Goal: Task Accomplishment & Management: Manage account settings

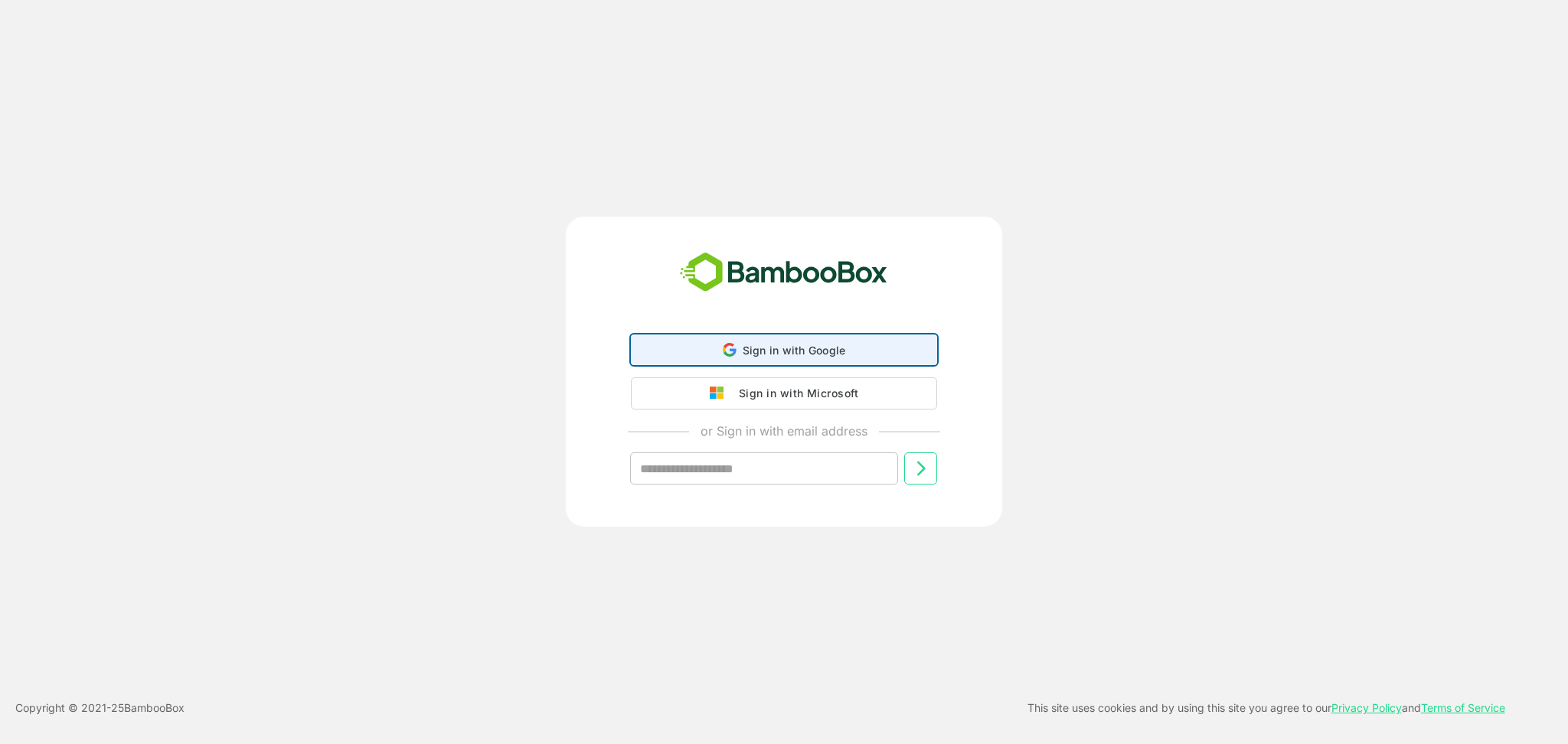
click at [795, 344] on span "Sign in with Google" at bounding box center [794, 350] width 103 height 13
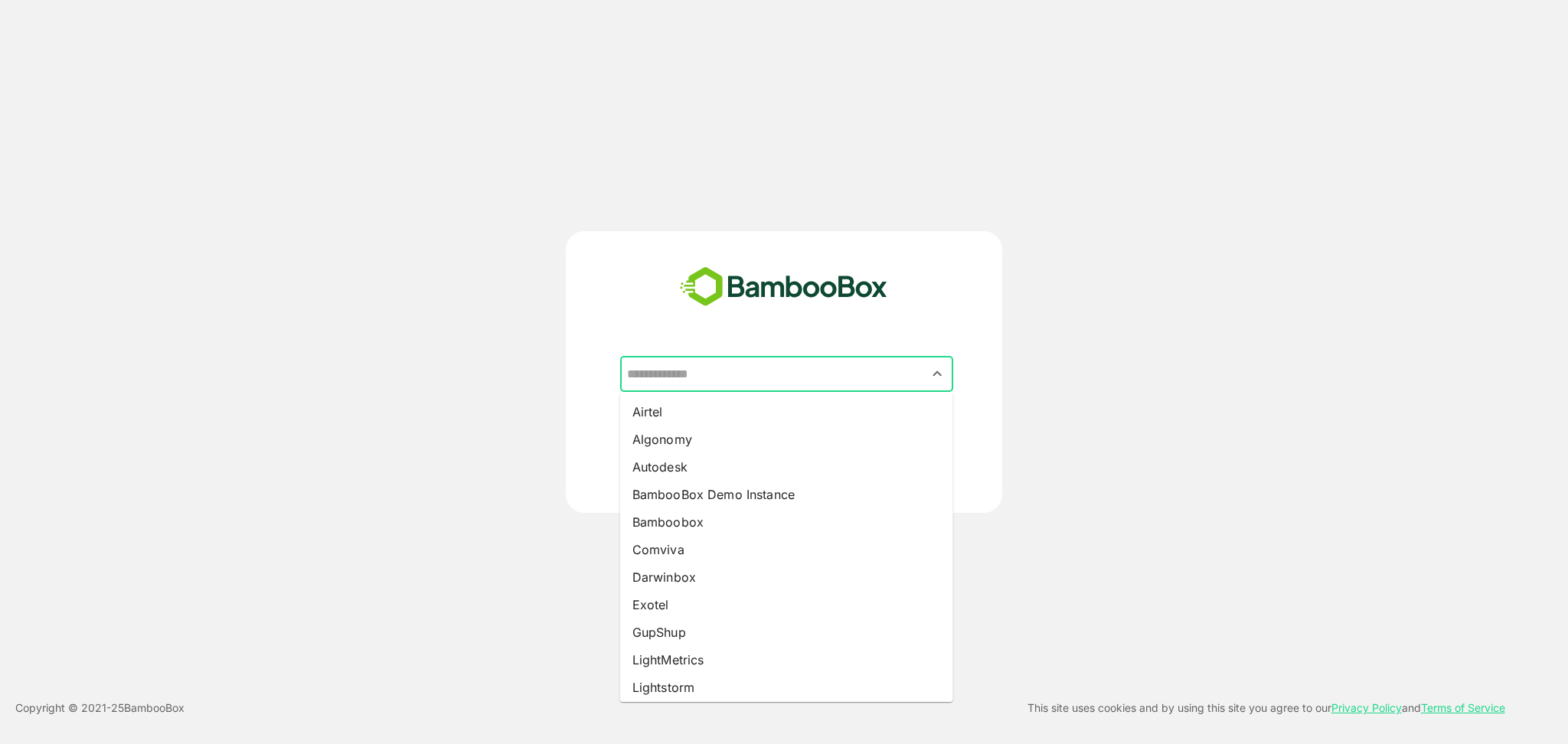
click at [802, 372] on input "text" at bounding box center [787, 374] width 327 height 29
click at [728, 383] on input "text" at bounding box center [787, 374] width 327 height 29
click at [698, 411] on li "Airtel" at bounding box center [786, 411] width 333 height 28
type input "******"
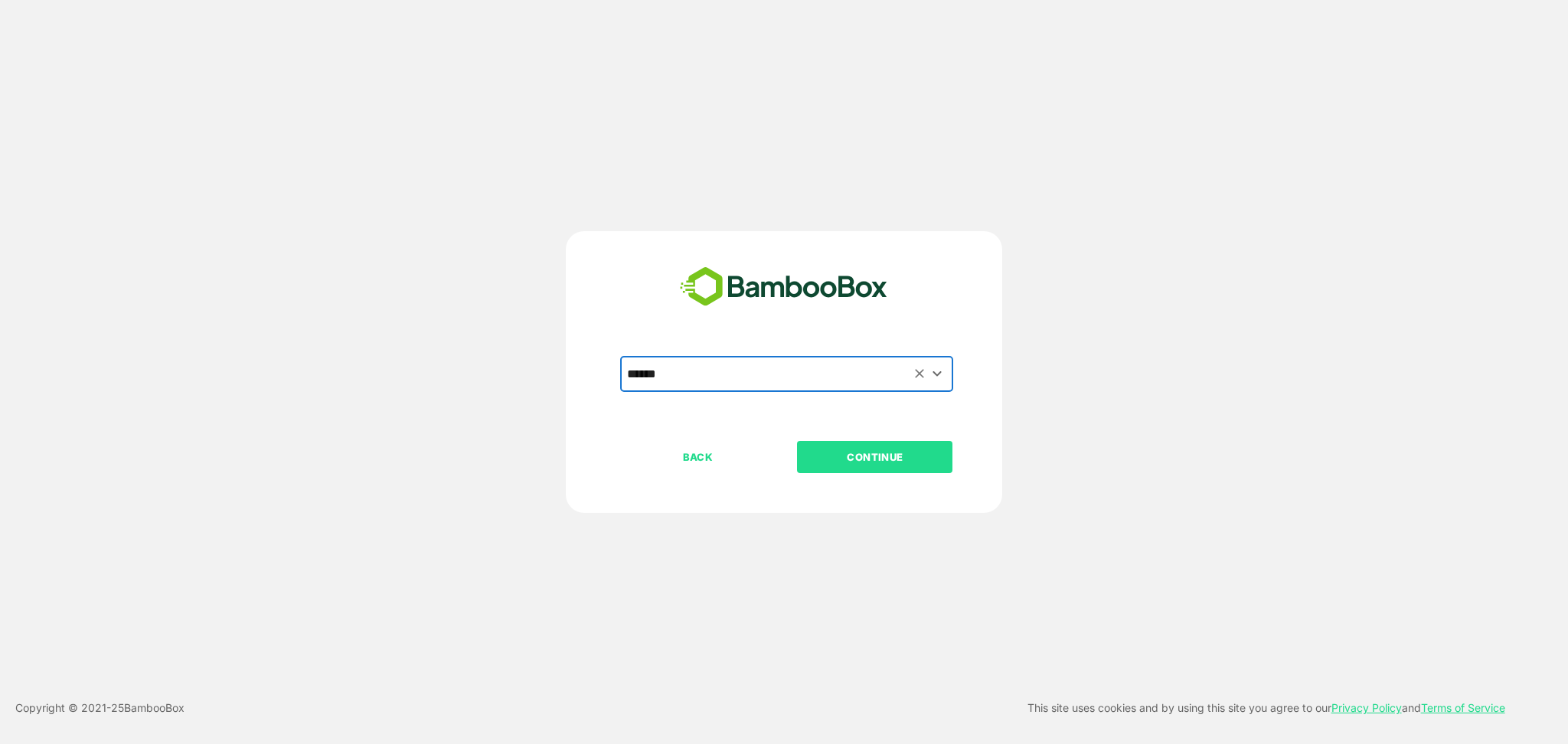
click at [928, 459] on p "CONTINUE" at bounding box center [875, 456] width 153 height 17
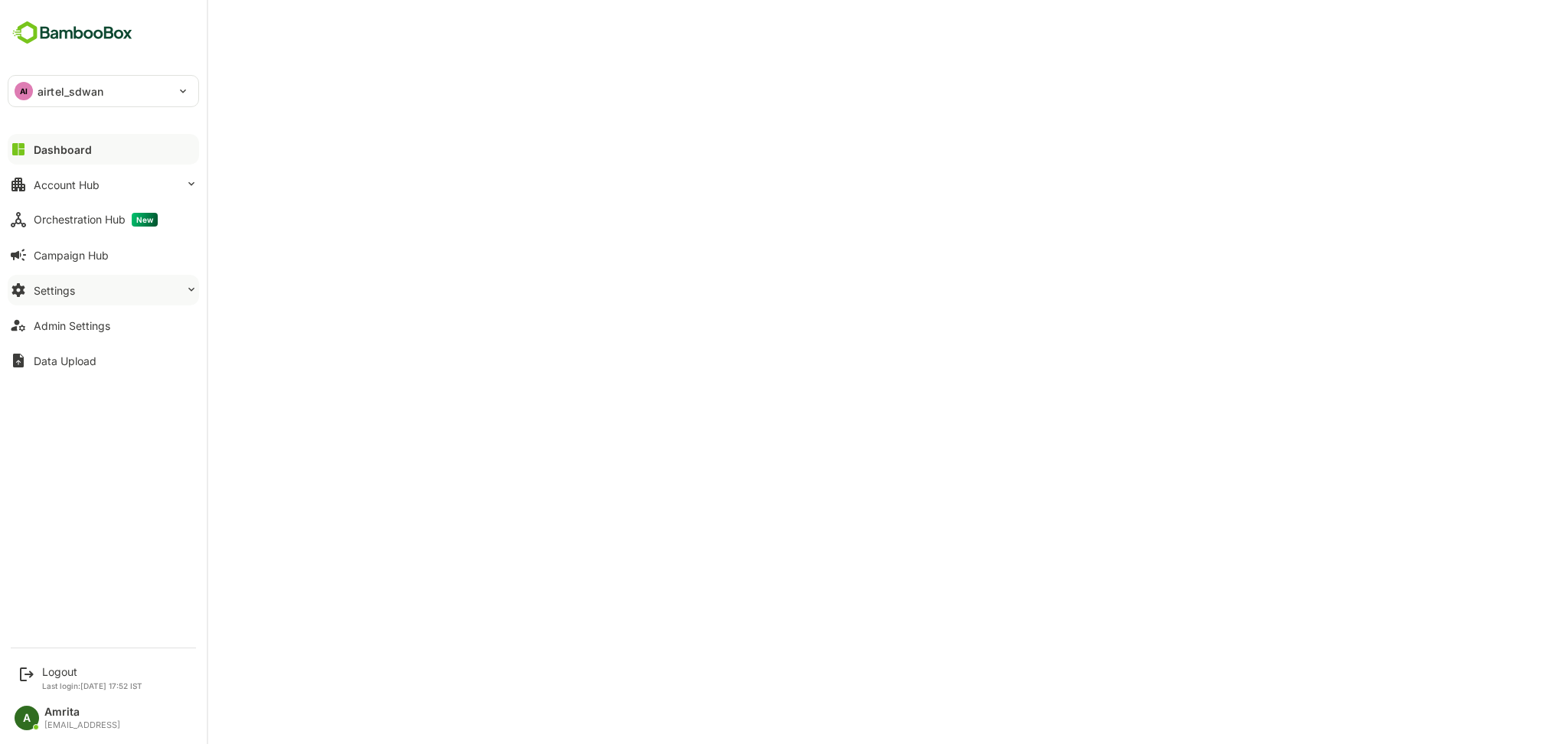
click at [100, 292] on button "Settings" at bounding box center [104, 289] width 192 height 30
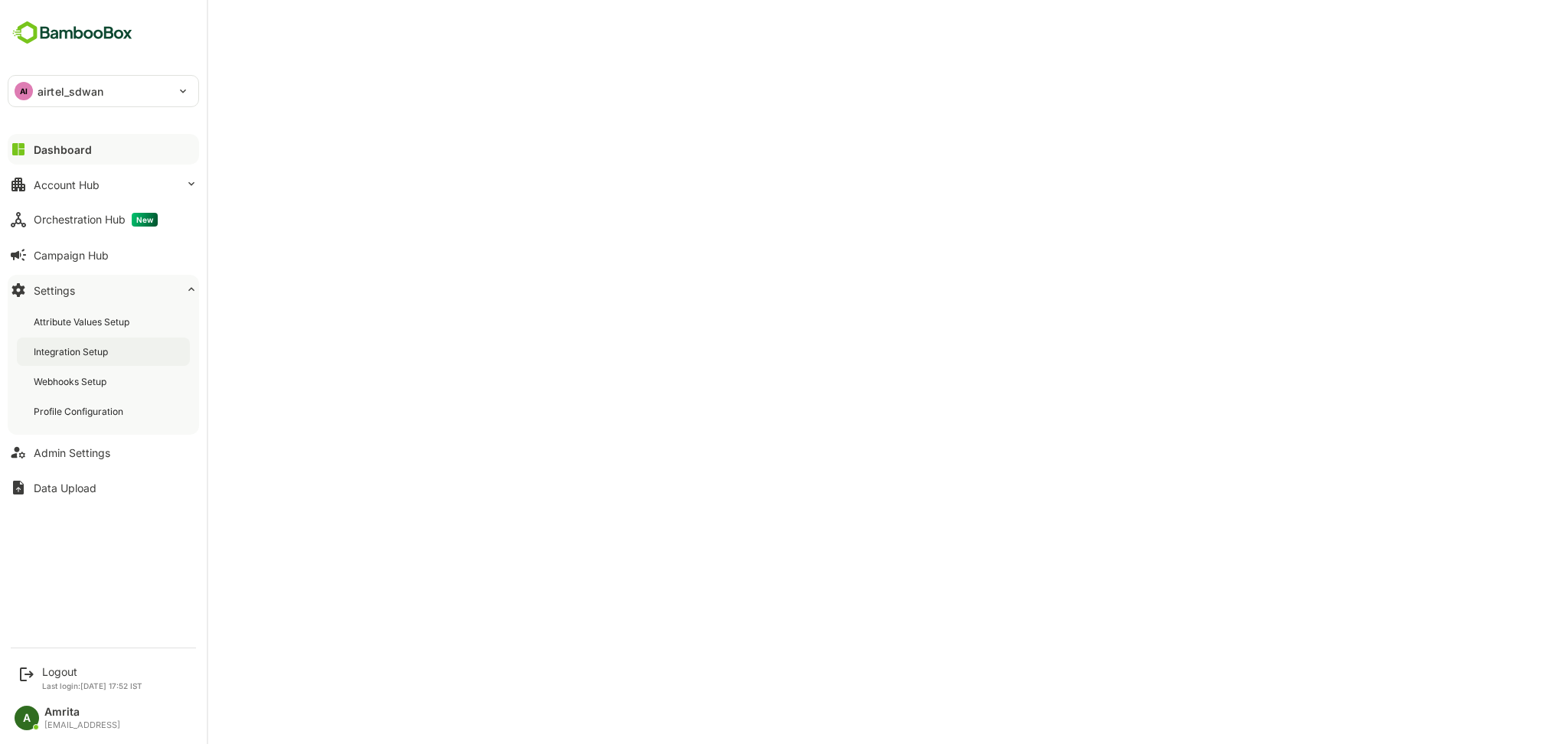
click at [114, 344] on div "Integration Setup" at bounding box center [103, 352] width 173 height 28
click at [69, 454] on div "Admin Settings" at bounding box center [72, 453] width 76 height 13
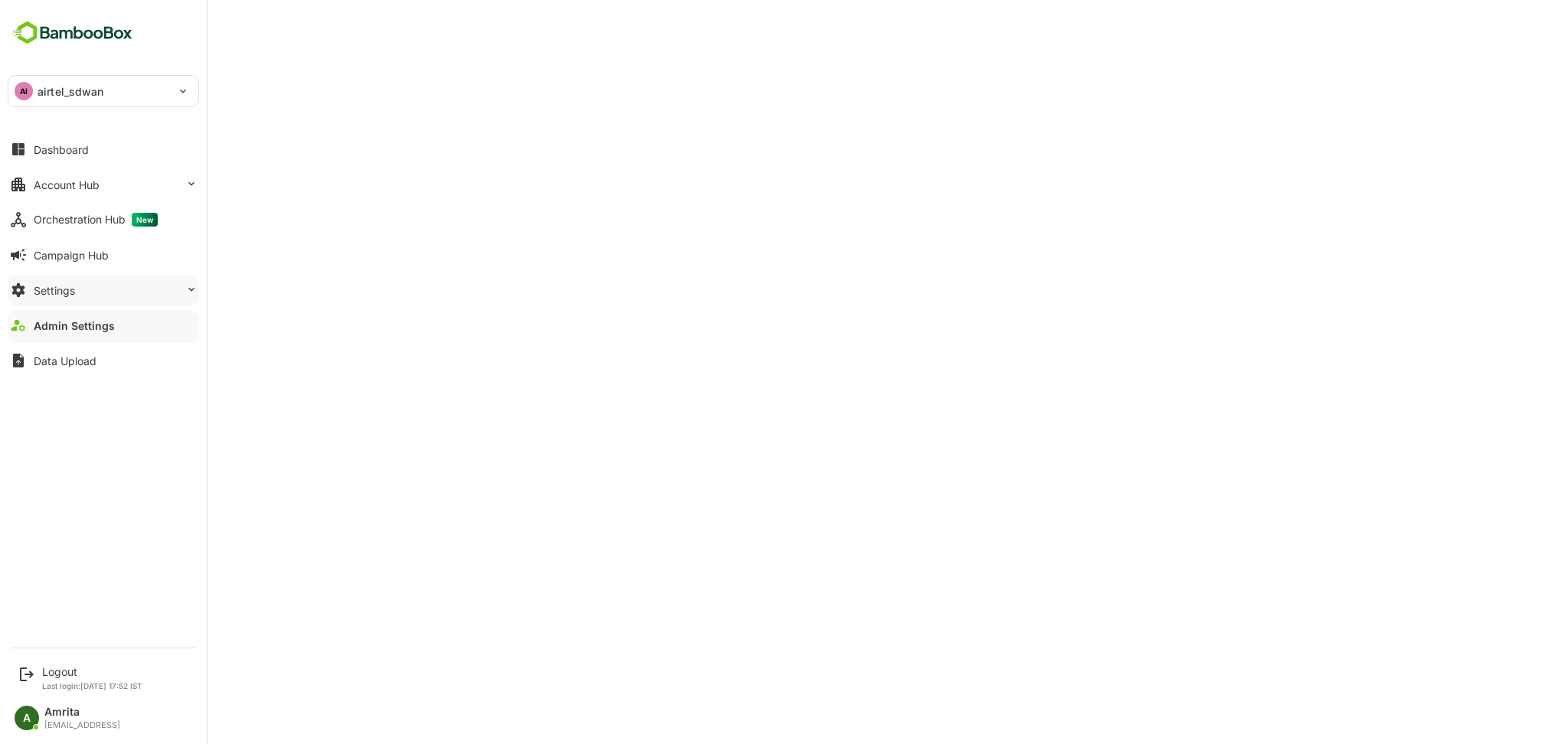
click at [84, 294] on button "Settings" at bounding box center [104, 289] width 192 height 30
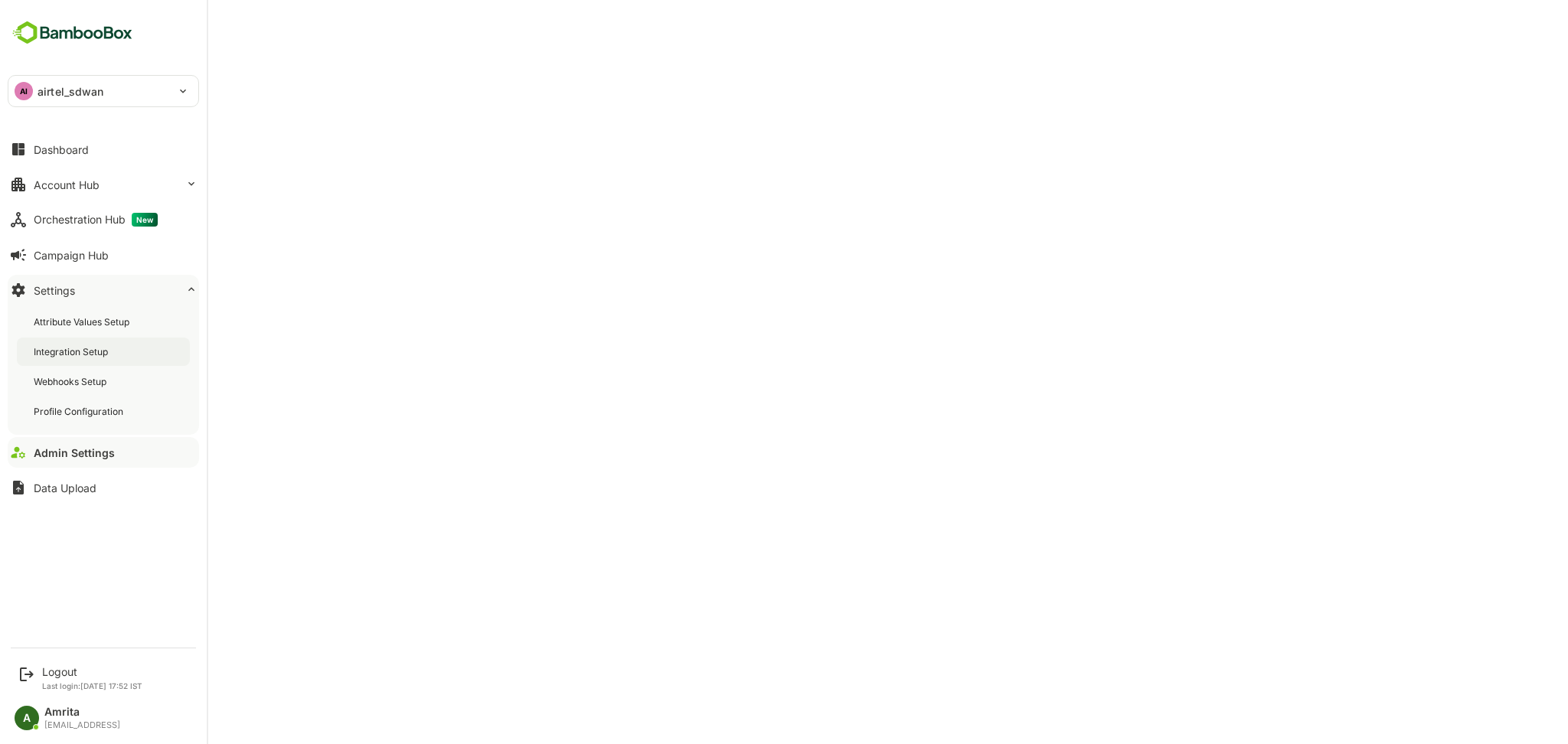
click at [69, 346] on div "Integration Setup" at bounding box center [72, 352] width 77 height 13
click at [26, 663] on div "Logout Last login: Oct 6 17:52 IST" at bounding box center [104, 677] width 189 height 41
click at [55, 672] on div "Logout" at bounding box center [92, 671] width 100 height 13
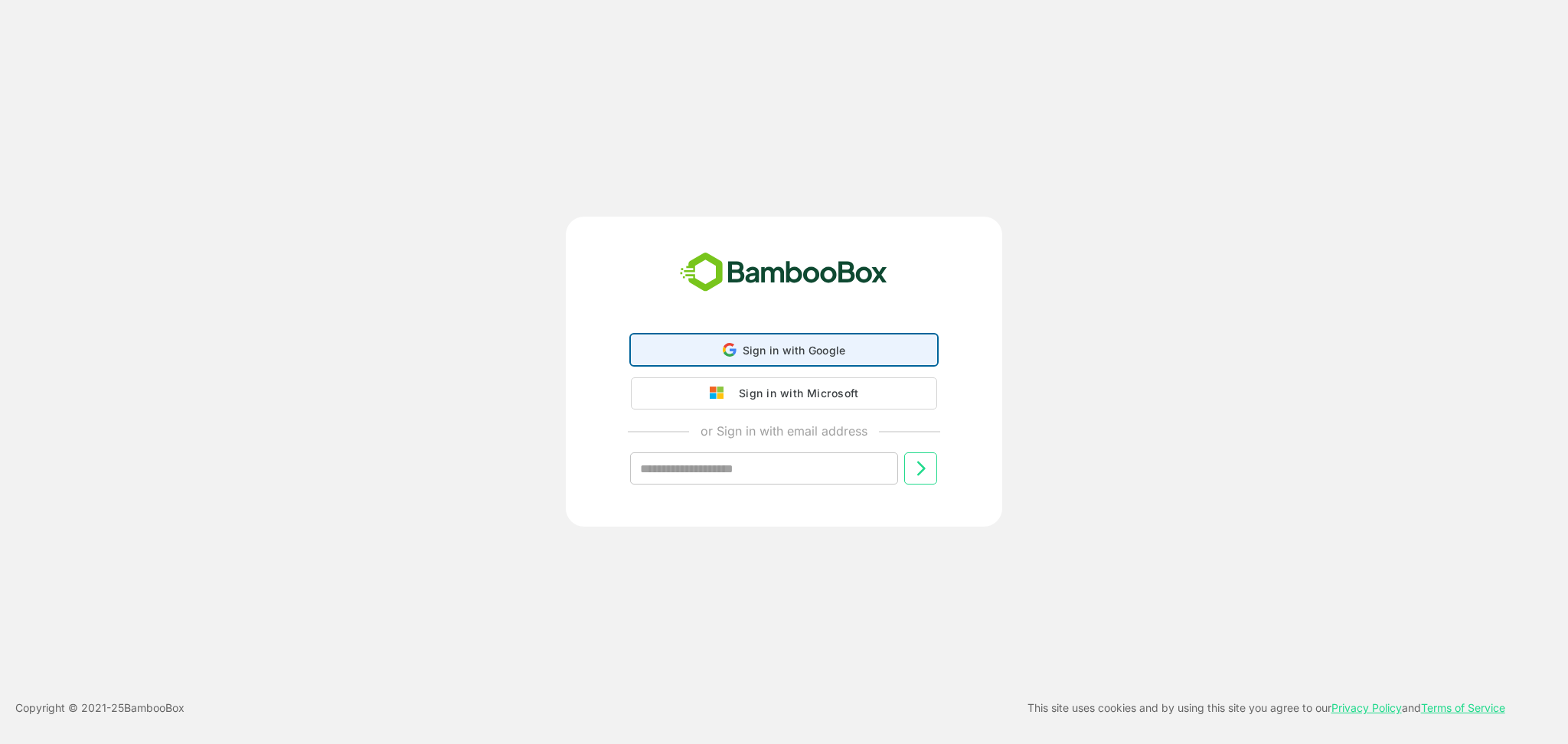
click at [712, 345] on div "Sign in with Google Sign in with Google. Opens in new tab" at bounding box center [784, 350] width 286 height 29
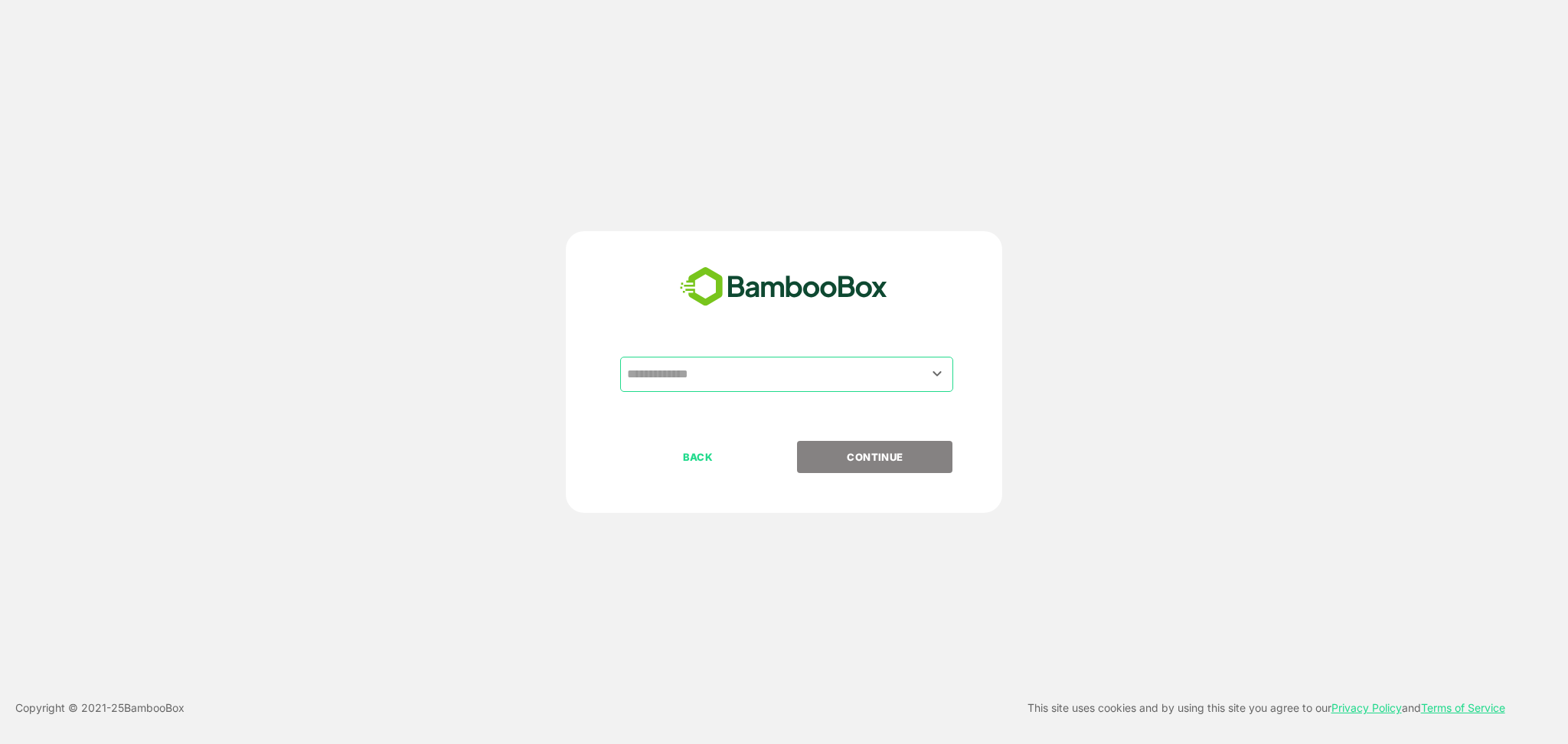
click at [850, 380] on input "text" at bounding box center [787, 374] width 327 height 29
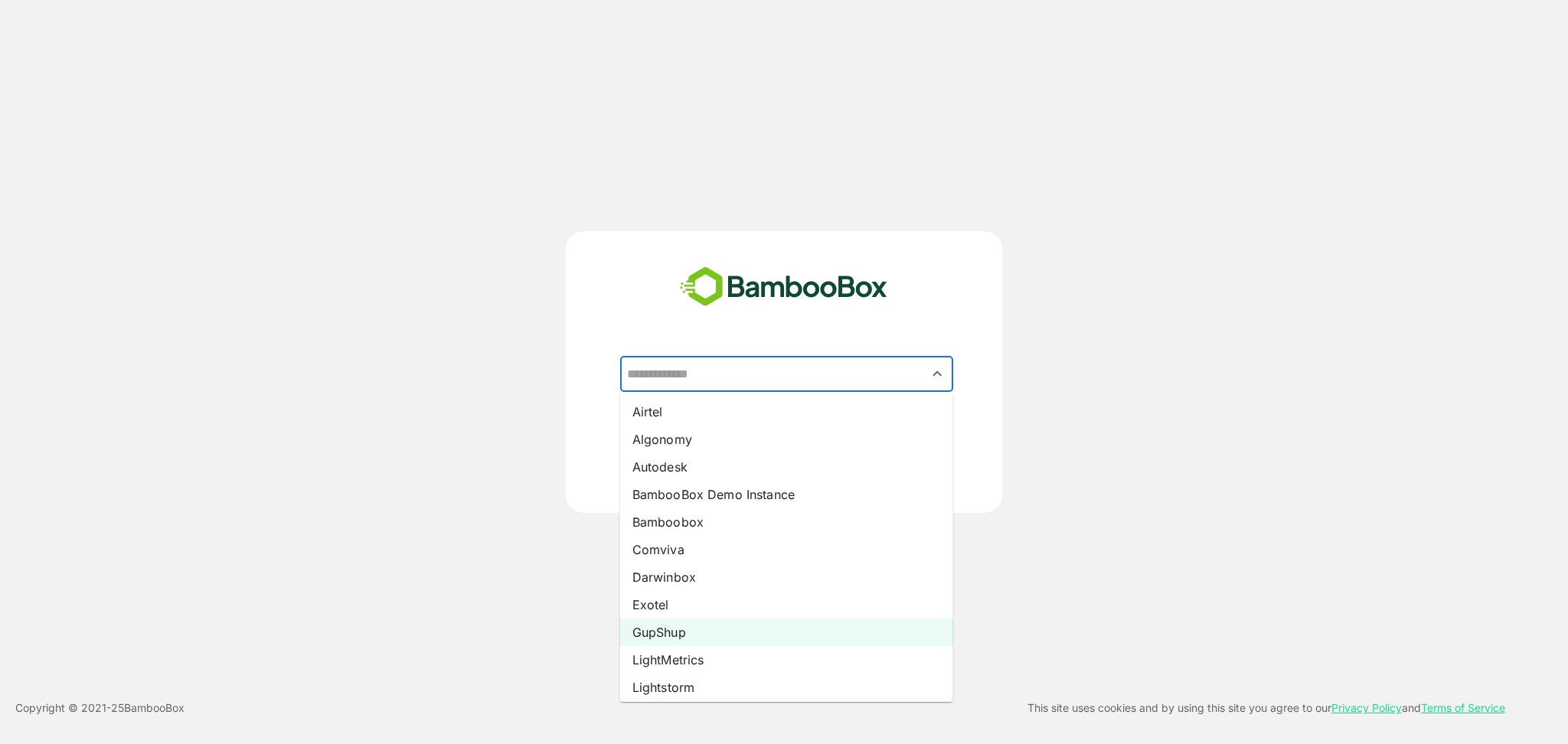
scroll to position [198, 0]
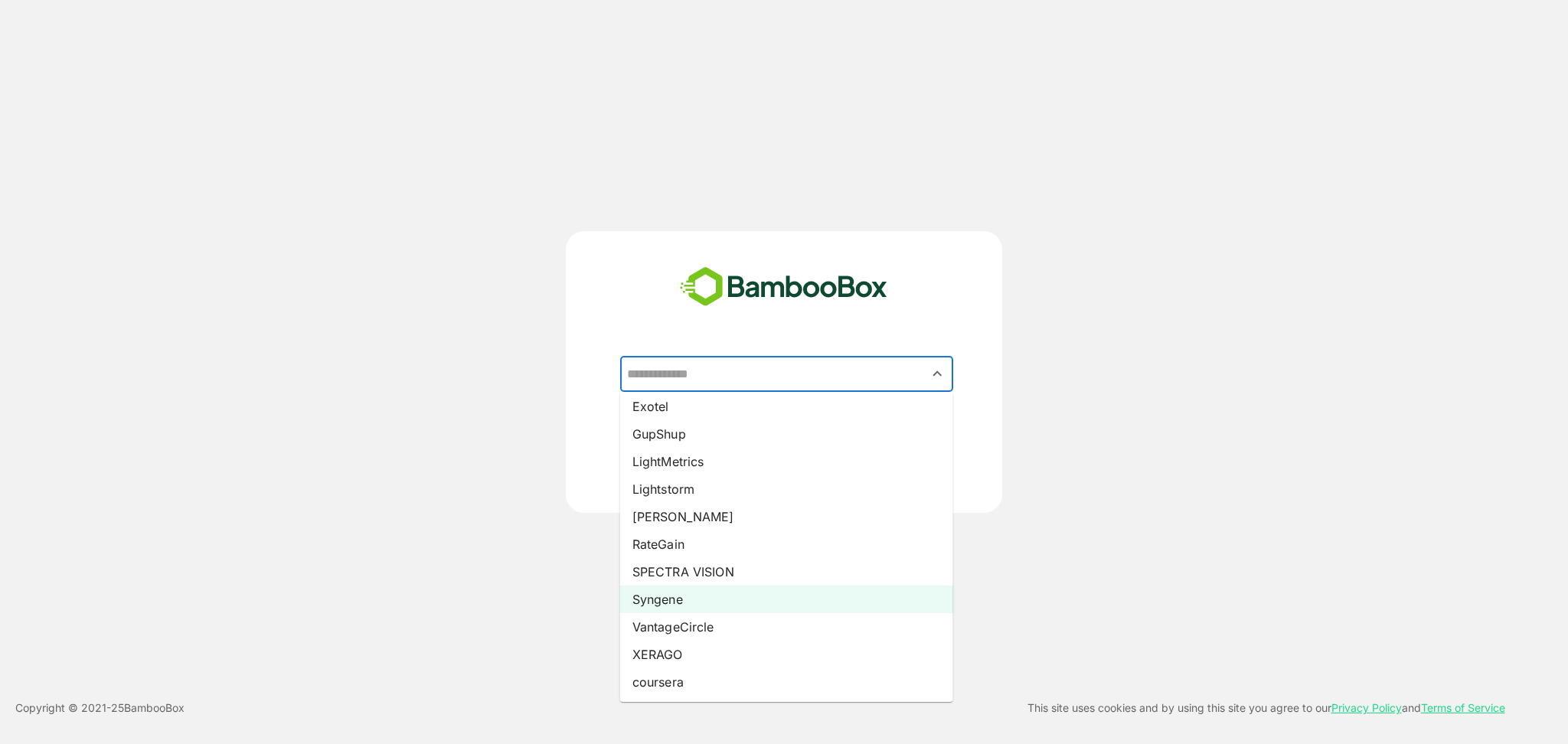
click at [684, 600] on li "Syngene" at bounding box center [786, 598] width 333 height 28
type input "*******"
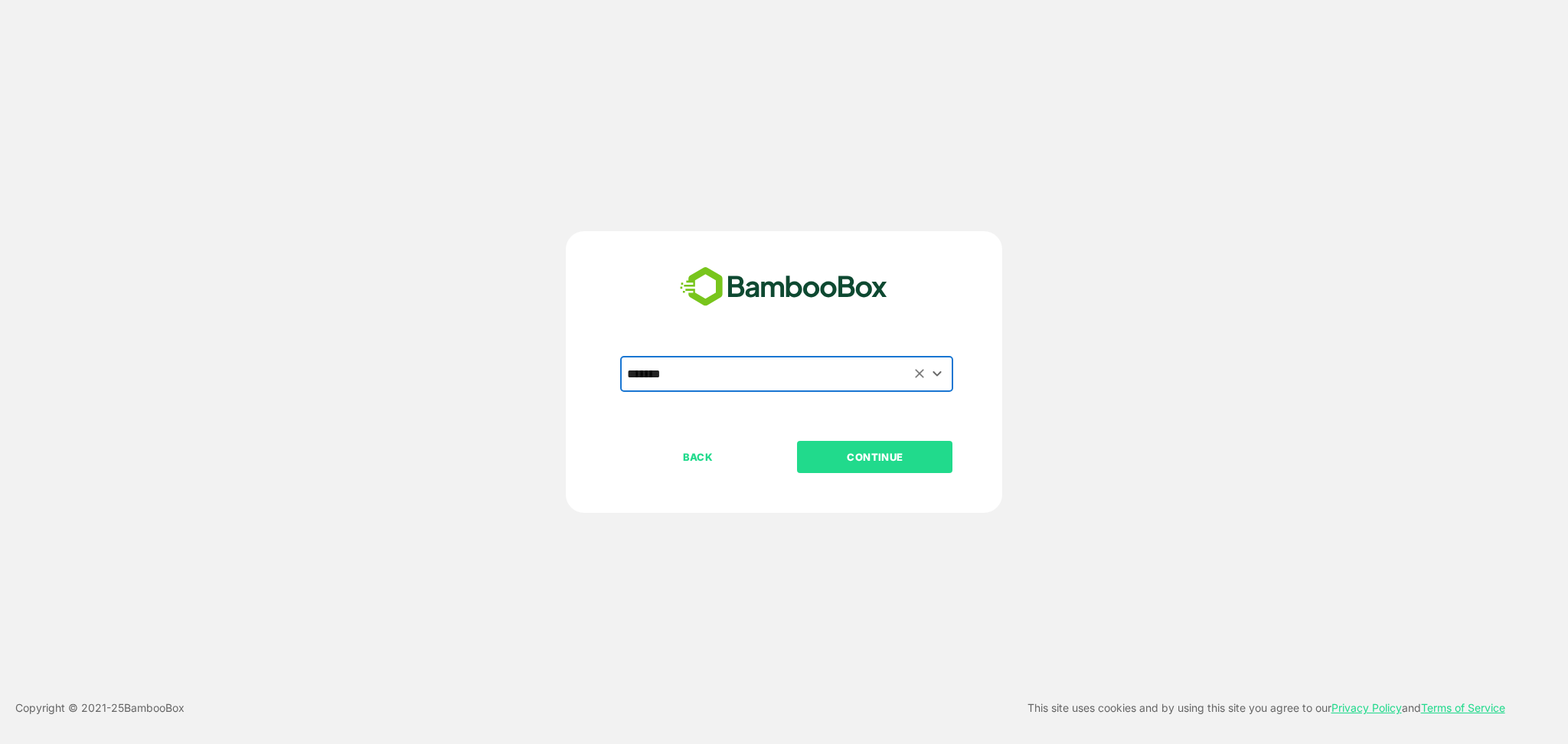
click at [891, 461] on p "CONTINUE" at bounding box center [875, 456] width 153 height 17
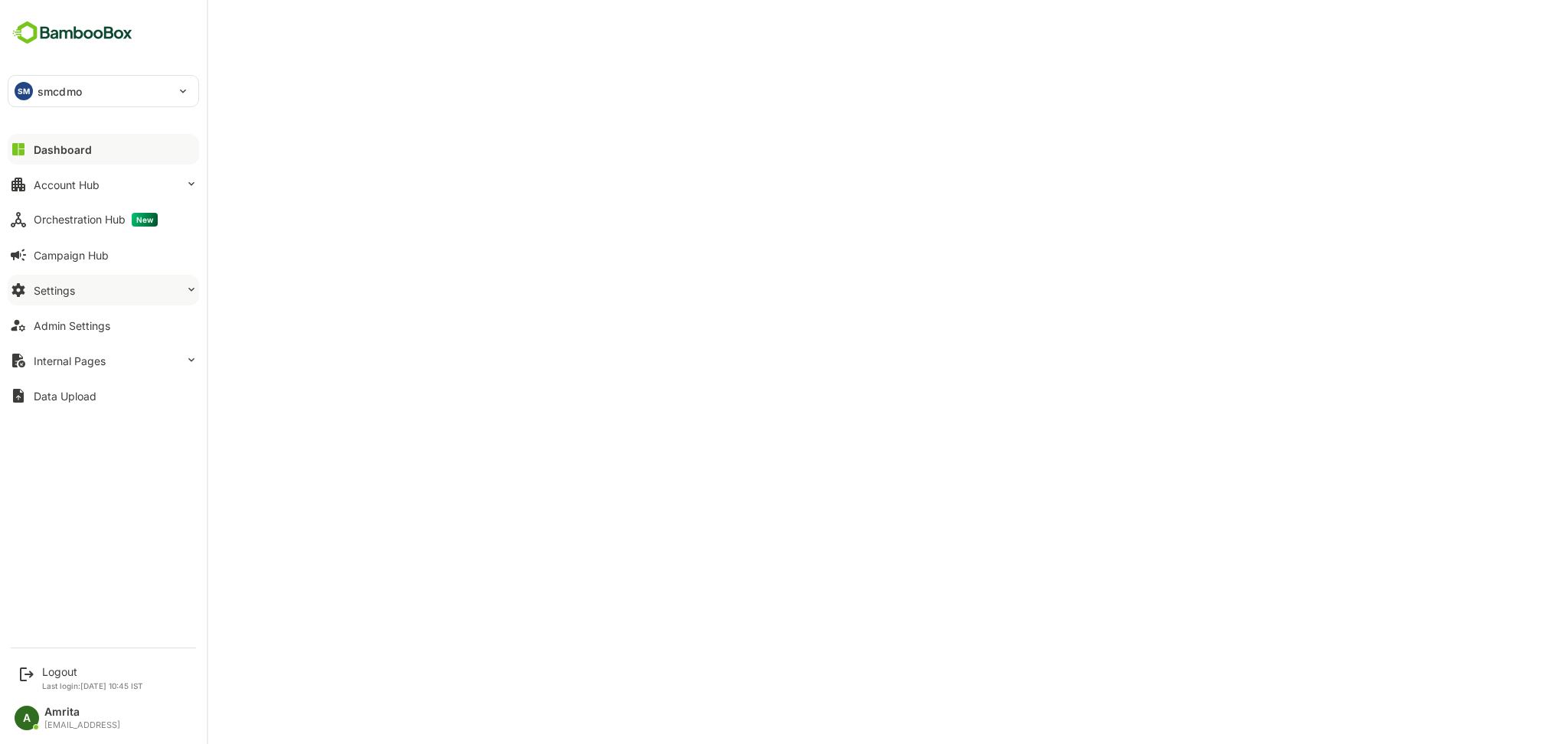
click at [59, 284] on div "Settings" at bounding box center [54, 290] width 42 height 13
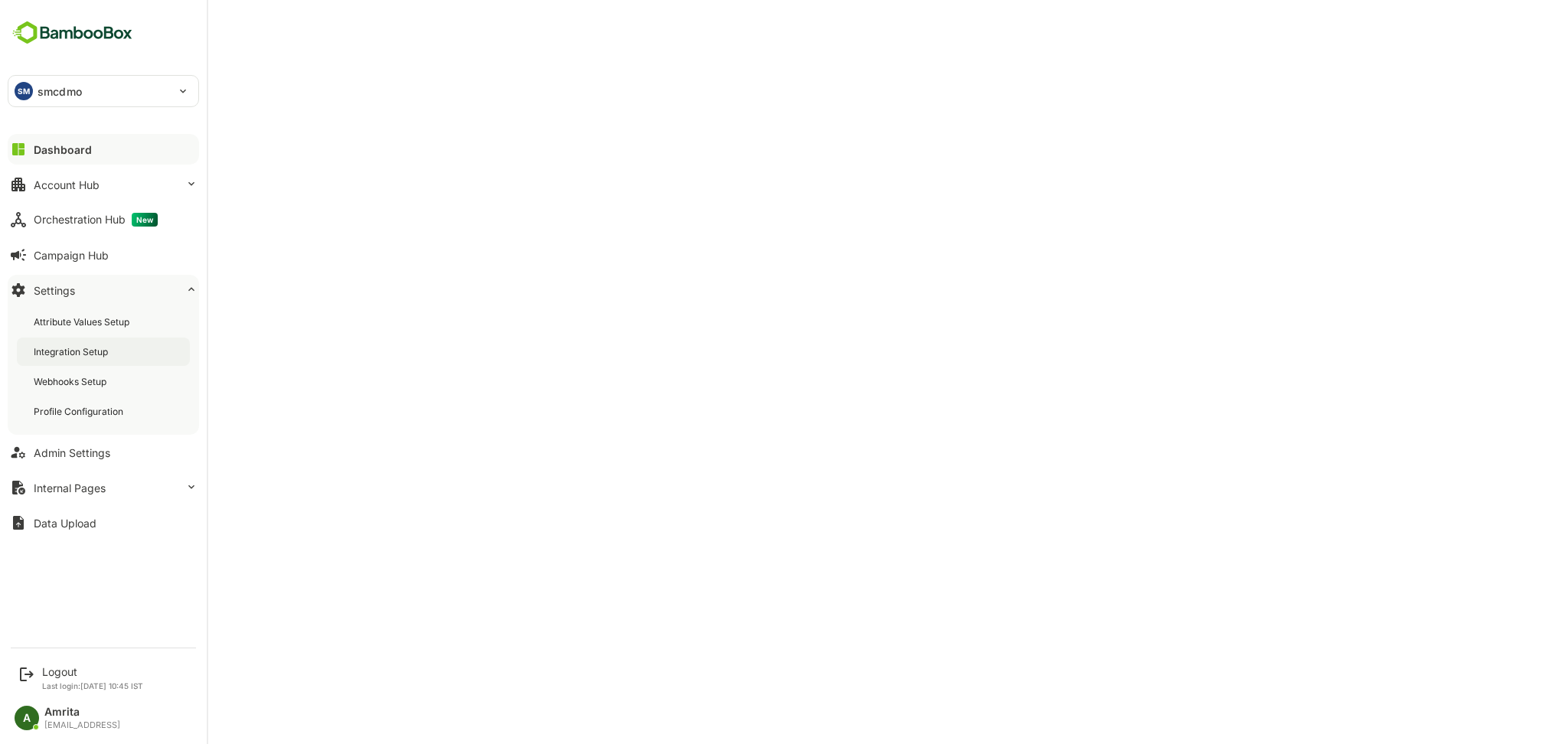
click at [88, 344] on div "Integration Setup" at bounding box center [103, 352] width 173 height 28
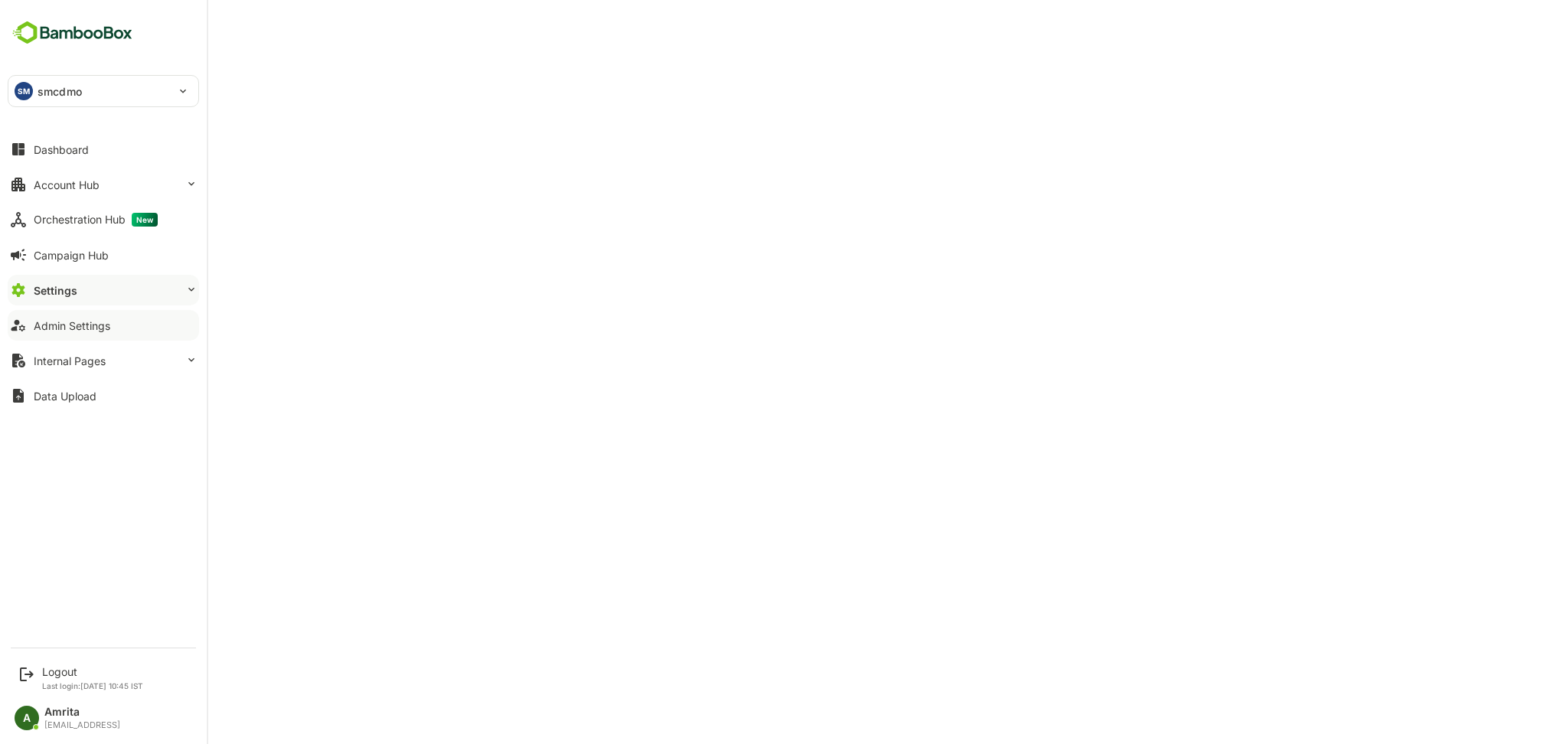
click at [163, 331] on button "Admin Settings" at bounding box center [104, 325] width 192 height 30
click at [56, 281] on button "Settings" at bounding box center [104, 289] width 192 height 30
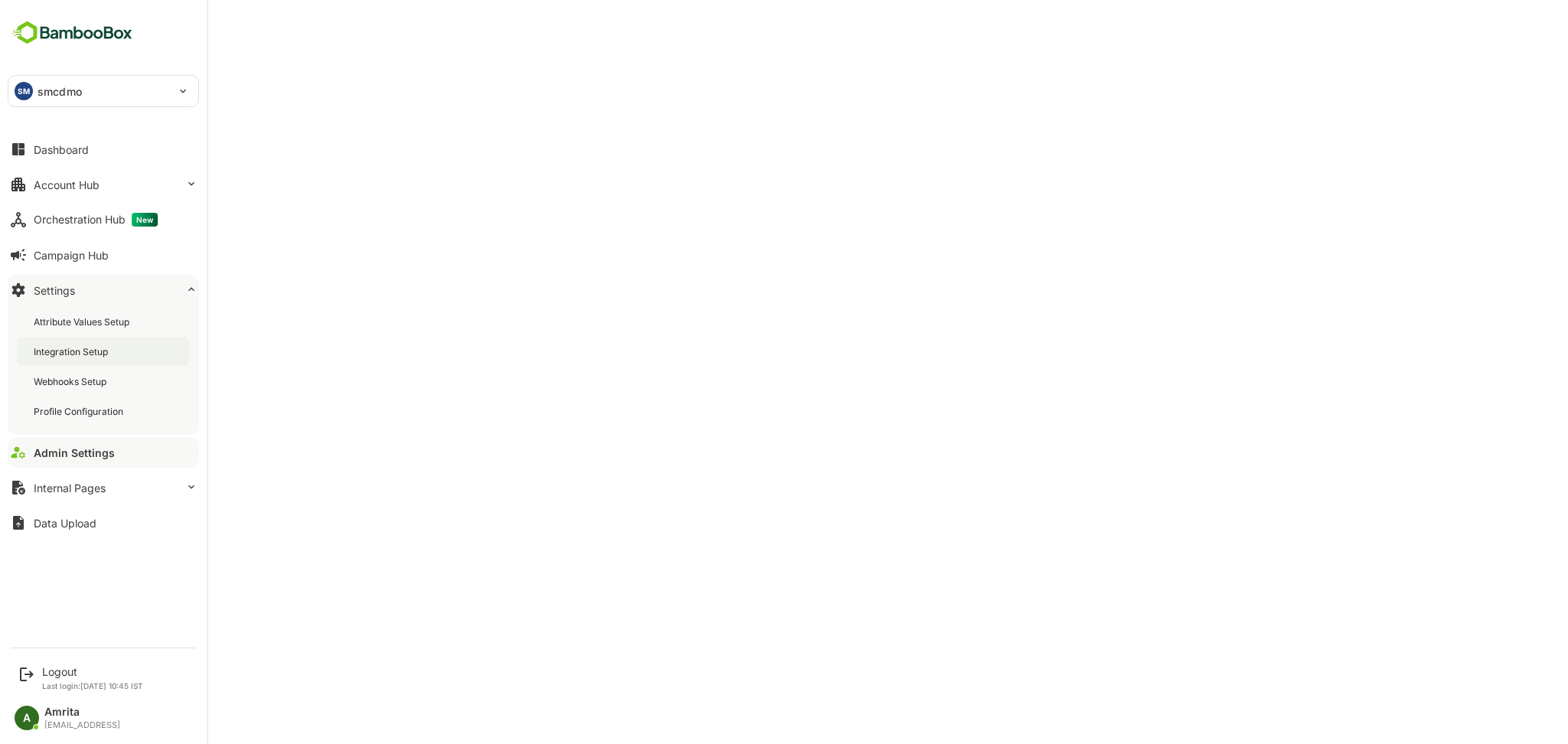
click at [75, 357] on div "Integration Setup" at bounding box center [72, 352] width 77 height 13
click at [69, 669] on div "Logout" at bounding box center [92, 671] width 101 height 13
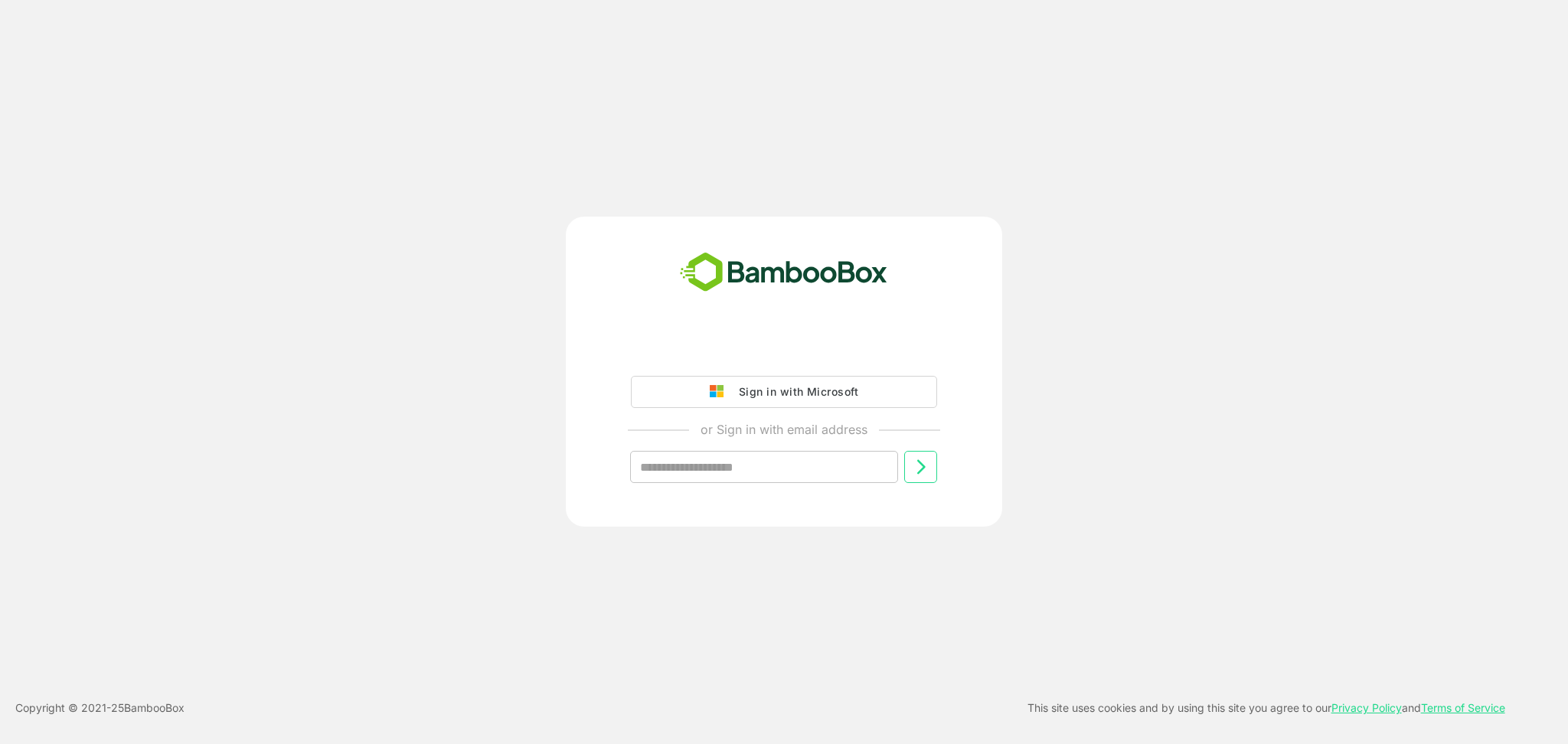
click at [265, 335] on div "Sign in with Microsoft or Sign in with email address ​" at bounding box center [784, 371] width 1254 height 310
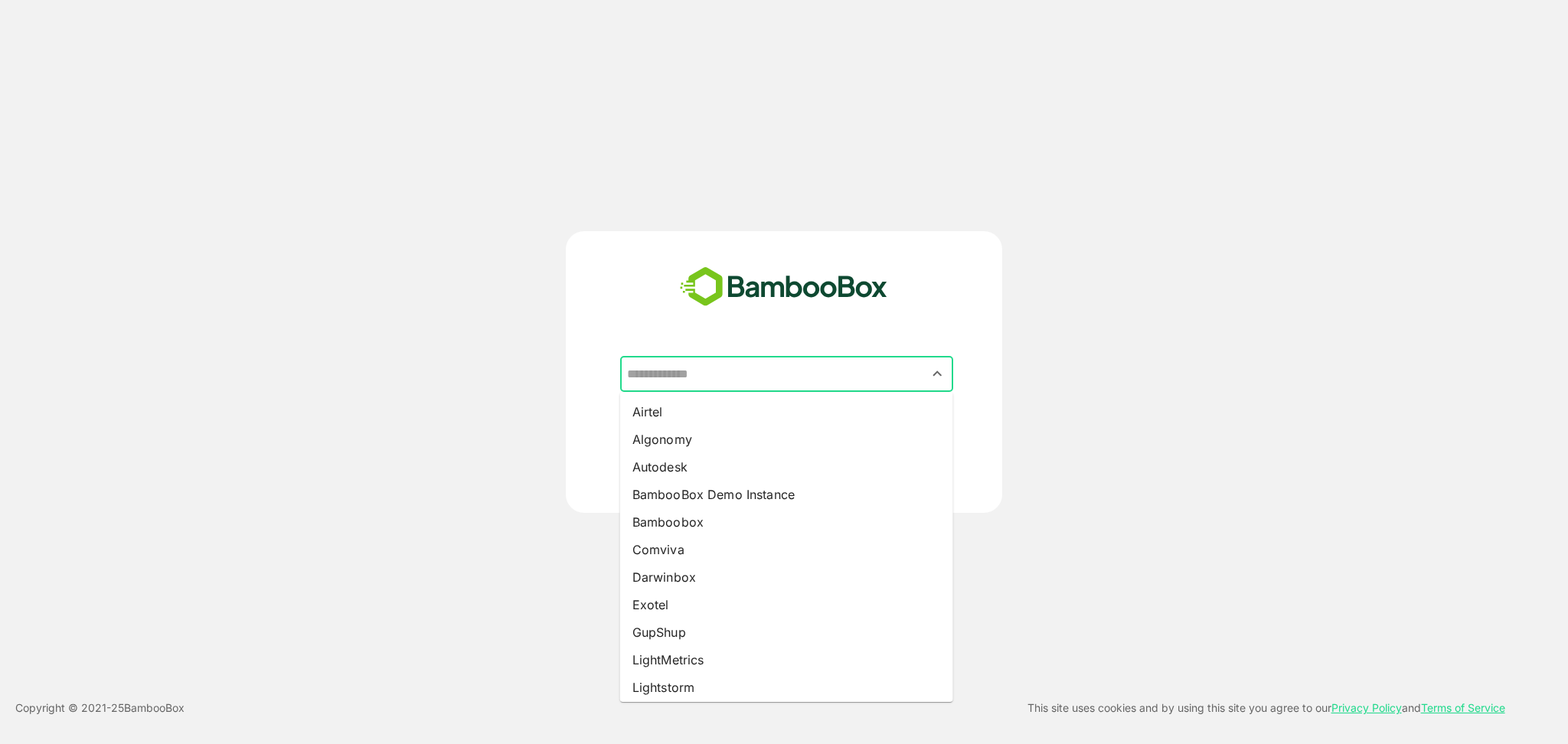
click at [741, 378] on input "text" at bounding box center [787, 374] width 327 height 29
click at [707, 440] on li "Algonomy" at bounding box center [786, 439] width 333 height 28
type input "********"
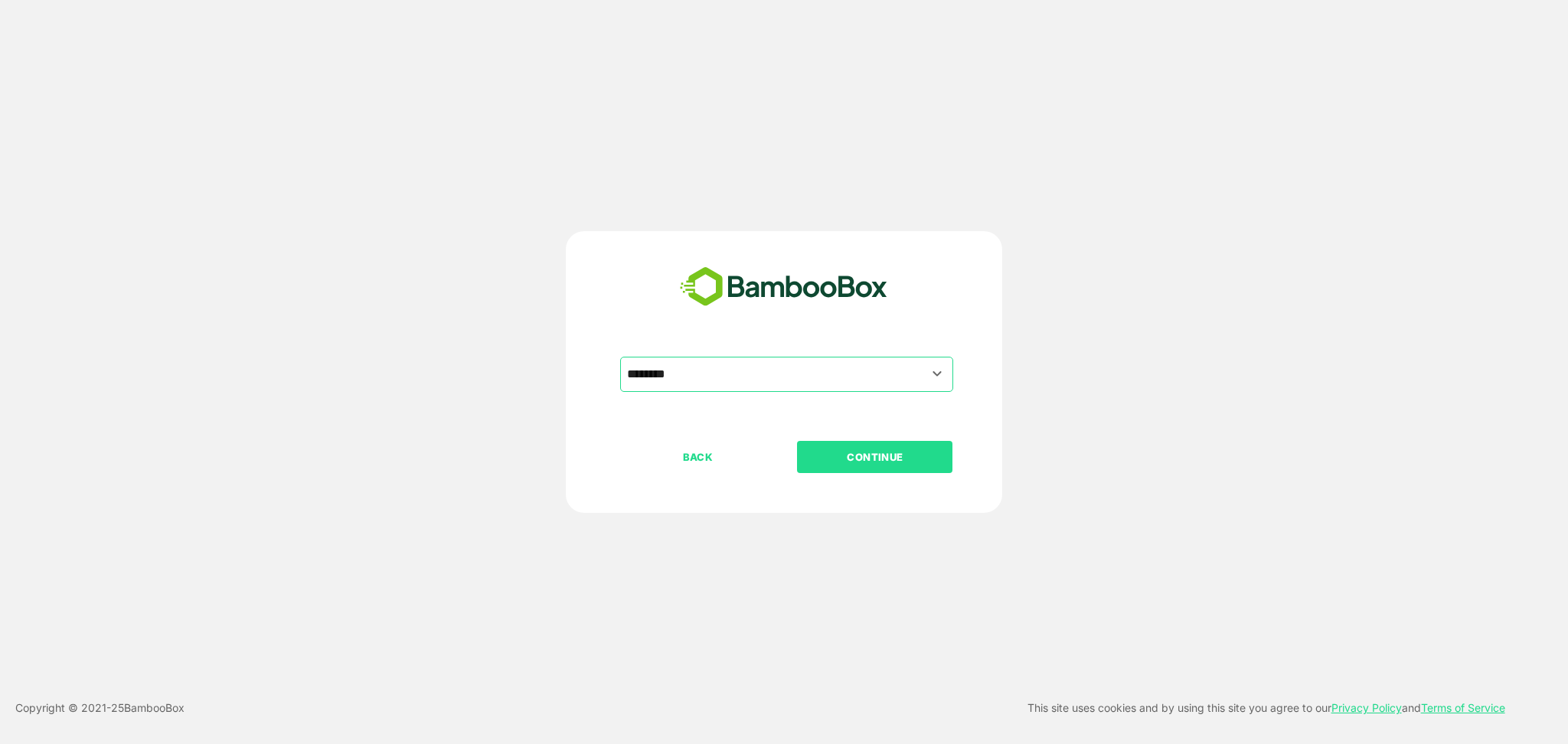
click at [833, 463] on p "CONTINUE" at bounding box center [875, 456] width 153 height 17
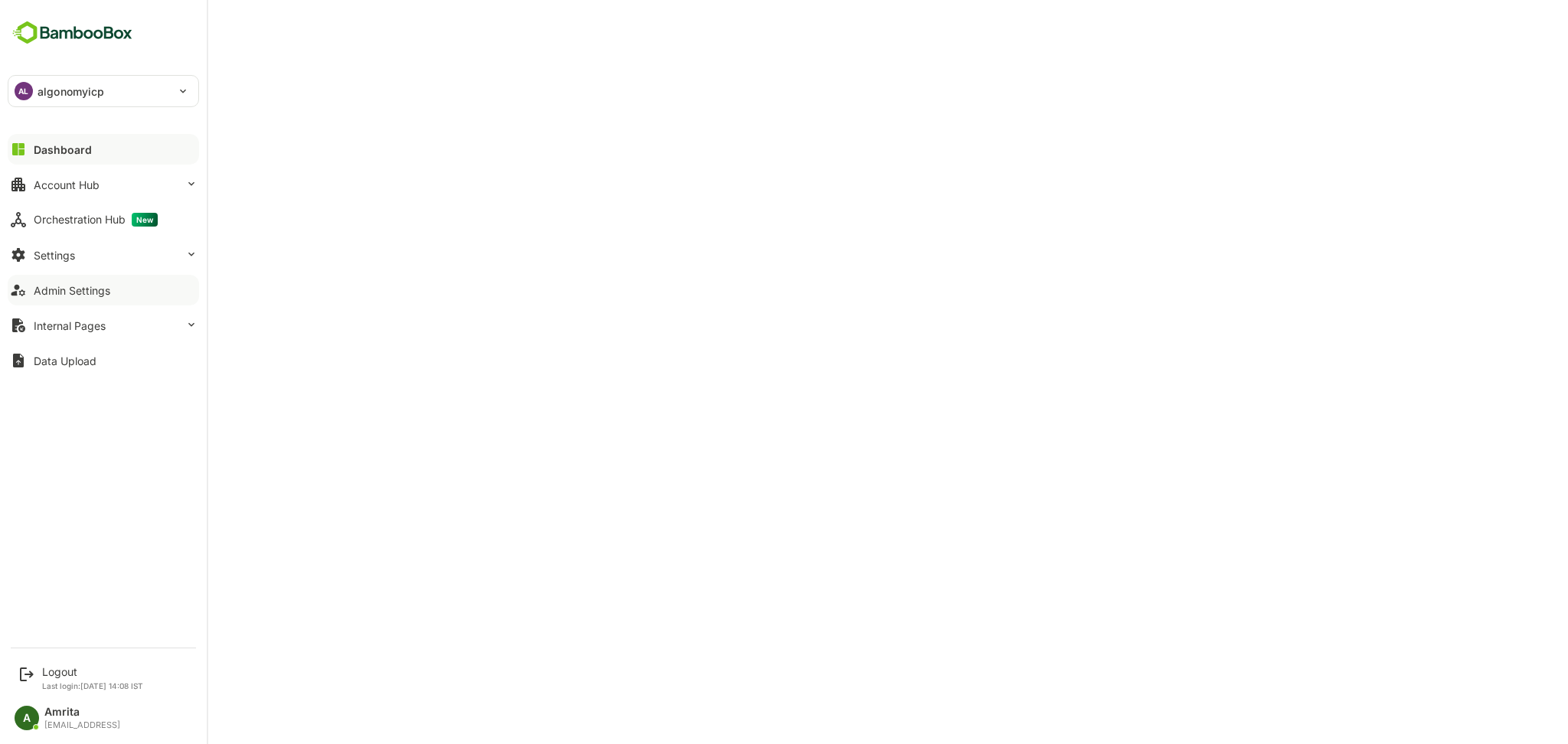
click at [82, 289] on div "Admin Settings" at bounding box center [72, 290] width 76 height 13
click at [39, 254] on div "Settings" at bounding box center [54, 255] width 42 height 13
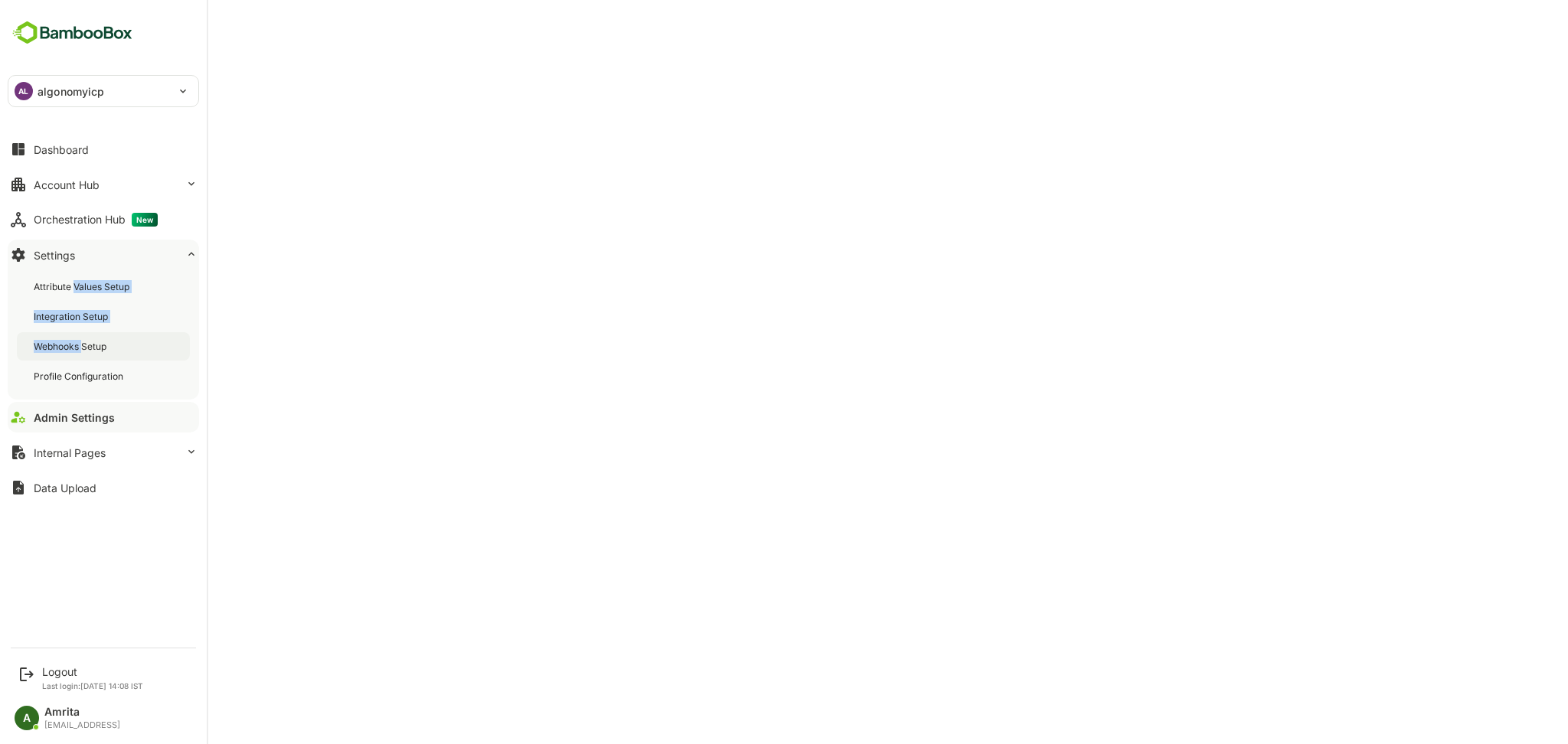
drag, startPoint x: 76, startPoint y: 291, endPoint x: 83, endPoint y: 331, distance: 40.6
click at [83, 331] on div "Attribute Values Setup Integration Setup Webhooks Setup Profile Configuration" at bounding box center [104, 331] width 192 height 136
click at [69, 308] on div "Integration Setup" at bounding box center [103, 316] width 173 height 28
click at [92, 404] on button "Admin Settings" at bounding box center [104, 417] width 192 height 30
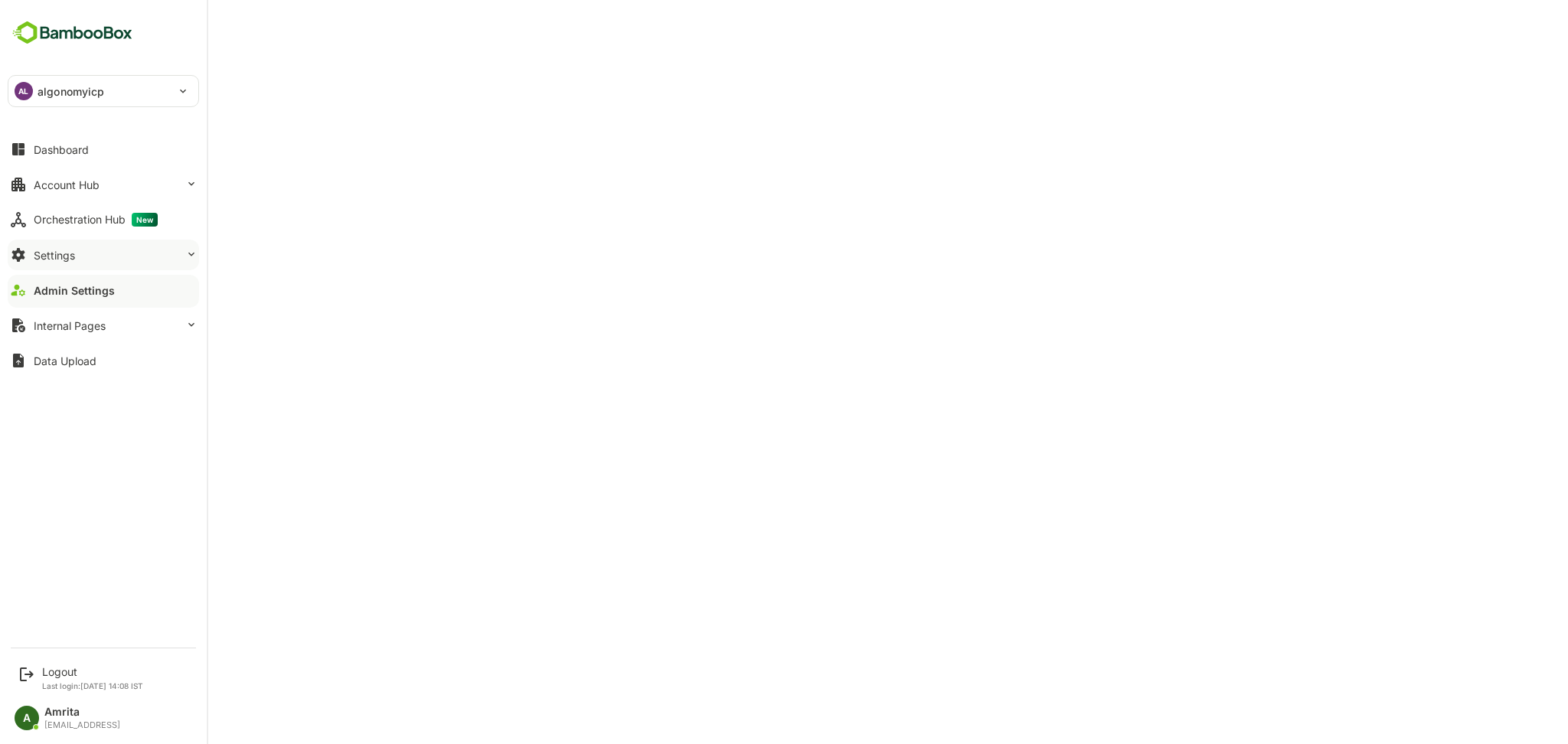
click at [72, 246] on button "Settings" at bounding box center [104, 255] width 192 height 30
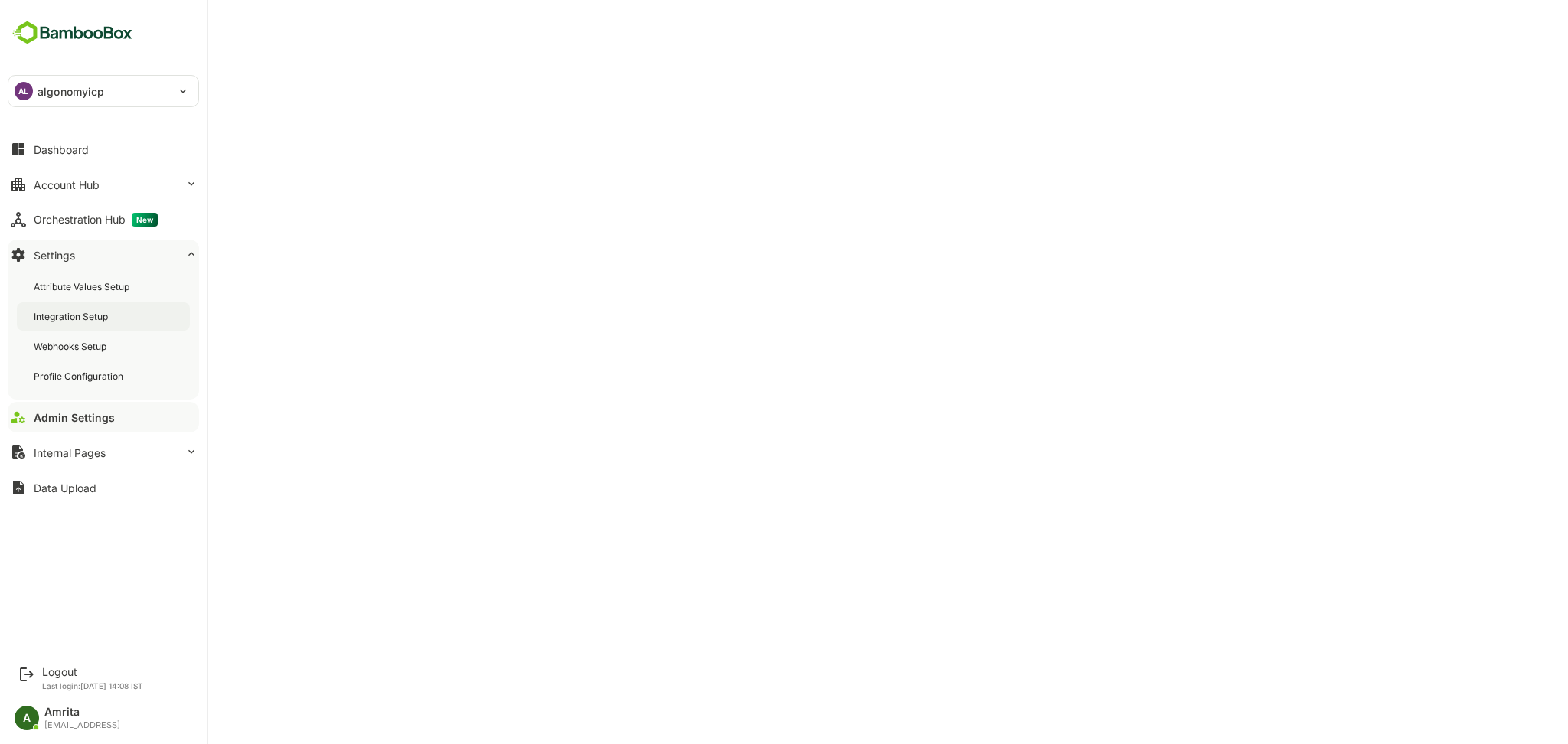
click at [72, 322] on div "Integration Setup" at bounding box center [72, 316] width 77 height 13
click at [53, 673] on div "Logout" at bounding box center [92, 671] width 101 height 13
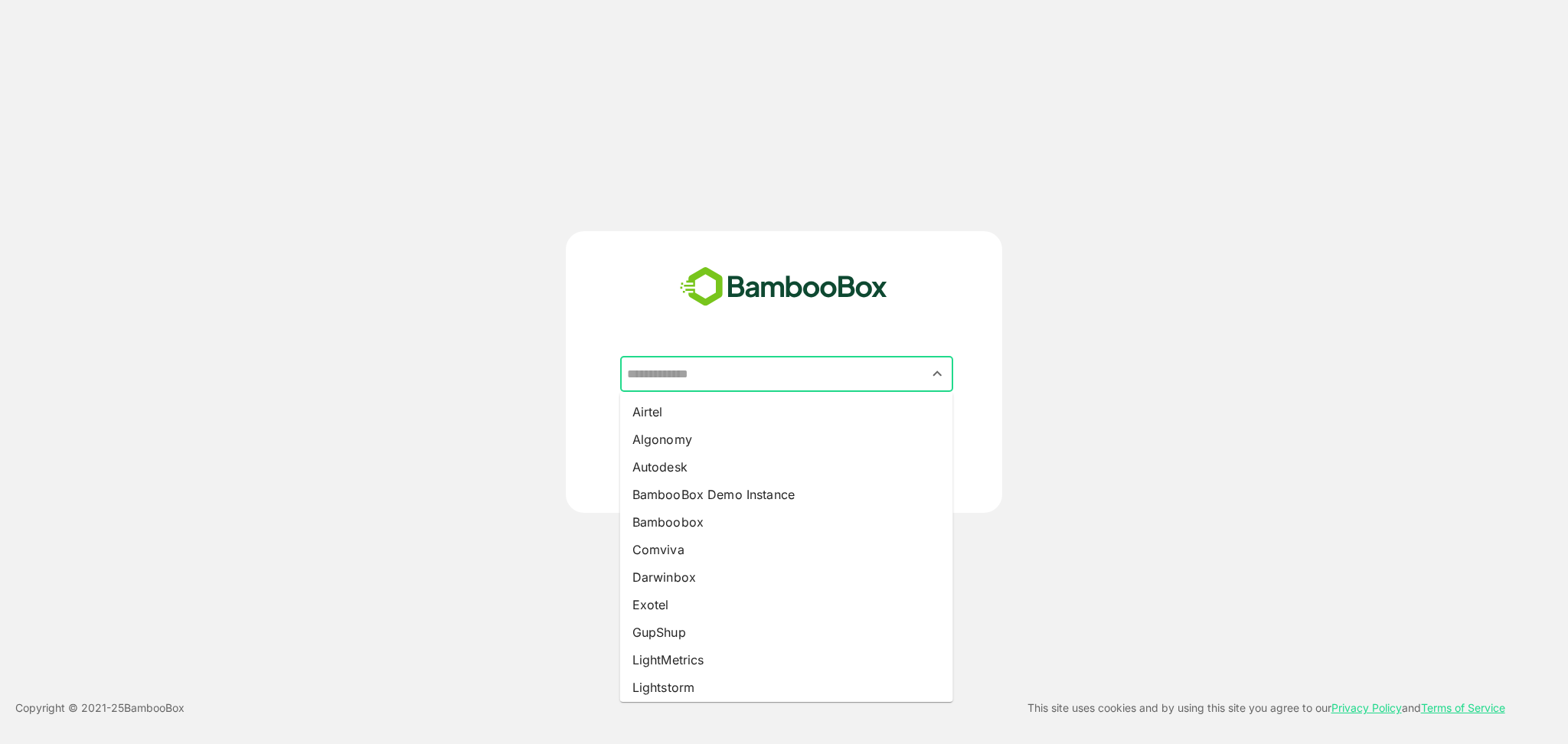
click at [698, 384] on input "text" at bounding box center [787, 374] width 327 height 29
click at [676, 408] on li "Airtel" at bounding box center [786, 411] width 333 height 28
type input "******"
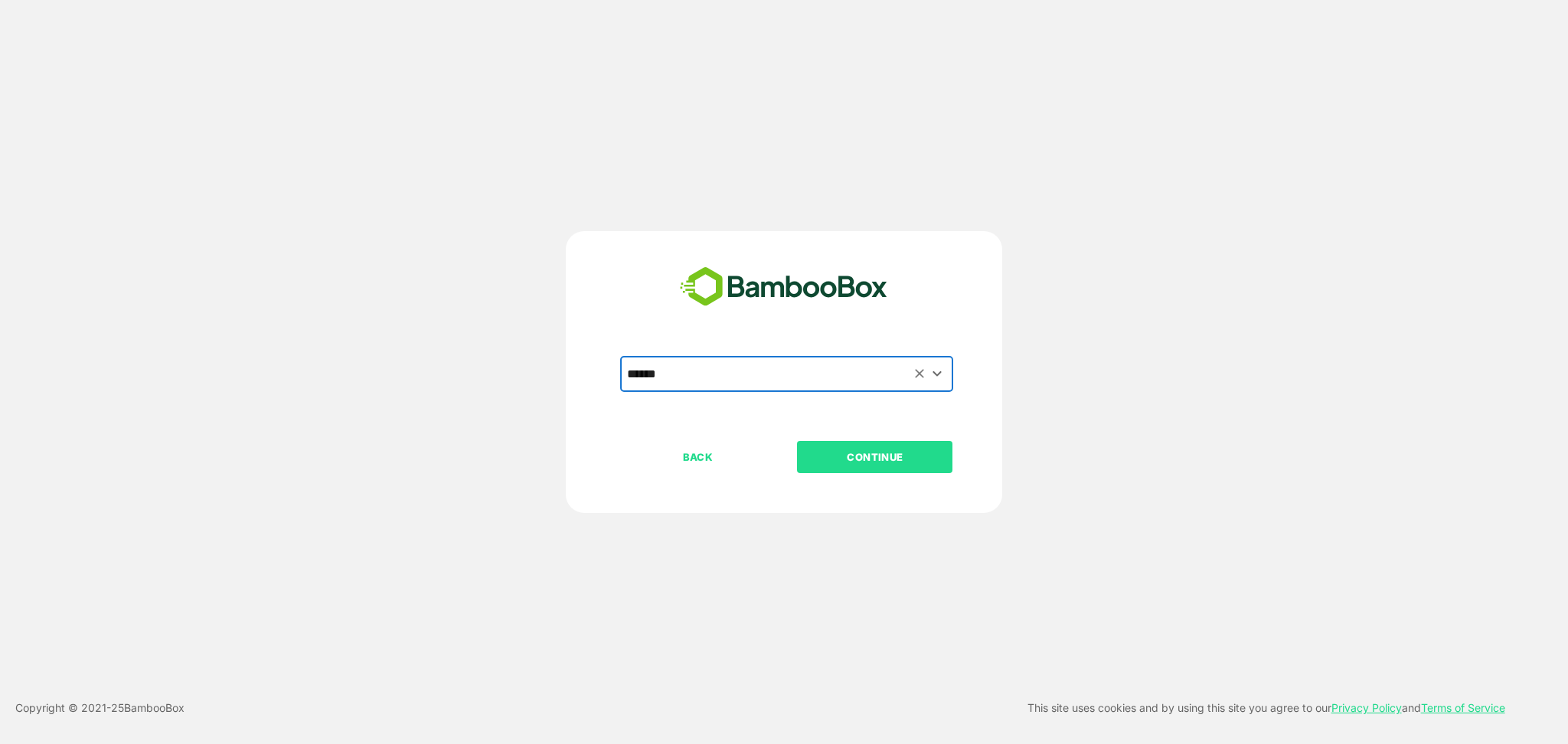
click at [896, 450] on p "CONTINUE" at bounding box center [875, 456] width 153 height 17
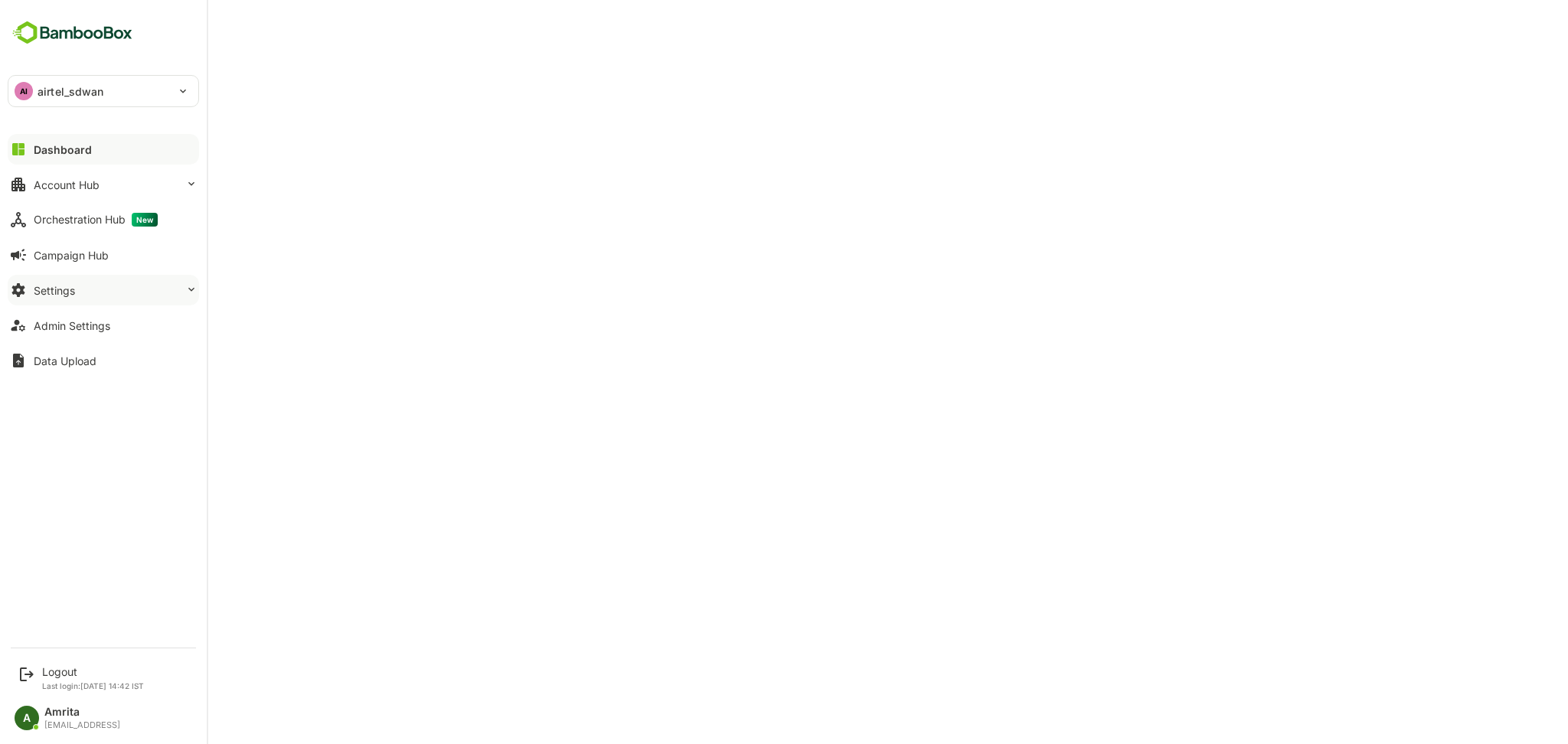
click at [56, 292] on div "Settings" at bounding box center [54, 290] width 42 height 13
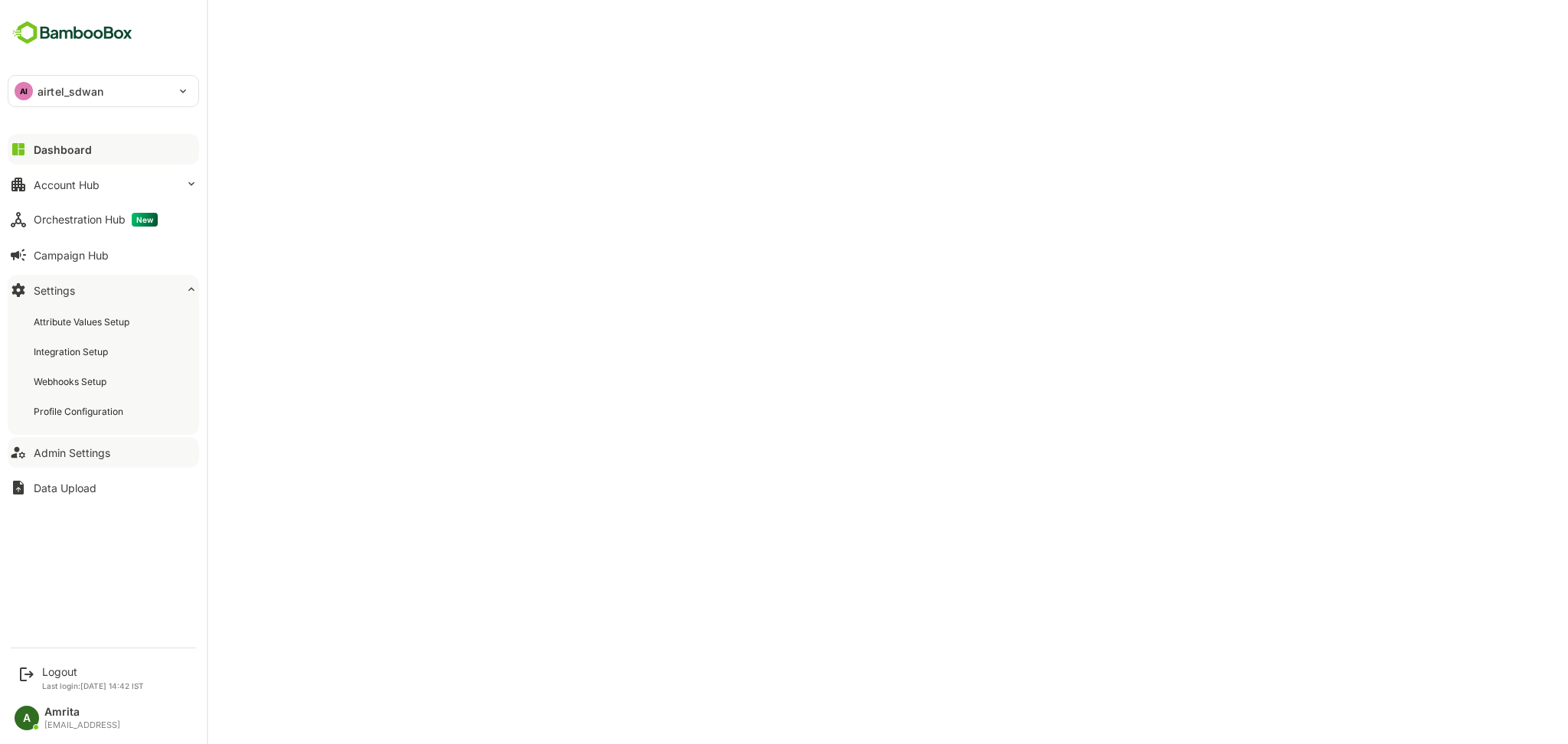
click at [59, 452] on div "Admin Settings" at bounding box center [72, 453] width 76 height 13
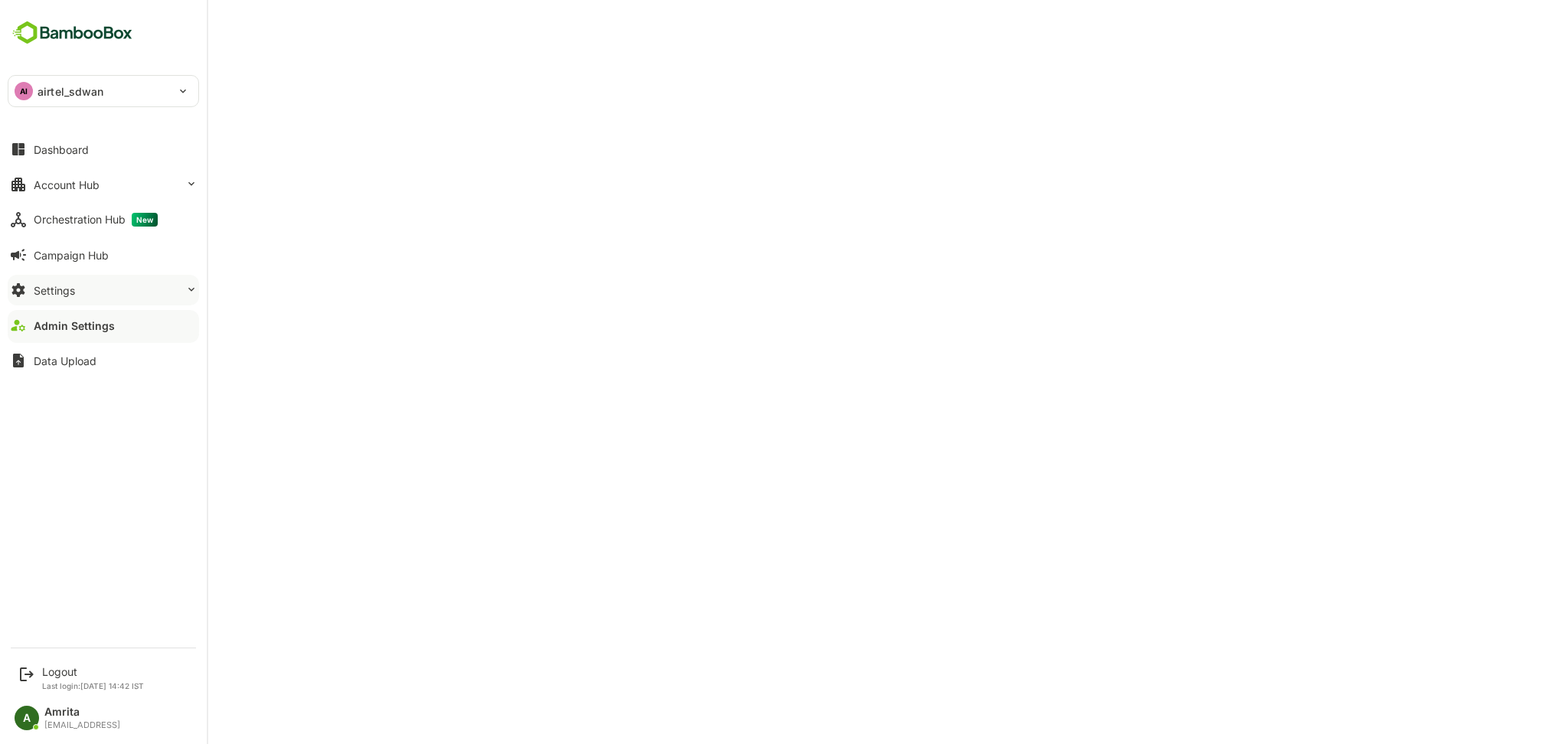
click at [42, 291] on div "Settings" at bounding box center [54, 290] width 42 height 13
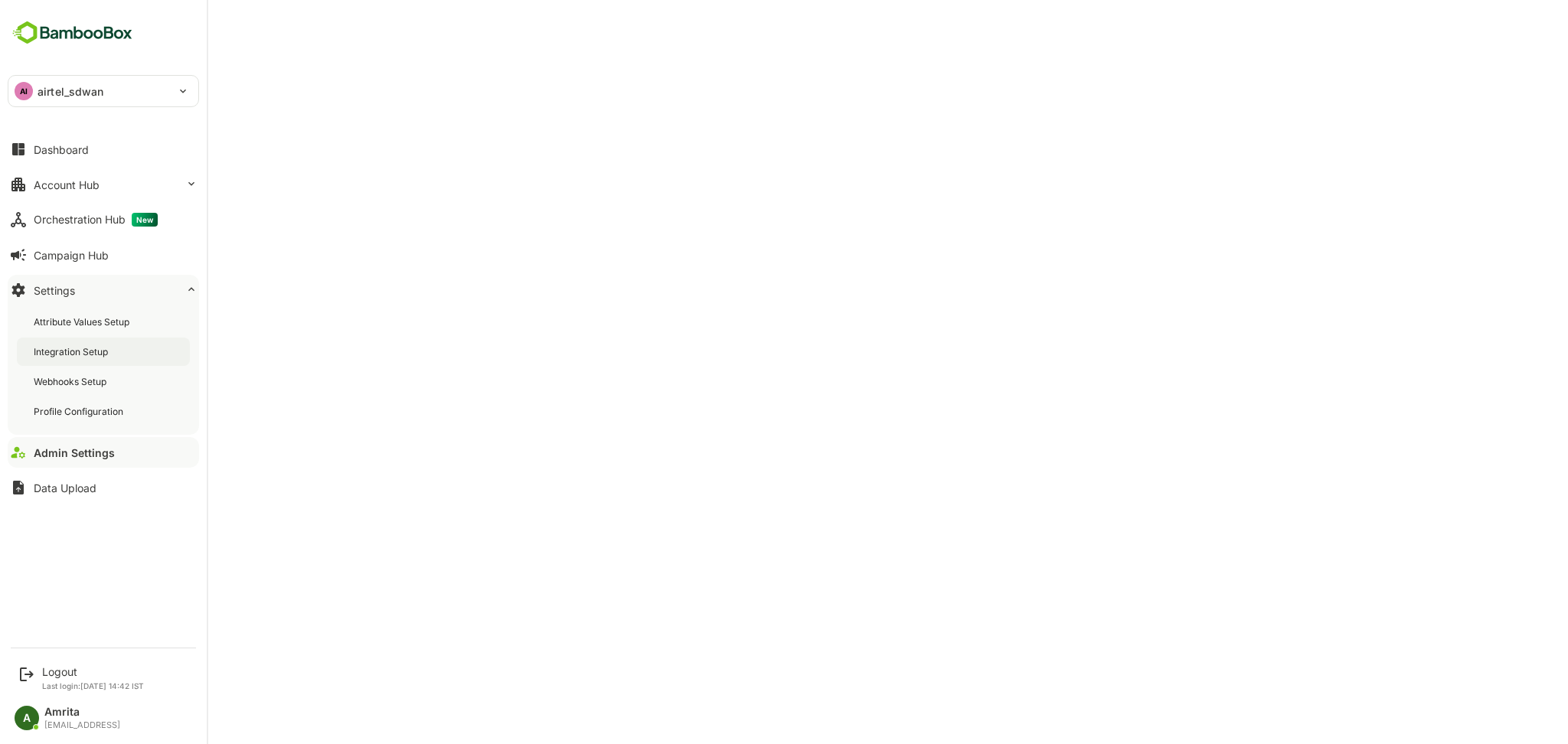
click at [100, 358] on div "Integration Setup" at bounding box center [72, 352] width 77 height 13
click at [52, 669] on div "Logout" at bounding box center [92, 671] width 102 height 13
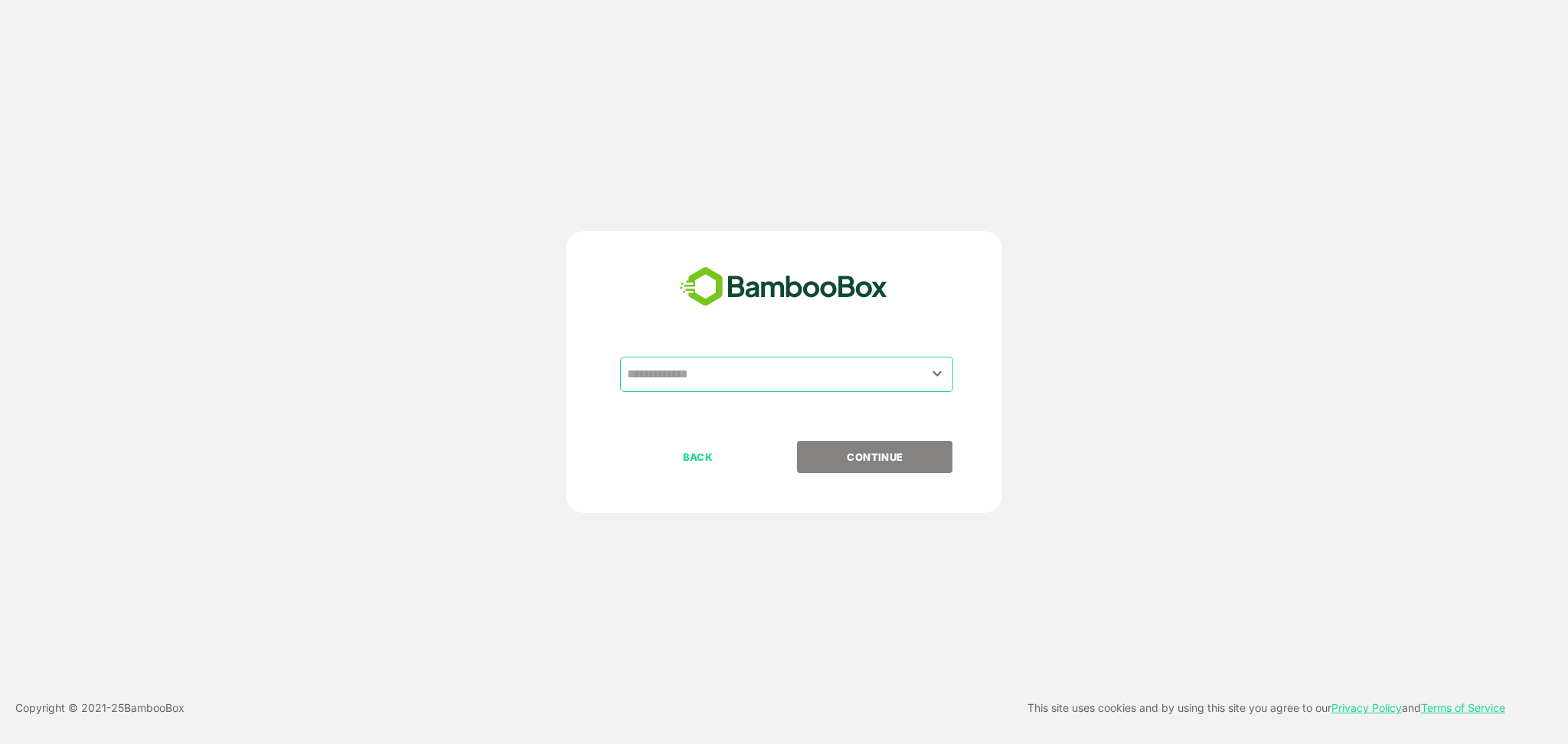
click at [686, 384] on input "text" at bounding box center [787, 374] width 327 height 29
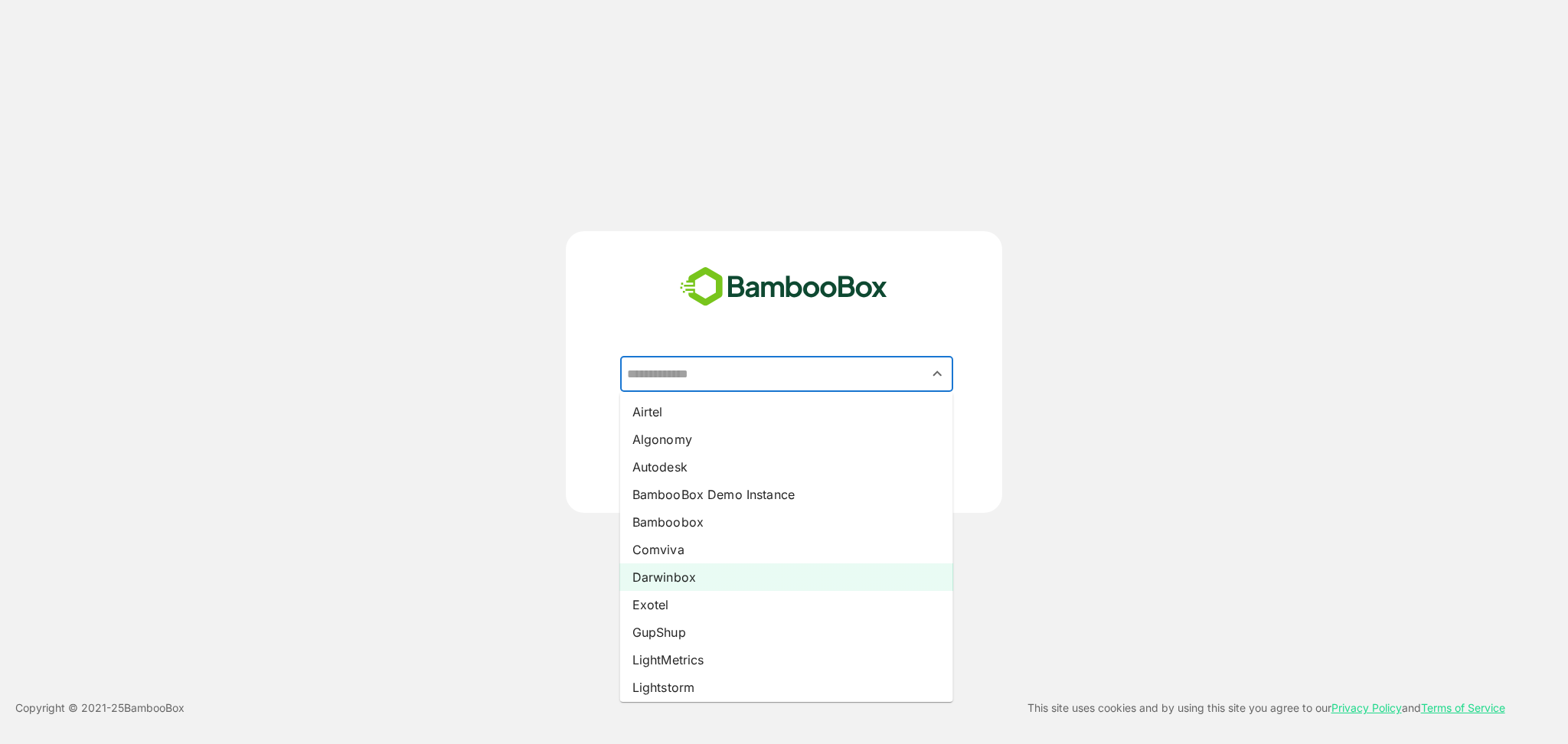
click at [691, 574] on li "Darwinbox" at bounding box center [786, 576] width 333 height 28
type input "*********"
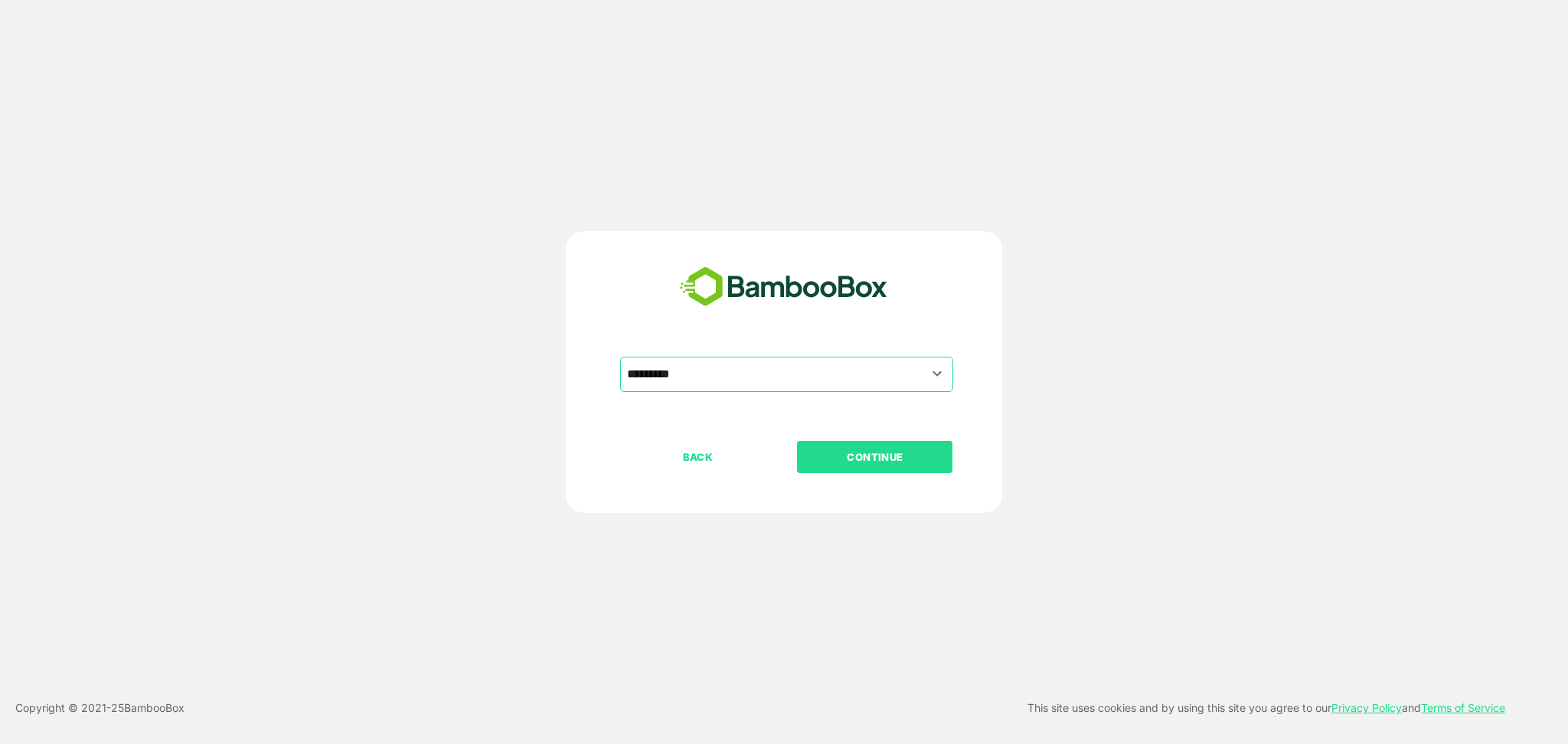
click at [888, 450] on p "CONTINUE" at bounding box center [875, 456] width 153 height 17
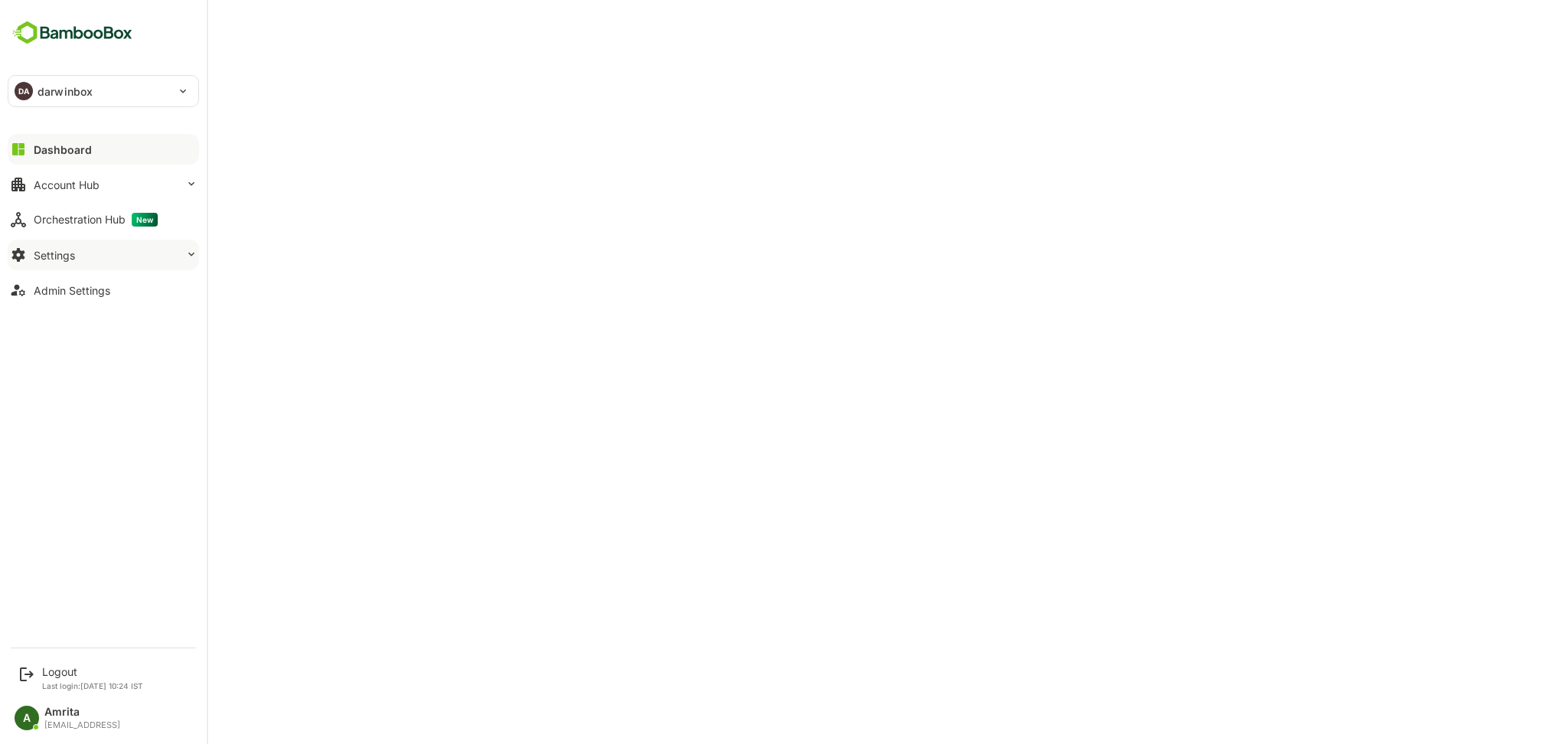
click at [52, 252] on div "Settings" at bounding box center [54, 255] width 42 height 13
click at [93, 429] on button "Admin Settings" at bounding box center [104, 417] width 192 height 30
click at [99, 258] on button "Settings" at bounding box center [104, 255] width 192 height 30
click at [56, 251] on div "Settings" at bounding box center [54, 255] width 42 height 13
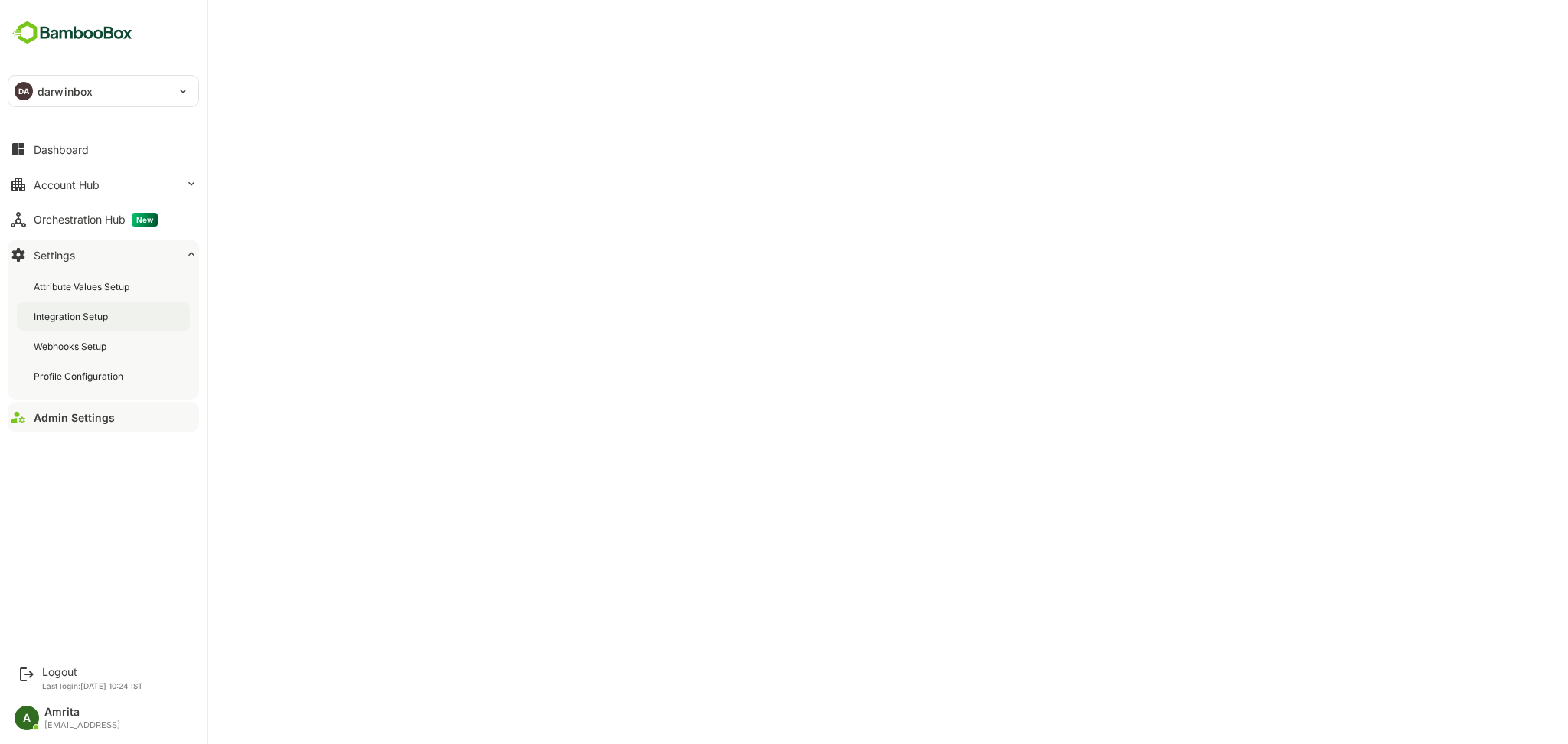
click at [99, 308] on div "Integration Setup" at bounding box center [103, 316] width 173 height 28
click at [84, 415] on div "Admin Settings" at bounding box center [72, 417] width 76 height 13
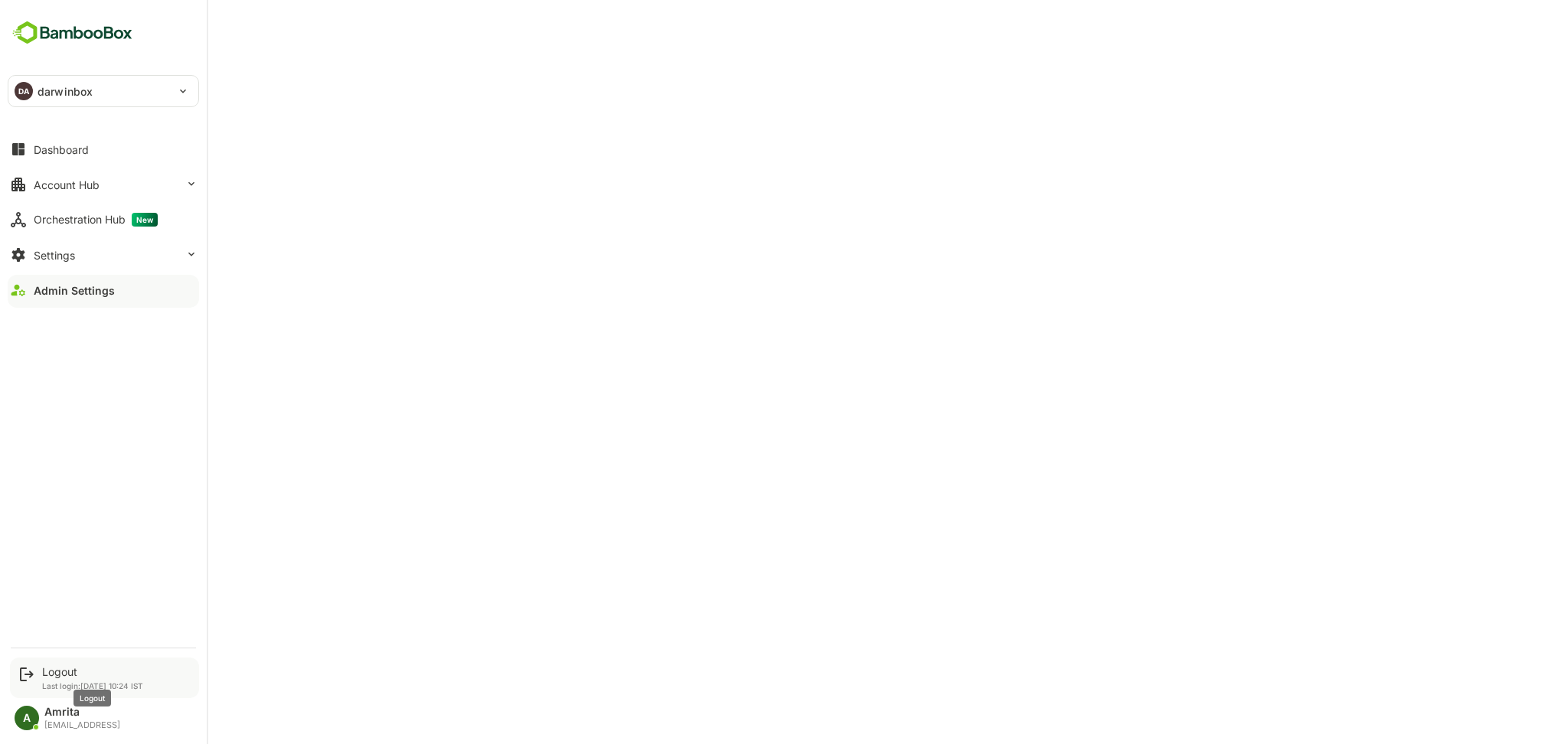
click at [63, 671] on div "Logout" at bounding box center [92, 671] width 101 height 13
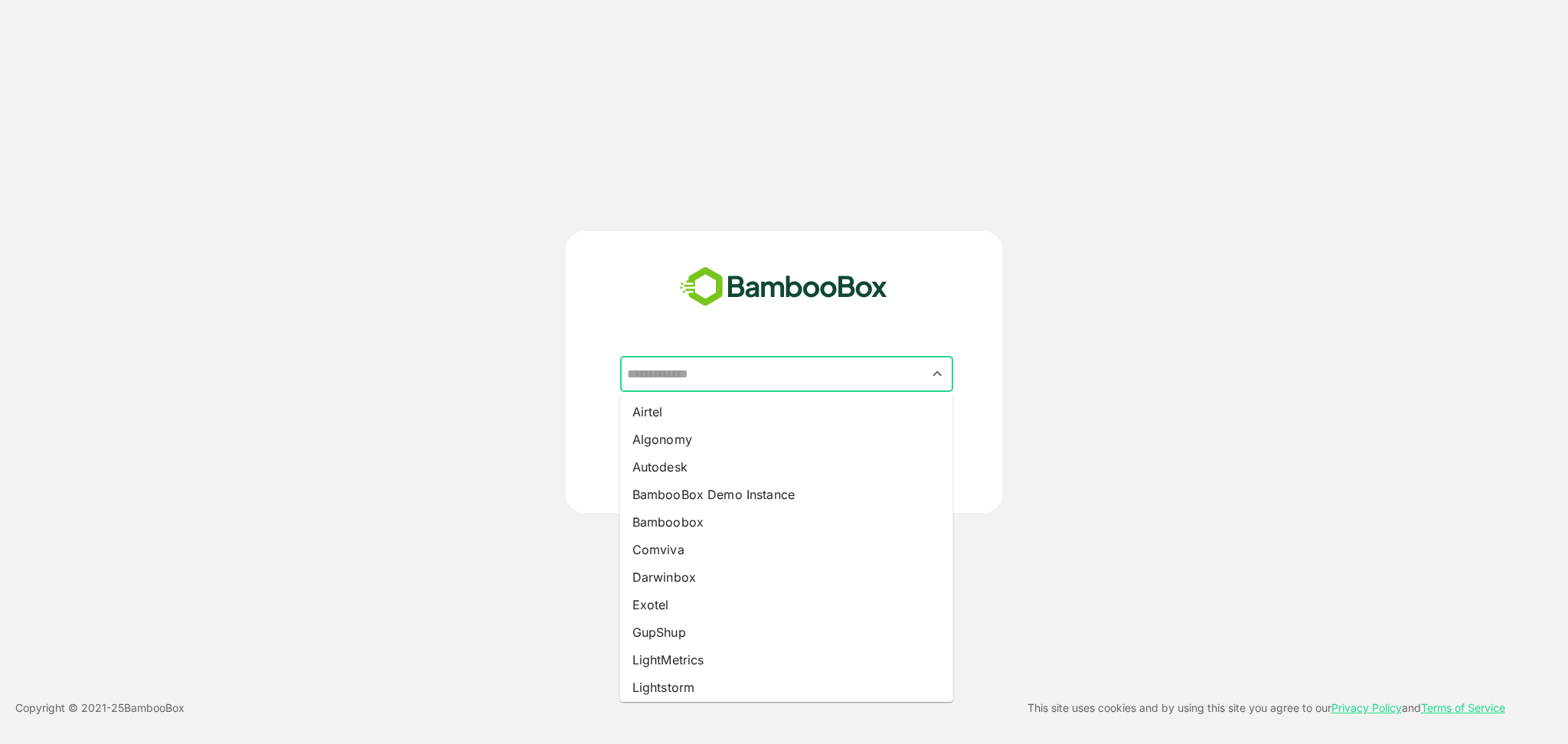
click at [688, 363] on input "text" at bounding box center [787, 374] width 327 height 29
click at [688, 602] on li "Exotel" at bounding box center [786, 604] width 333 height 28
type input "******"
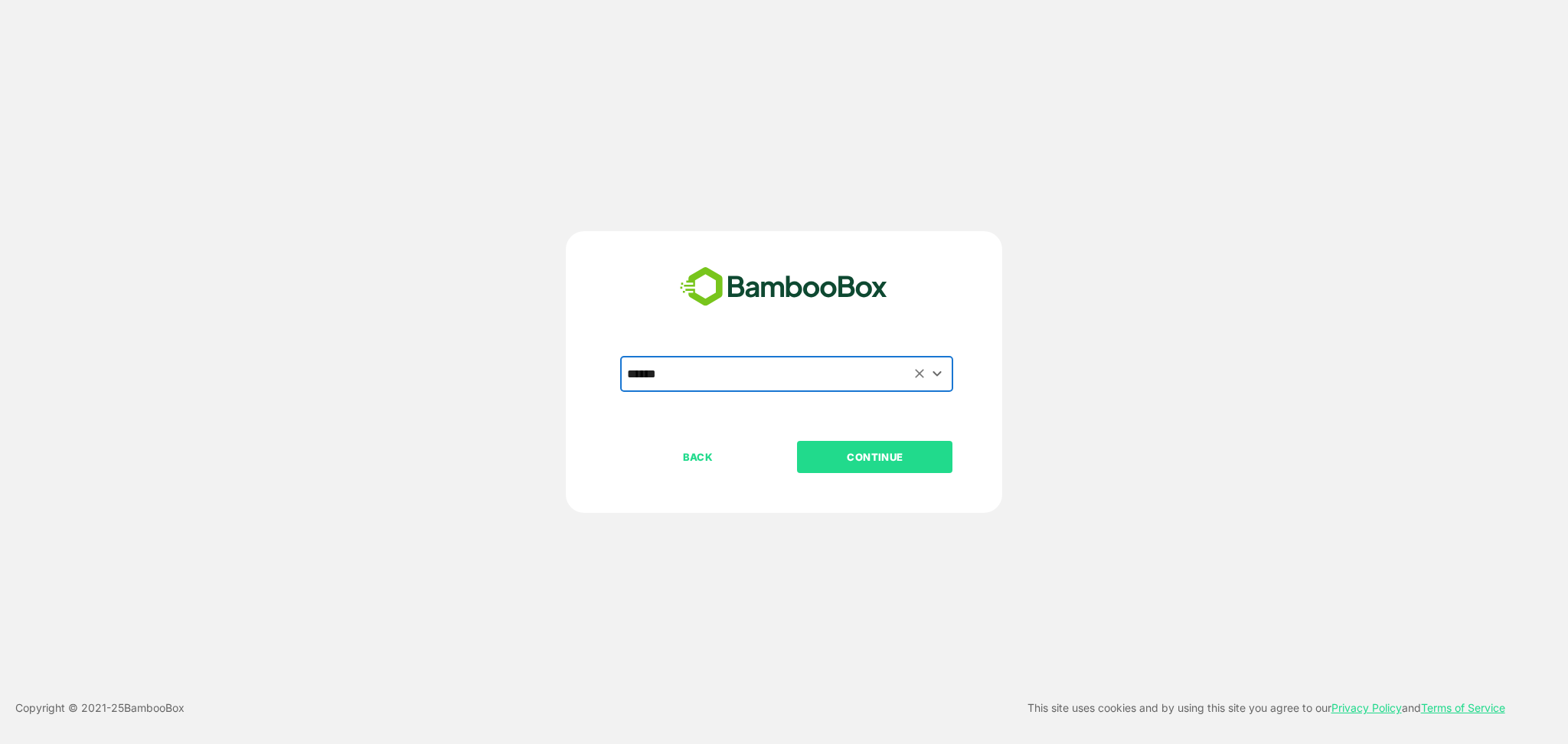
click at [890, 457] on p "CONTINUE" at bounding box center [875, 456] width 153 height 17
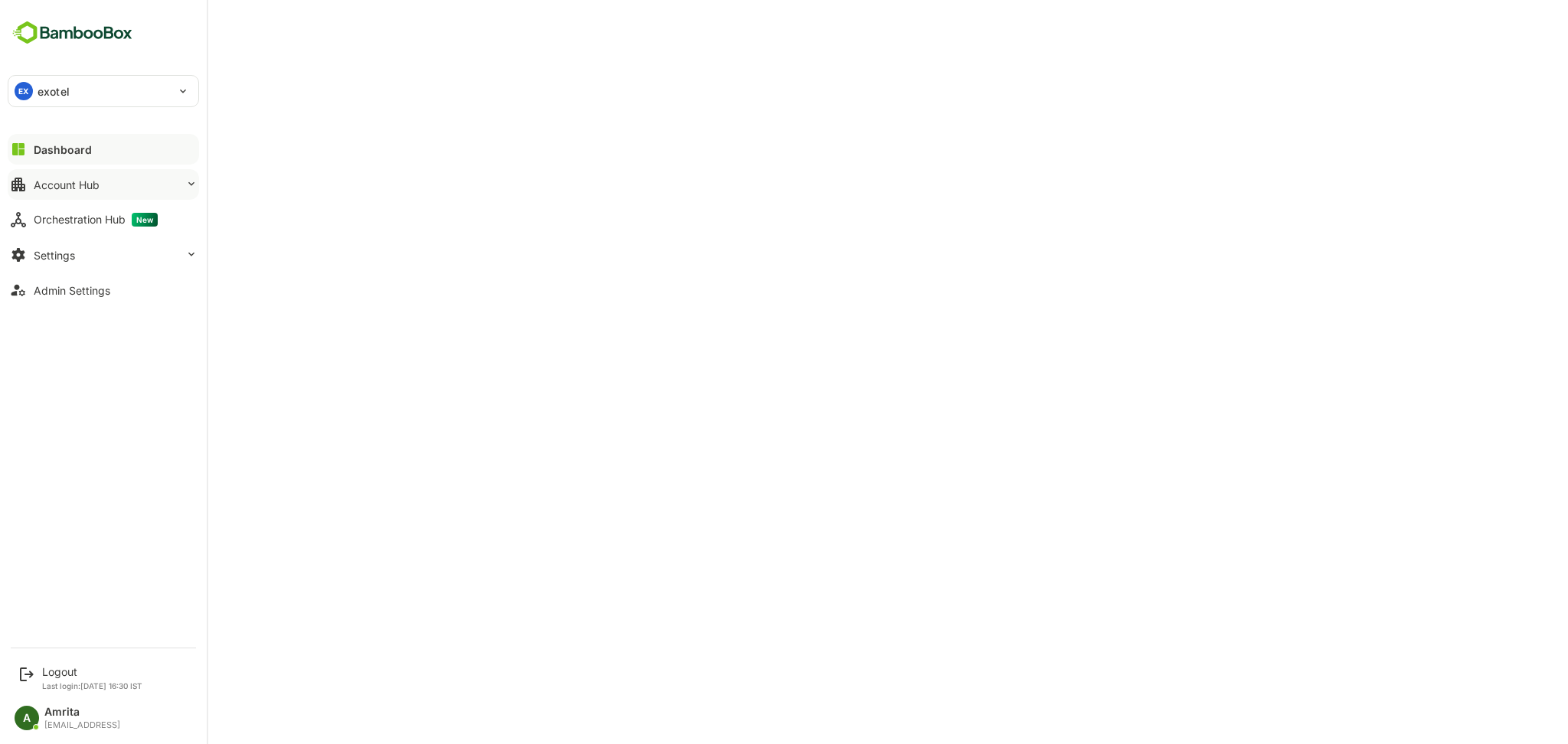
click at [65, 186] on div "Account Hub" at bounding box center [67, 185] width 66 height 13
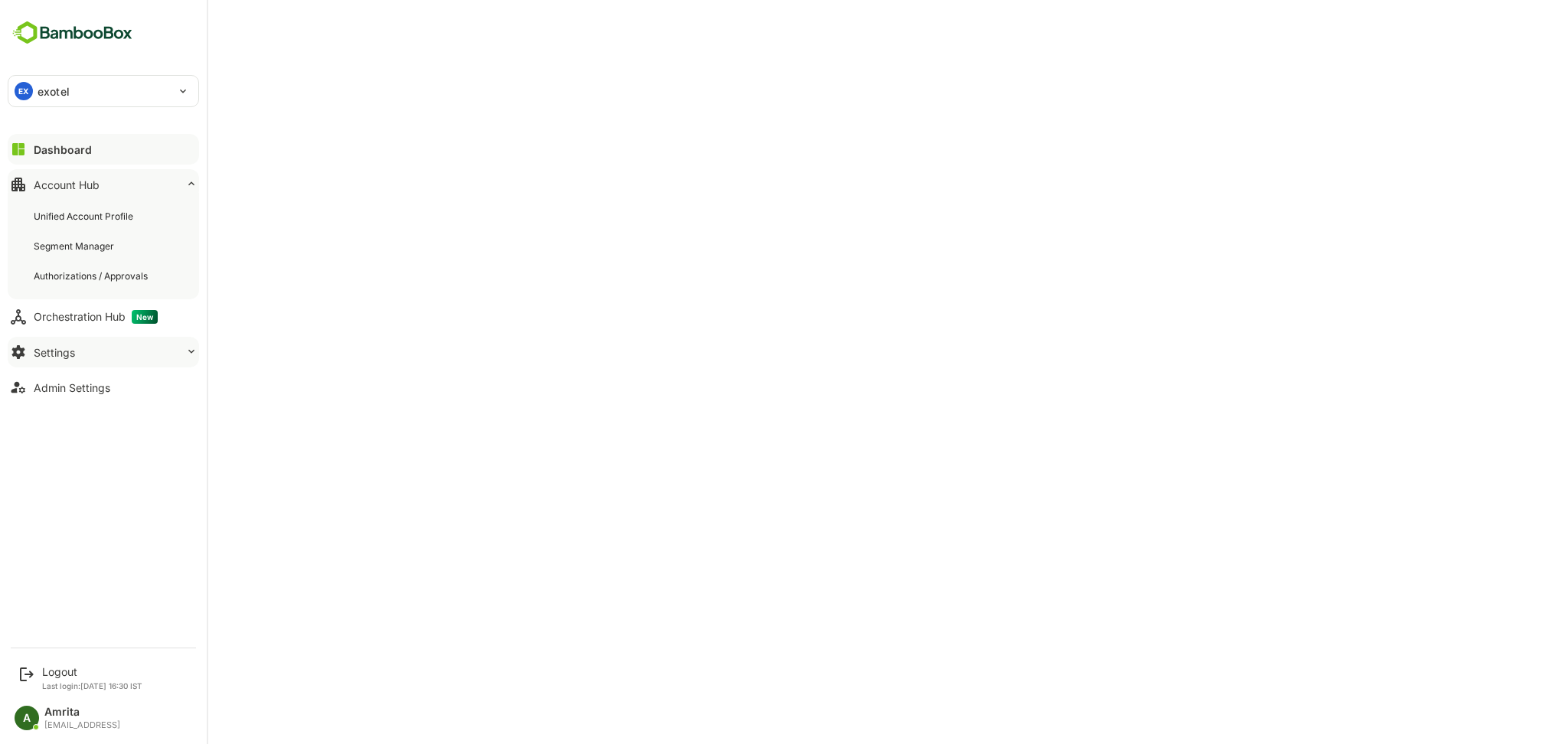
click at [72, 350] on div "Settings" at bounding box center [54, 352] width 42 height 13
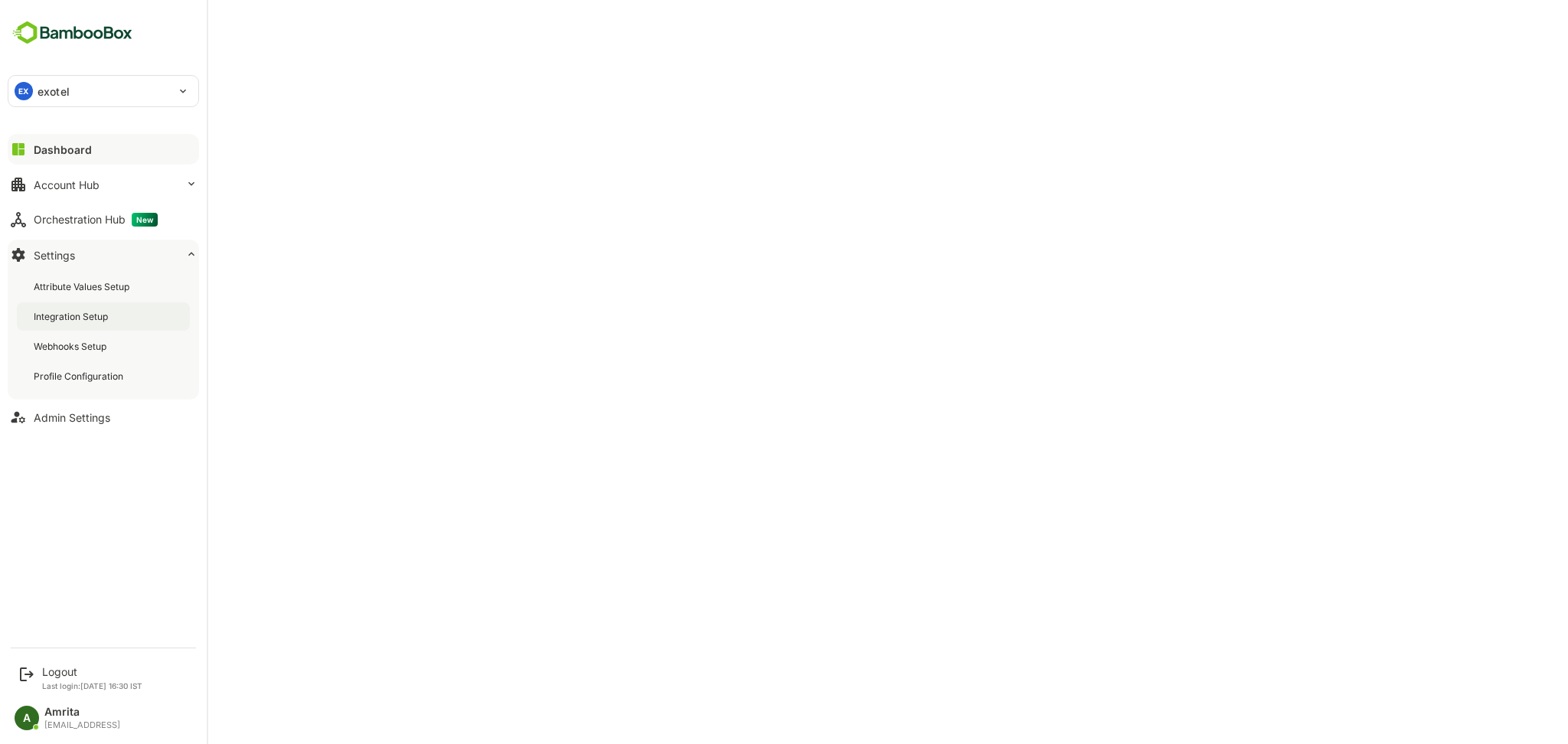
click at [81, 310] on div "Integration Setup" at bounding box center [72, 316] width 77 height 13
click at [69, 416] on div "Admin Settings" at bounding box center [72, 417] width 76 height 13
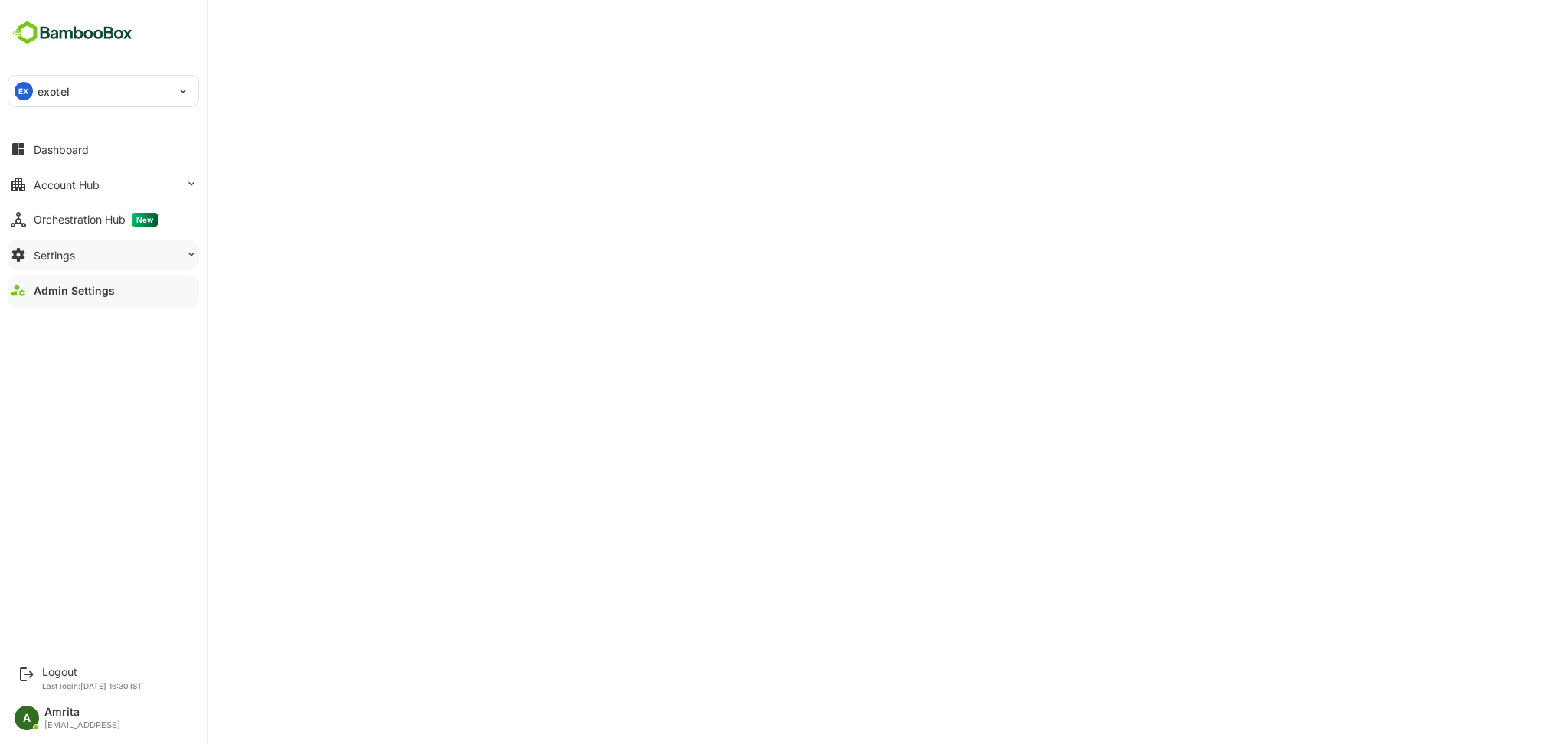
click at [92, 257] on button "Settings" at bounding box center [104, 255] width 192 height 30
click at [92, 318] on div "Integration Setup" at bounding box center [72, 316] width 77 height 13
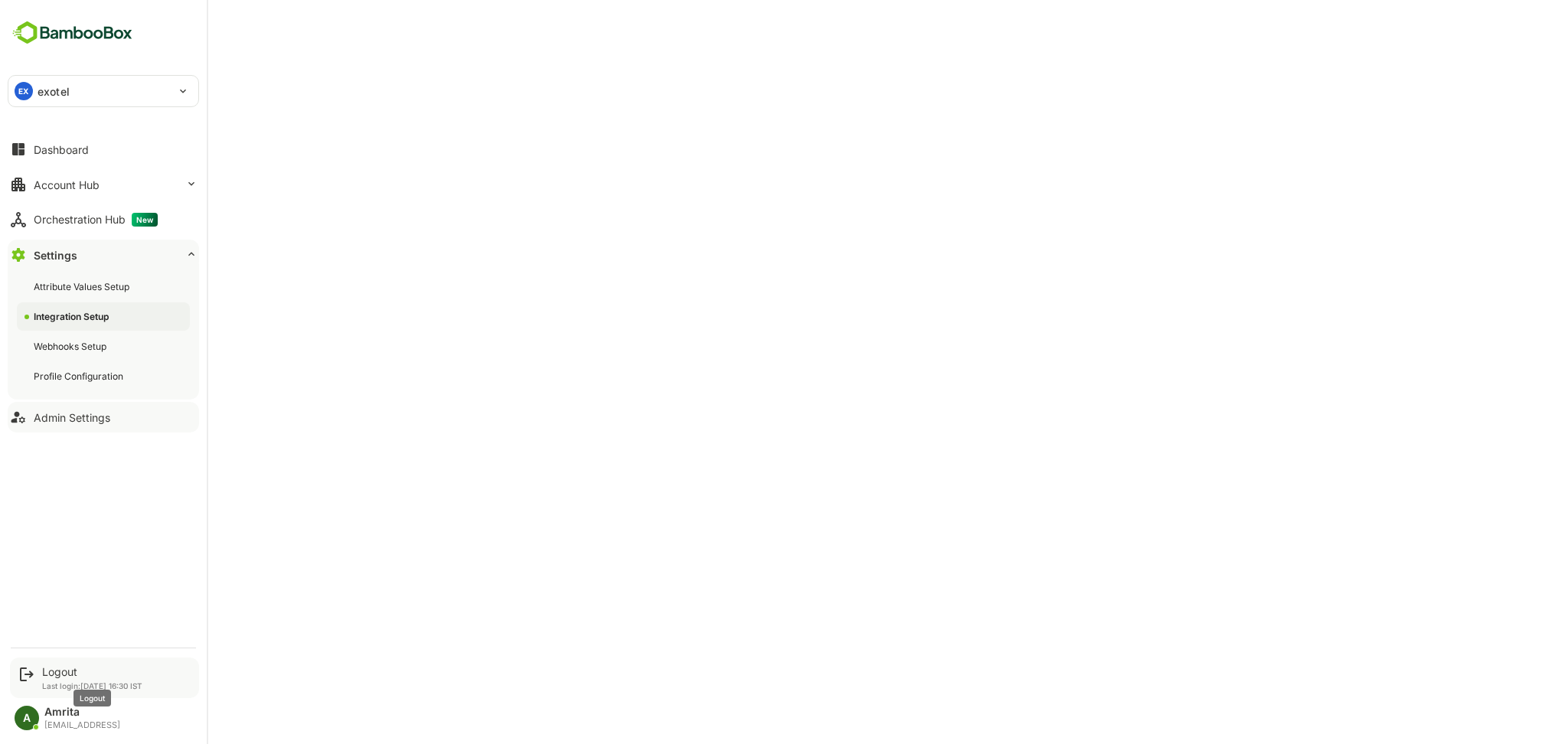
click at [49, 671] on div "Logout" at bounding box center [92, 671] width 100 height 13
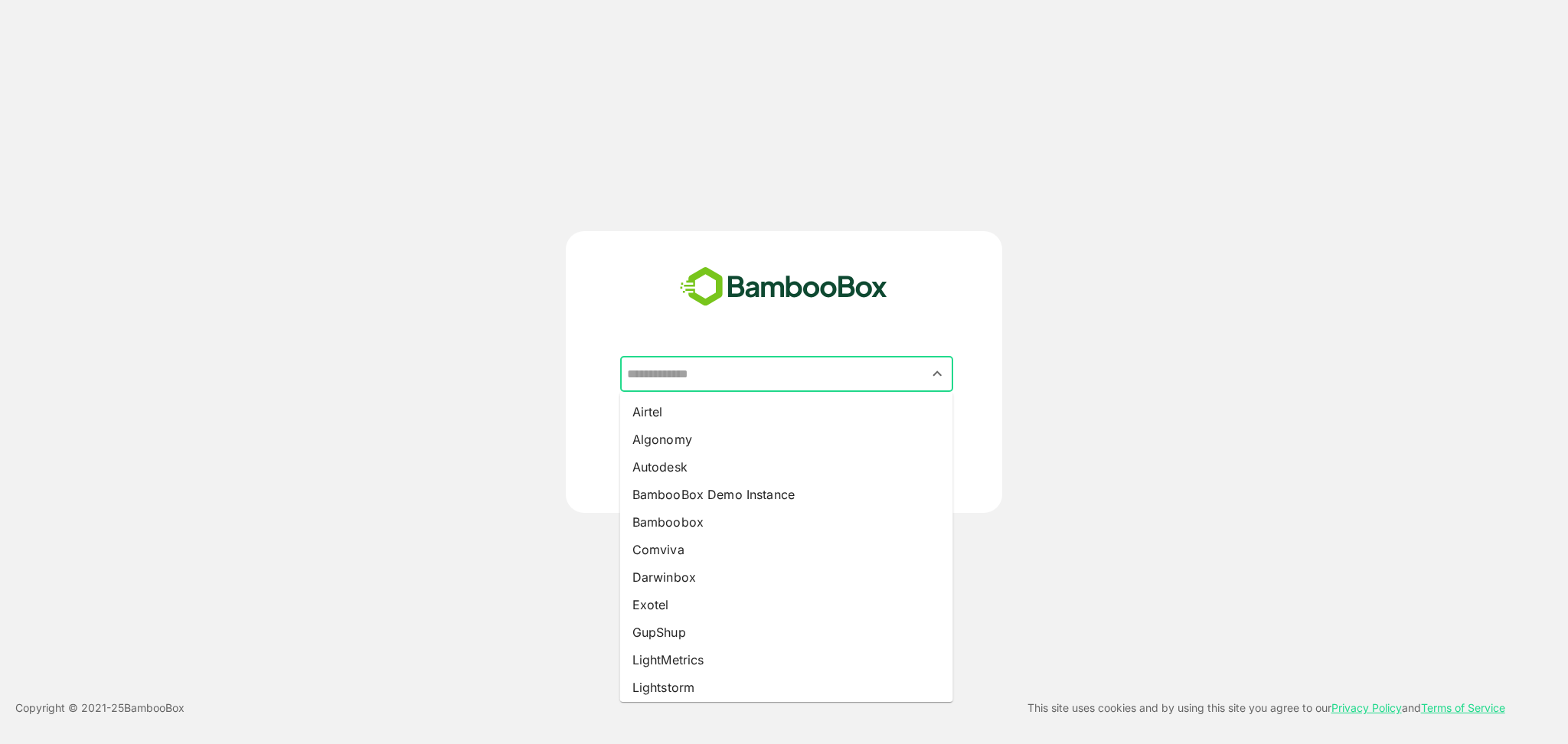
click at [680, 371] on input "text" at bounding box center [787, 374] width 327 height 29
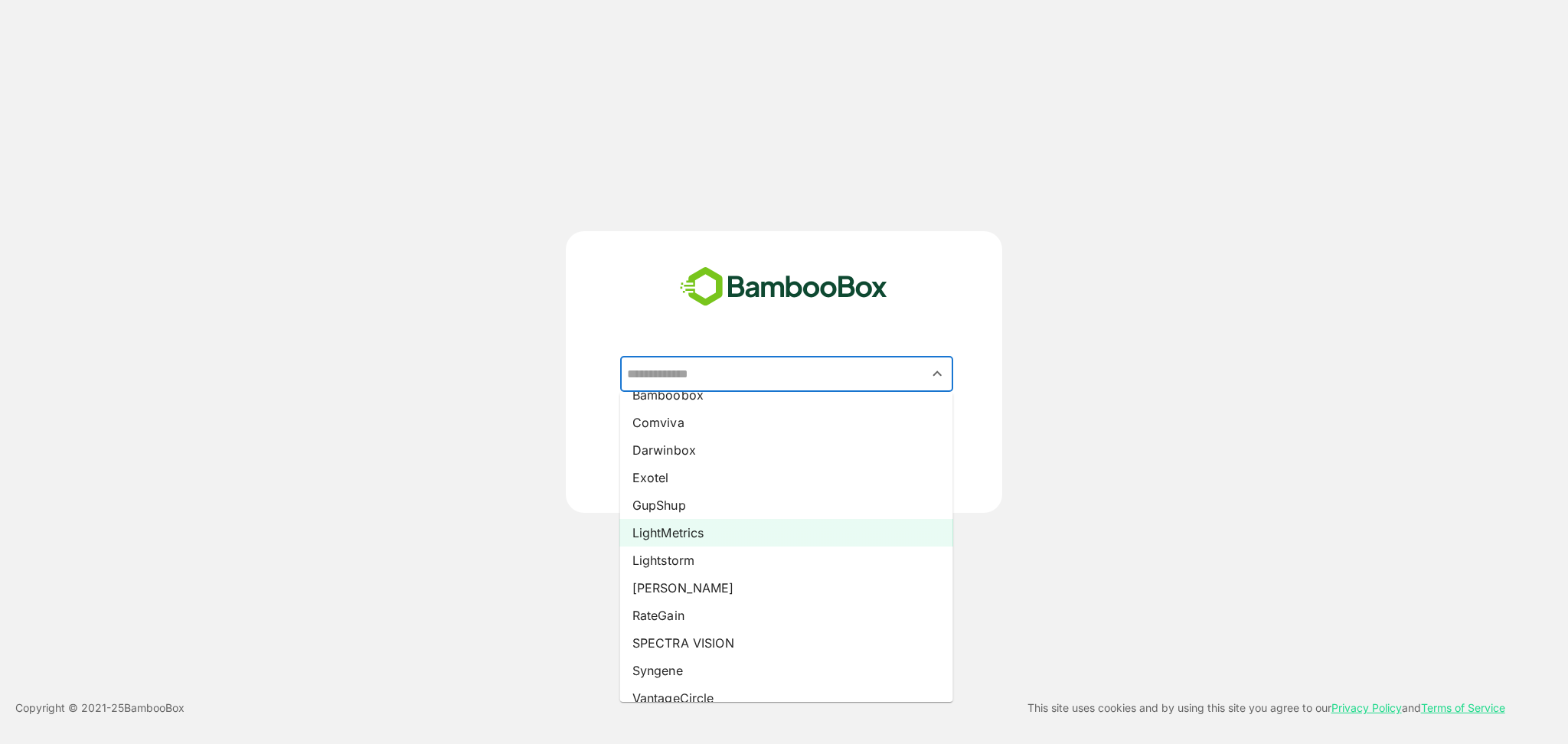
scroll to position [141, 0]
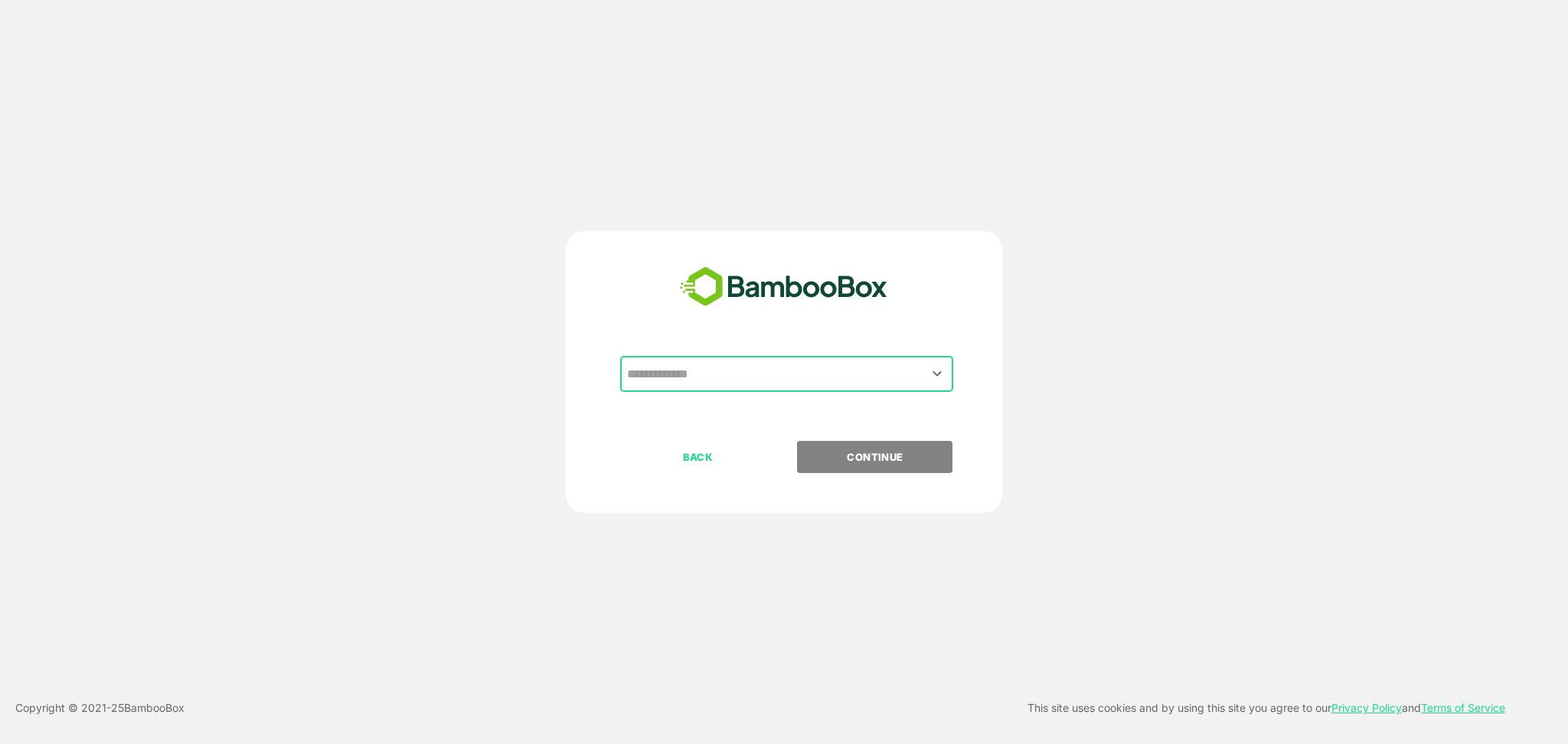
click at [682, 384] on input "text" at bounding box center [787, 374] width 327 height 29
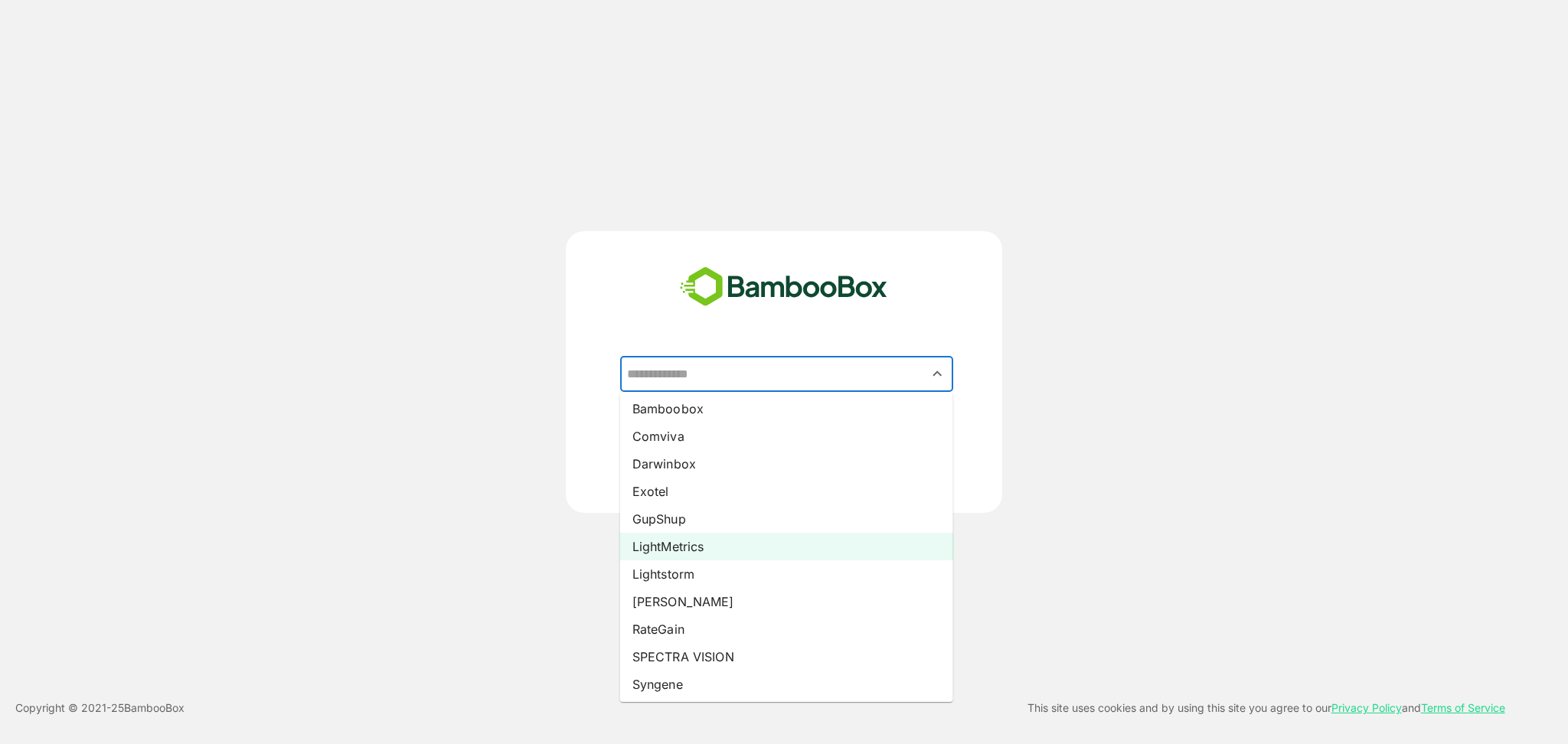
scroll to position [139, 0]
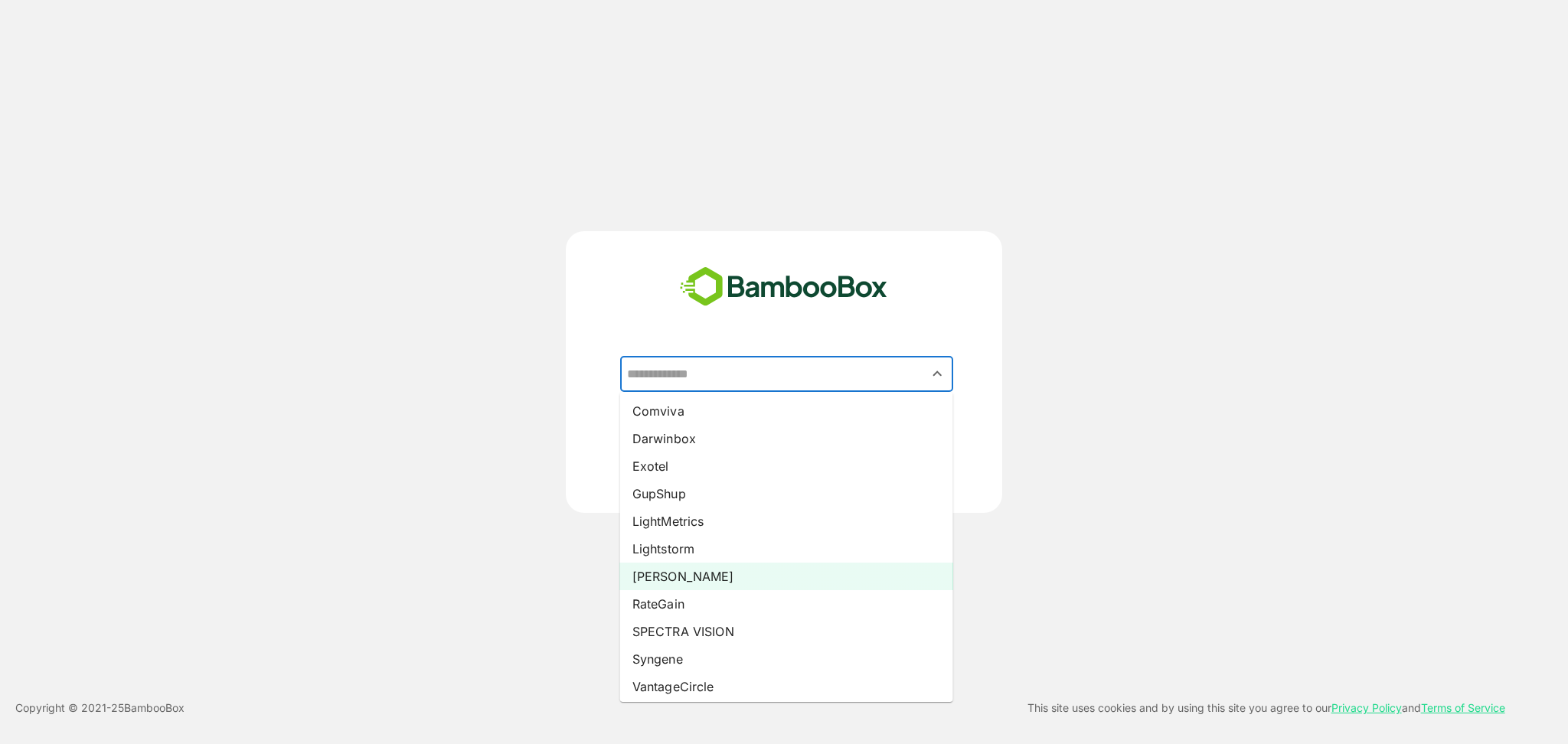
click at [667, 574] on li "[PERSON_NAME]" at bounding box center [786, 576] width 333 height 28
type input "*****"
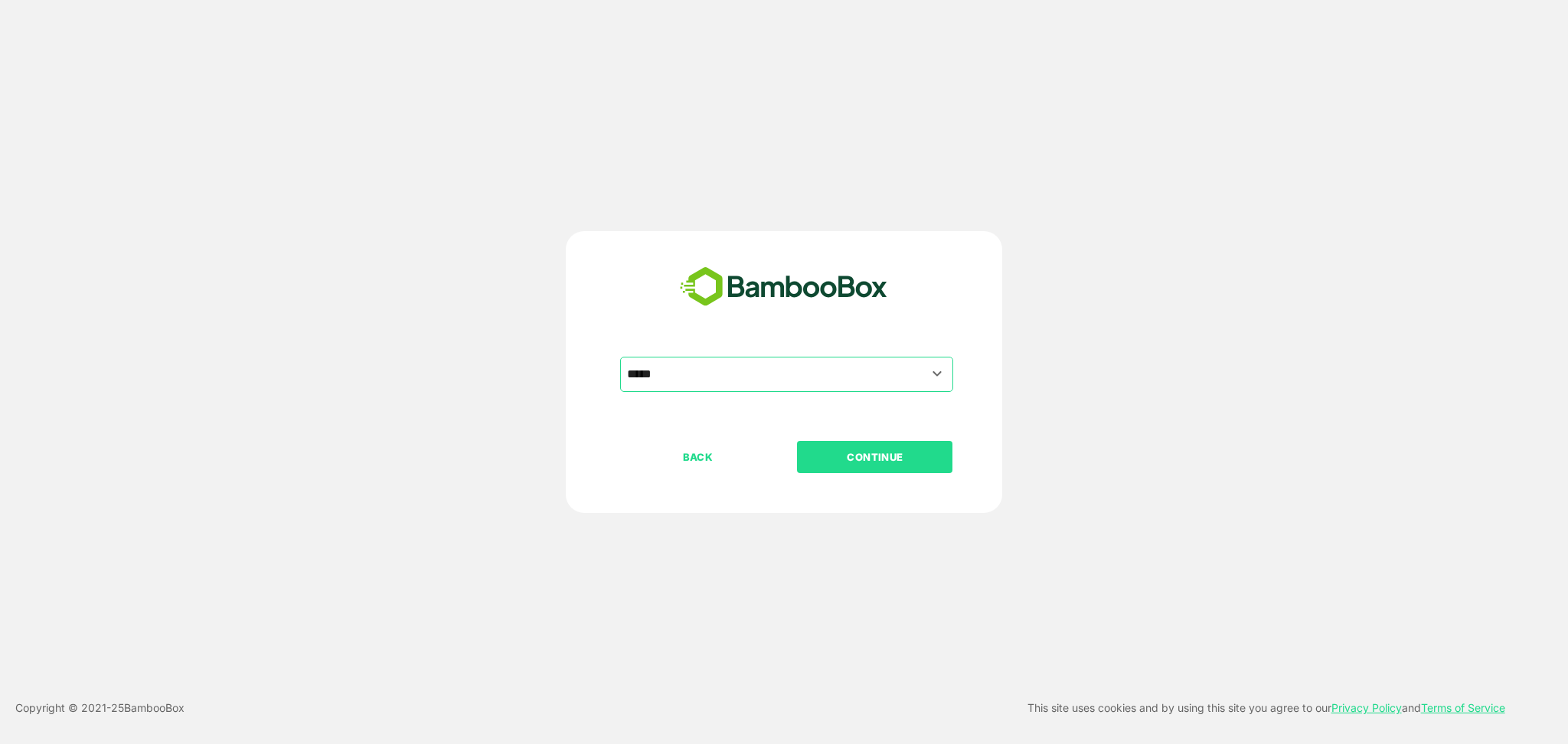
click at [895, 459] on p "CONTINUE" at bounding box center [875, 456] width 153 height 17
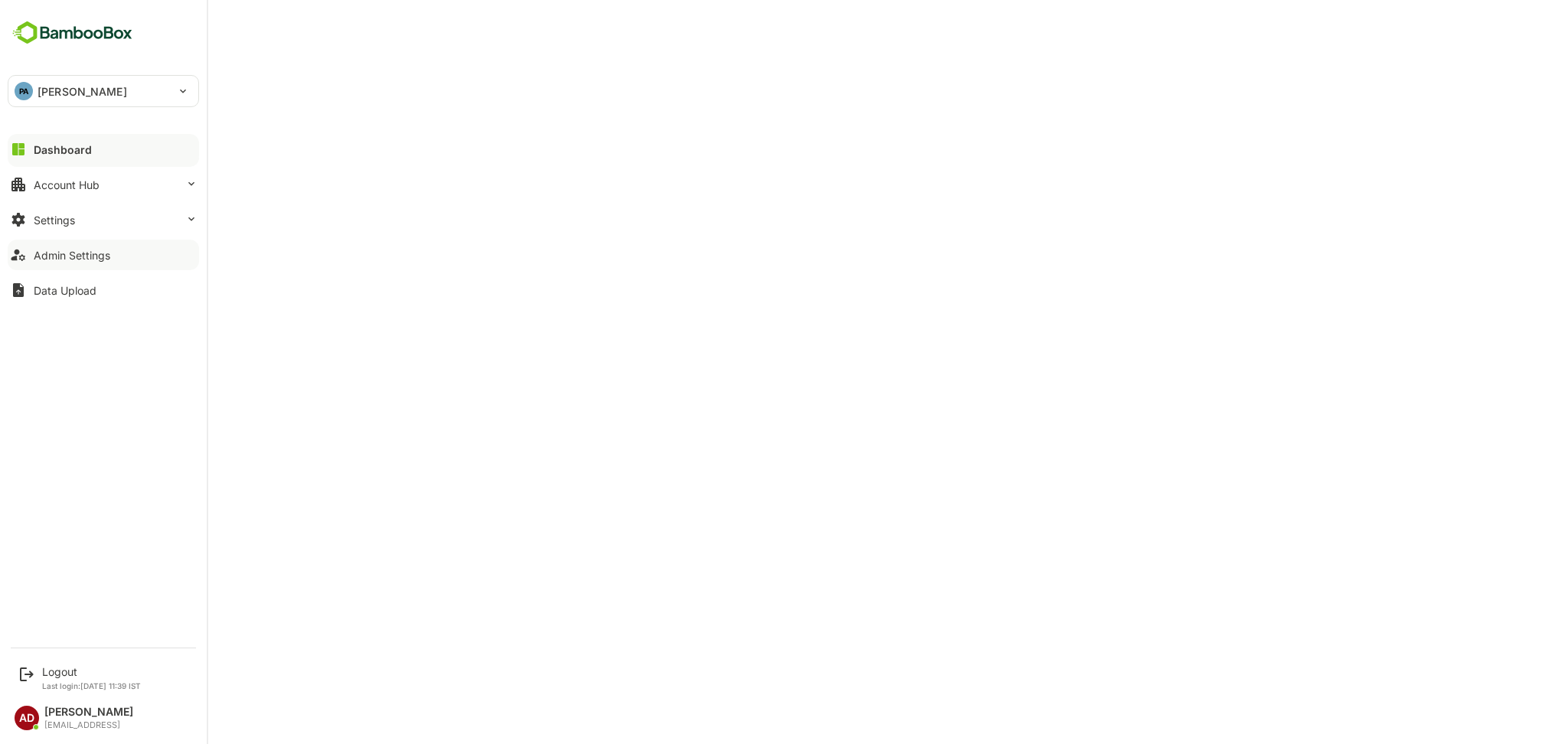
click at [121, 265] on button "Admin Settings" at bounding box center [104, 255] width 192 height 30
click at [30, 220] on button "Settings" at bounding box center [104, 219] width 192 height 30
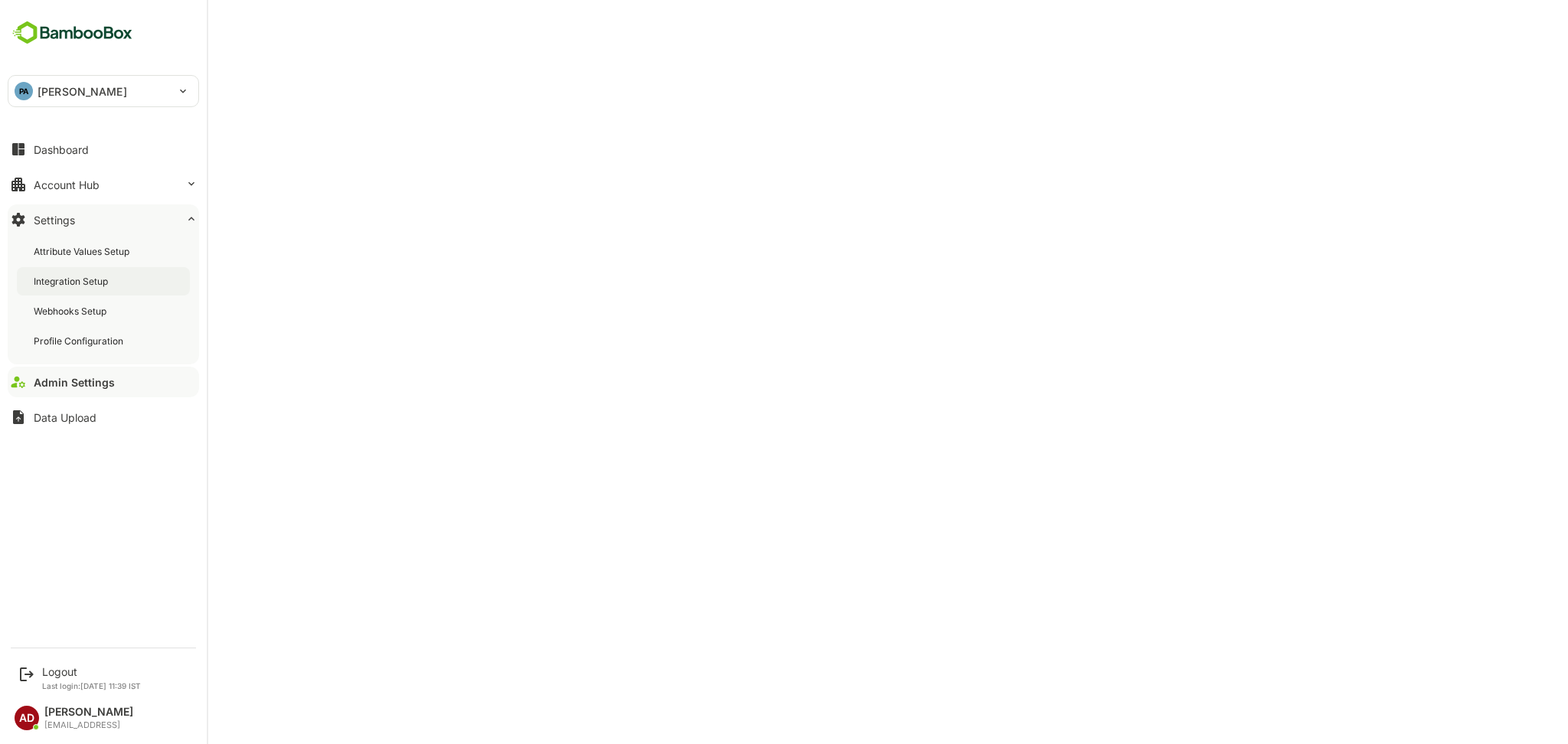
click at [59, 281] on div "Integration Setup" at bounding box center [72, 281] width 77 height 13
click at [126, 380] on button "Admin Settings" at bounding box center [104, 382] width 192 height 30
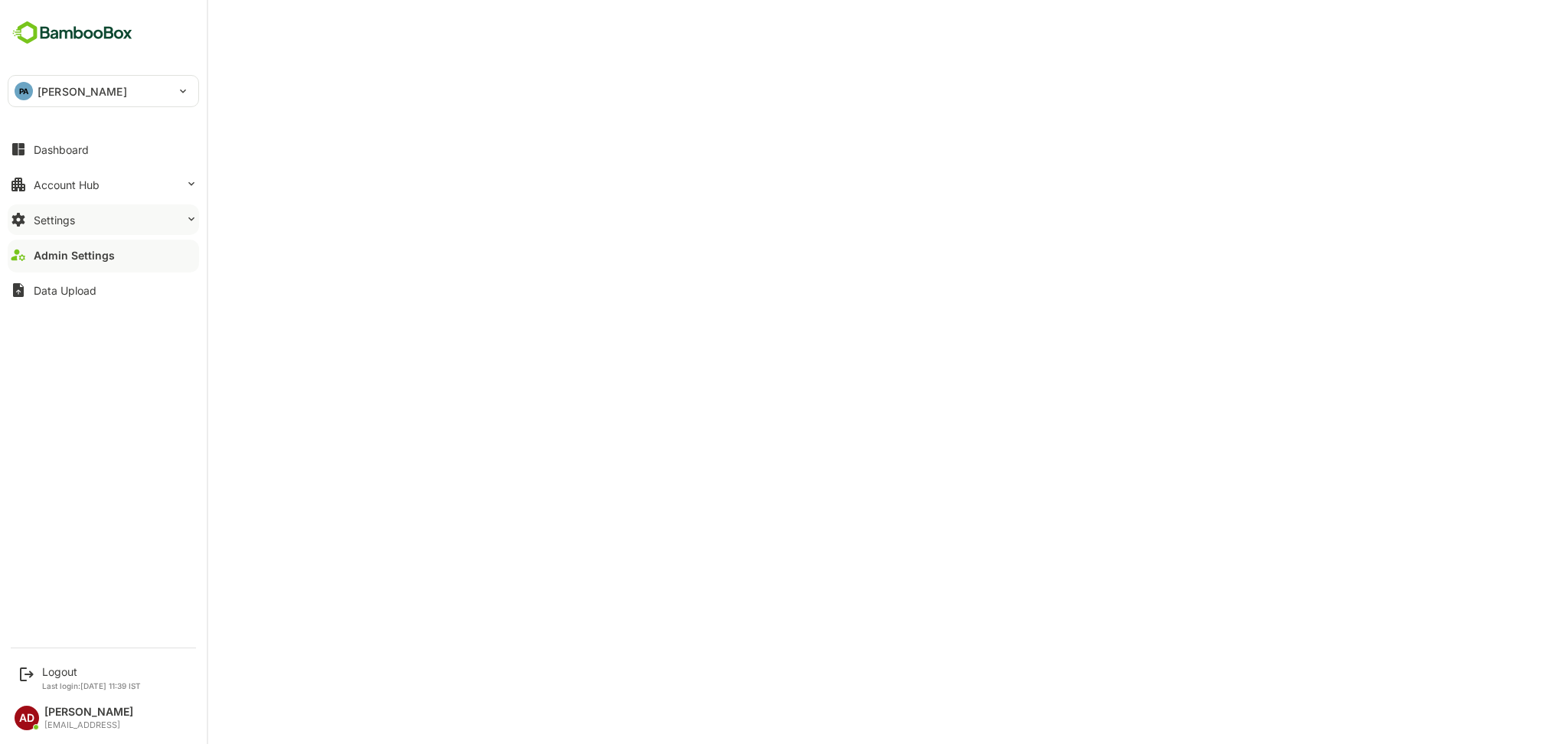
click at [72, 215] on div "Settings" at bounding box center [54, 219] width 42 height 13
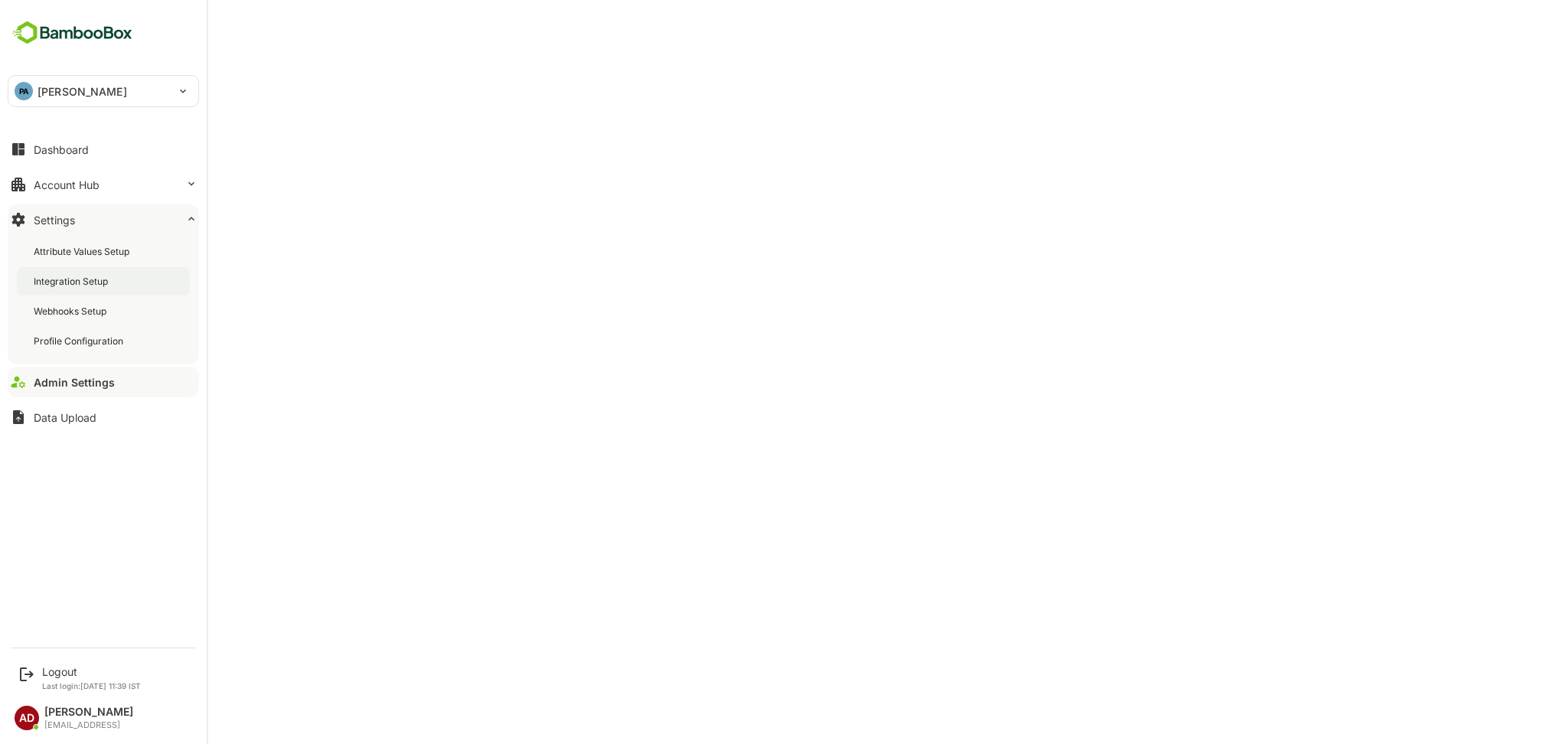
click at [75, 283] on div "Integration Setup" at bounding box center [72, 281] width 77 height 13
click at [58, 674] on div "Logout" at bounding box center [91, 671] width 99 height 13
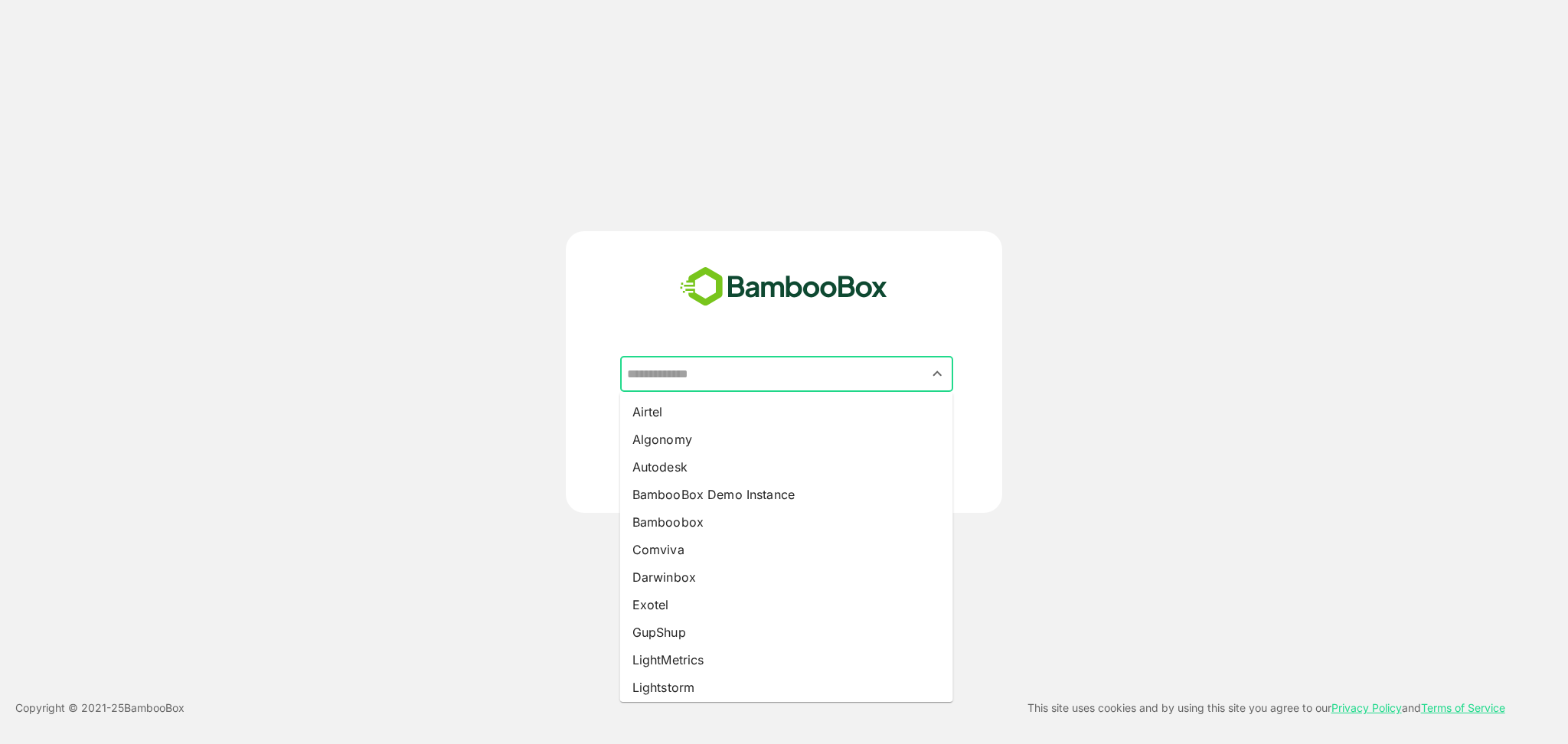
click at [730, 379] on input "text" at bounding box center [787, 374] width 327 height 29
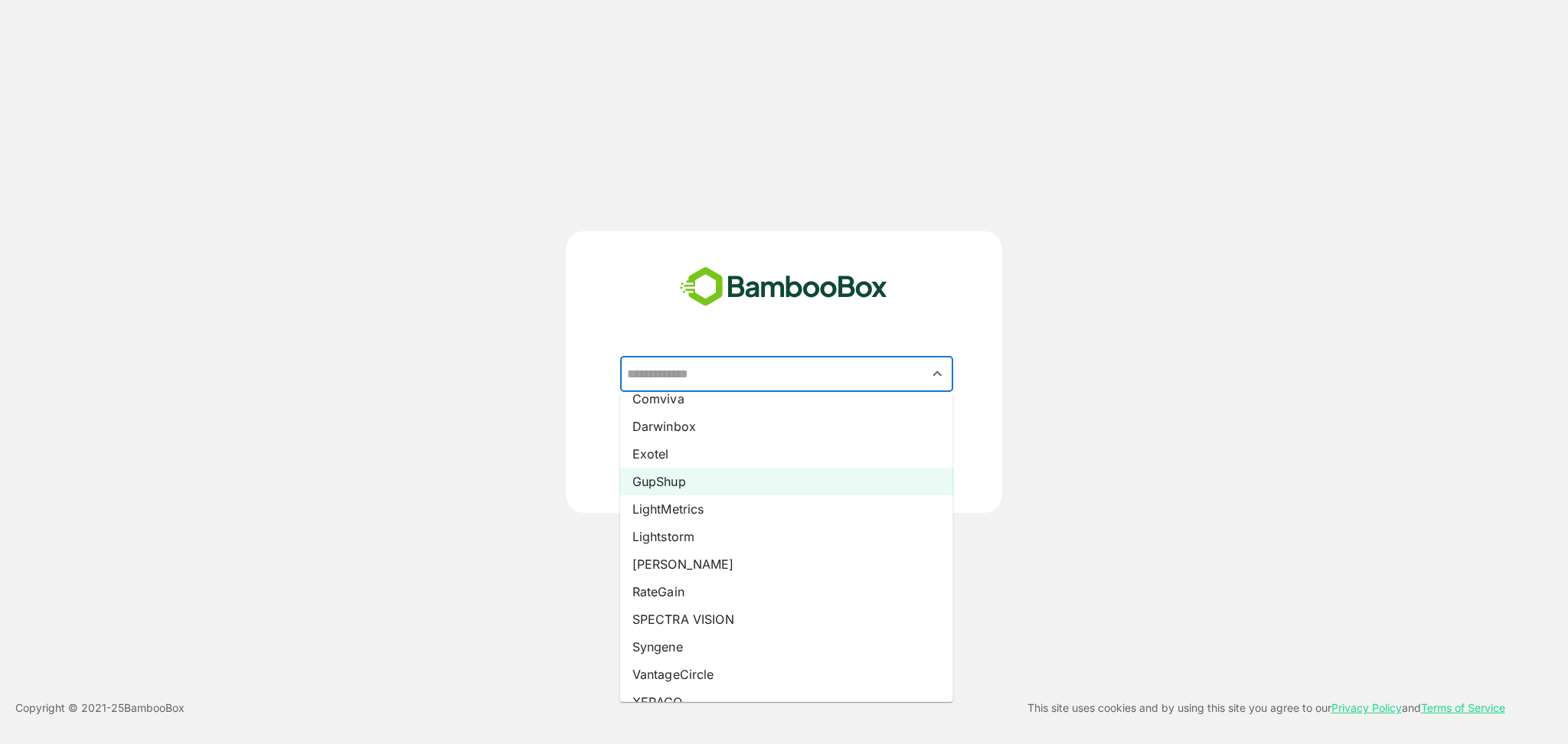
scroll to position [154, 0]
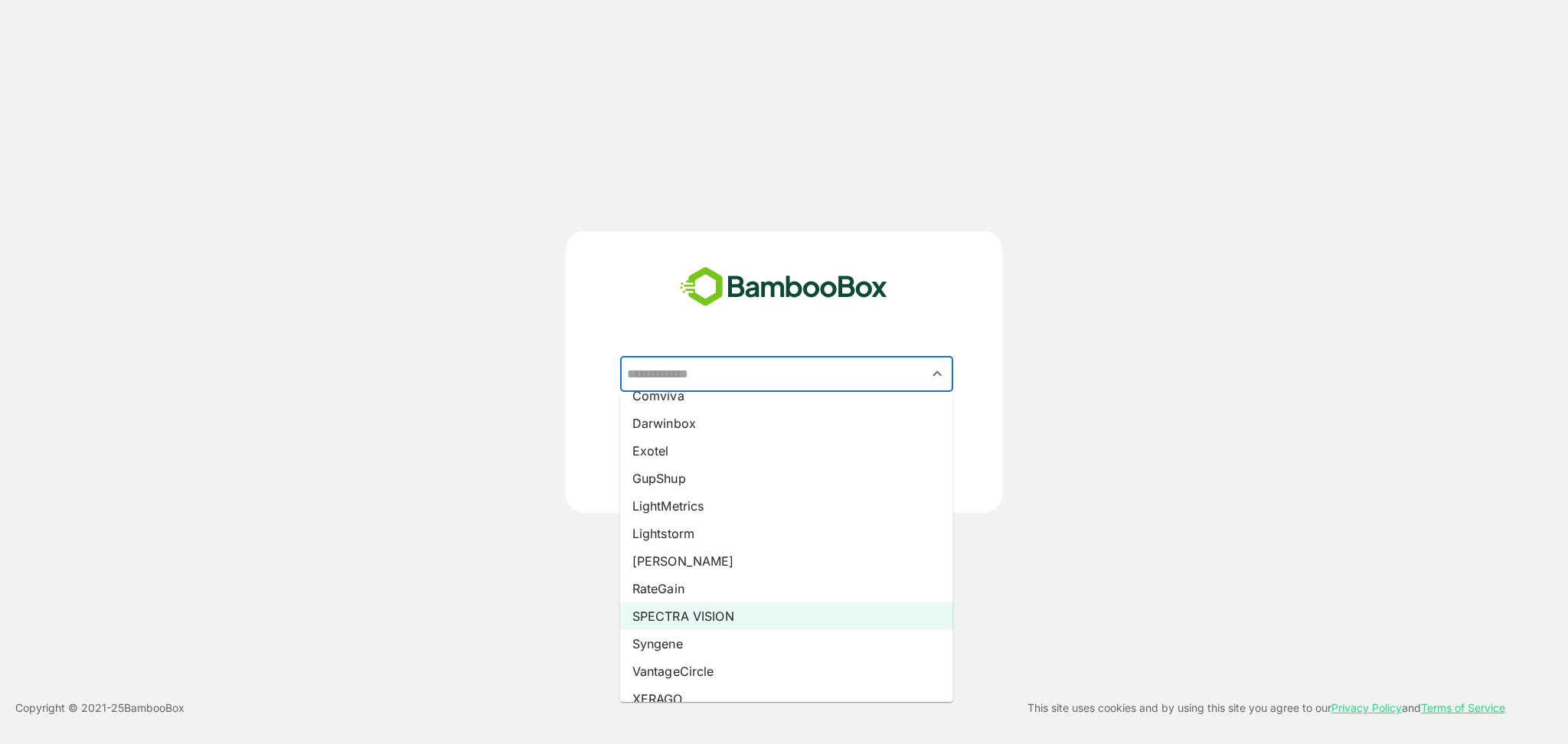
click at [678, 605] on li "SPECTRA VISION" at bounding box center [786, 615] width 333 height 28
type input "**********"
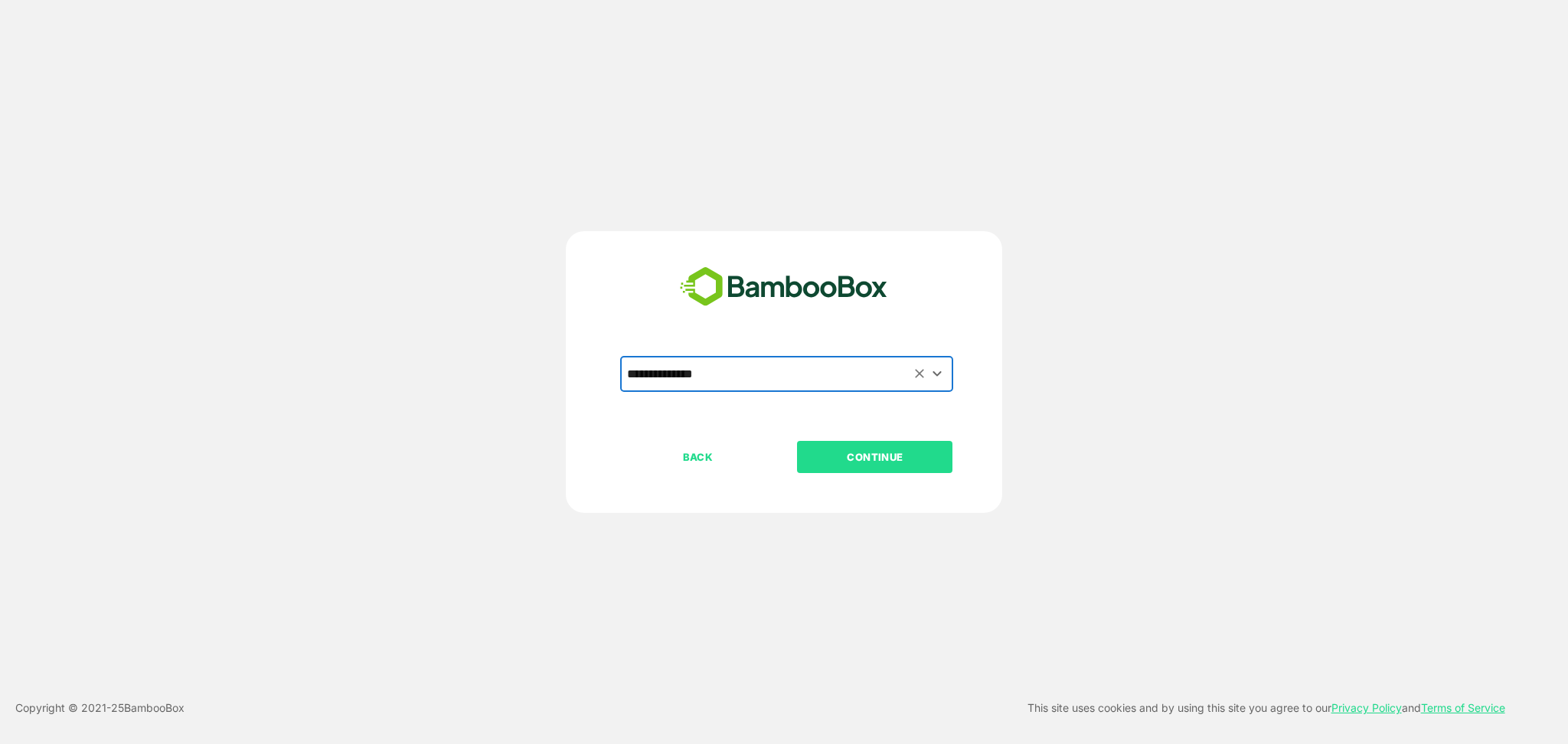
click at [901, 474] on div "BACK CONTINUE" at bounding box center [797, 506] width 354 height 131
click at [877, 455] on p "CONTINUE" at bounding box center [875, 456] width 153 height 17
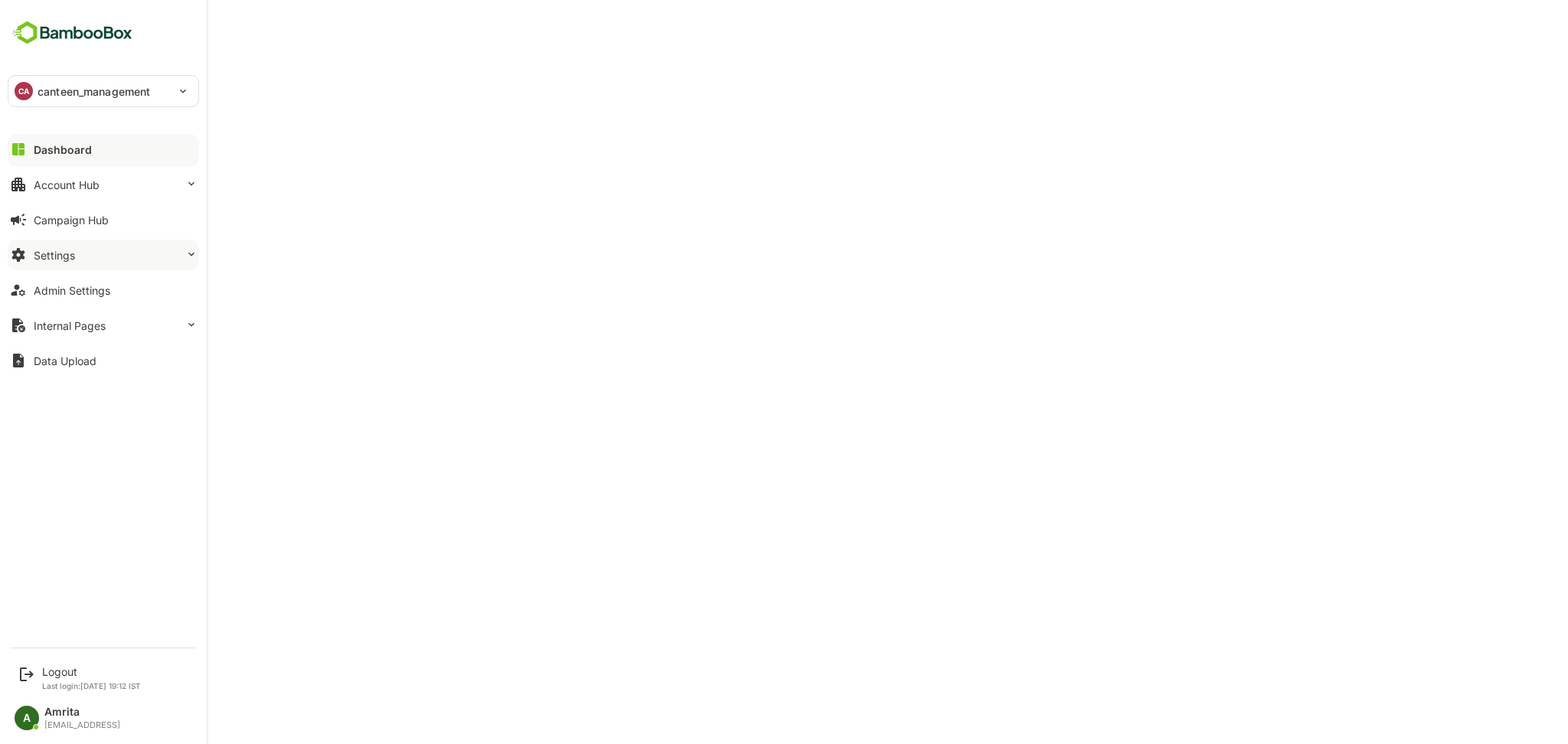
click at [119, 261] on button "Settings" at bounding box center [104, 255] width 192 height 30
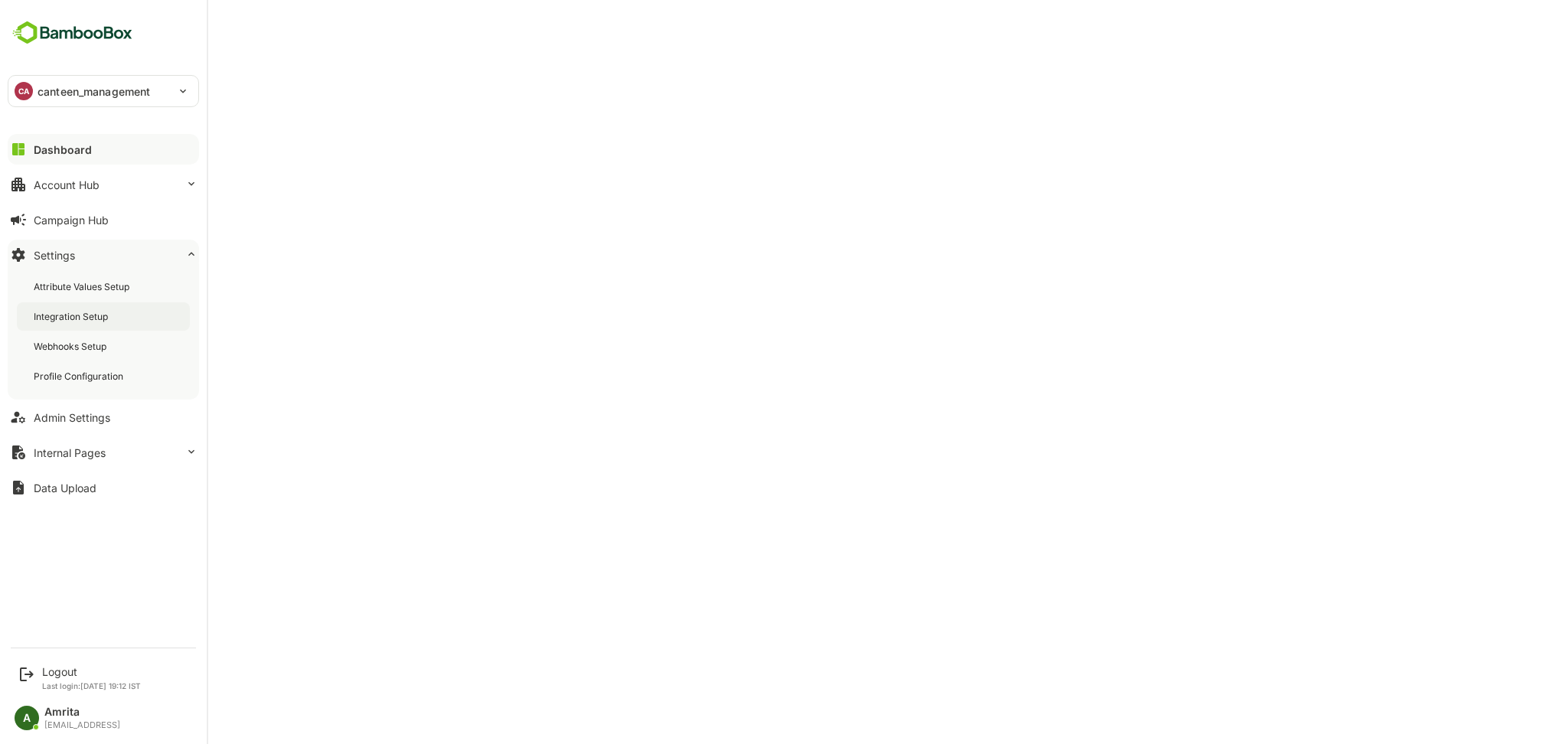
click at [104, 315] on div "Integration Setup" at bounding box center [72, 316] width 77 height 13
click at [95, 419] on div "Admin Settings" at bounding box center [72, 417] width 76 height 13
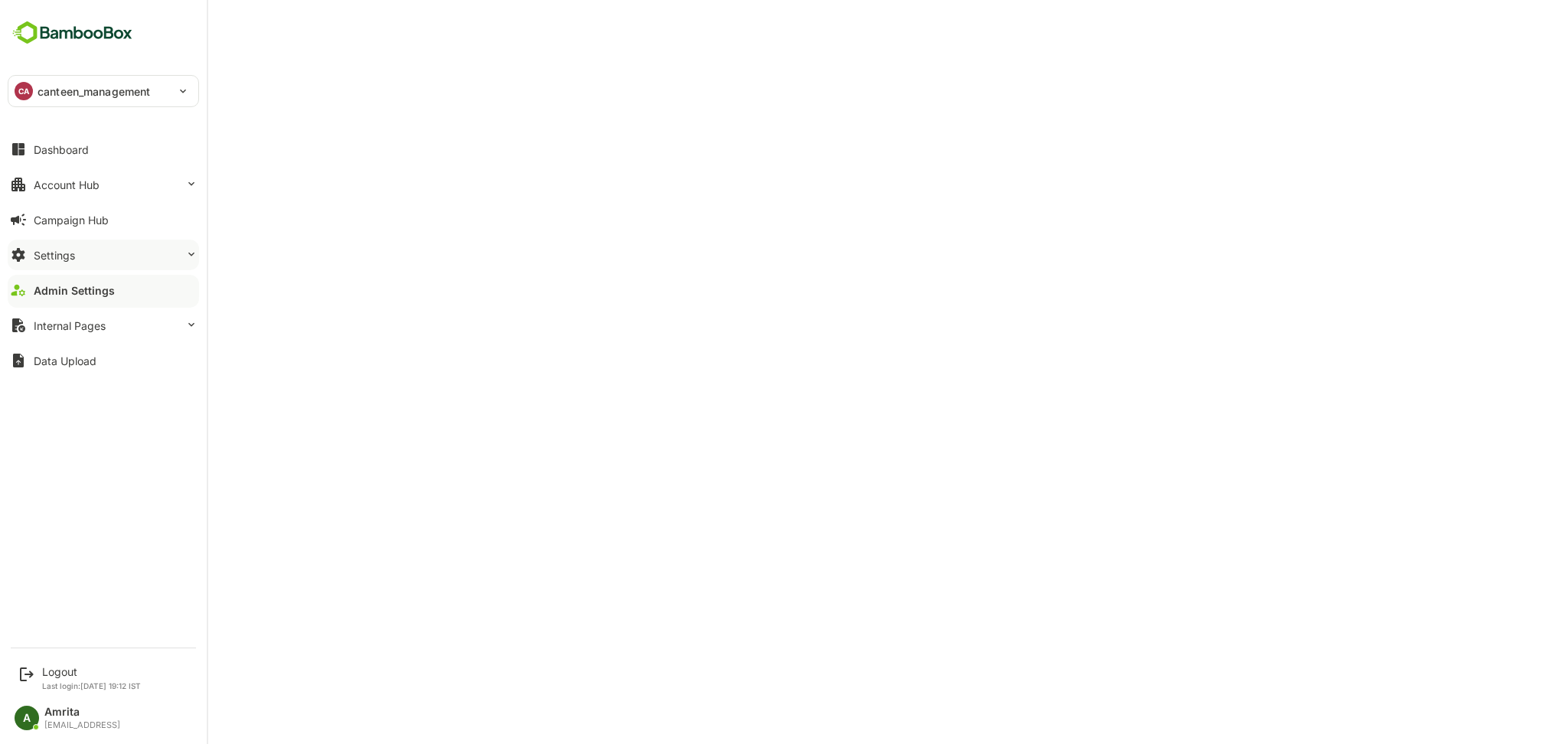
click at [51, 249] on div "Settings" at bounding box center [54, 255] width 42 height 13
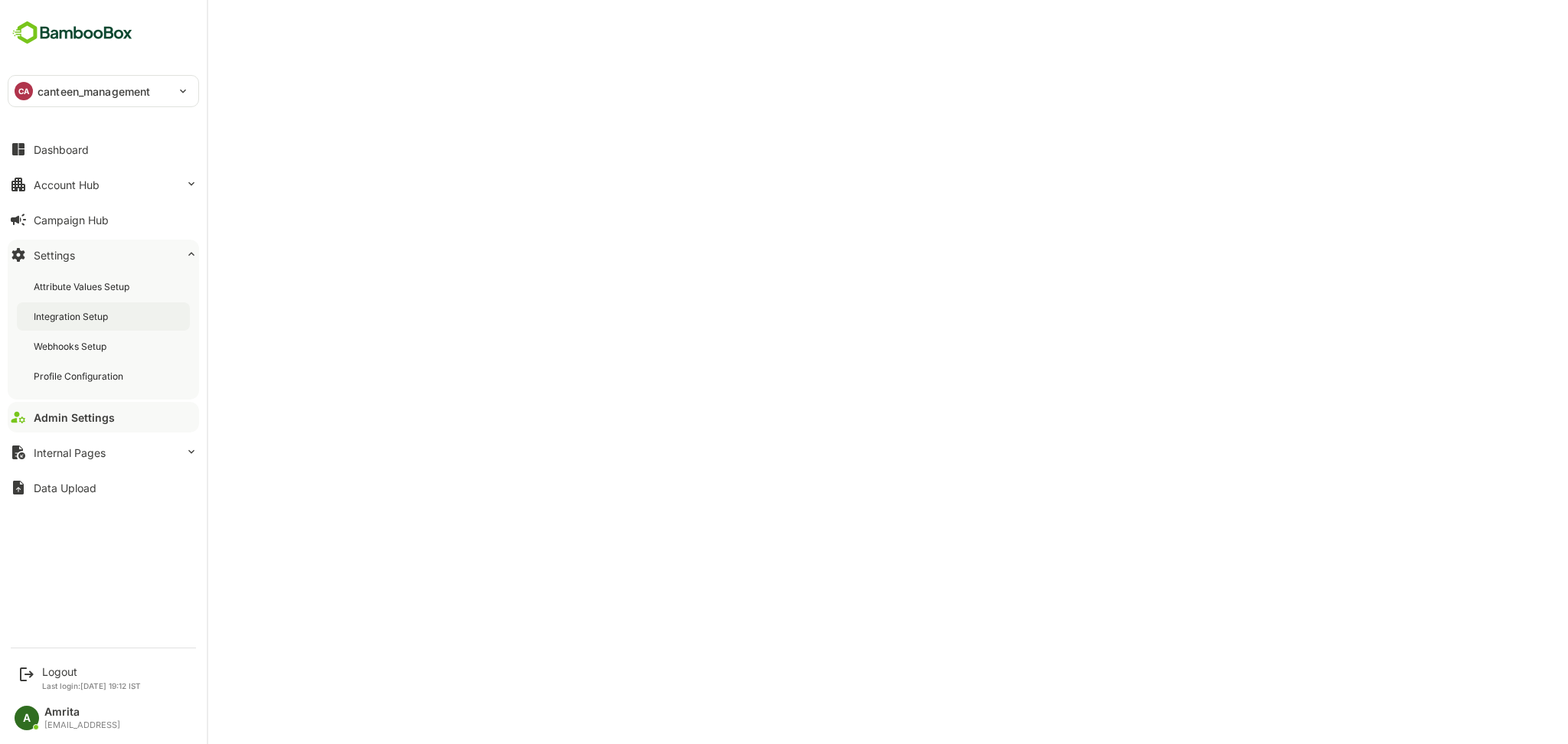
click at [76, 313] on div "Integration Setup" at bounding box center [72, 316] width 77 height 13
click at [64, 671] on div "Logout" at bounding box center [91, 671] width 99 height 13
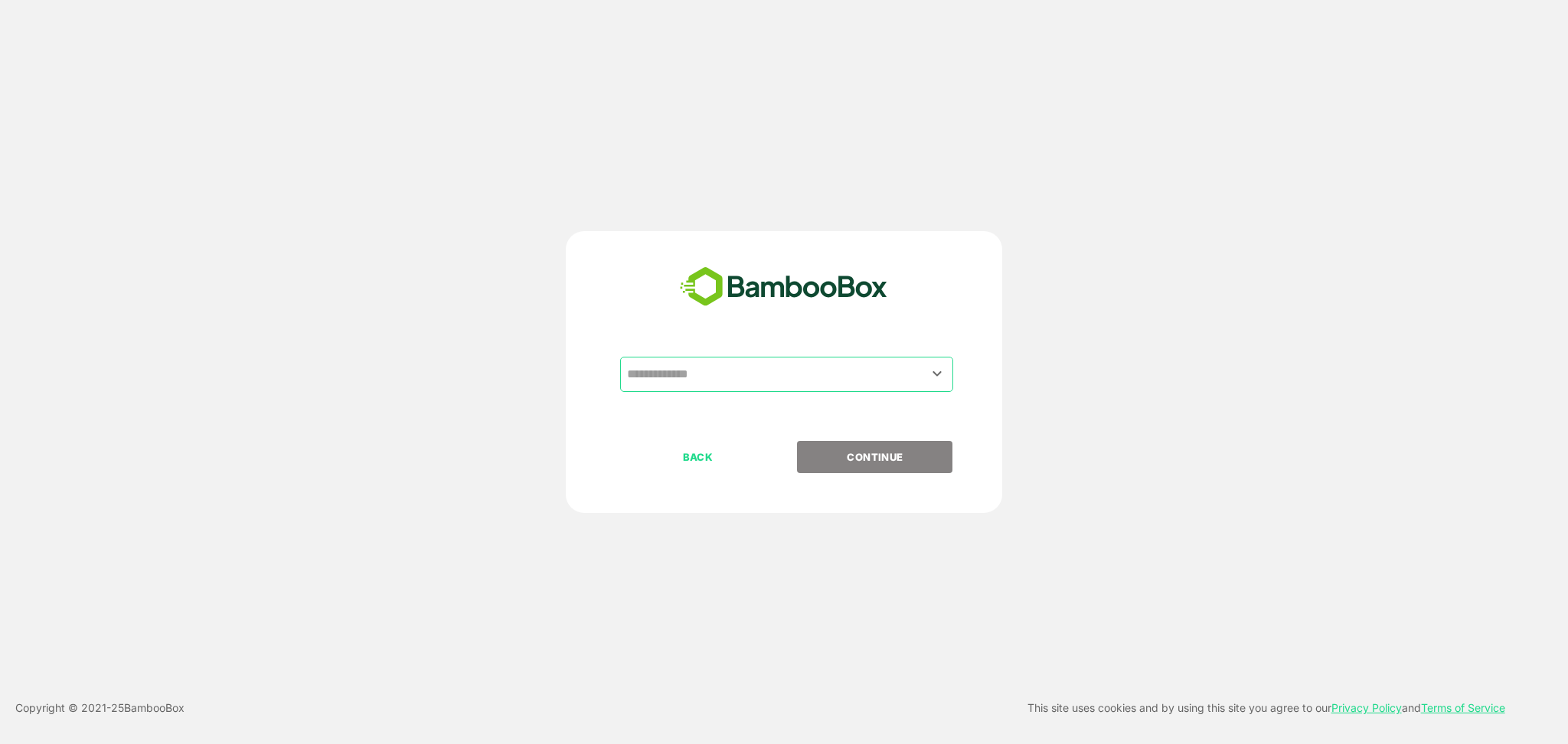
click at [672, 375] on input "text" at bounding box center [787, 374] width 327 height 29
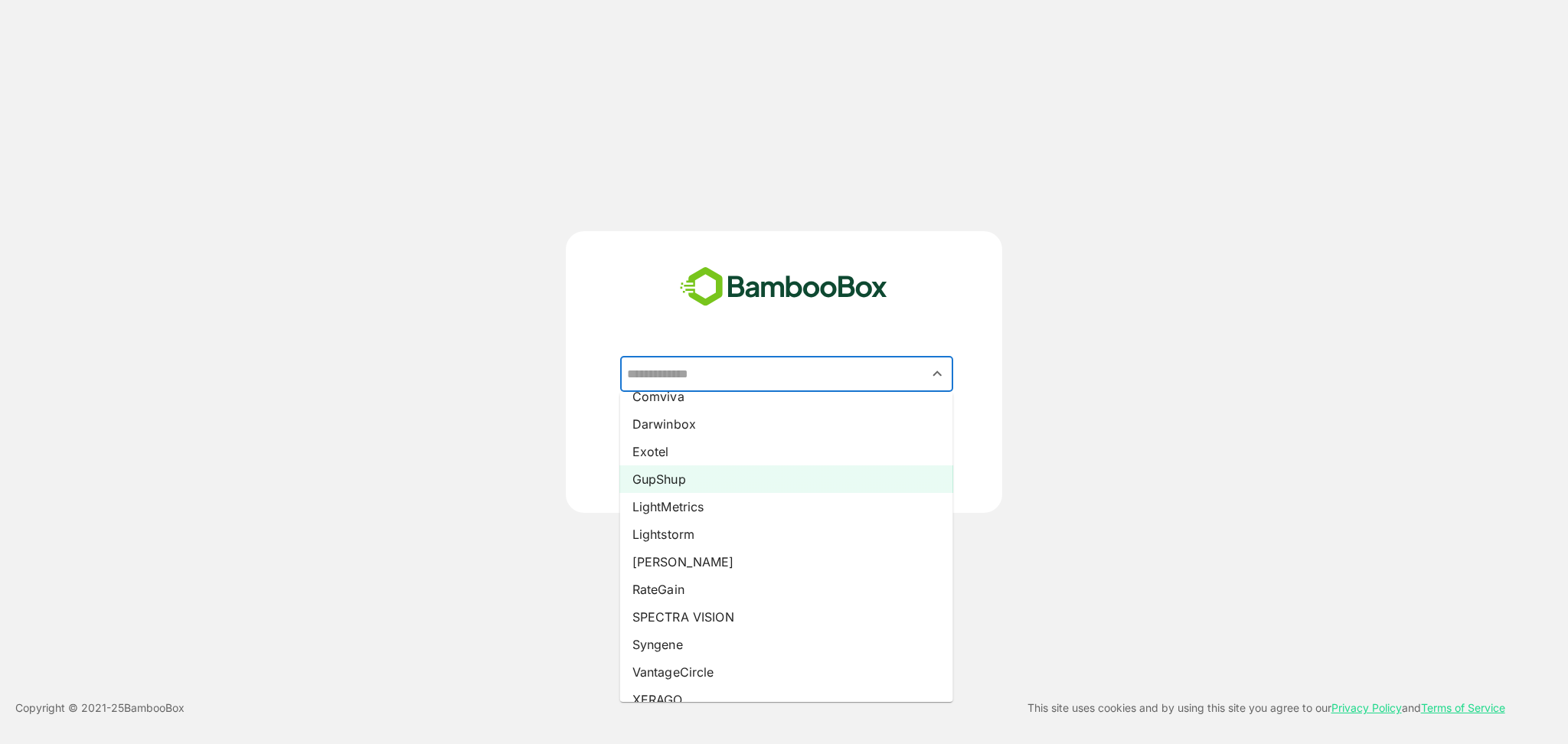
scroll to position [198, 0]
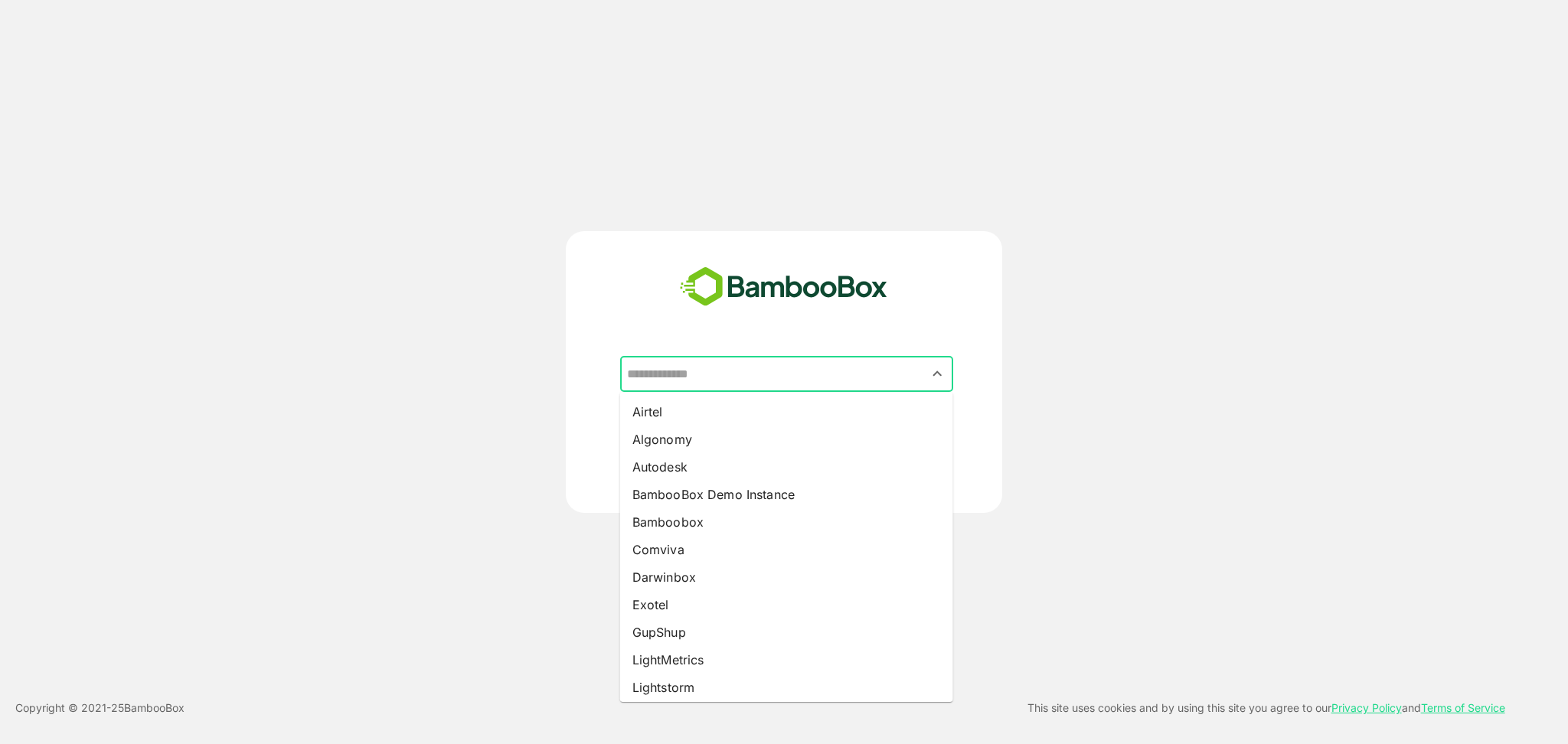
click at [716, 384] on input "text" at bounding box center [787, 374] width 327 height 29
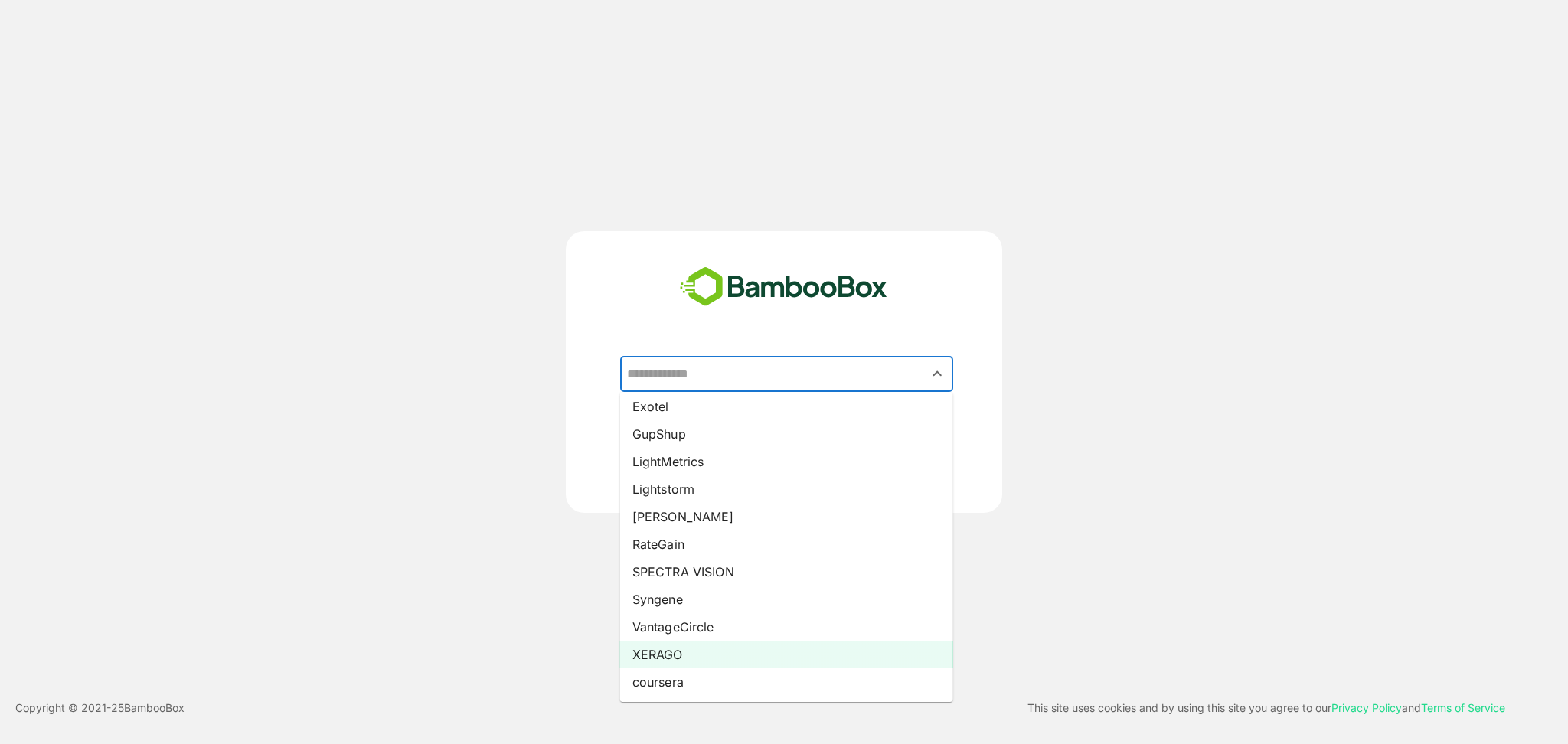
click at [676, 652] on li "XERAGO" at bounding box center [786, 653] width 333 height 28
type input "******"
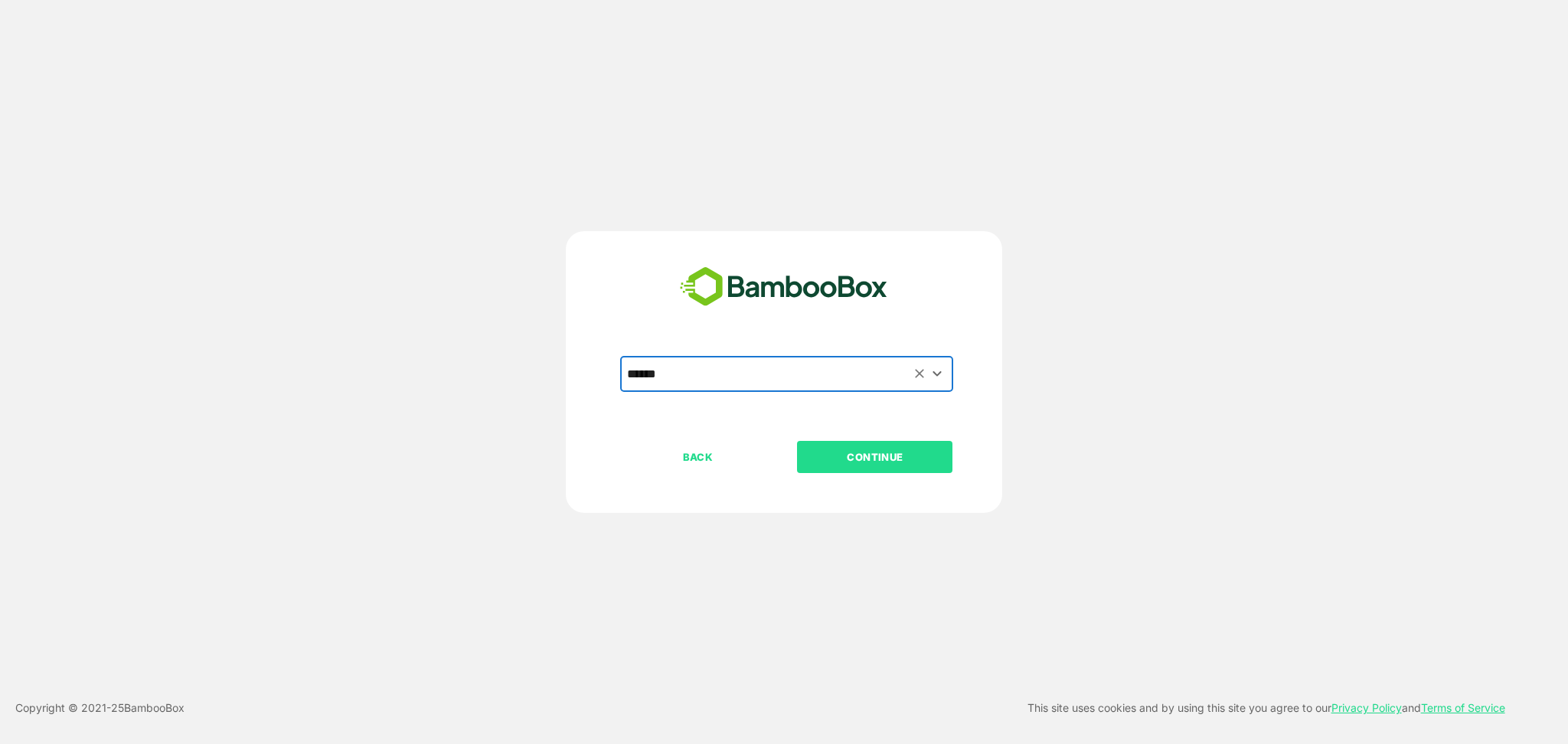
click at [838, 455] on p "CONTINUE" at bounding box center [875, 456] width 153 height 17
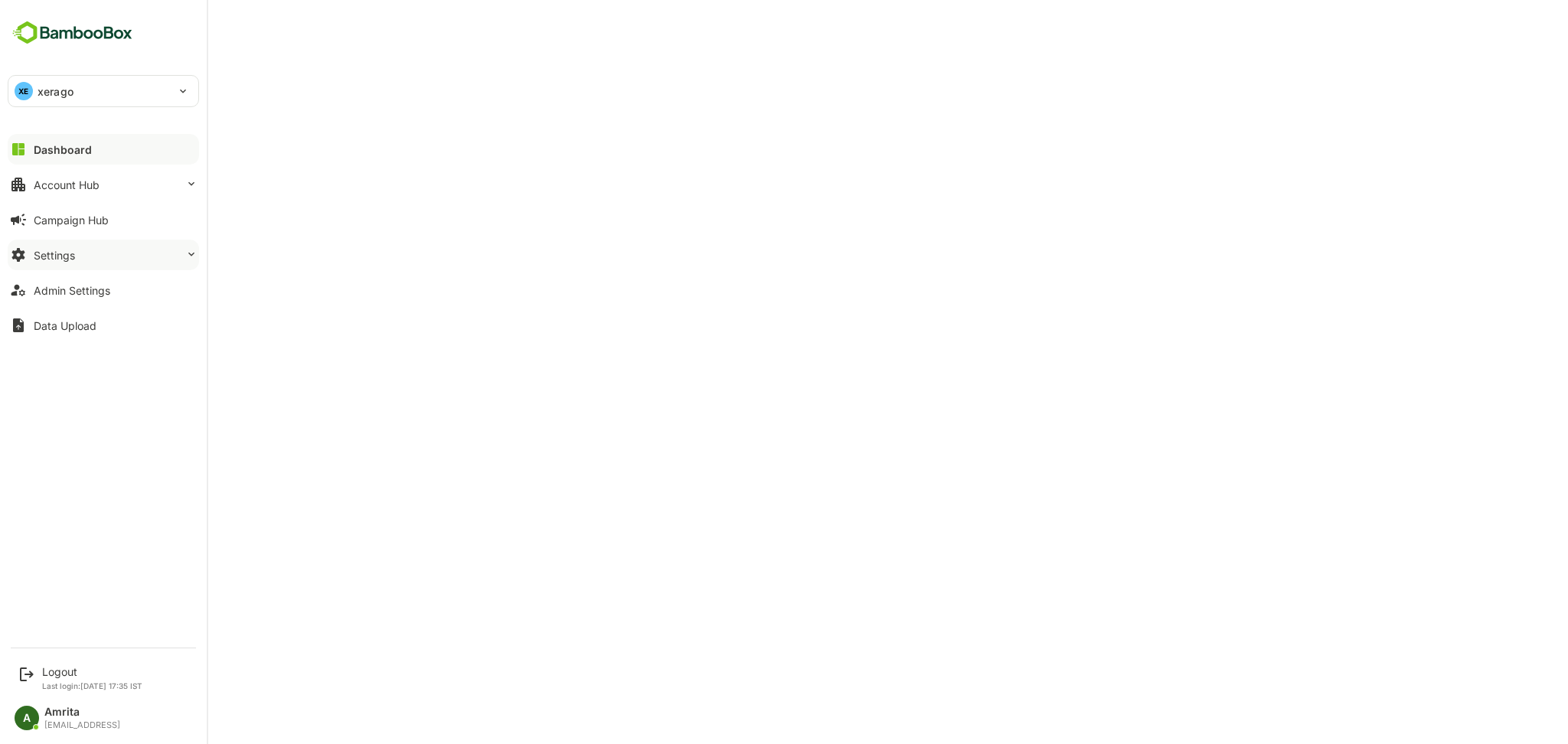
click at [66, 264] on button "Settings" at bounding box center [104, 255] width 192 height 30
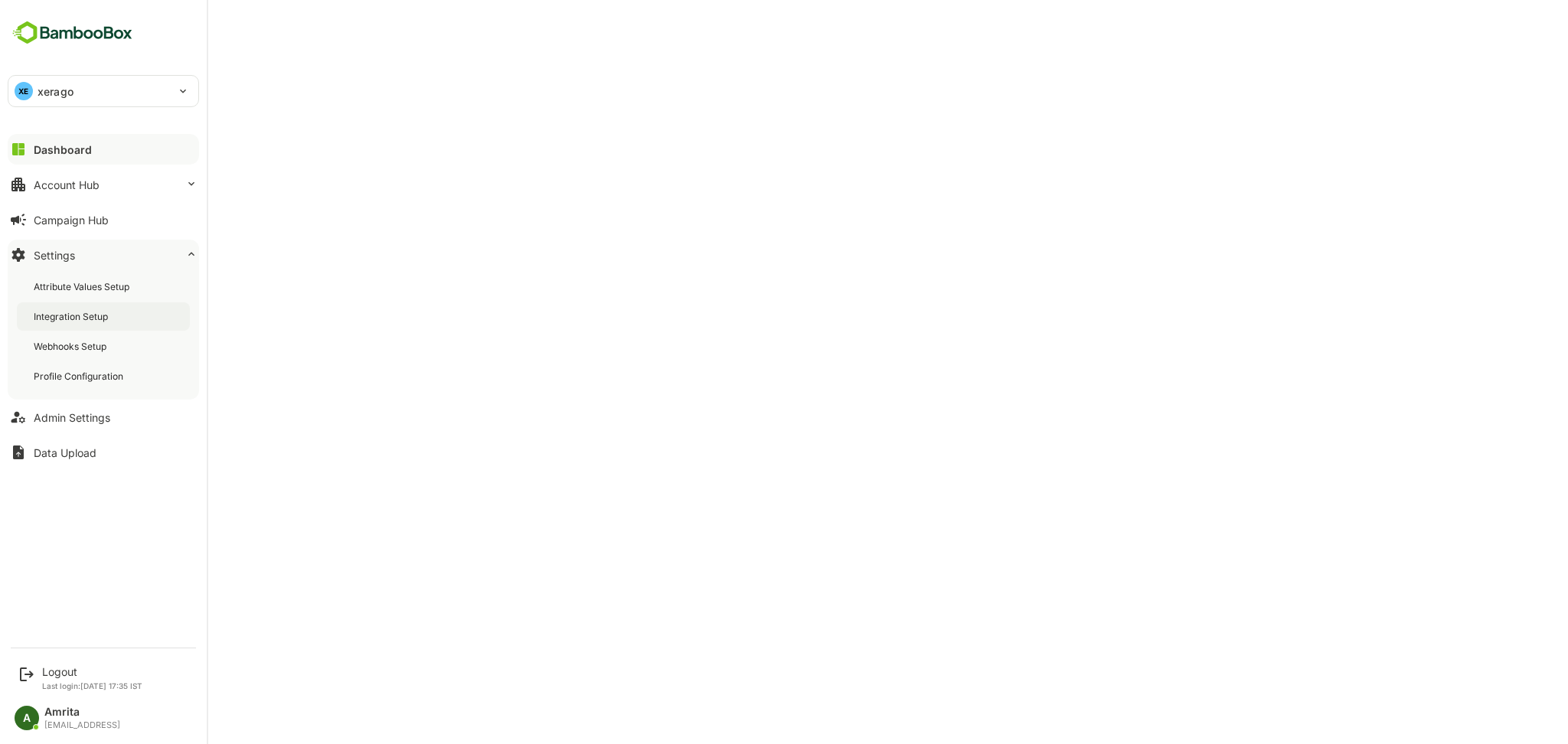
click at [78, 319] on div "Integration Setup" at bounding box center [72, 316] width 77 height 13
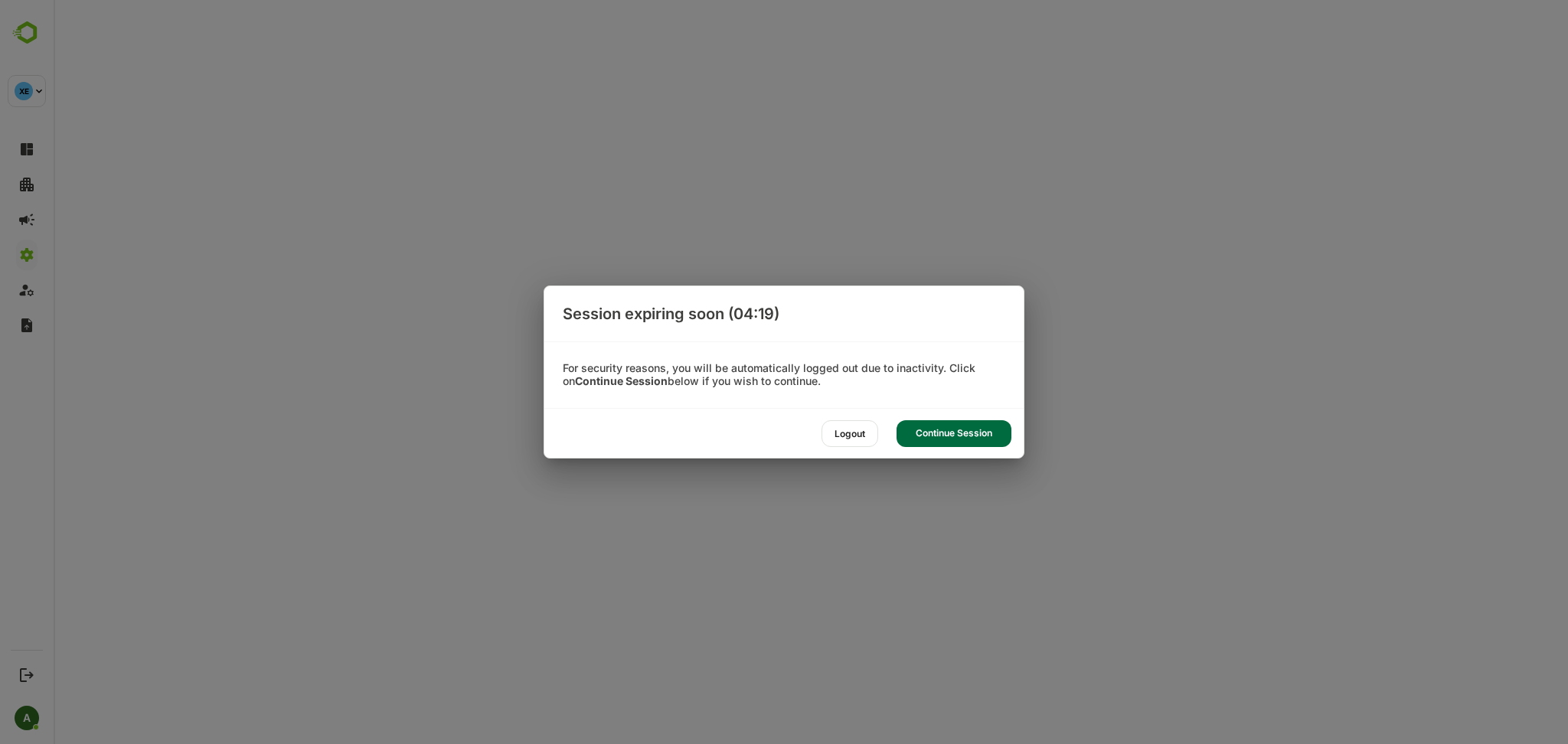
click at [977, 432] on div "Continue Session" at bounding box center [953, 433] width 115 height 27
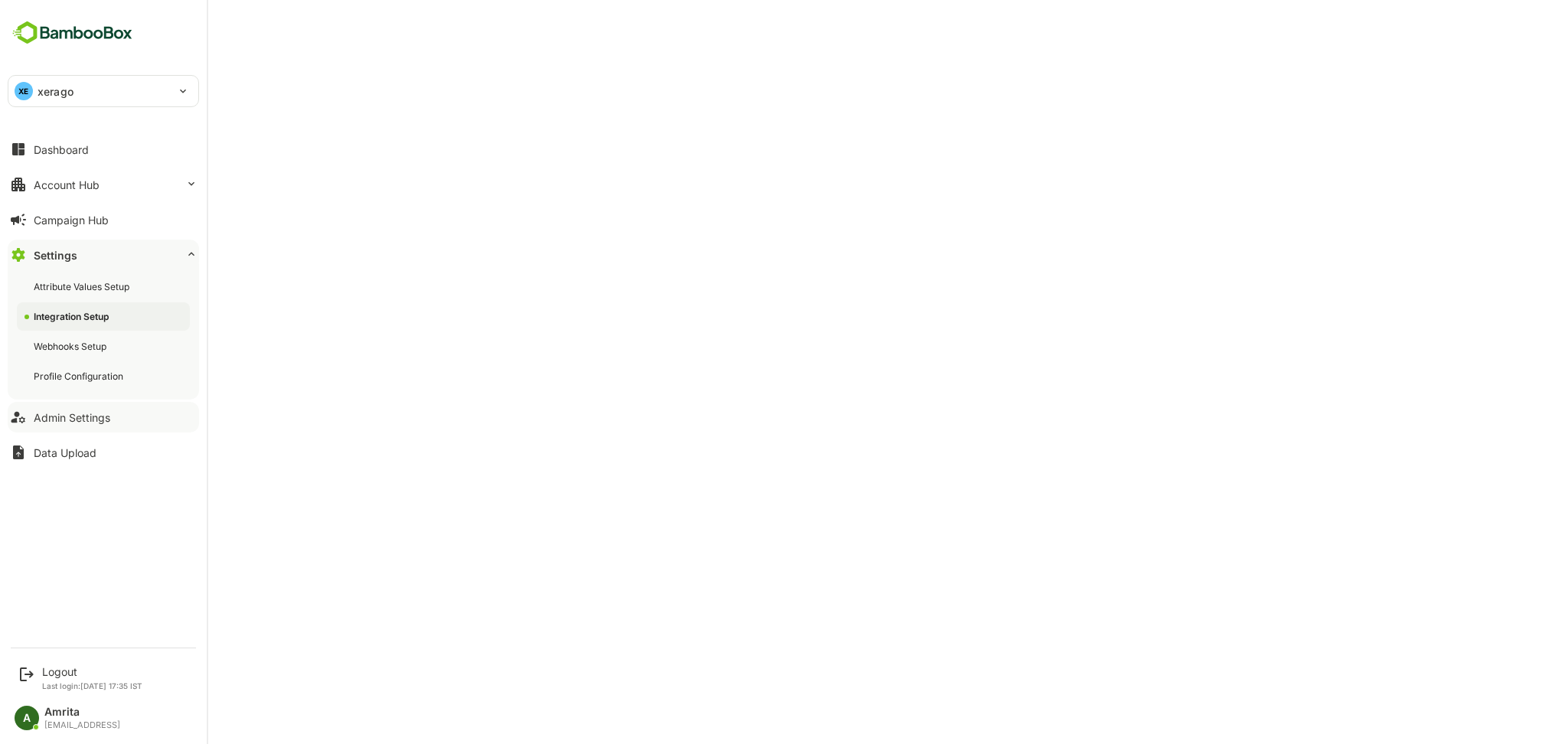
click at [83, 420] on div "Admin Settings" at bounding box center [72, 417] width 76 height 13
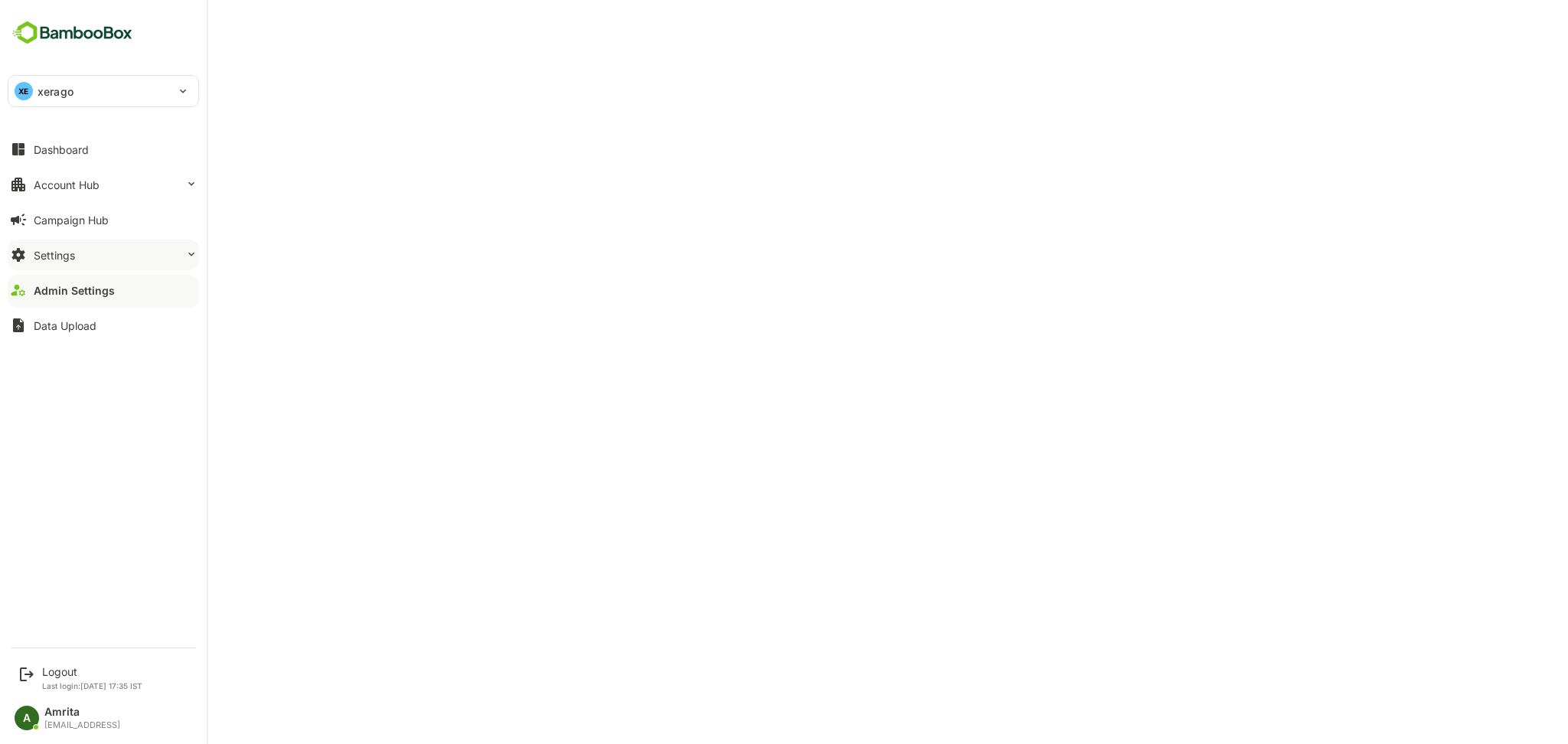
click at [30, 257] on button "Settings" at bounding box center [104, 255] width 192 height 30
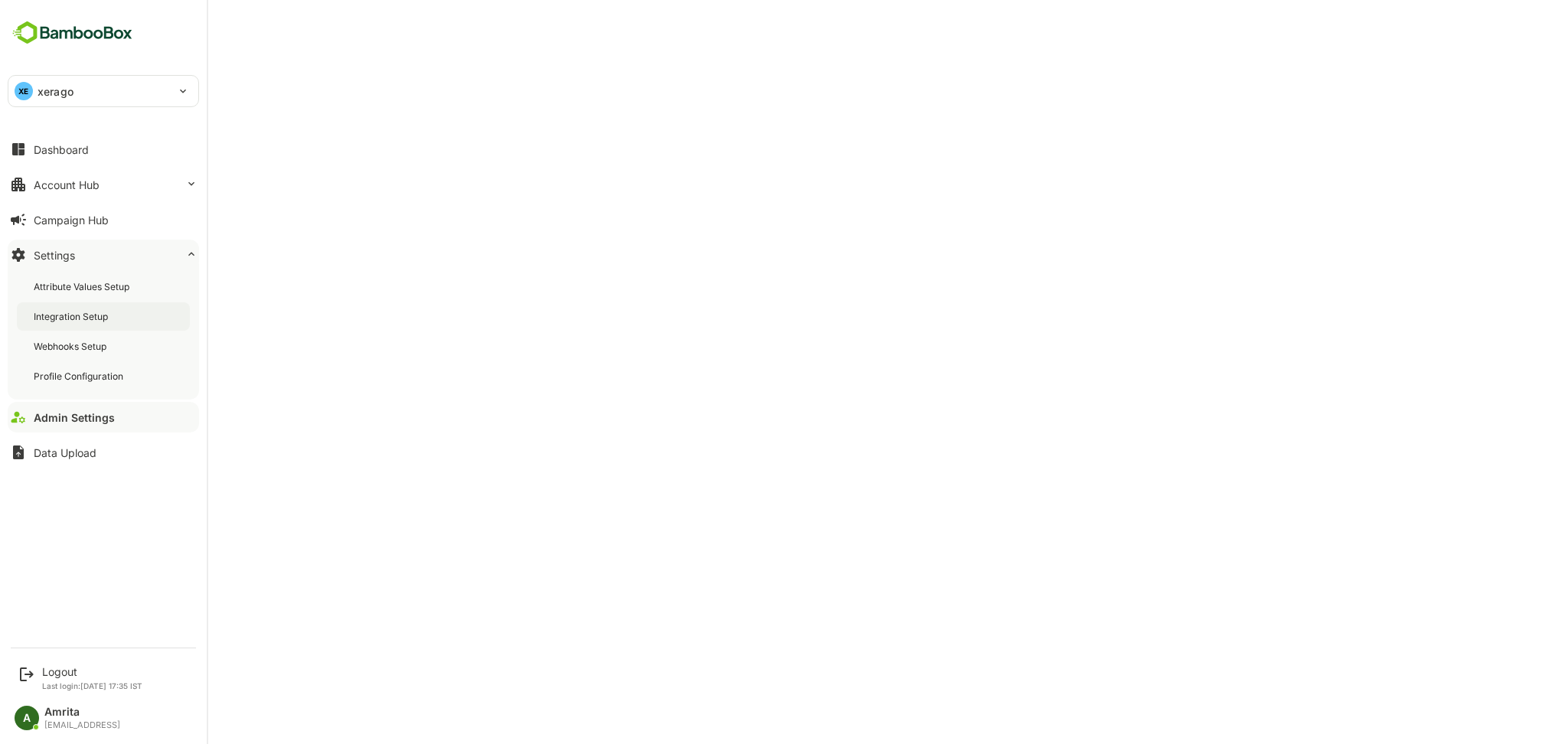
click at [76, 323] on div "Integration Setup" at bounding box center [103, 316] width 173 height 28
click at [51, 669] on div "Logout" at bounding box center [92, 671] width 100 height 13
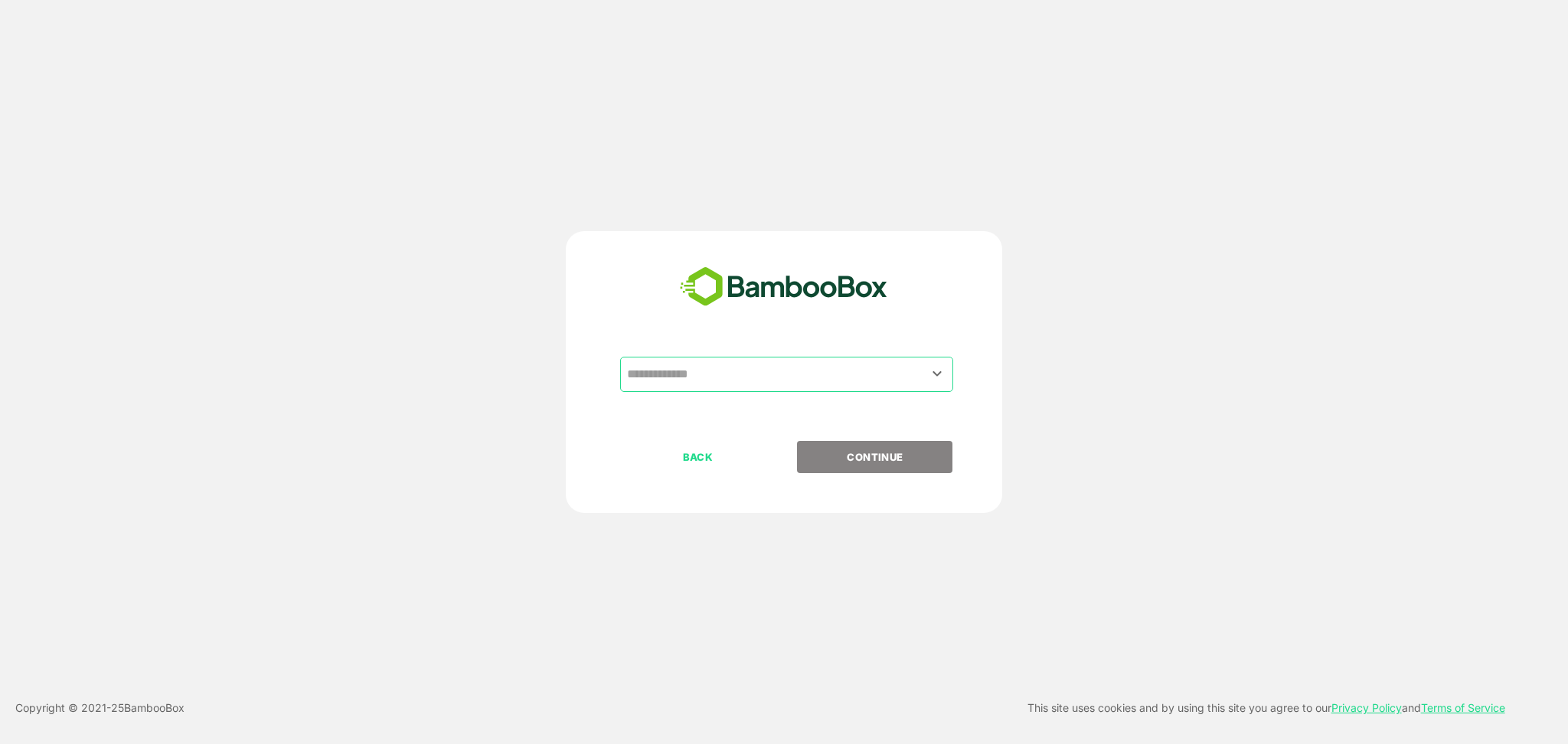
click at [688, 380] on input "text" at bounding box center [787, 374] width 327 height 29
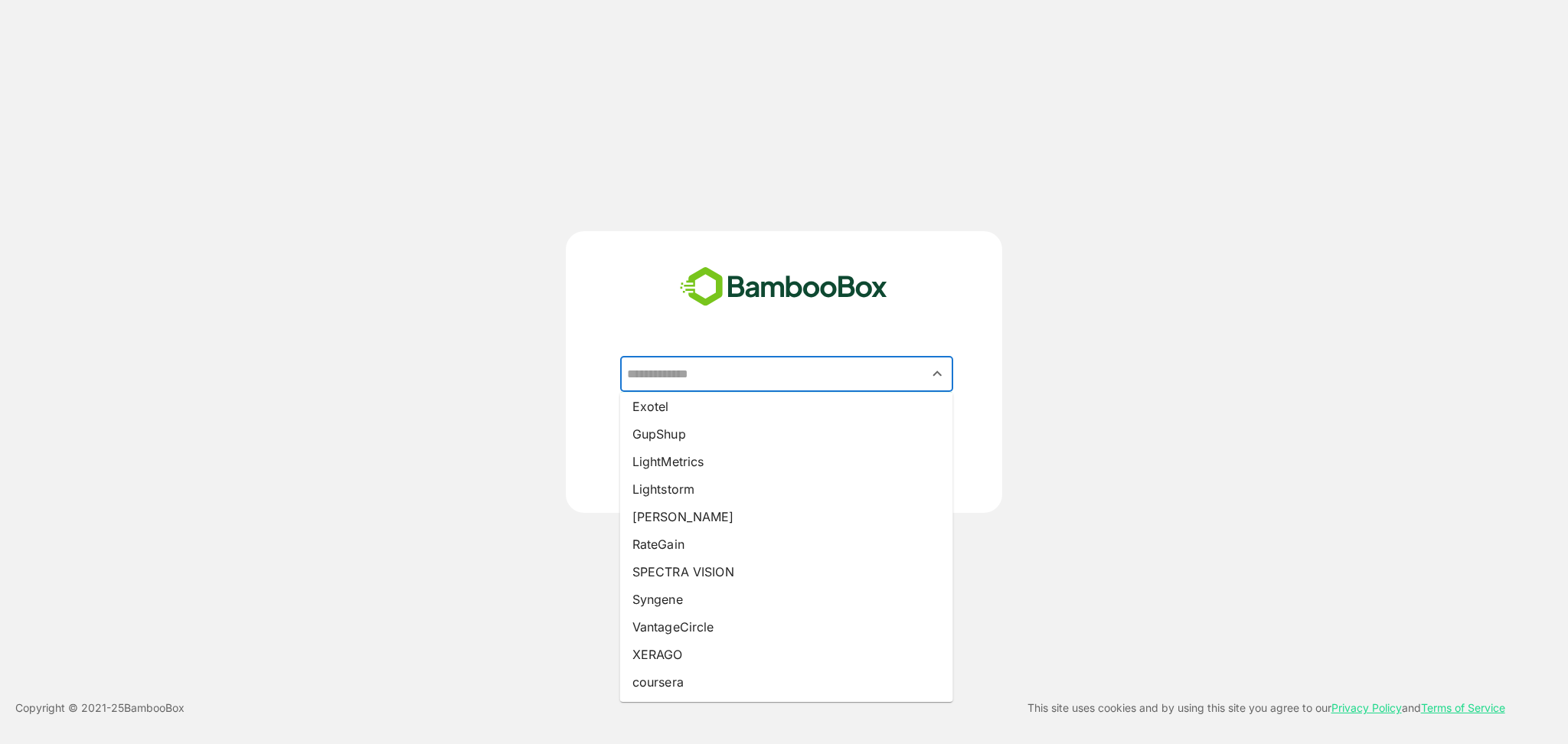
scroll to position [197, 0]
click at [674, 532] on li "RateGain" at bounding box center [786, 544] width 333 height 28
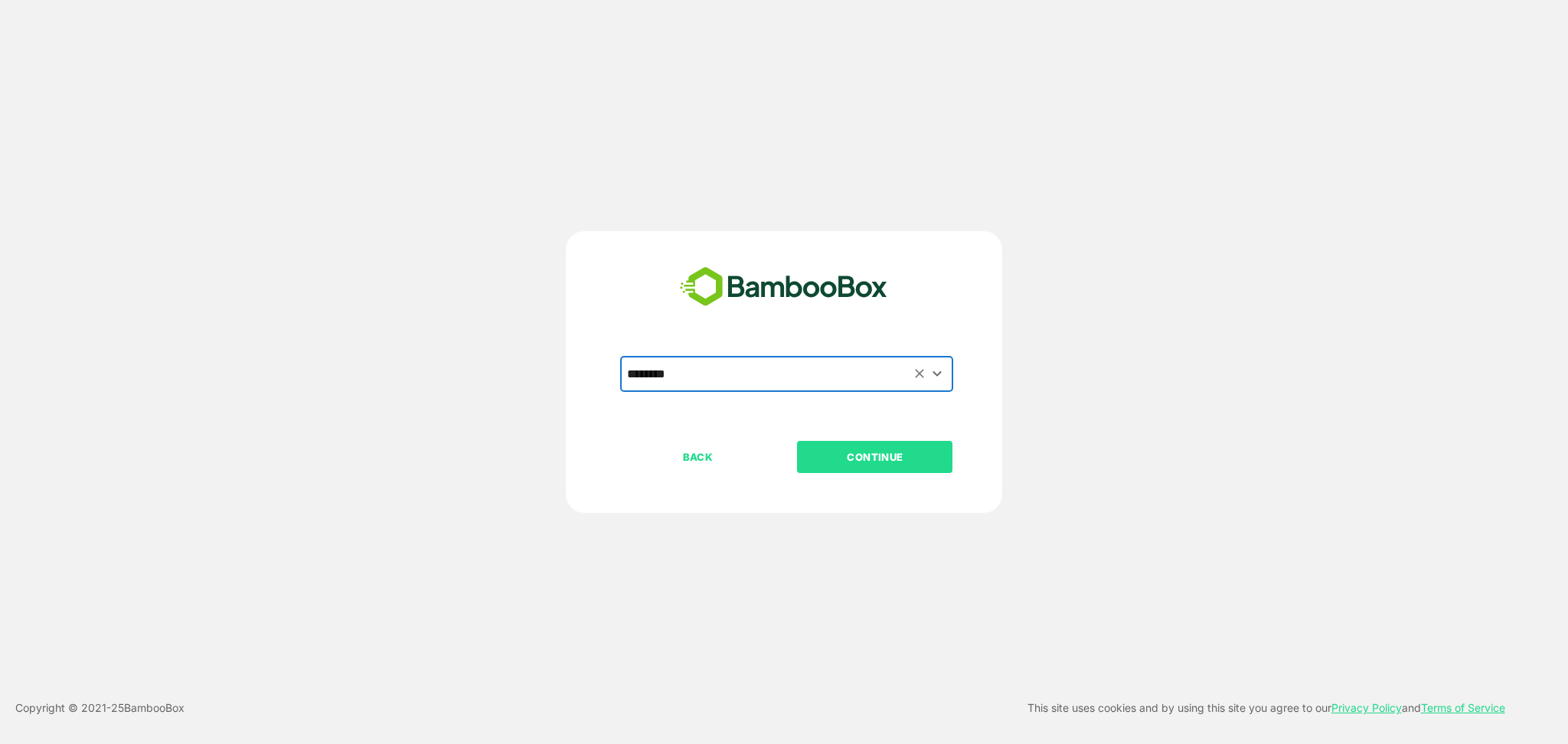
type input "********"
click at [872, 465] on button "CONTINUE" at bounding box center [874, 457] width 155 height 32
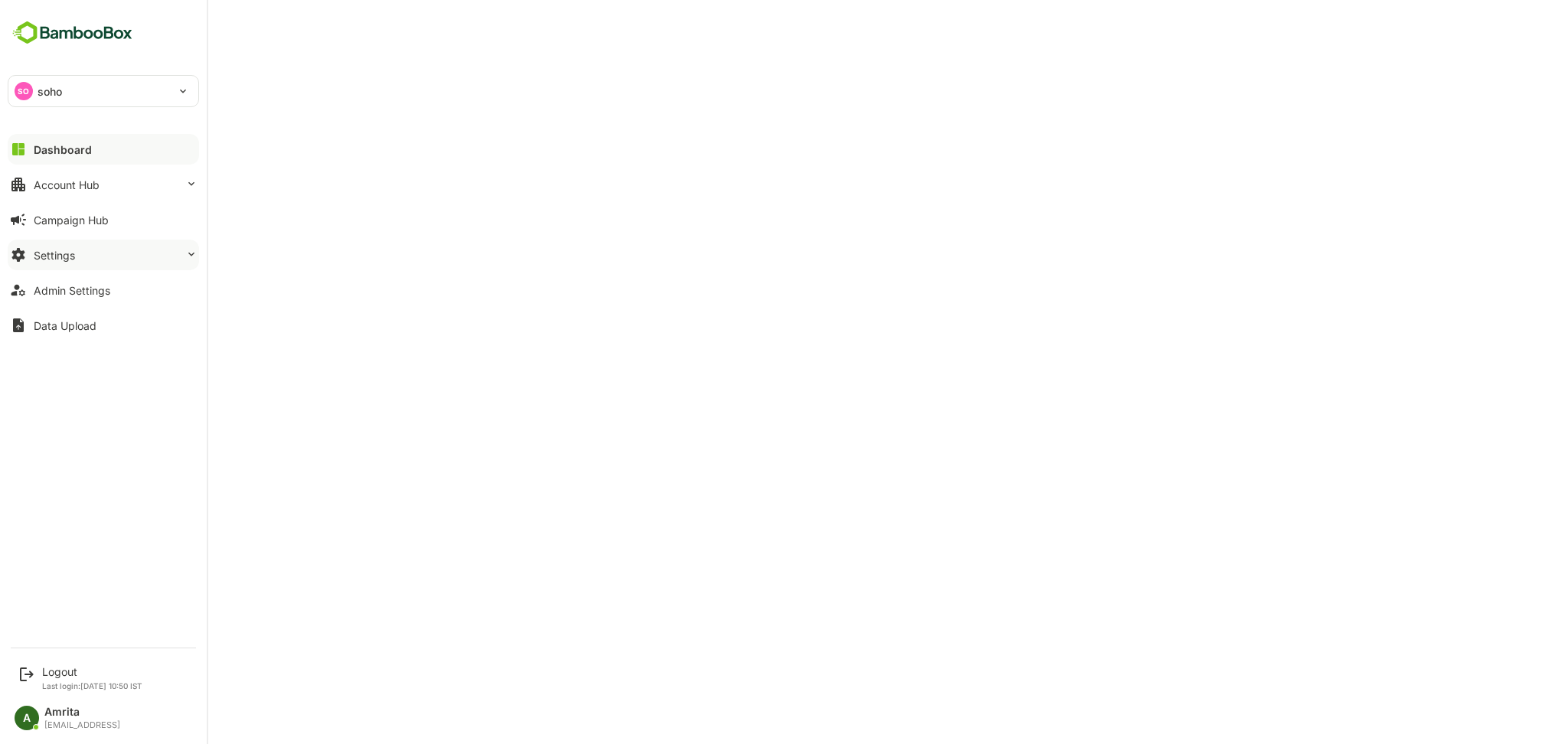
click at [75, 251] on div "Settings" at bounding box center [54, 255] width 42 height 13
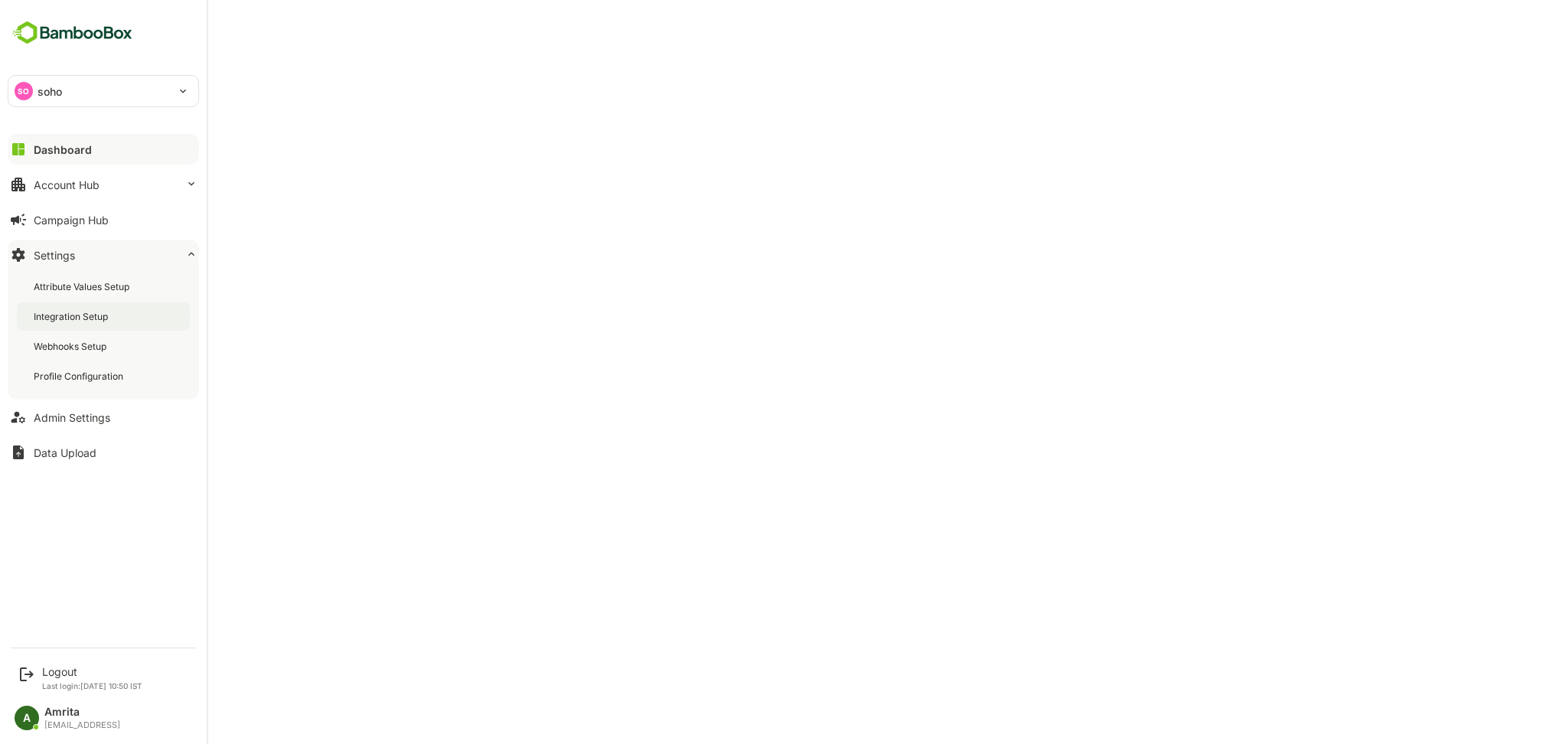
click at [99, 320] on div "Integration Setup" at bounding box center [72, 316] width 77 height 13
click at [95, 421] on div "Admin Settings" at bounding box center [72, 417] width 76 height 13
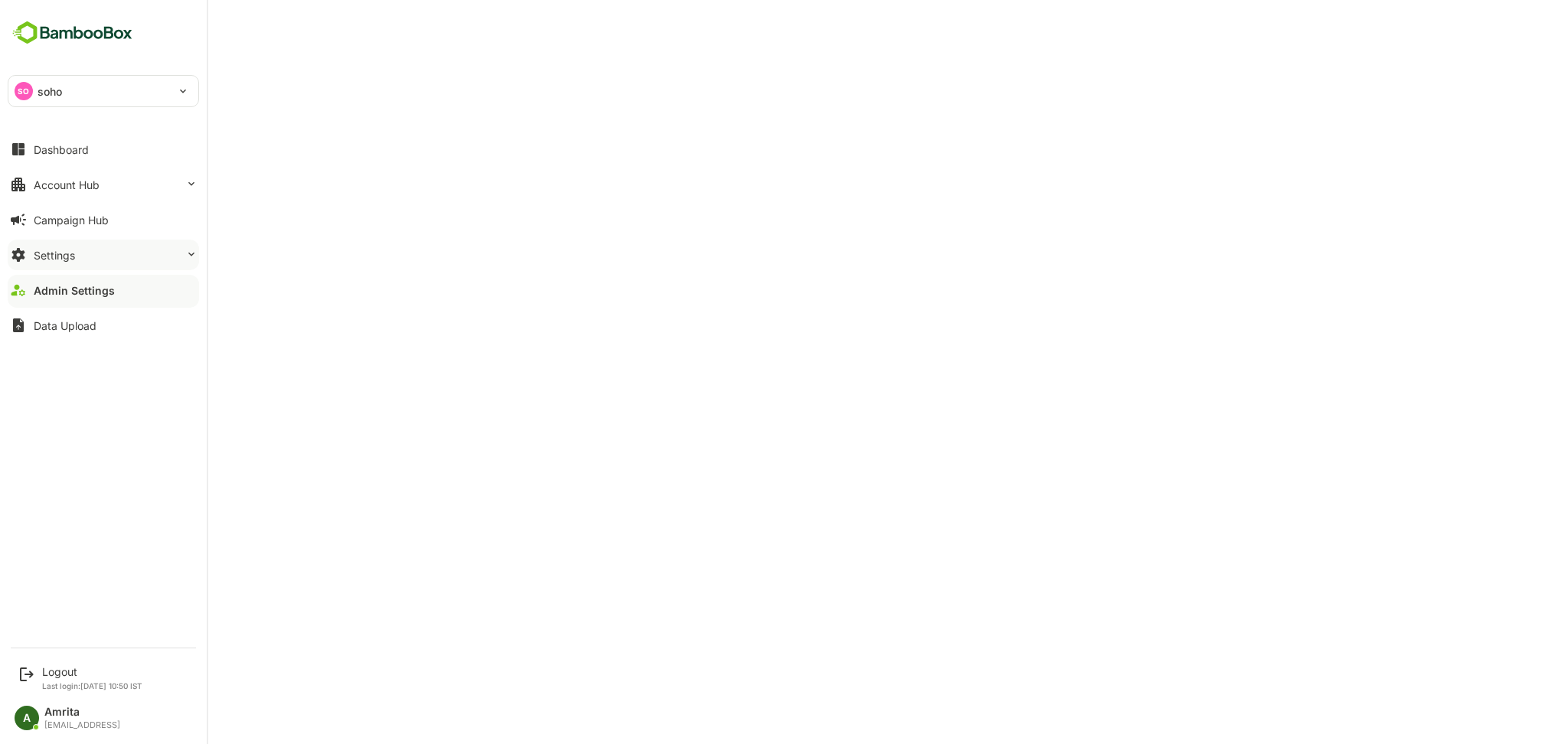
click at [42, 264] on button "Settings" at bounding box center [104, 255] width 192 height 30
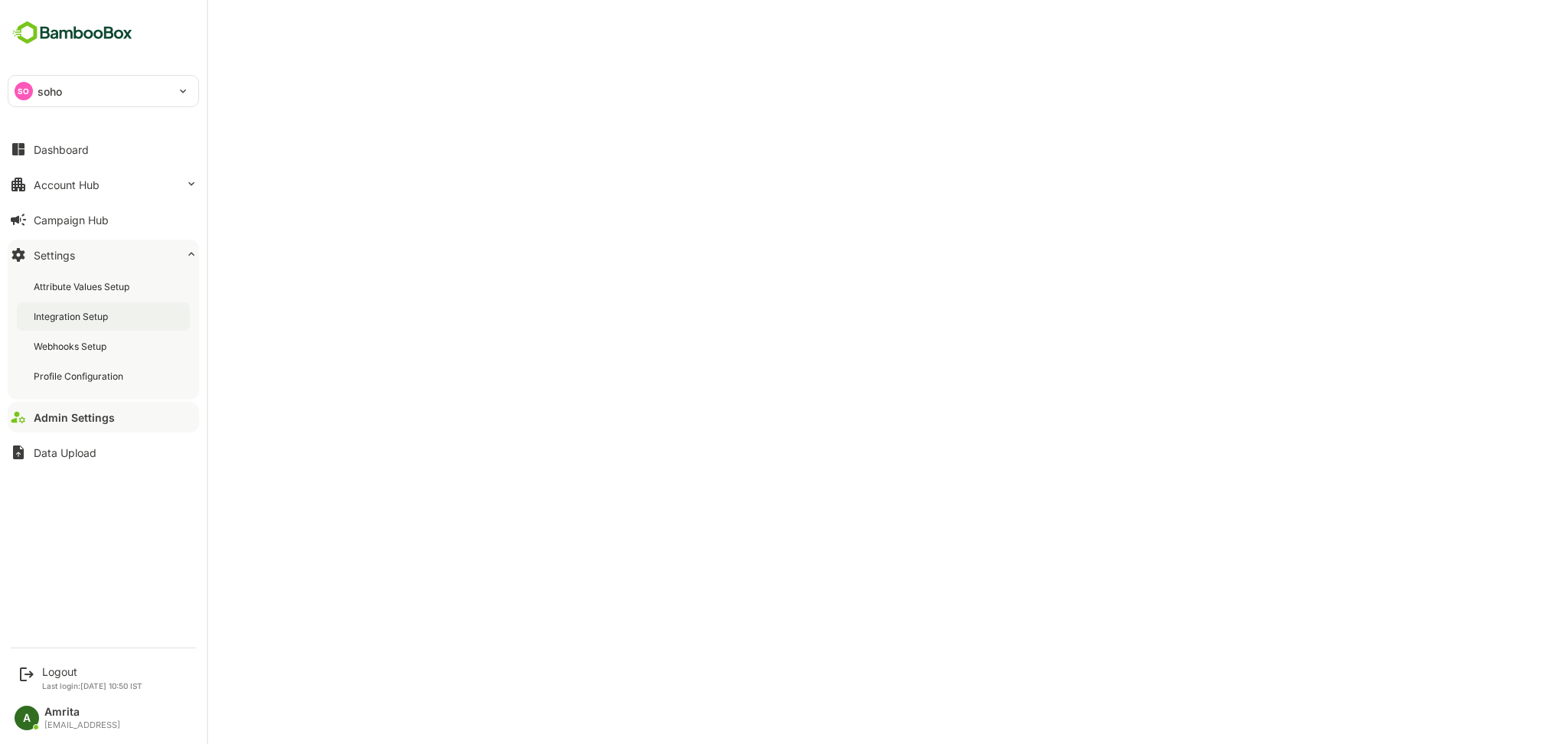
click at [66, 321] on div "Integration Setup" at bounding box center [72, 316] width 77 height 13
click at [52, 671] on div "Logout" at bounding box center [92, 671] width 100 height 13
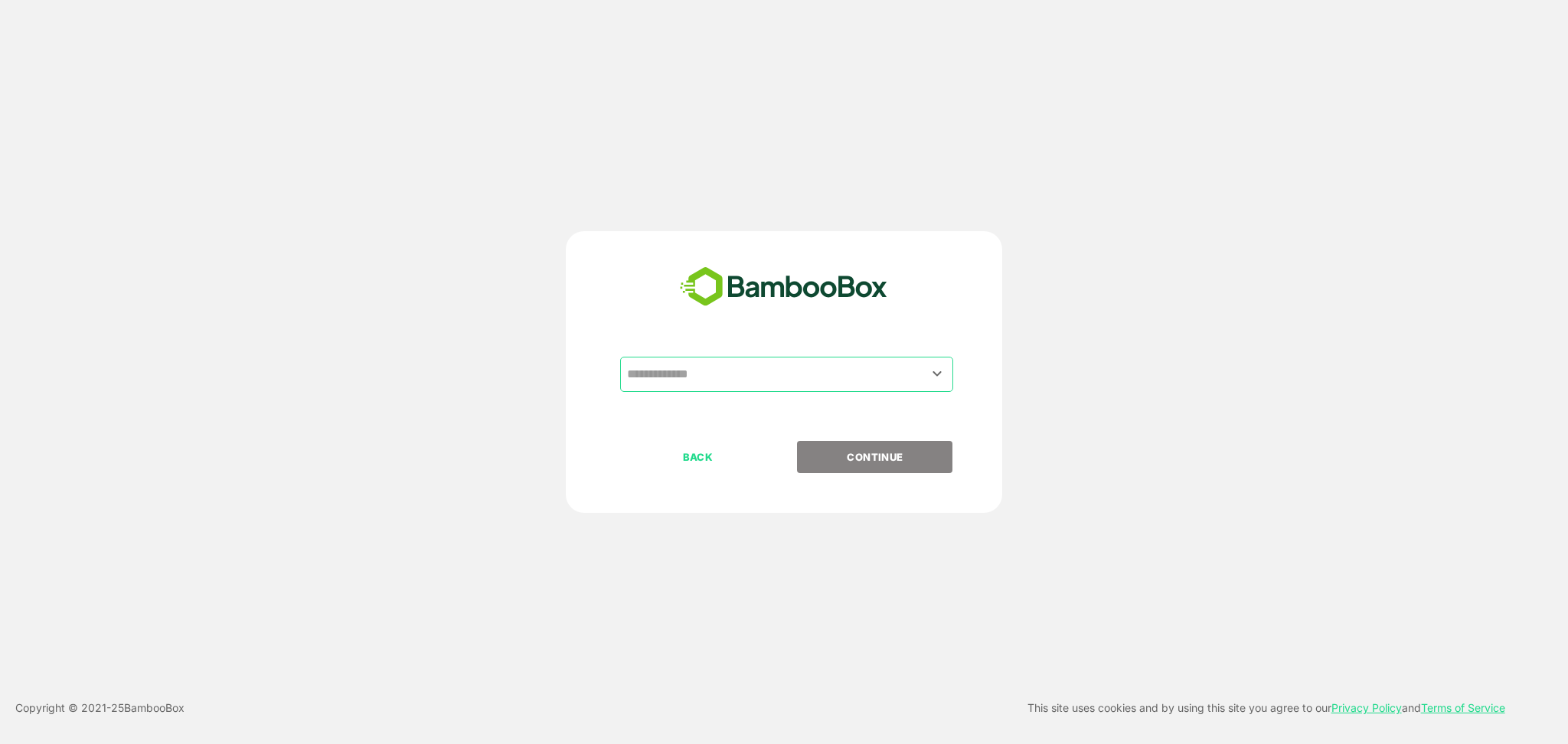
click at [724, 384] on input "text" at bounding box center [787, 374] width 327 height 29
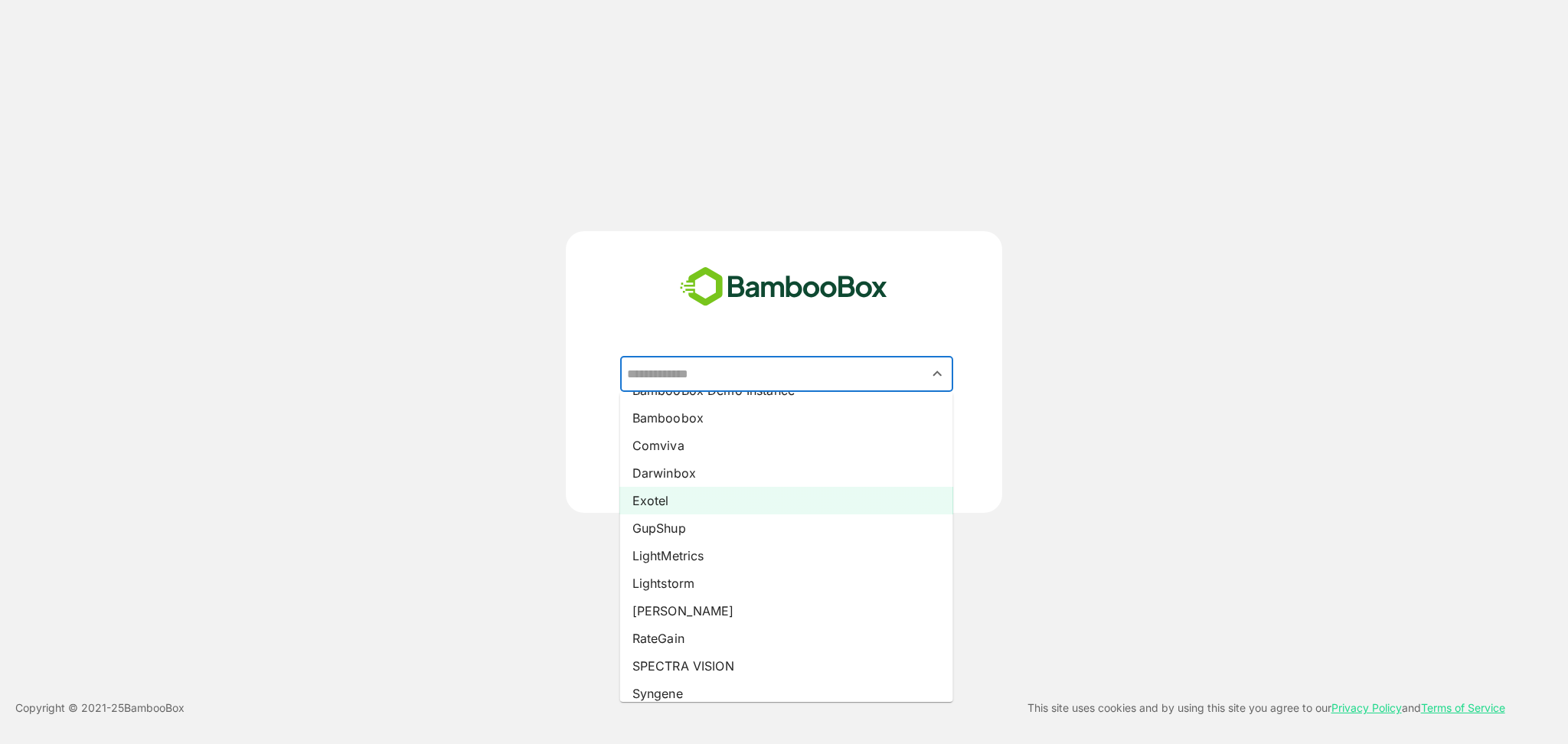
scroll to position [137, 0]
click at [657, 495] on li "GupShup" at bounding box center [786, 495] width 333 height 28
type input "*******"
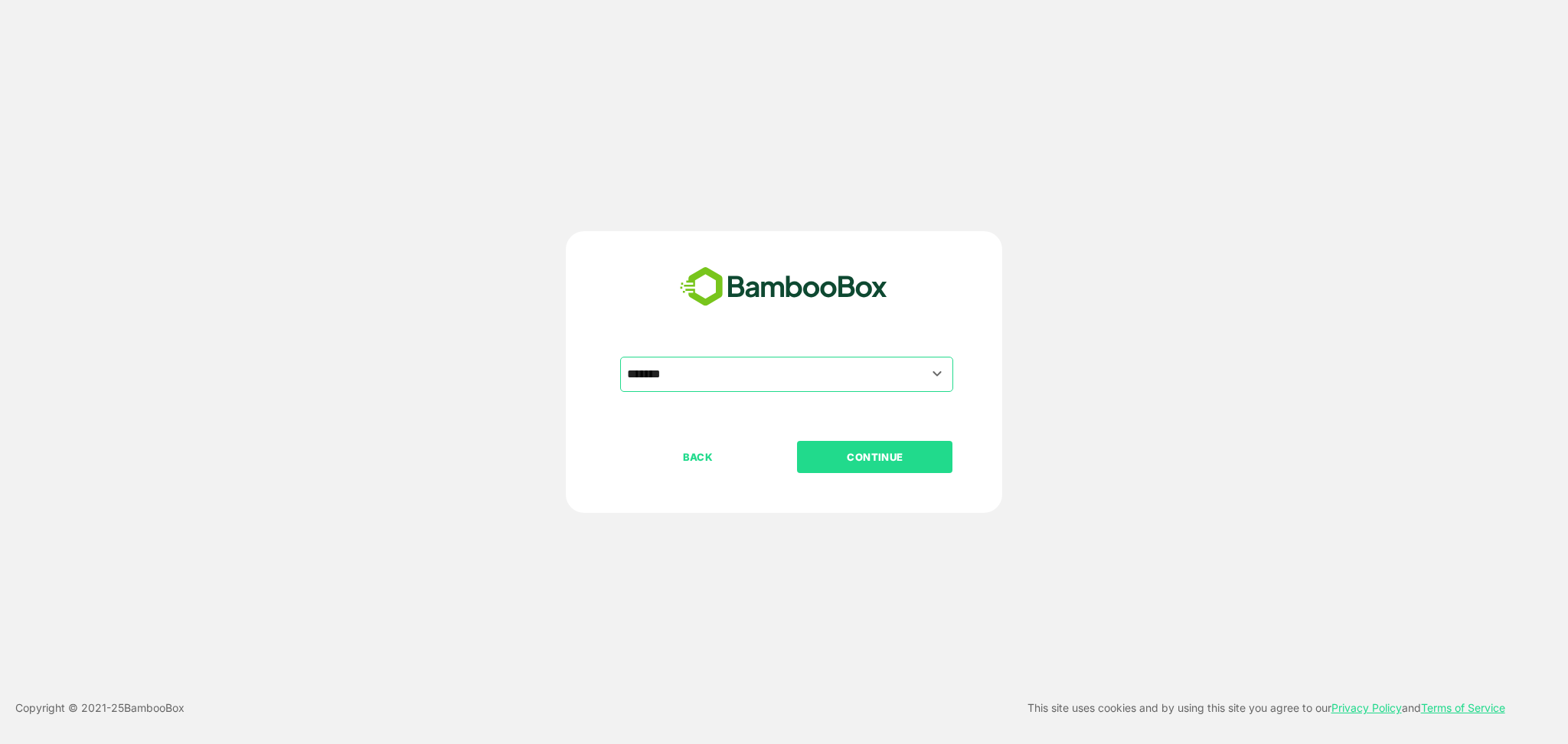
click at [816, 460] on p "CONTINUE" at bounding box center [875, 456] width 153 height 17
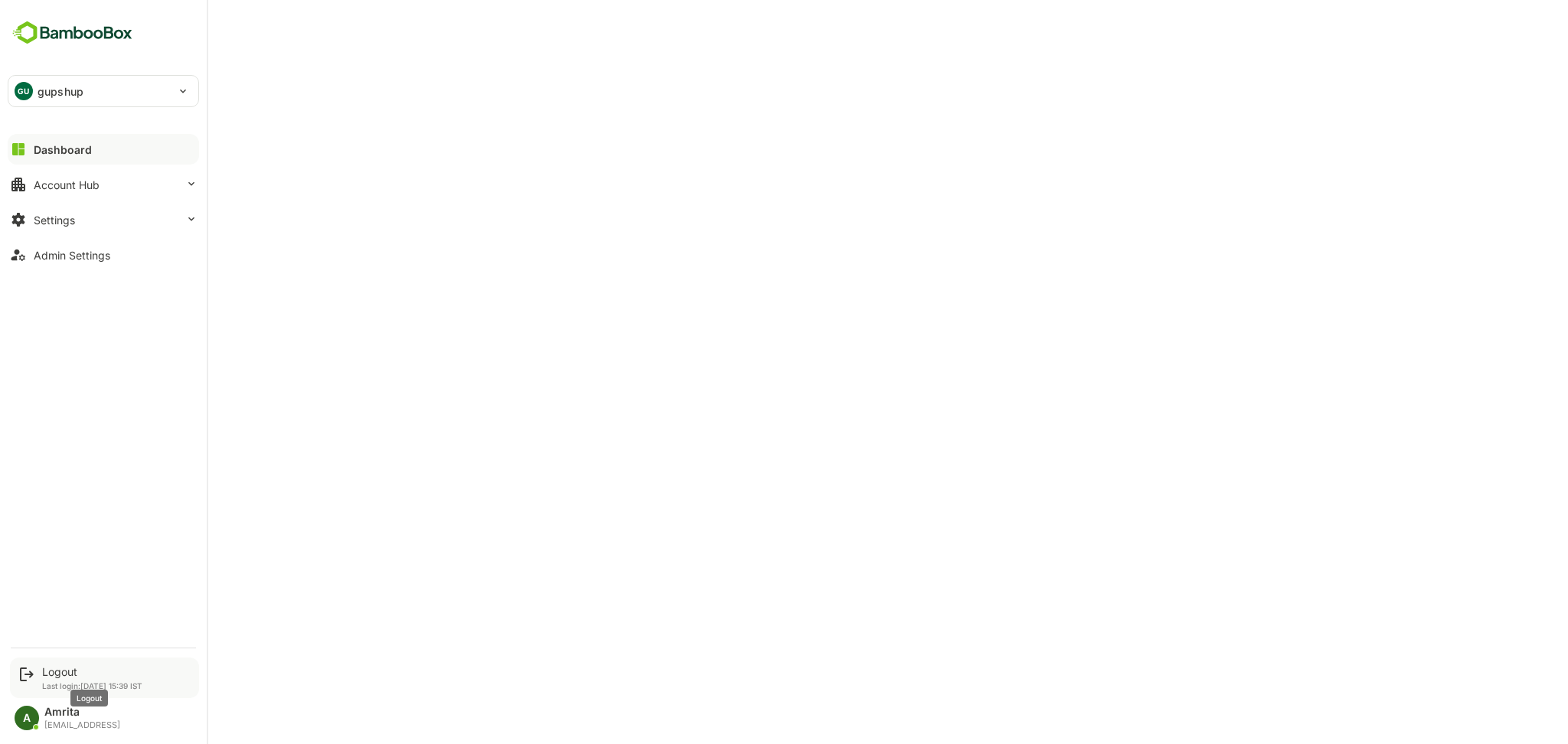
click at [64, 671] on div "Logout" at bounding box center [92, 671] width 100 height 13
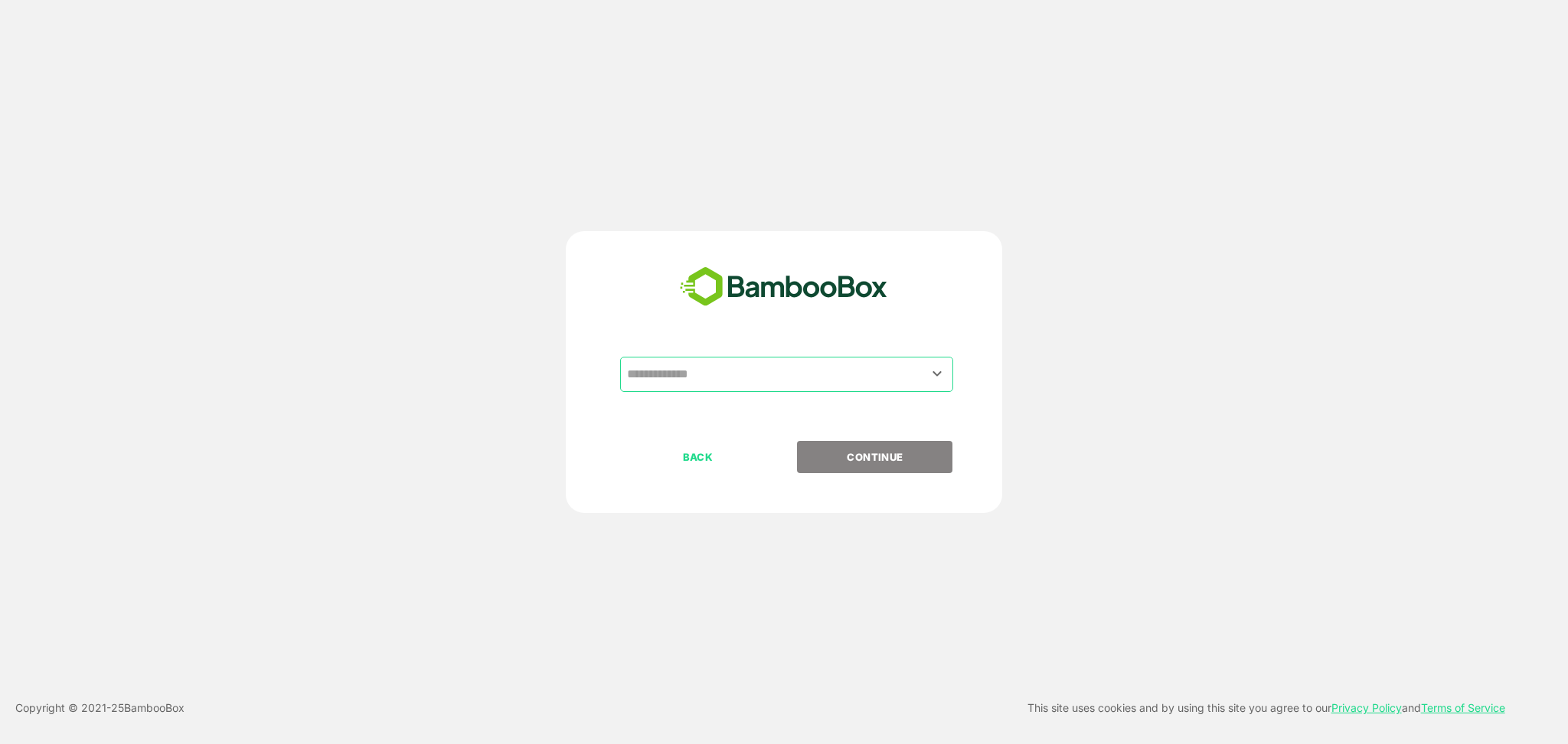
click at [711, 371] on input "text" at bounding box center [787, 374] width 327 height 29
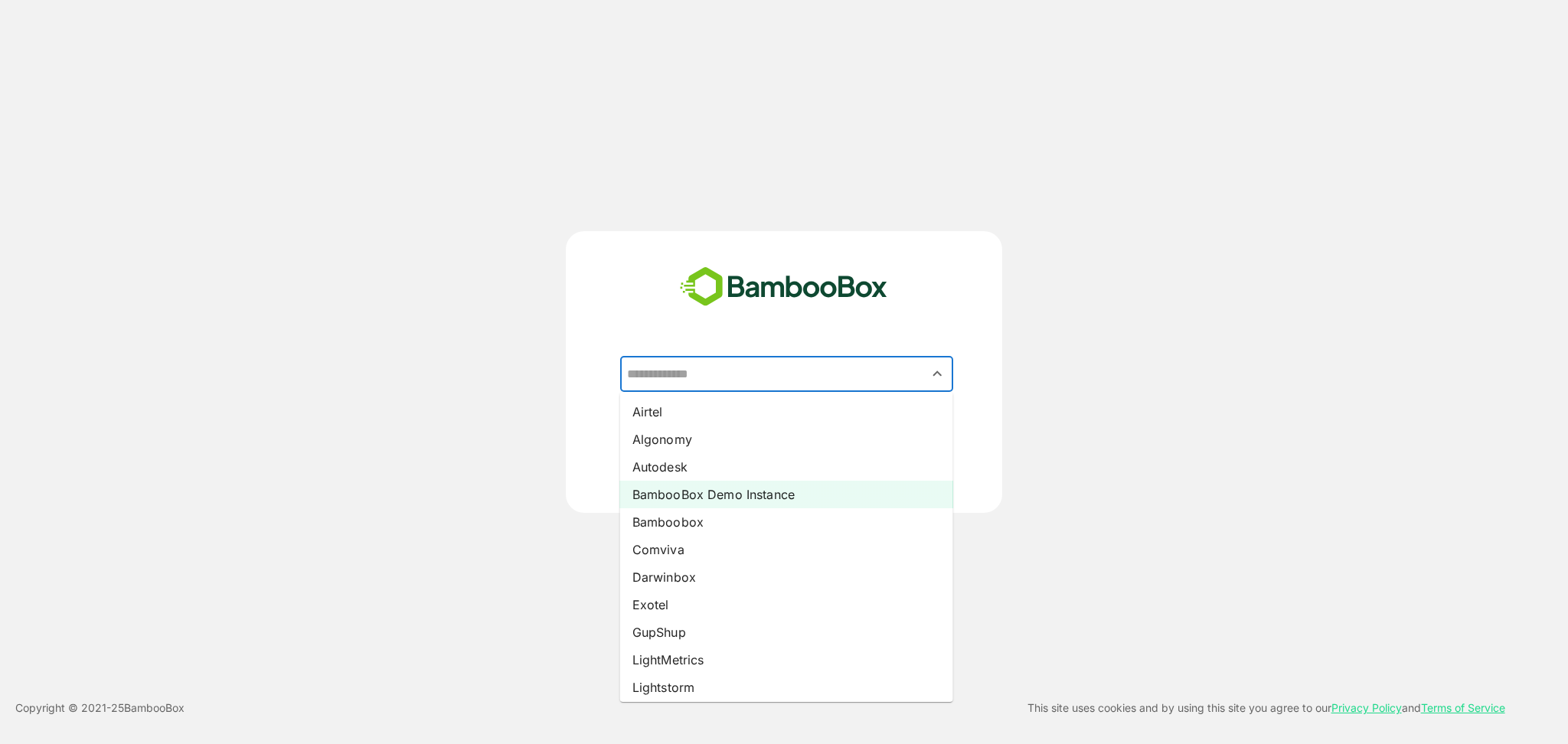
click at [726, 502] on li "BambooBox Demo Instance" at bounding box center [786, 494] width 333 height 28
type input "**********"
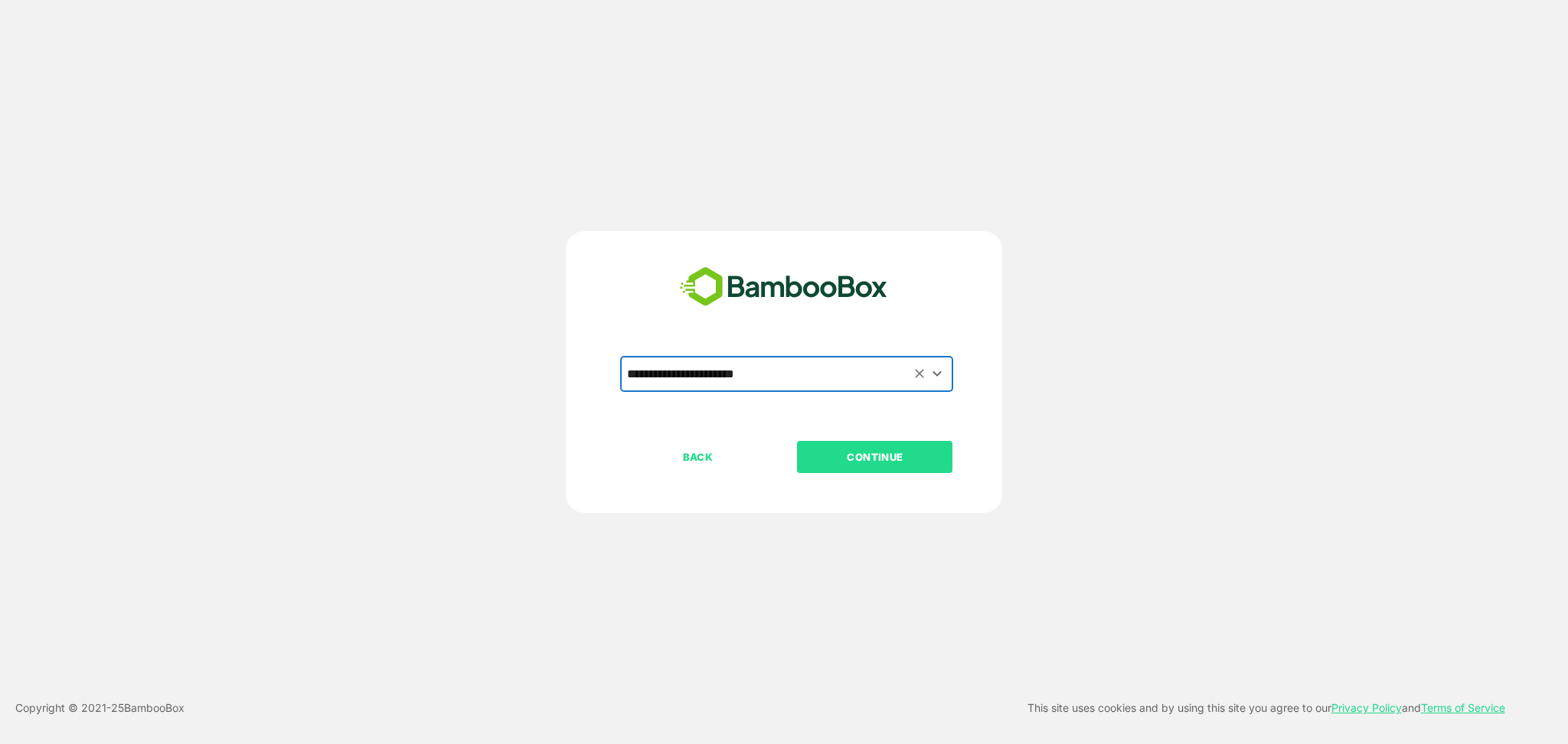
click at [850, 455] on p "CONTINUE" at bounding box center [875, 456] width 153 height 17
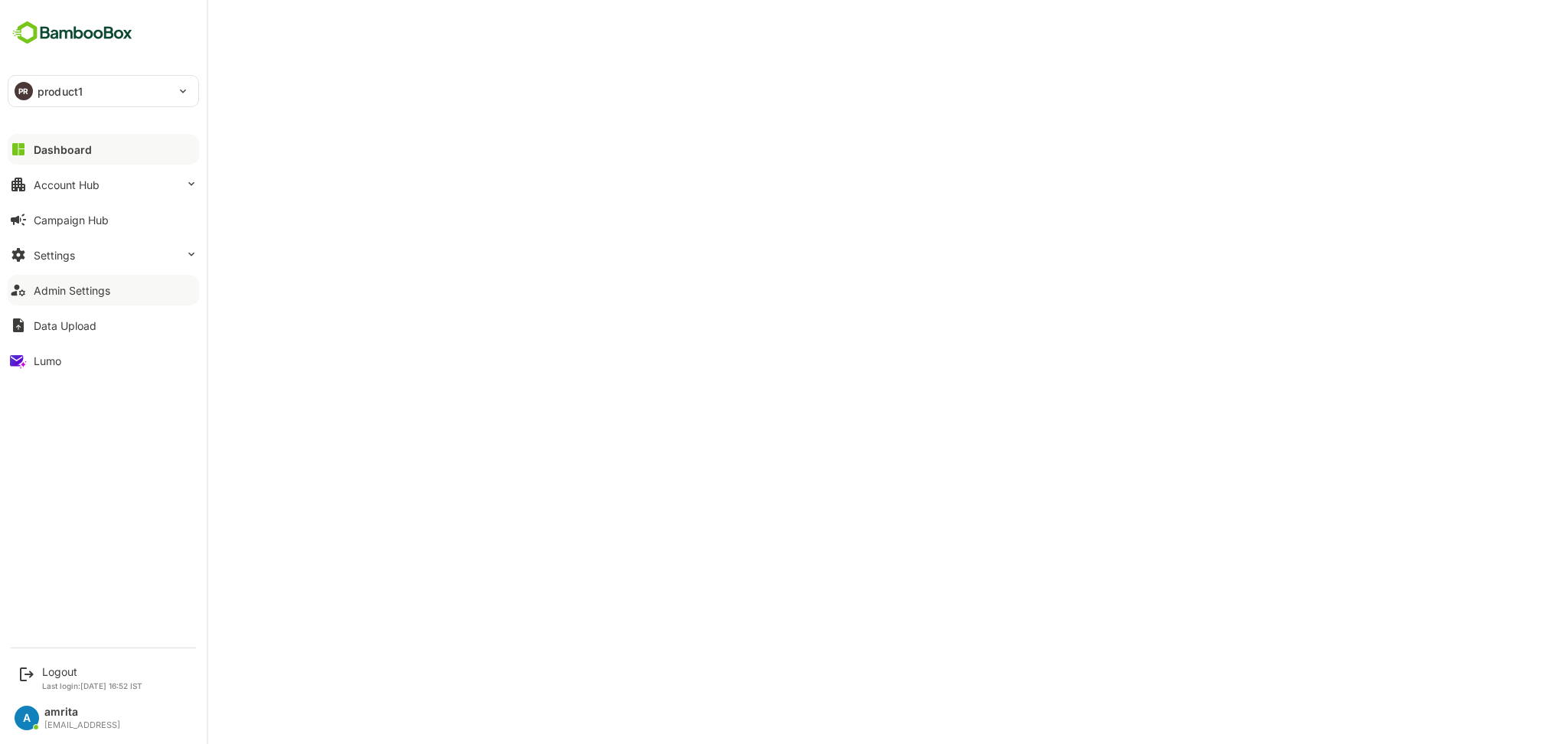
click at [87, 297] on div "Admin Settings" at bounding box center [72, 290] width 76 height 13
click at [56, 669] on div "Logout" at bounding box center [92, 671] width 100 height 13
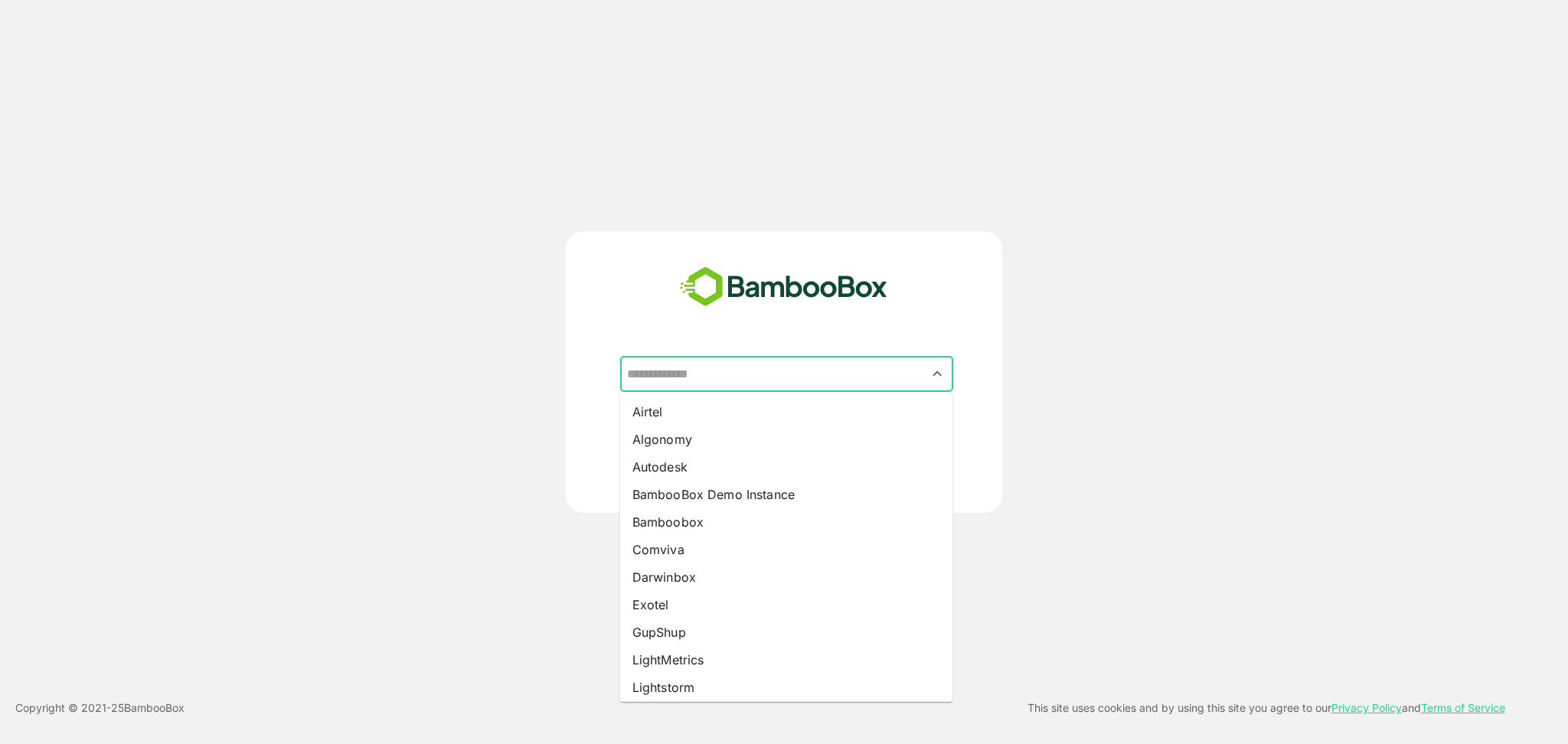
click at [741, 373] on input "text" at bounding box center [787, 374] width 327 height 29
click at [674, 629] on li "GupShup" at bounding box center [786, 631] width 333 height 28
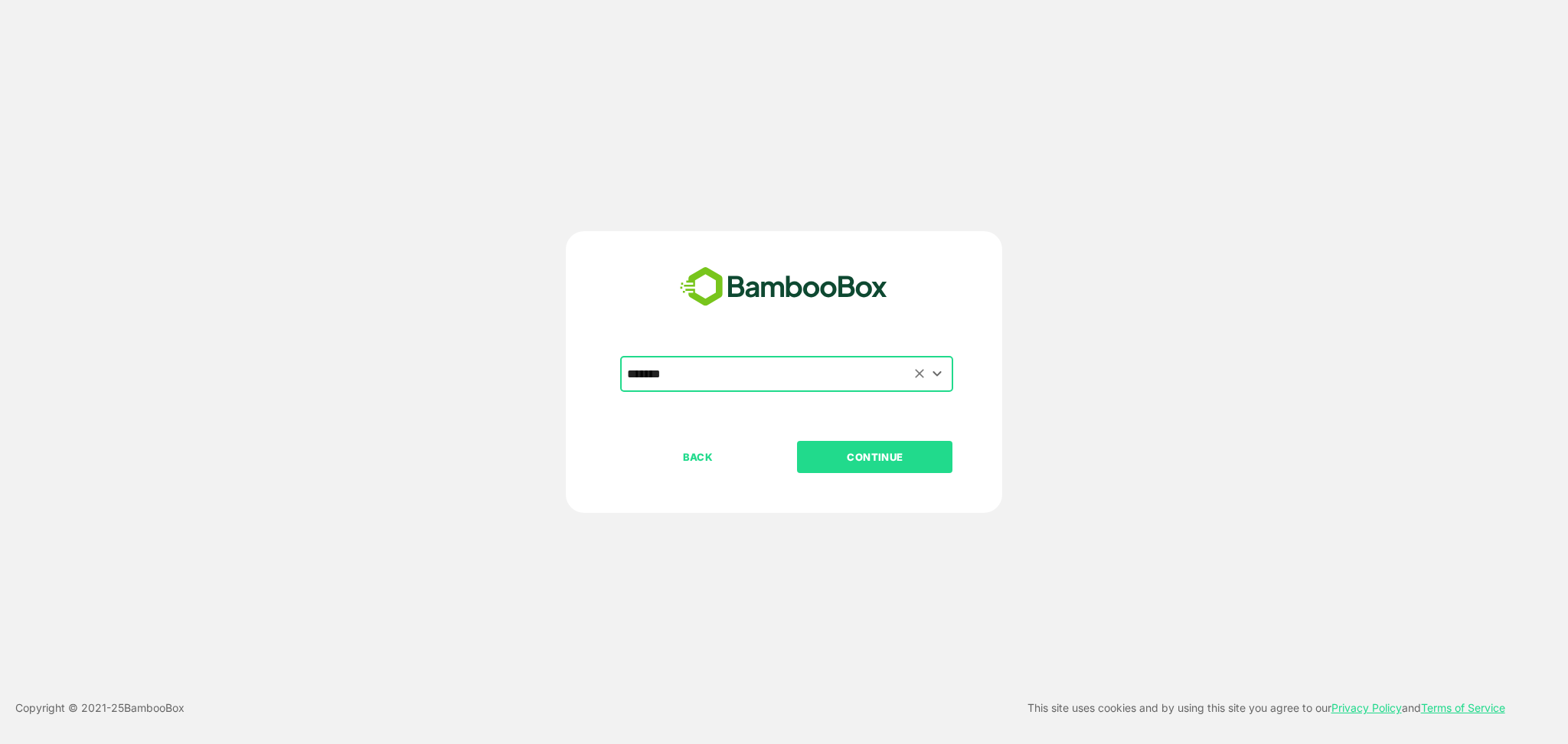
click at [736, 386] on input "*******" at bounding box center [787, 374] width 327 height 29
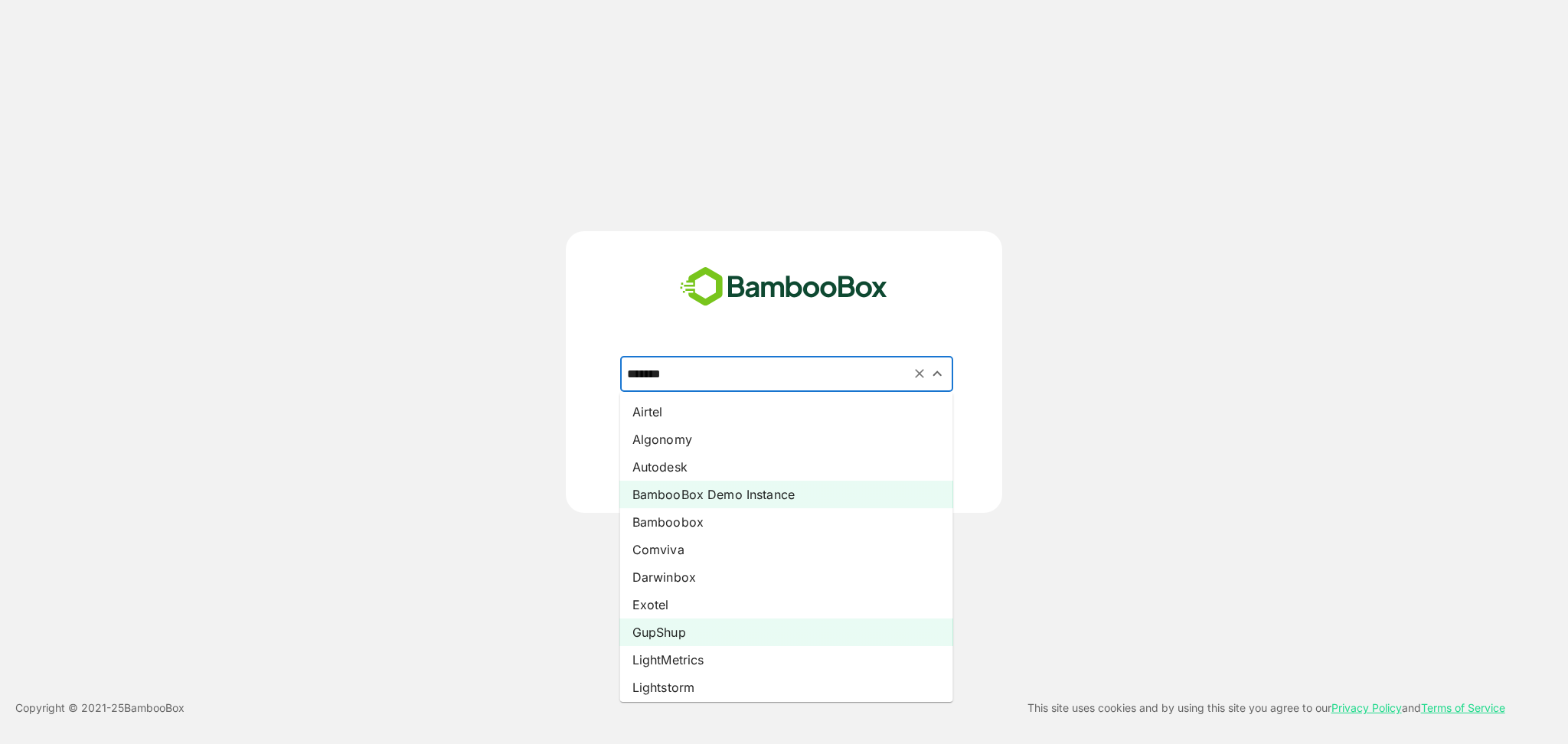
click at [681, 490] on li "BambooBox Demo Instance" at bounding box center [786, 494] width 333 height 28
type input "**********"
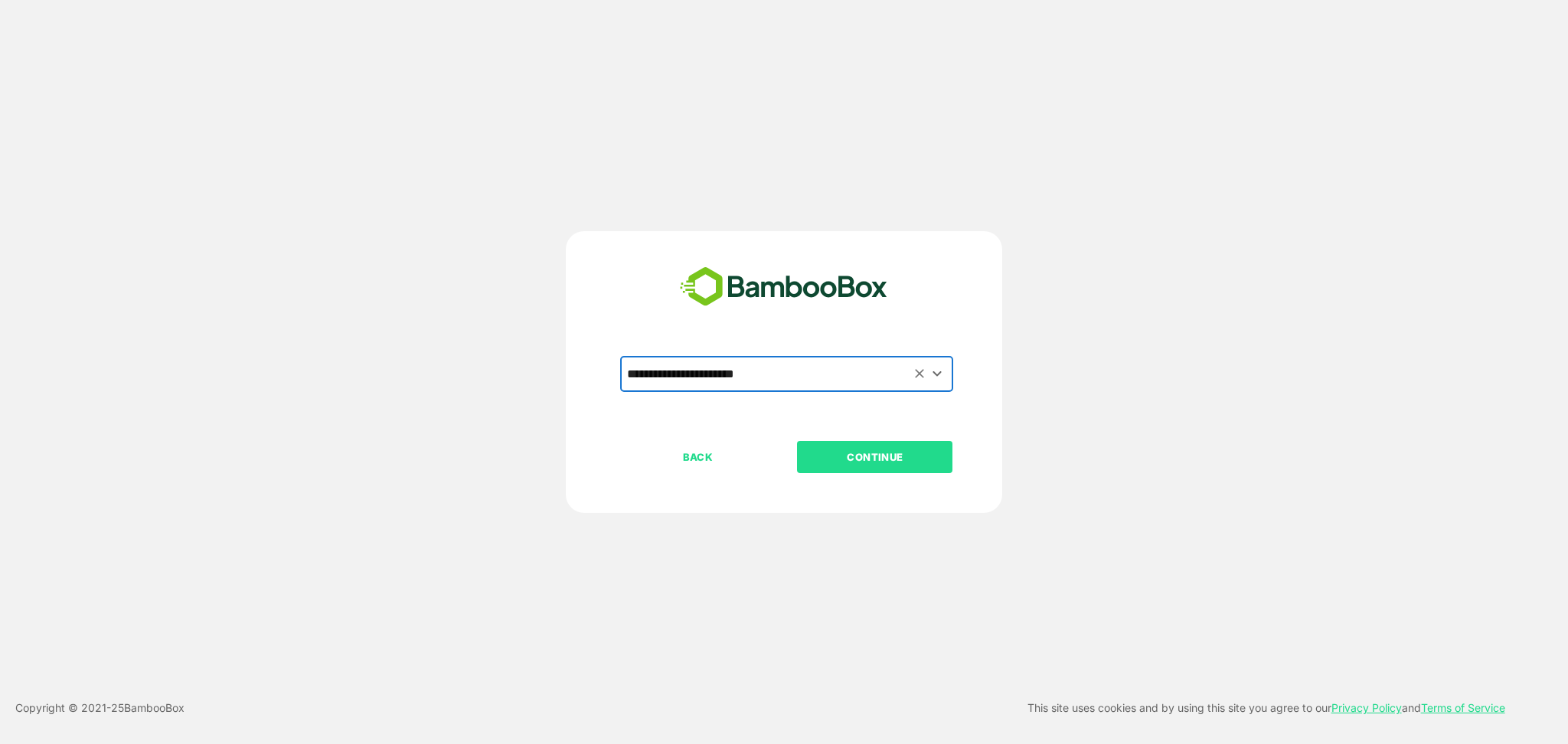
click at [826, 459] on p "CONTINUE" at bounding box center [875, 456] width 153 height 17
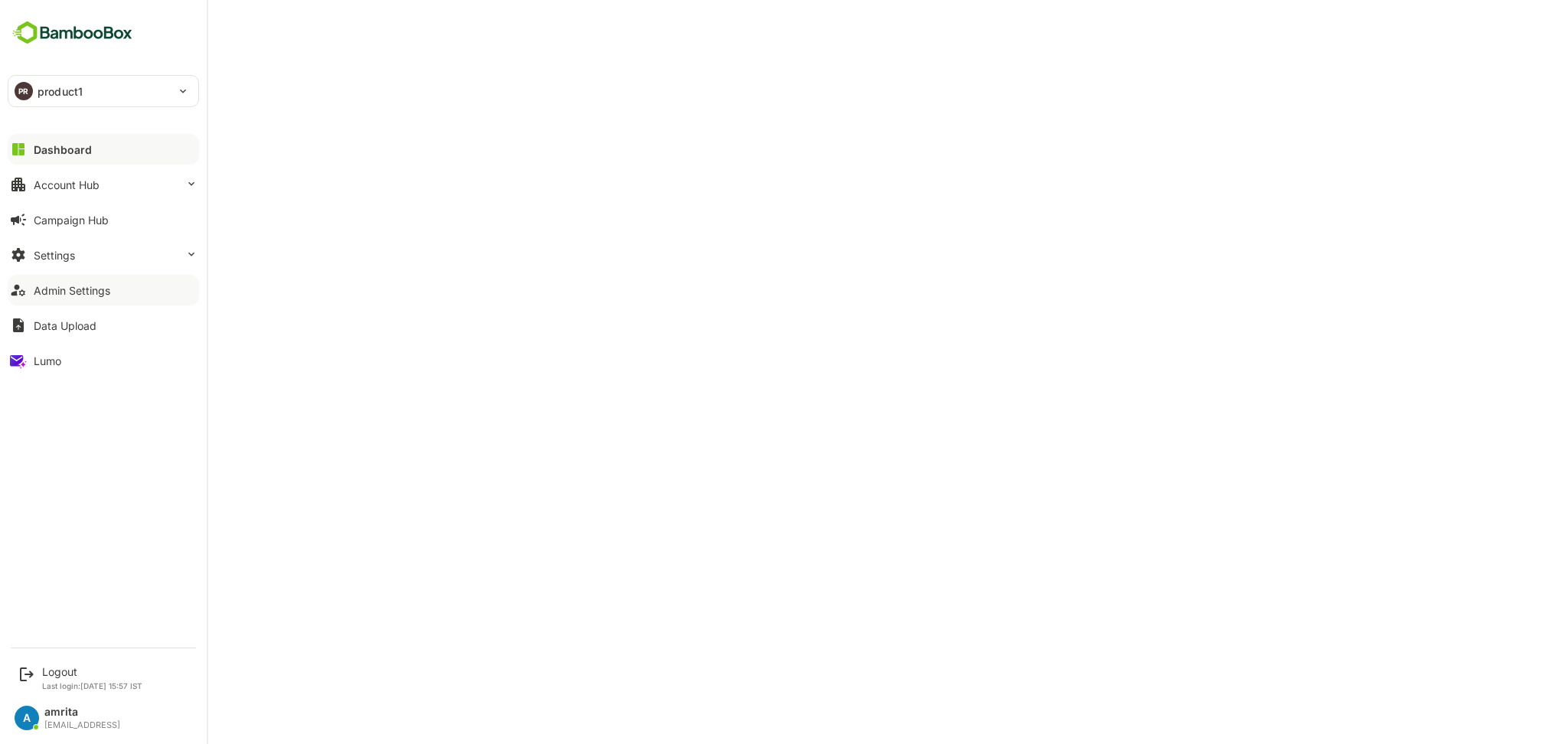
click at [114, 285] on button "Admin Settings" at bounding box center [104, 289] width 192 height 30
click at [63, 671] on div "Logout" at bounding box center [92, 671] width 100 height 13
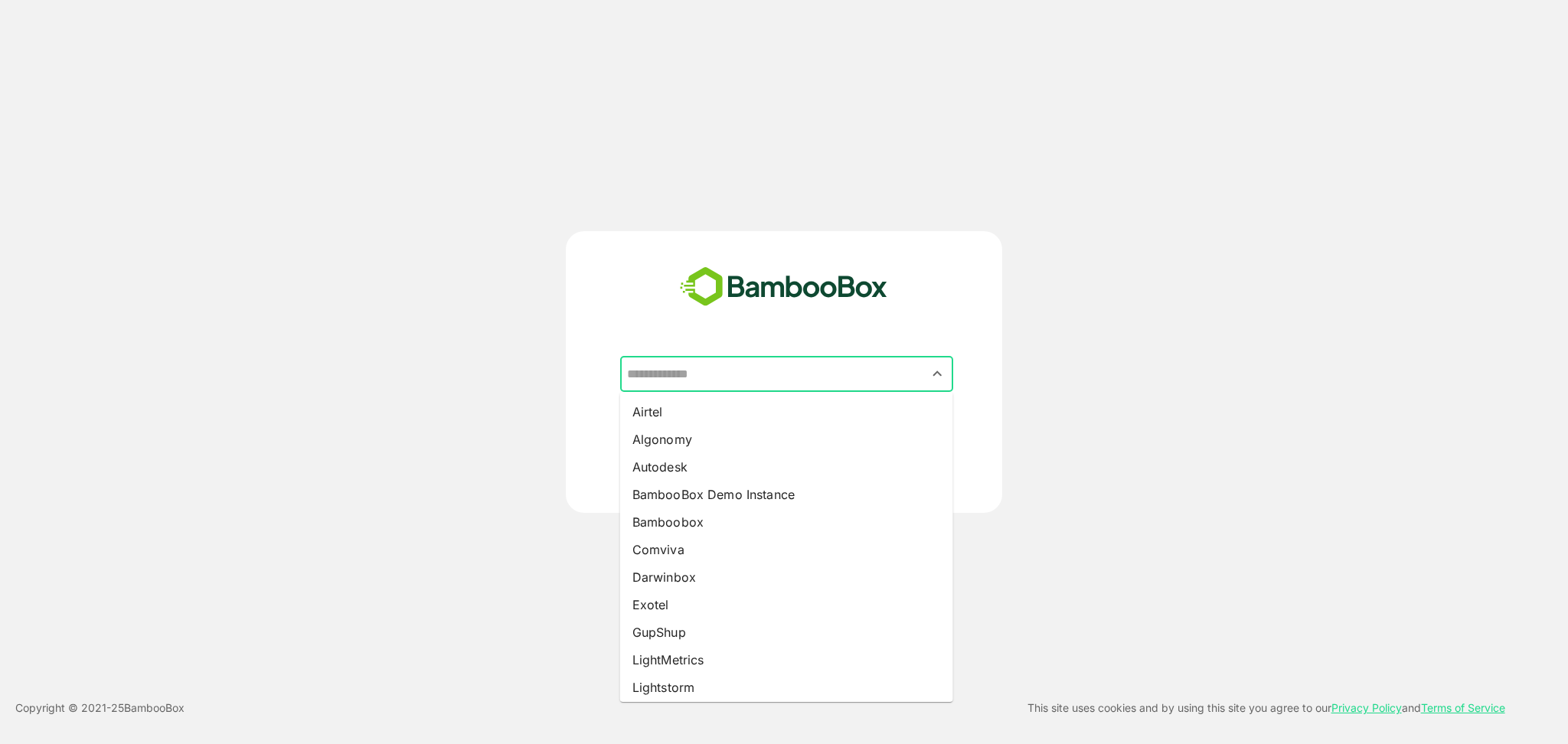
click at [717, 377] on input "text" at bounding box center [787, 374] width 327 height 29
click at [712, 635] on li "GupShup" at bounding box center [786, 631] width 333 height 28
type input "*******"
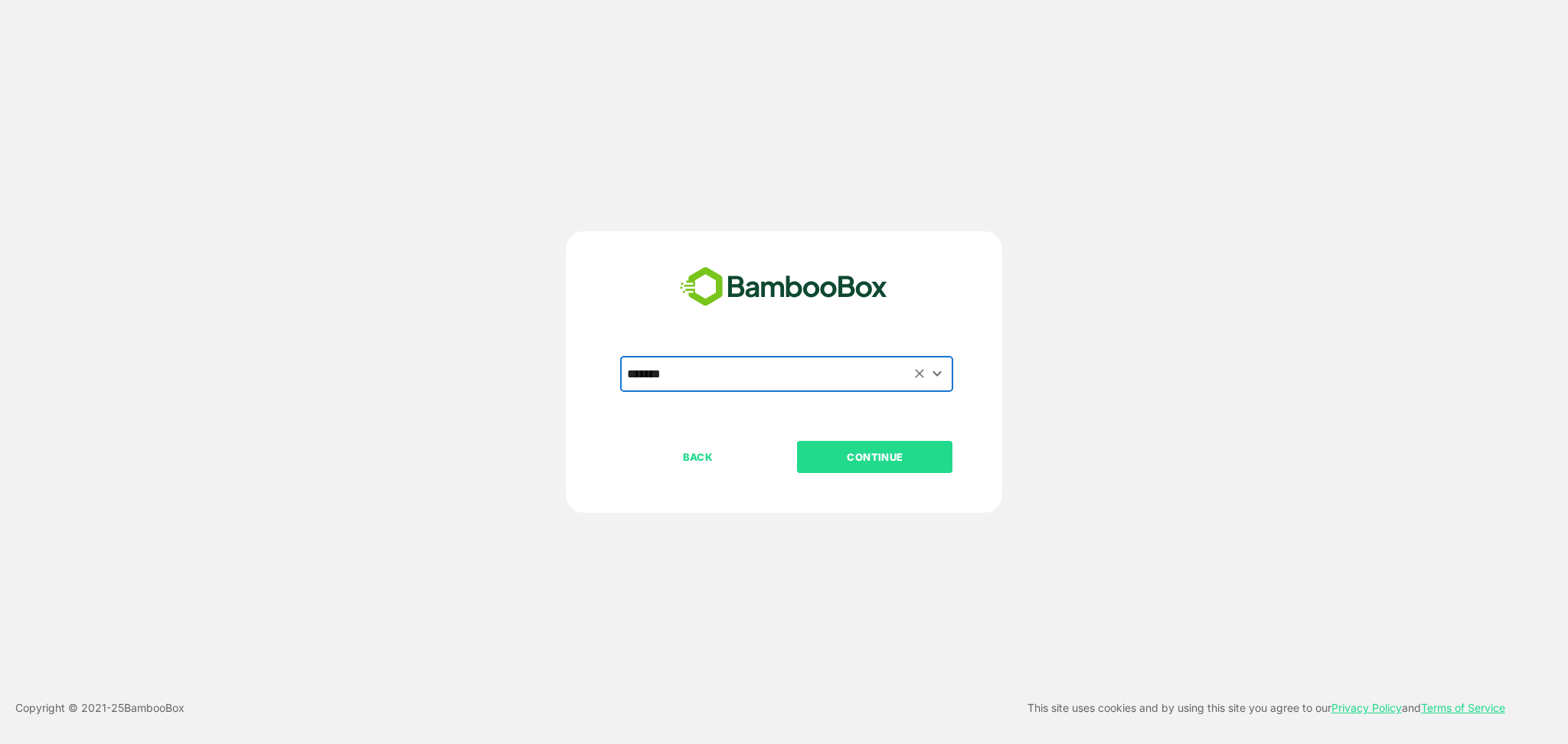
click at [856, 459] on p "CONTINUE" at bounding box center [875, 456] width 153 height 17
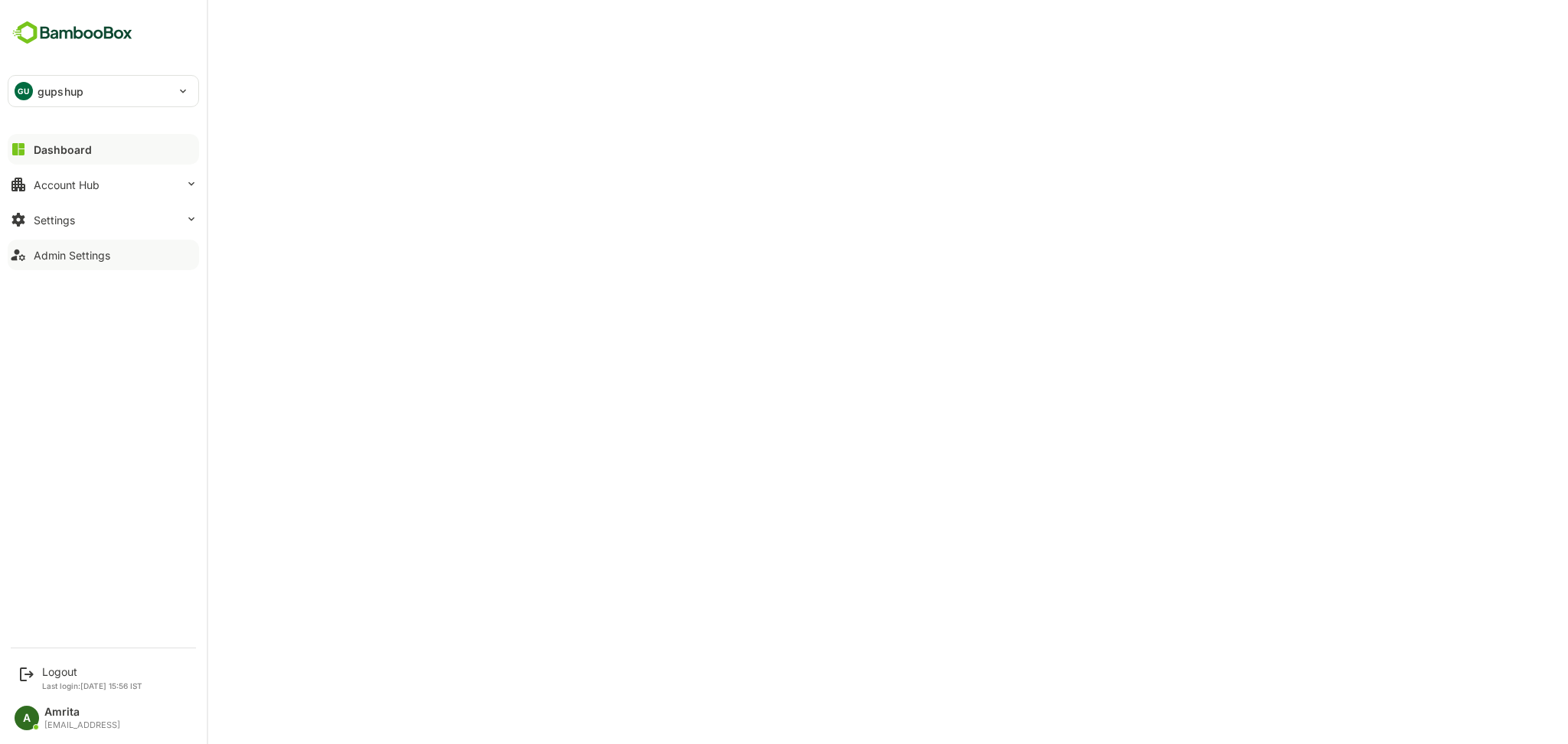
click at [98, 250] on div "Admin Settings" at bounding box center [72, 255] width 76 height 13
click at [50, 219] on div "Settings" at bounding box center [54, 219] width 42 height 13
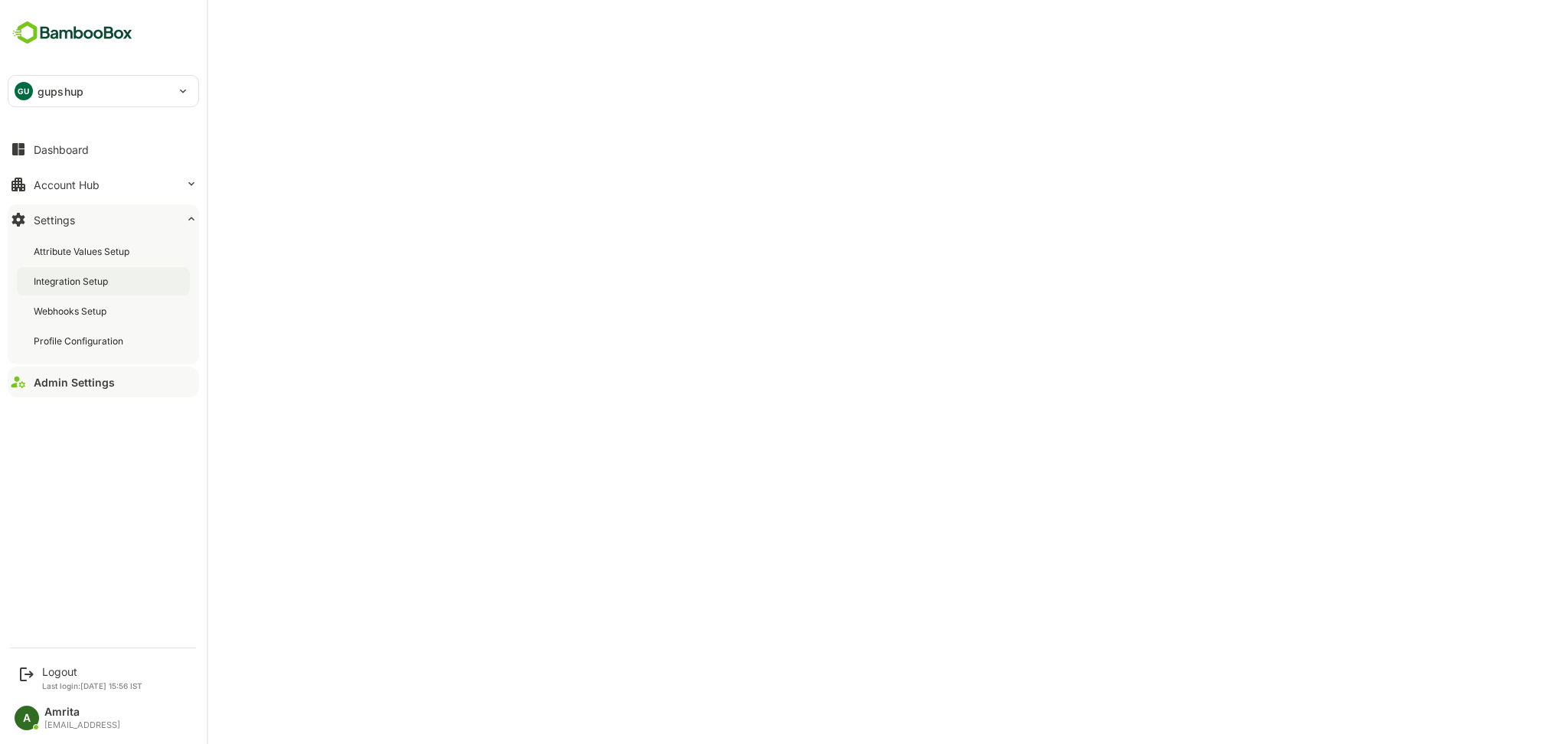
click at [107, 285] on div "Integration Setup" at bounding box center [72, 281] width 77 height 13
click at [58, 670] on div "Logout" at bounding box center [92, 671] width 100 height 13
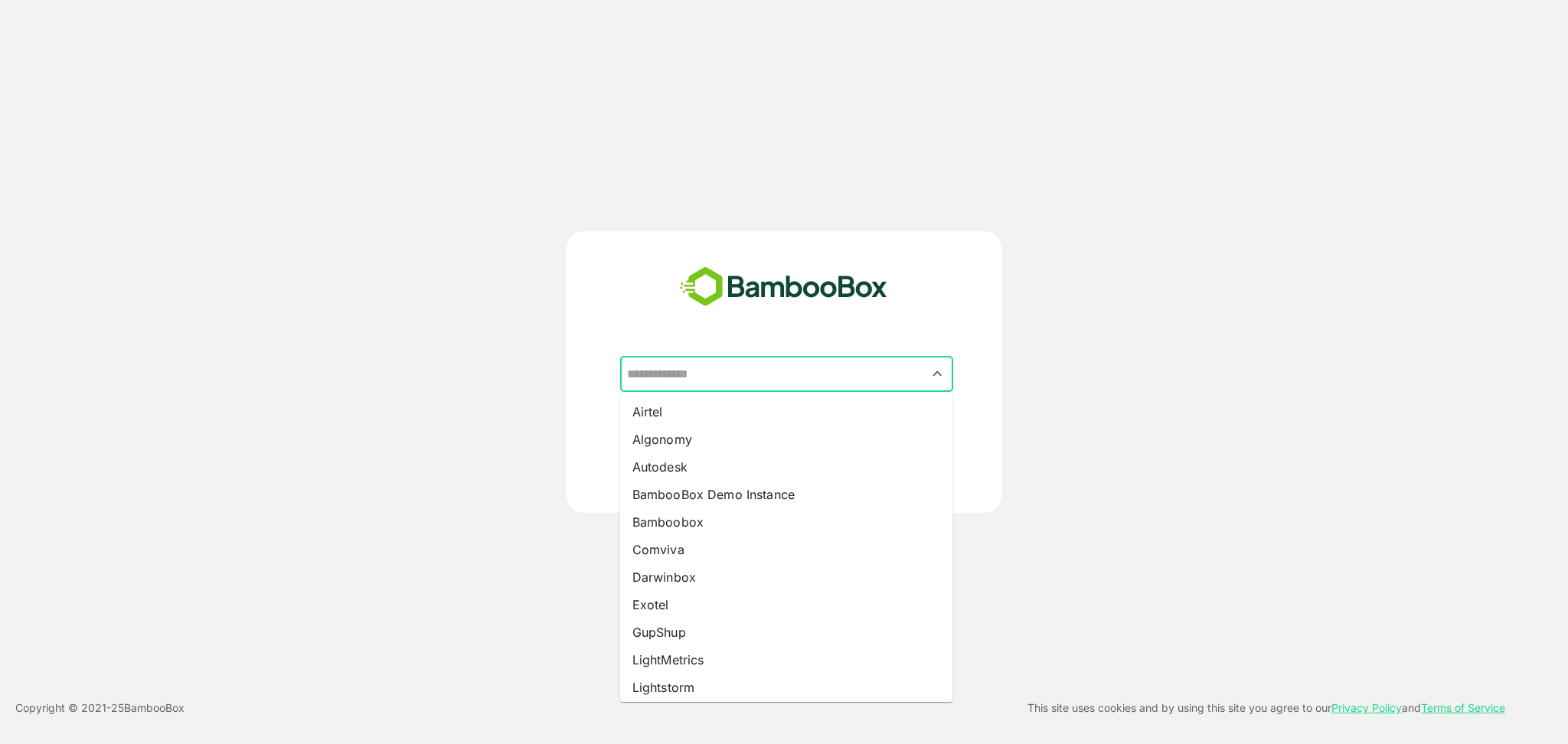
click at [657, 379] on input "text" at bounding box center [787, 374] width 327 height 29
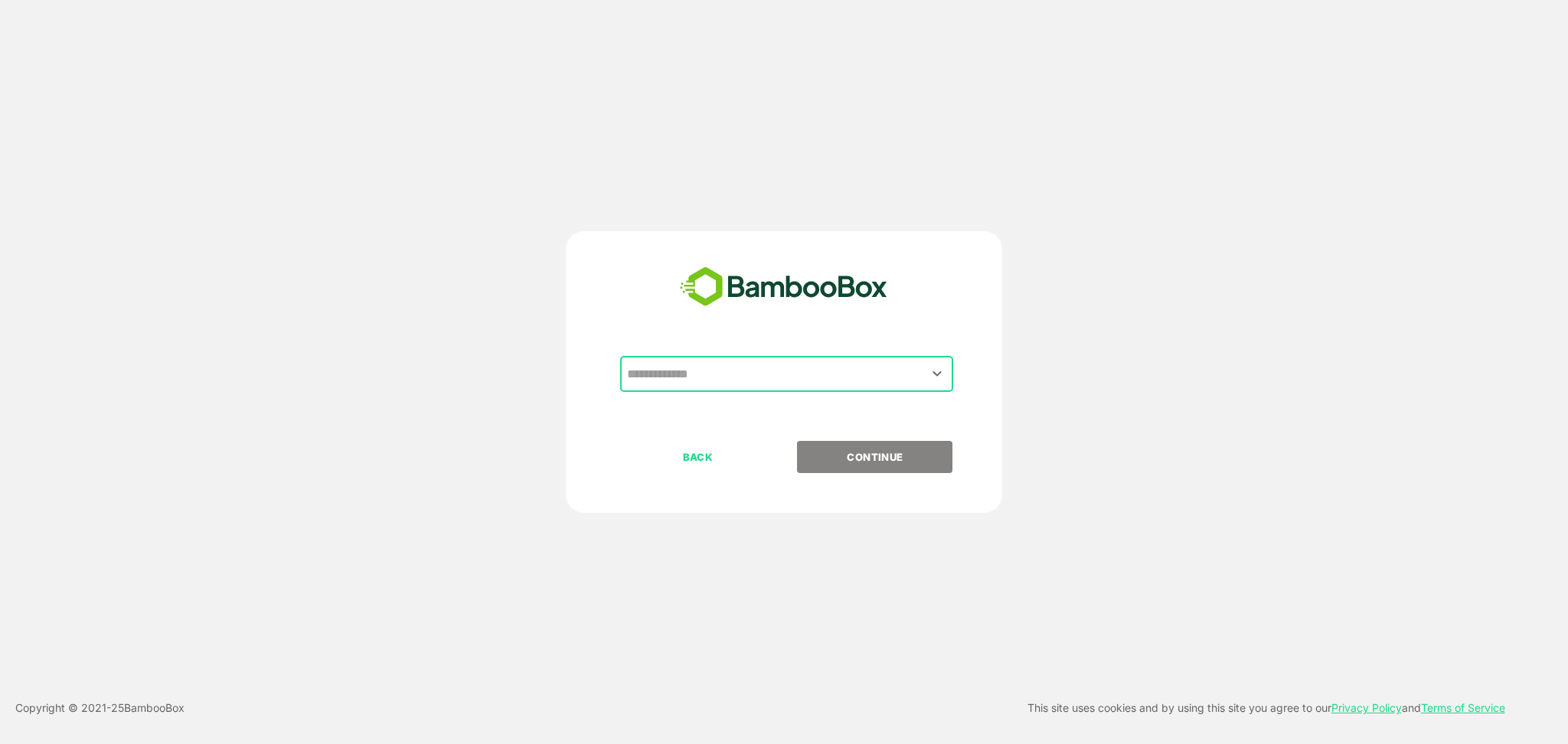
click at [755, 379] on input "text" at bounding box center [787, 374] width 327 height 29
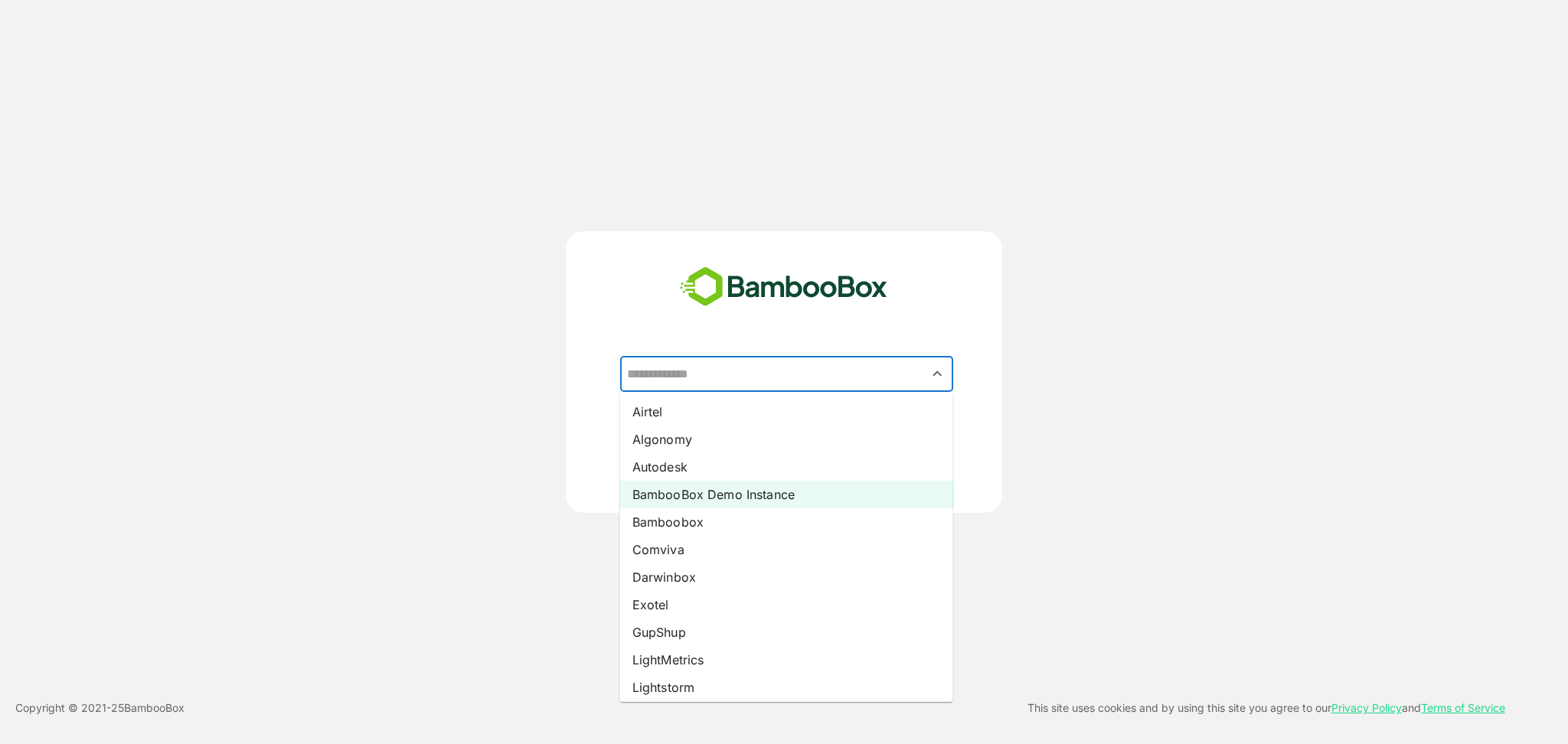
scroll to position [198, 0]
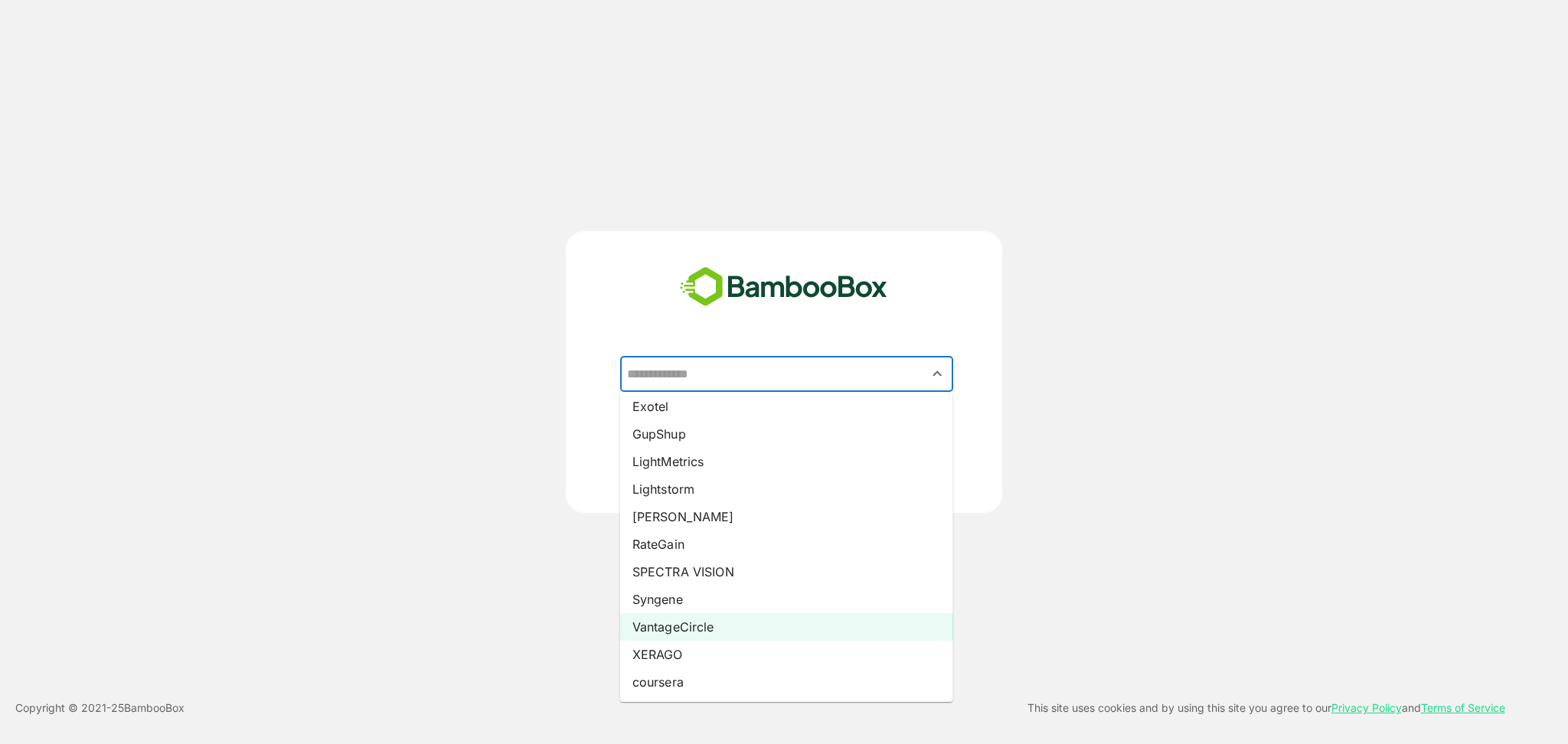
click at [691, 630] on li "VantageCircle" at bounding box center [786, 626] width 333 height 28
type input "**********"
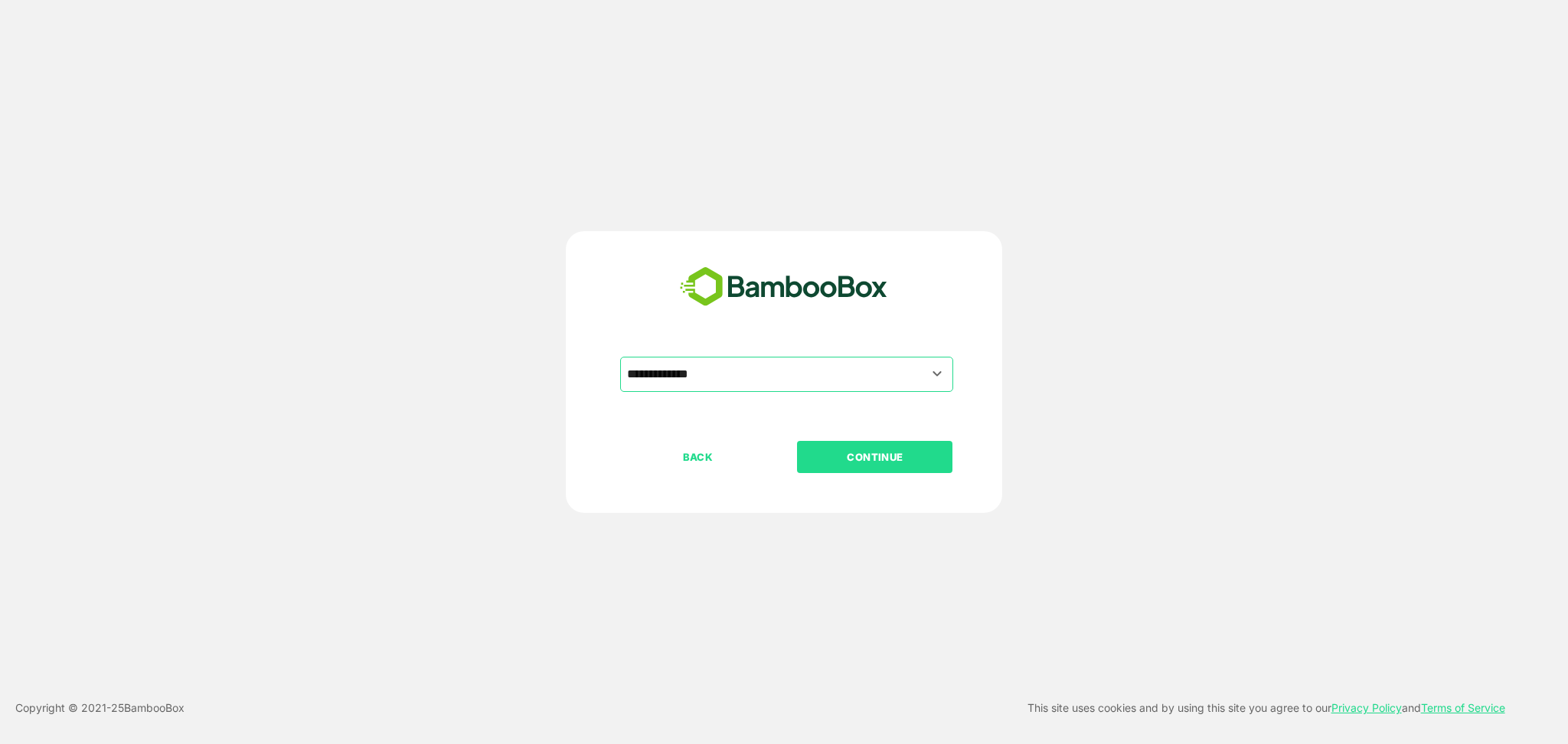
click at [850, 471] on button "CONTINUE" at bounding box center [874, 457] width 155 height 32
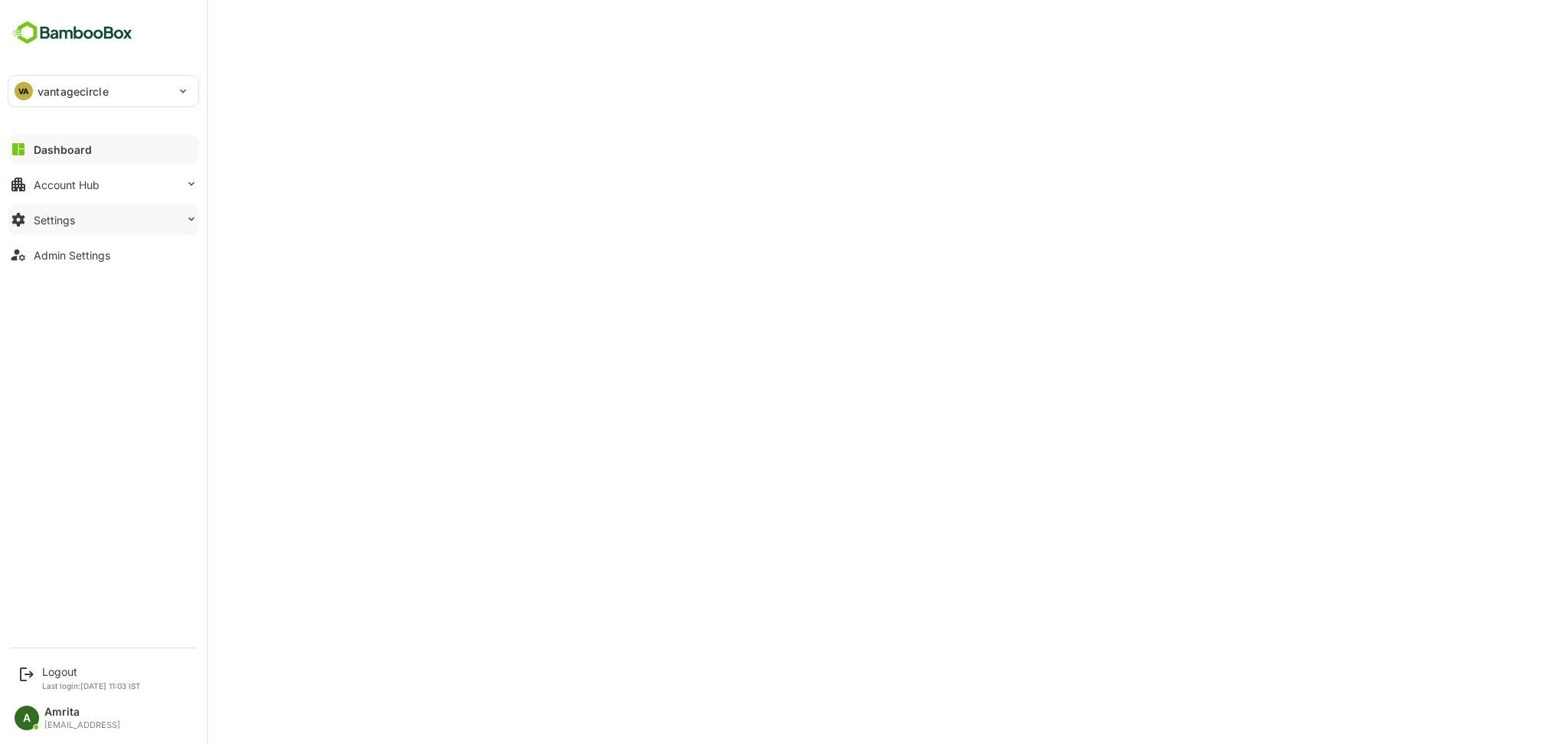
click at [68, 227] on button "Settings" at bounding box center [104, 219] width 192 height 30
click at [49, 230] on button "Settings" at bounding box center [104, 219] width 192 height 30
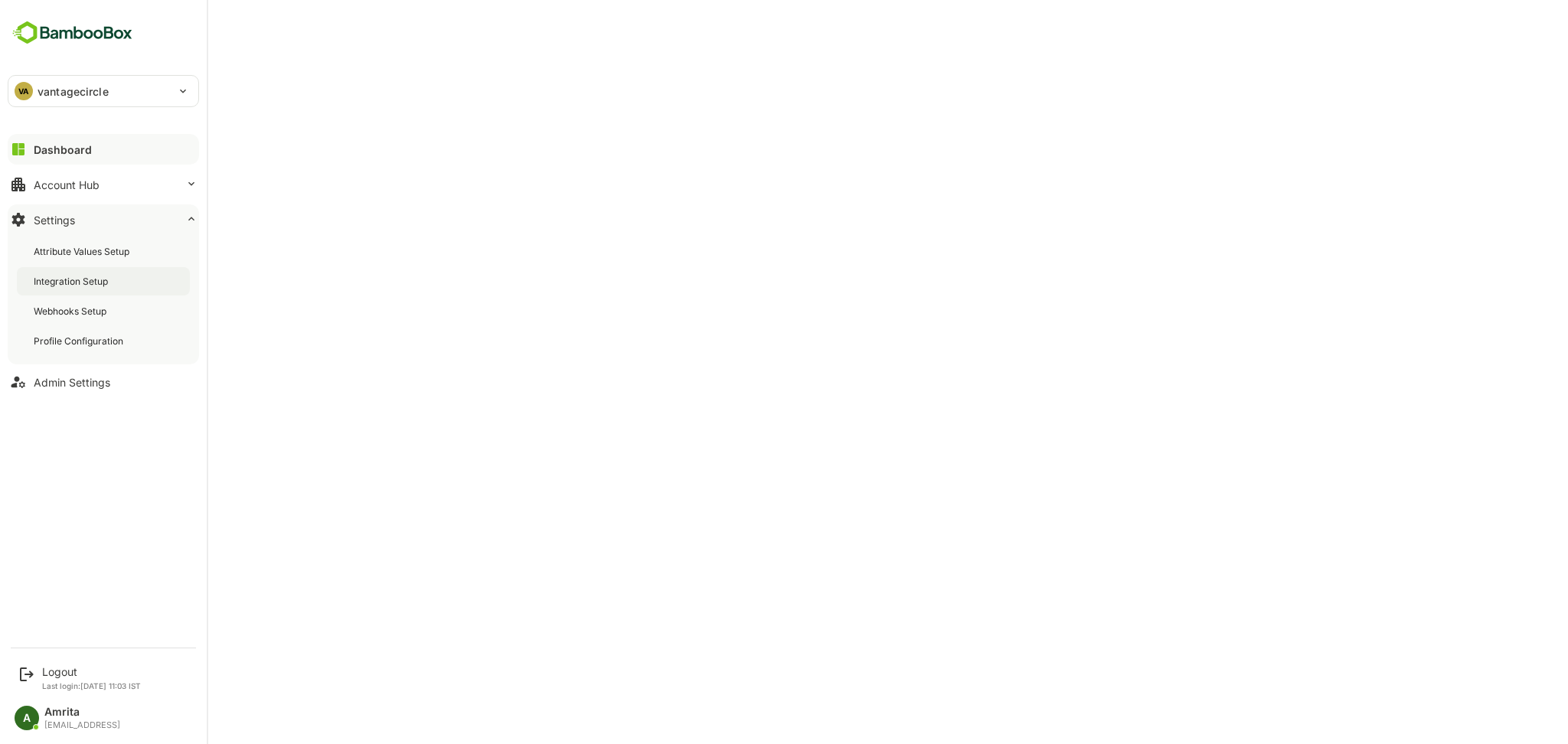
click at [92, 276] on div "Integration Setup" at bounding box center [72, 281] width 77 height 13
click at [78, 373] on button "Admin Settings" at bounding box center [104, 382] width 192 height 30
click at [92, 223] on button "Settings" at bounding box center [104, 219] width 192 height 30
click at [100, 270] on div "Integration Setup" at bounding box center [103, 281] width 173 height 28
click at [55, 676] on div "Logout" at bounding box center [91, 671] width 99 height 13
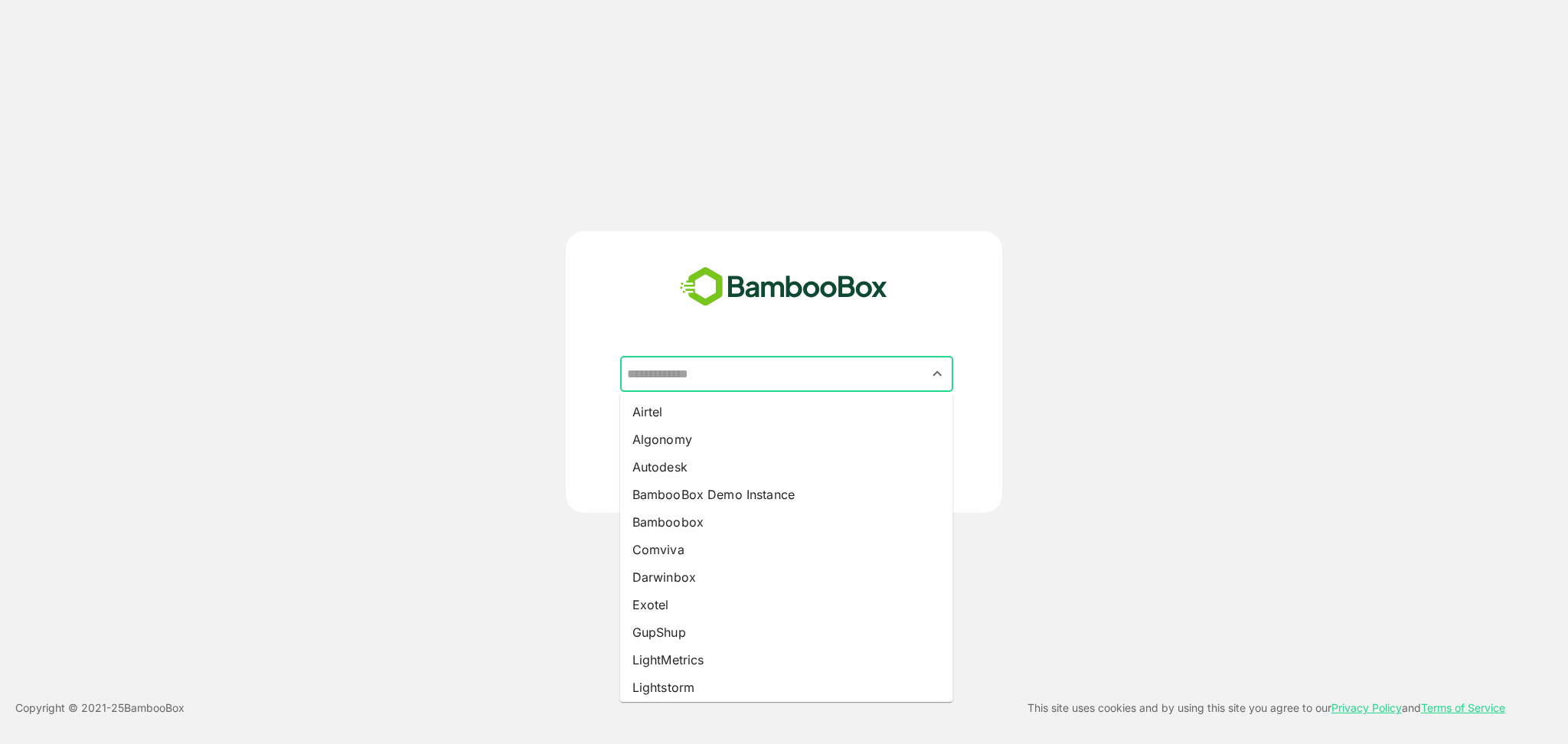
click at [714, 380] on input "text" at bounding box center [787, 374] width 327 height 29
click at [698, 558] on li "Comviva" at bounding box center [786, 549] width 333 height 28
type input "*******"
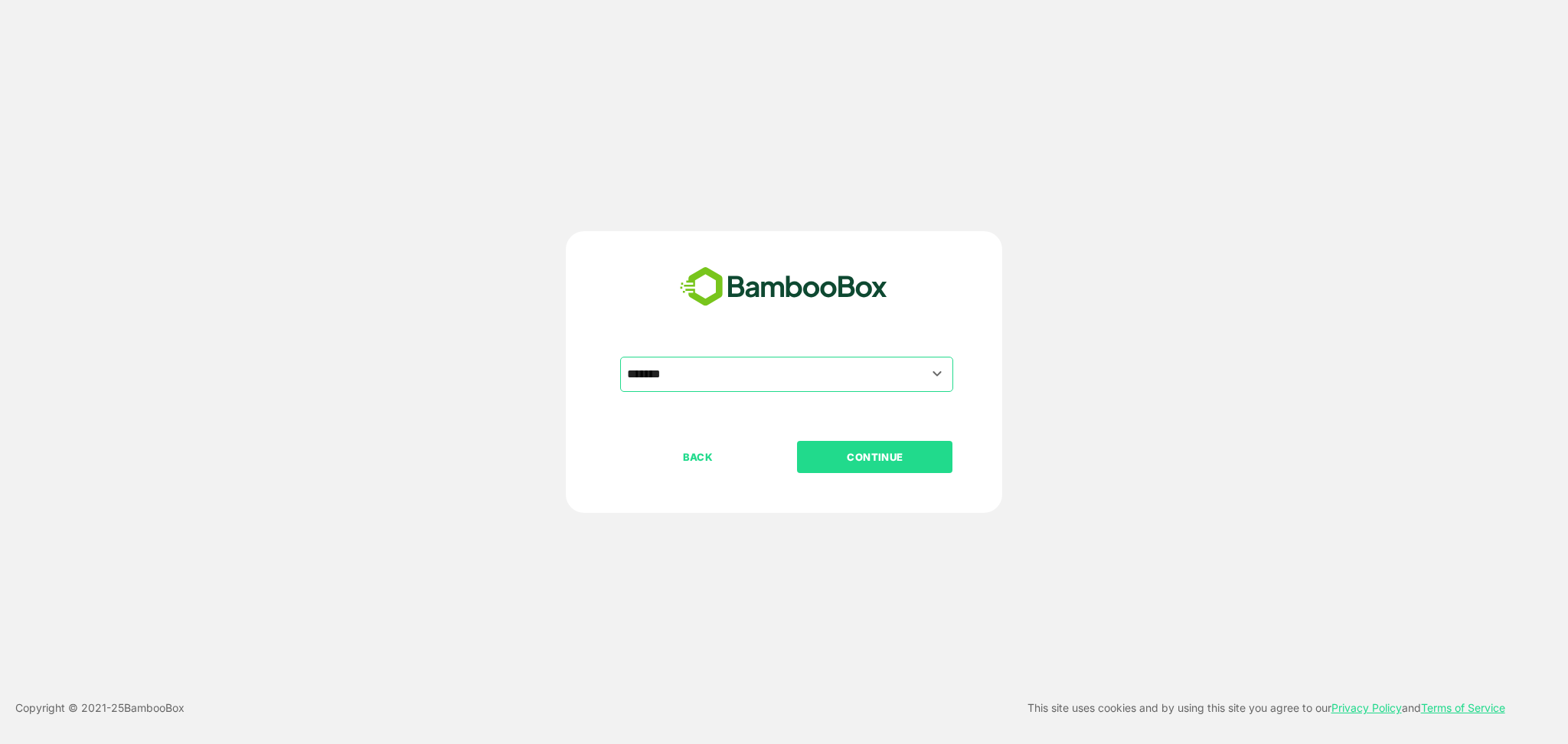
click at [887, 458] on p "CONTINUE" at bounding box center [875, 456] width 153 height 17
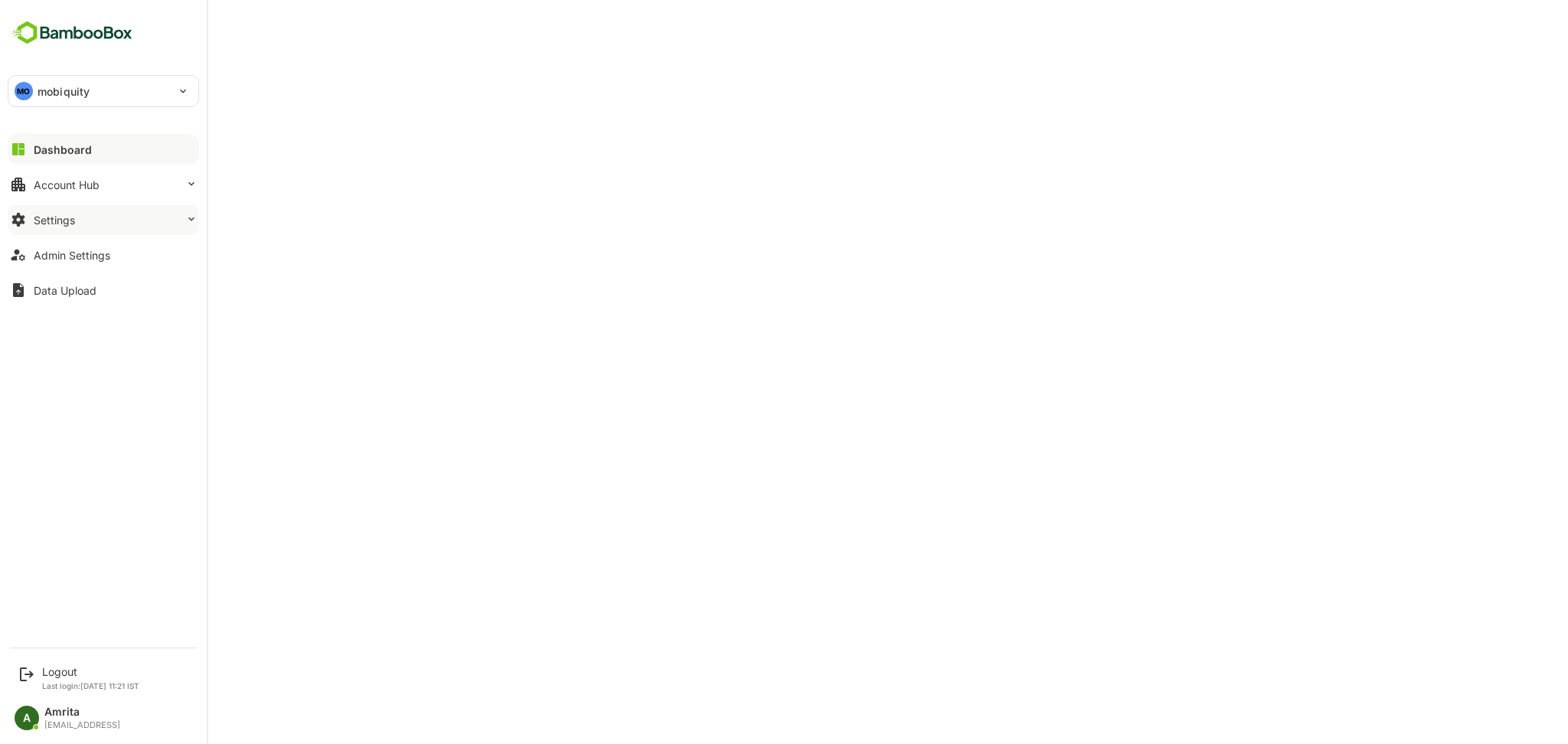
click at [40, 222] on div "Settings" at bounding box center [54, 219] width 42 height 13
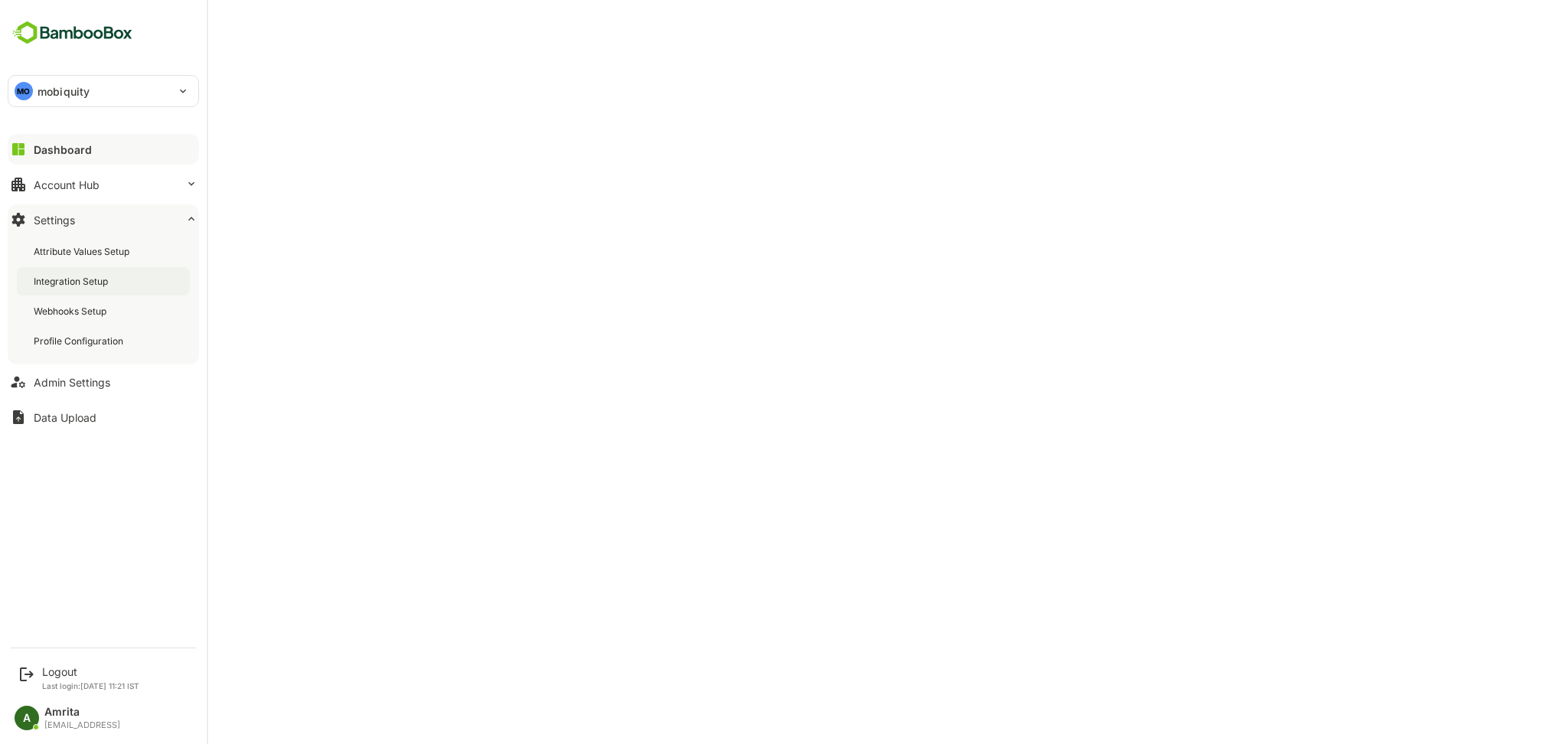
click at [61, 284] on div "Integration Setup" at bounding box center [72, 281] width 77 height 13
click at [69, 394] on button "Admin Settings" at bounding box center [104, 382] width 192 height 30
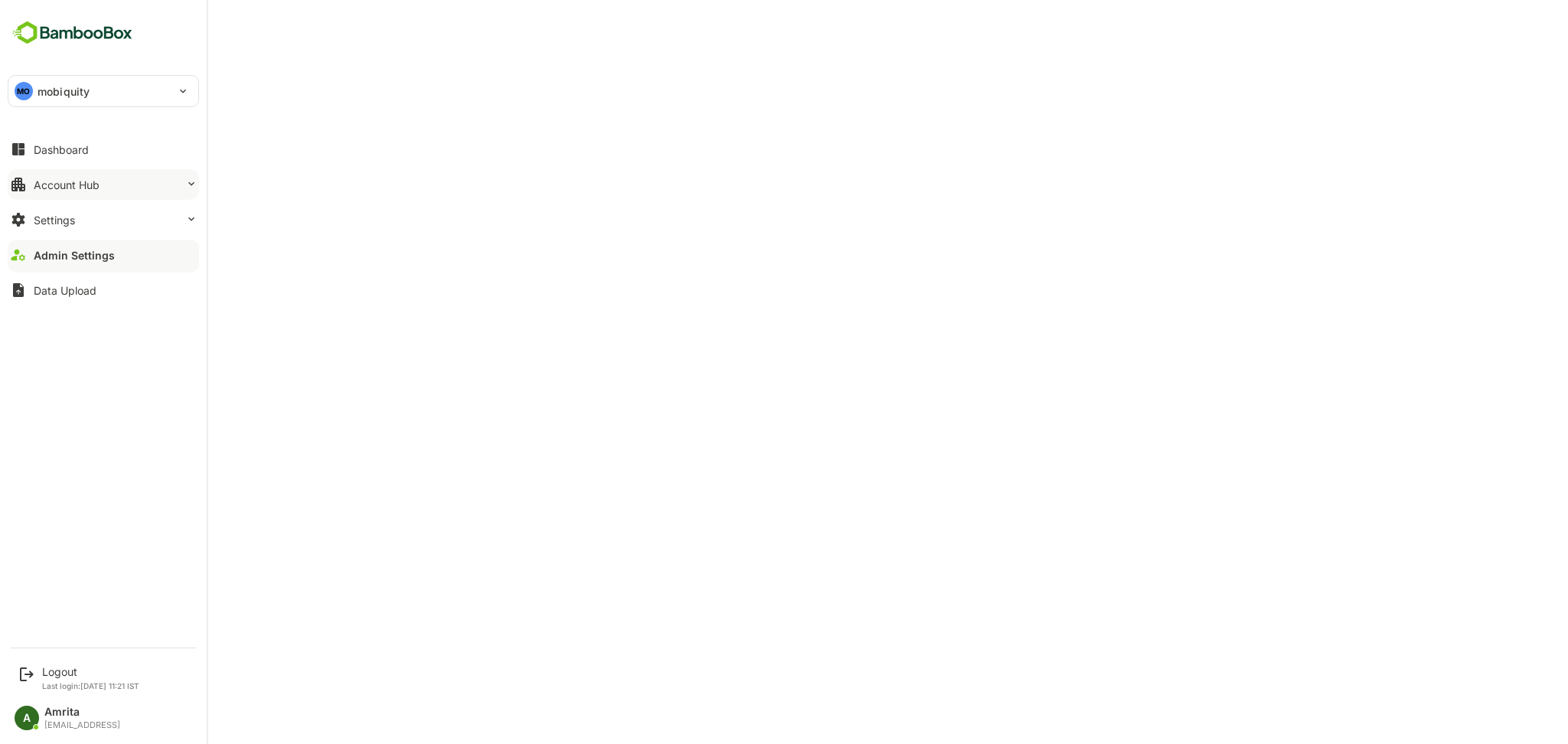
click at [36, 181] on div "Account Hub" at bounding box center [67, 185] width 66 height 13
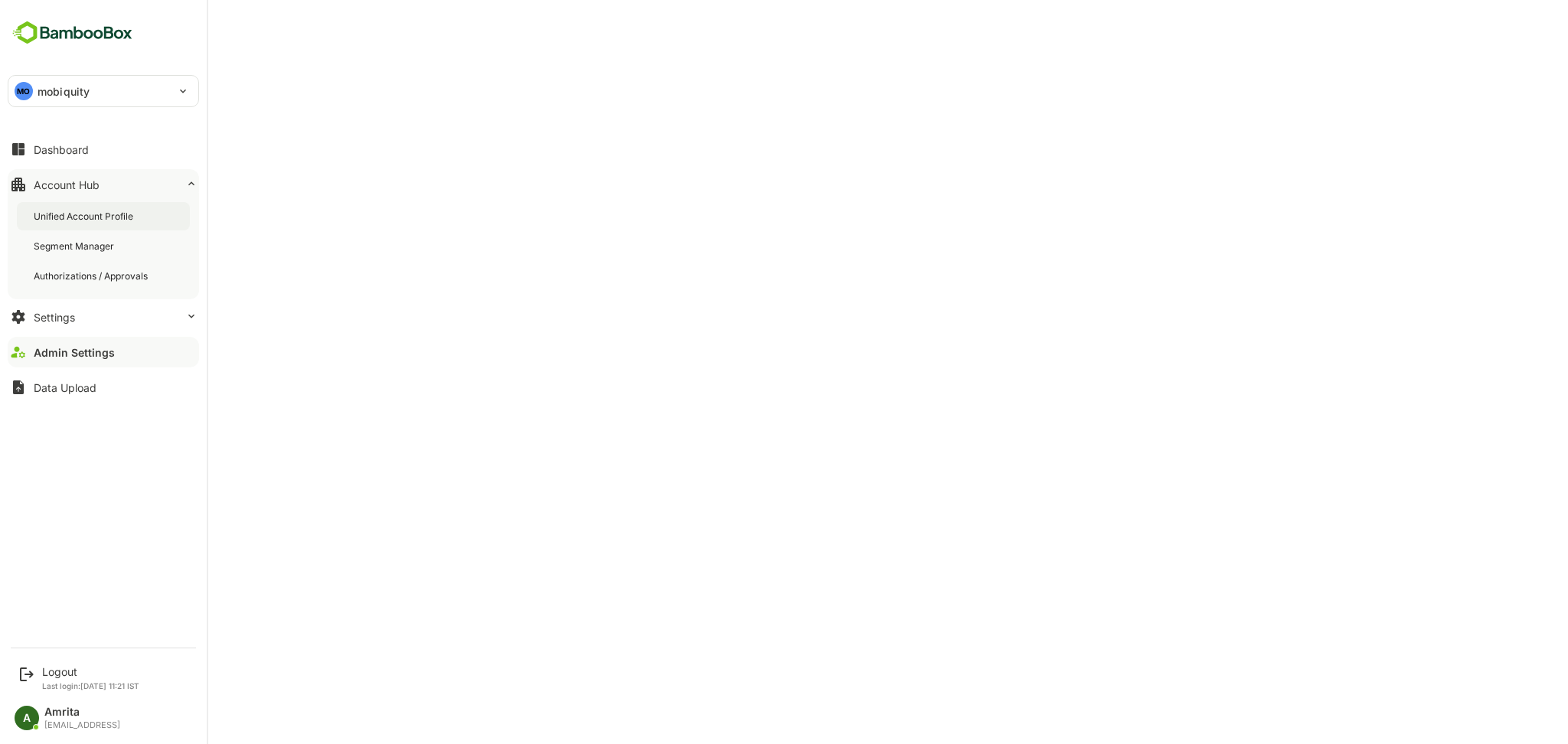
click at [154, 212] on div "Unified Account Profile" at bounding box center [103, 217] width 173 height 28
click at [64, 317] on div "Settings" at bounding box center [54, 317] width 42 height 13
click at [102, 280] on div "Integration Setup" at bounding box center [72, 281] width 77 height 13
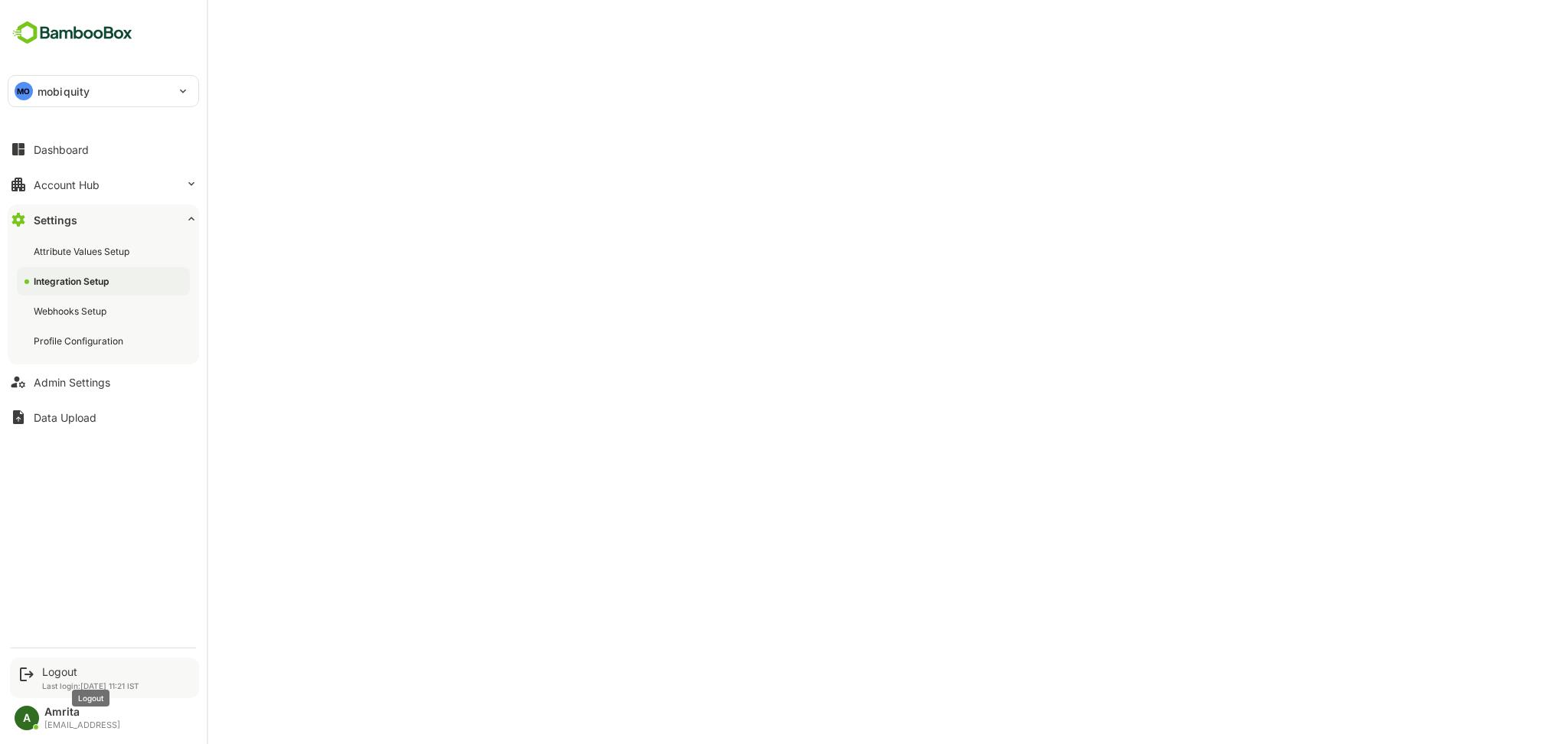
click at [50, 669] on div "Logout" at bounding box center [90, 671] width 97 height 13
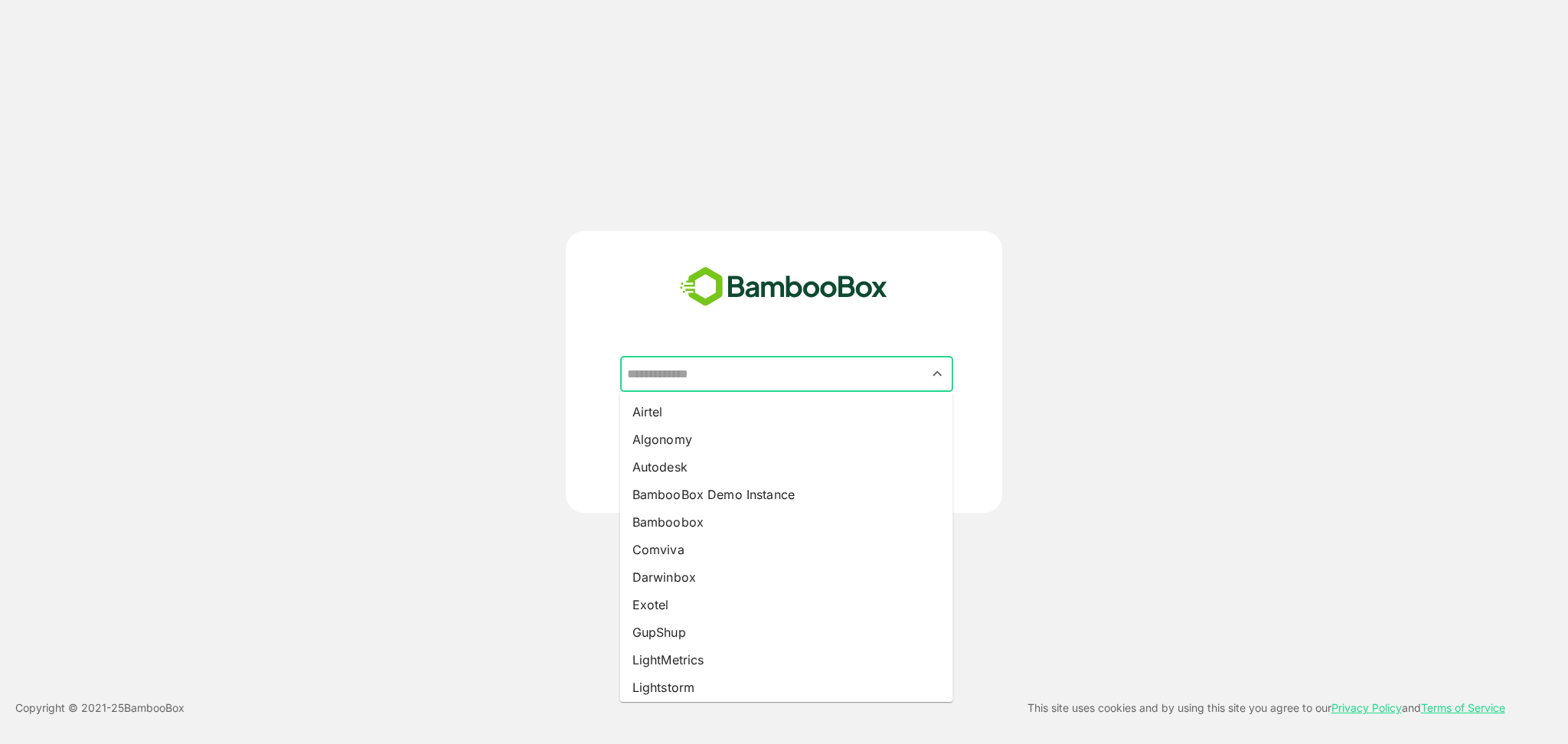
click at [733, 375] on input "text" at bounding box center [787, 374] width 327 height 29
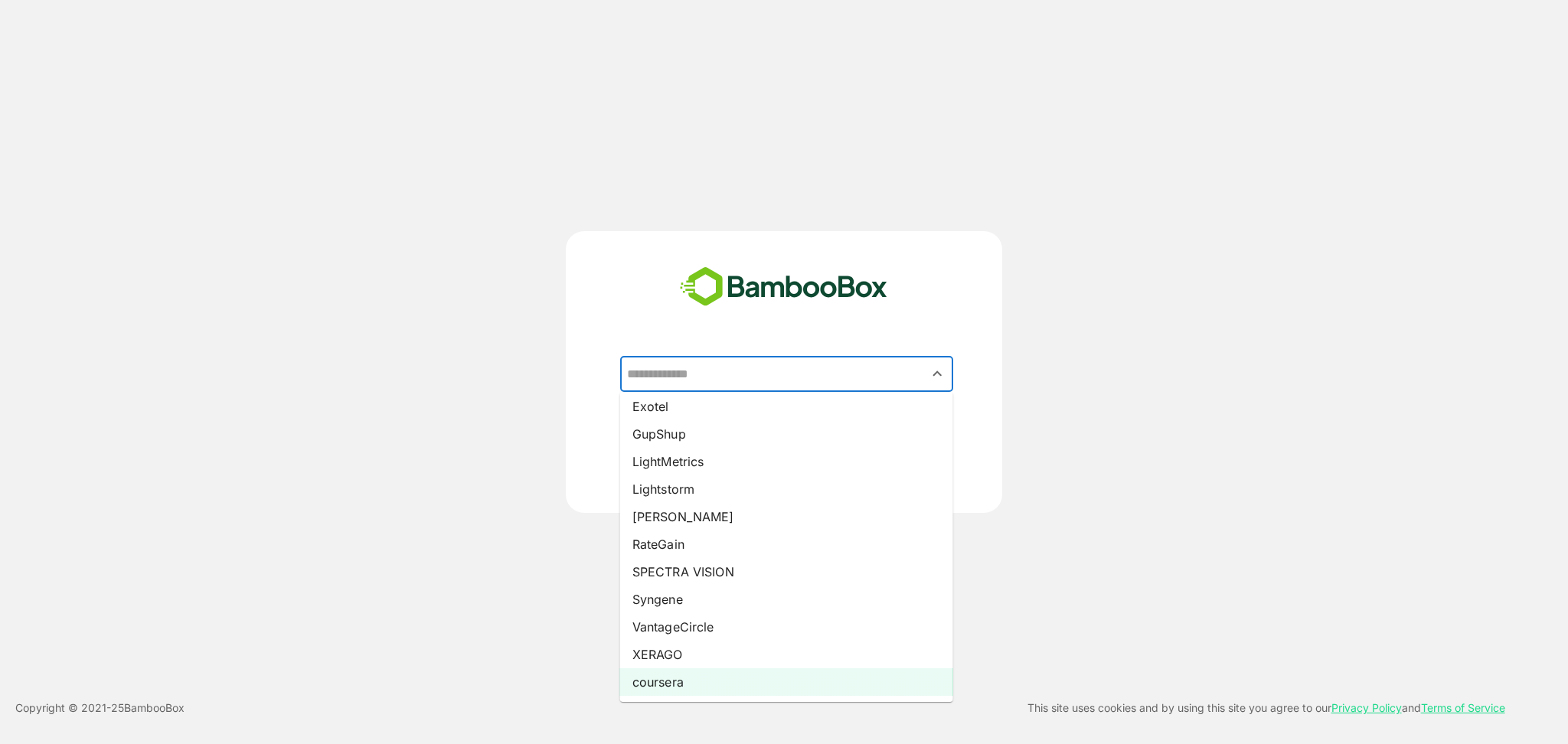
click at [696, 672] on li "coursera" at bounding box center [786, 682] width 333 height 28
type input "********"
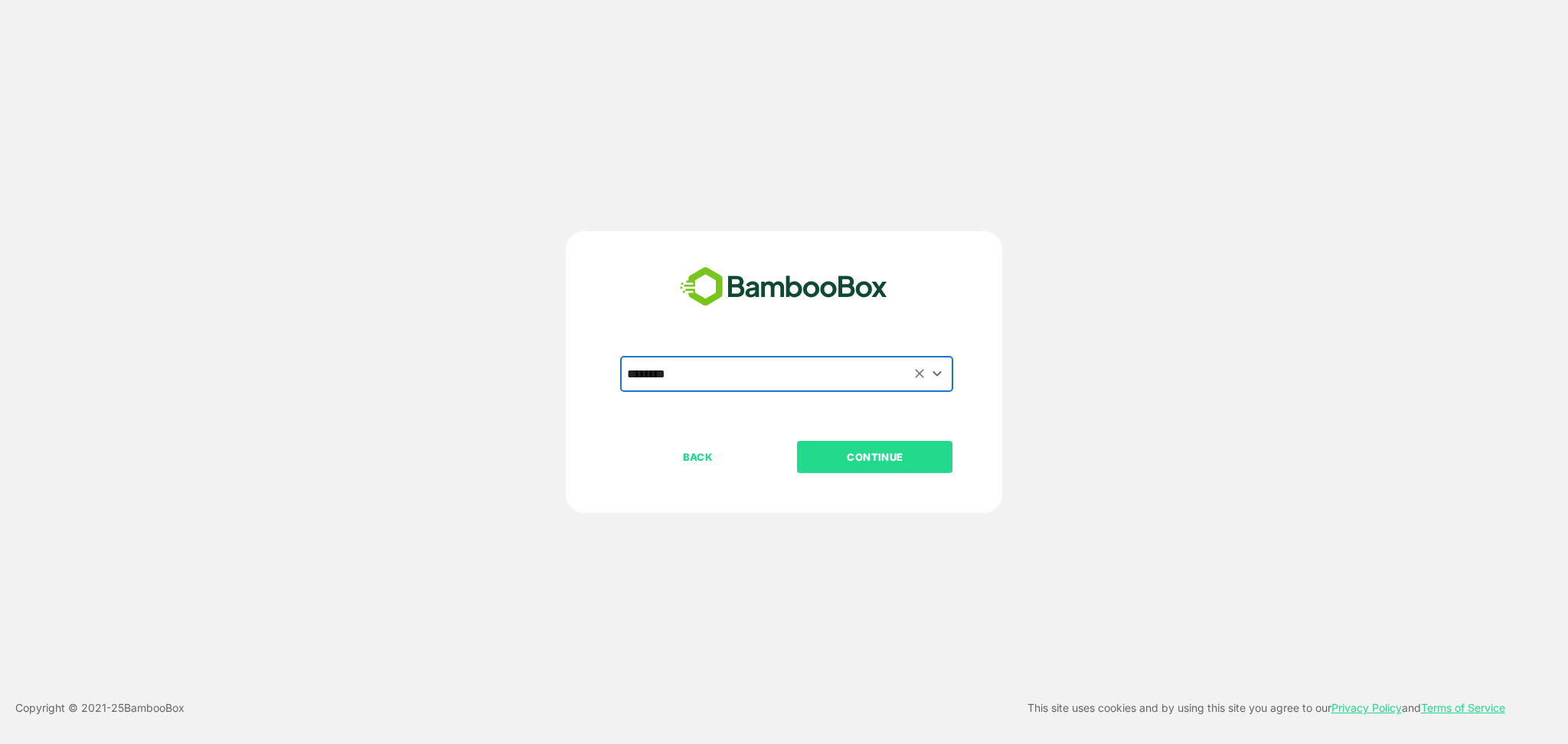
click at [853, 471] on button "CONTINUE" at bounding box center [874, 457] width 155 height 32
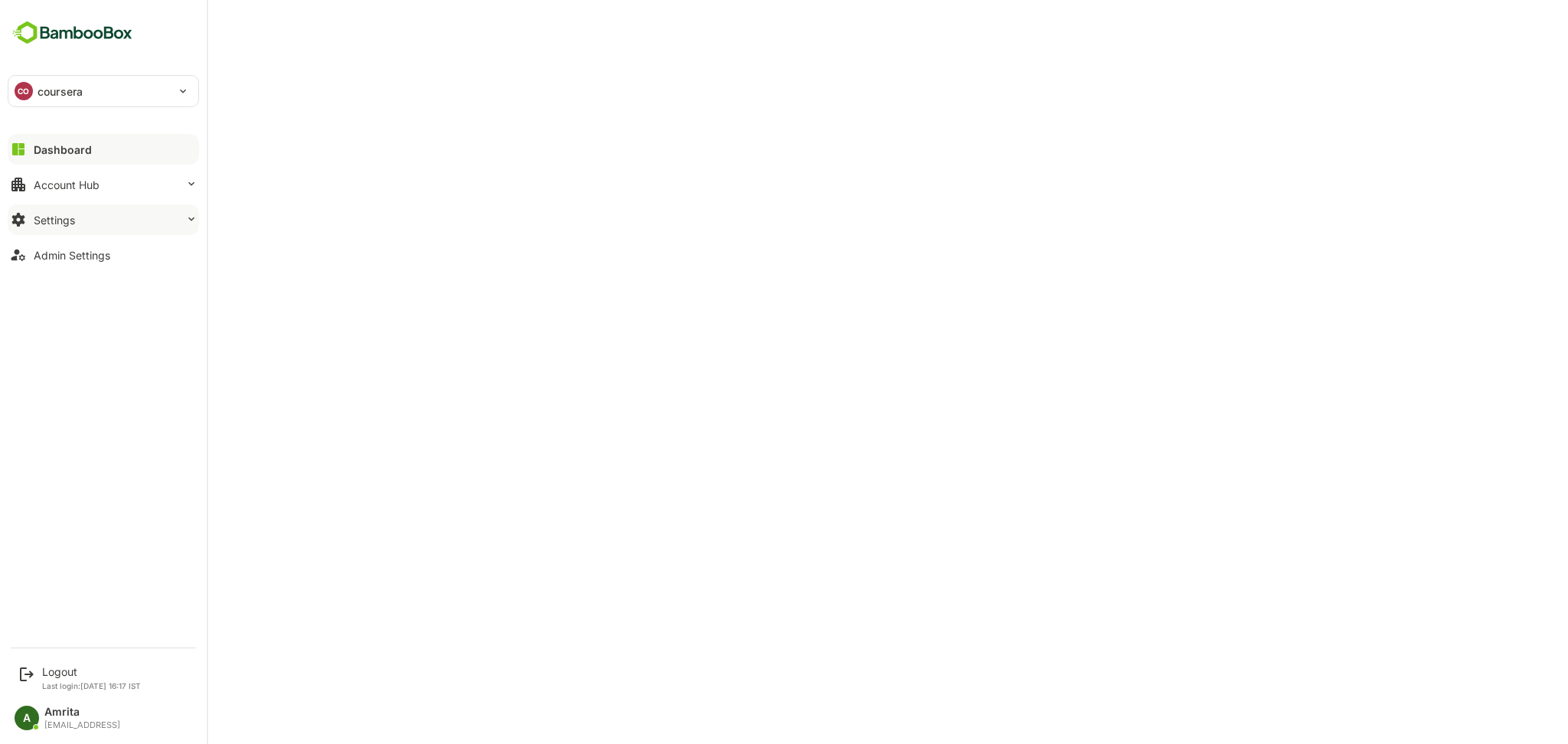
click at [64, 225] on div "Settings" at bounding box center [54, 219] width 42 height 13
click at [89, 384] on div "Admin Settings" at bounding box center [72, 382] width 76 height 13
click at [47, 225] on div "Settings" at bounding box center [54, 219] width 42 height 13
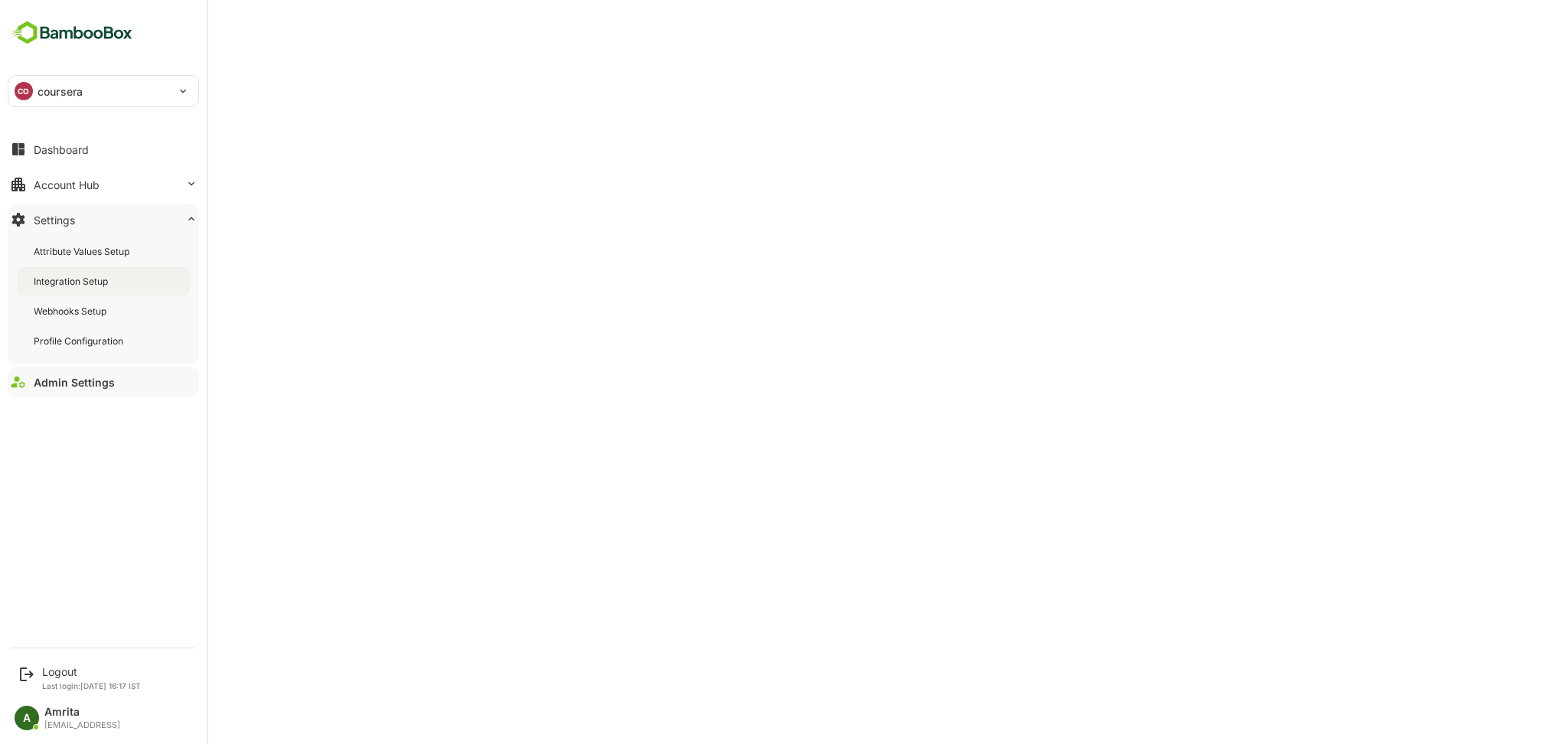
click at [75, 284] on div "Integration Setup" at bounding box center [72, 281] width 77 height 13
click at [59, 670] on div "Logout" at bounding box center [91, 671] width 99 height 13
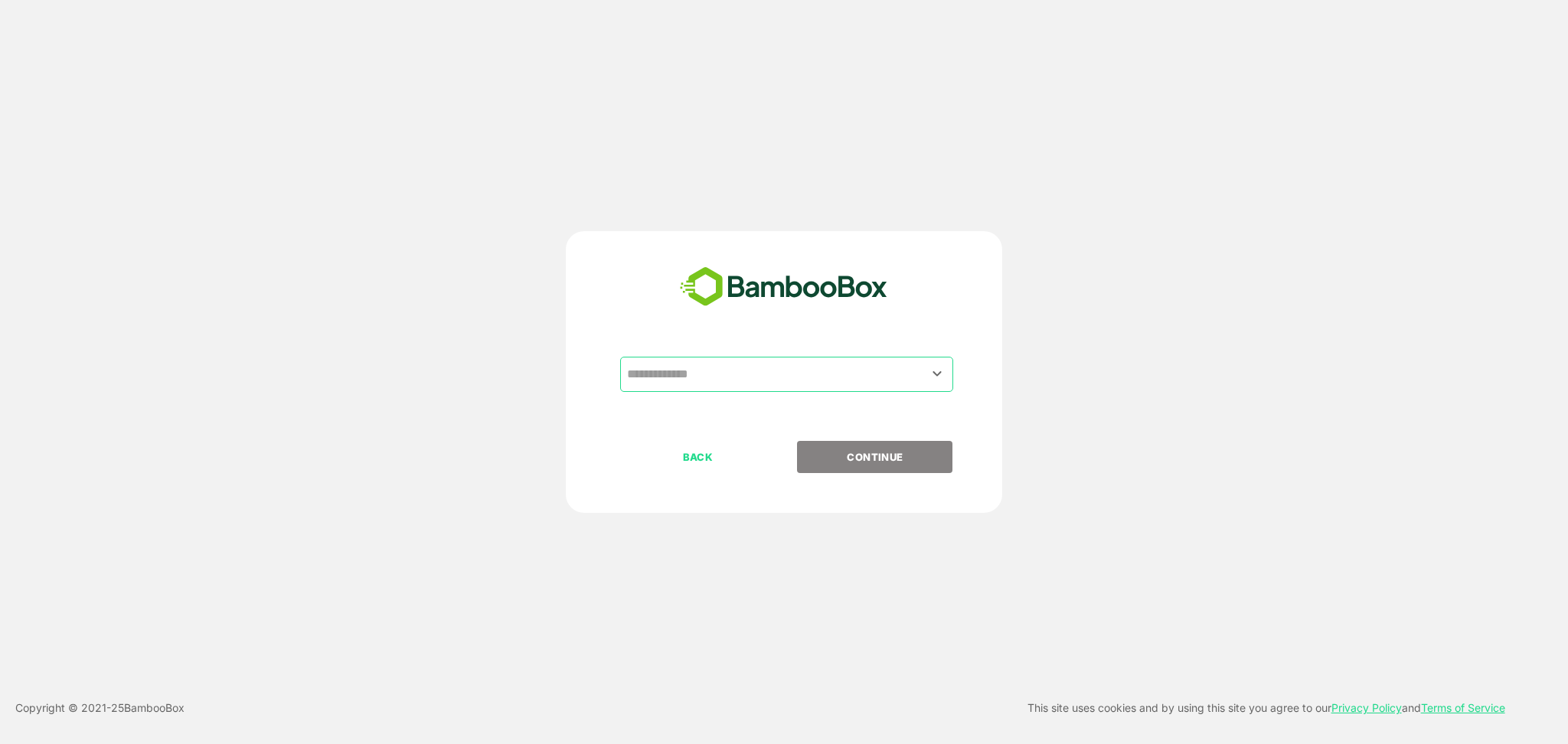
click at [796, 384] on input "text" at bounding box center [787, 374] width 327 height 29
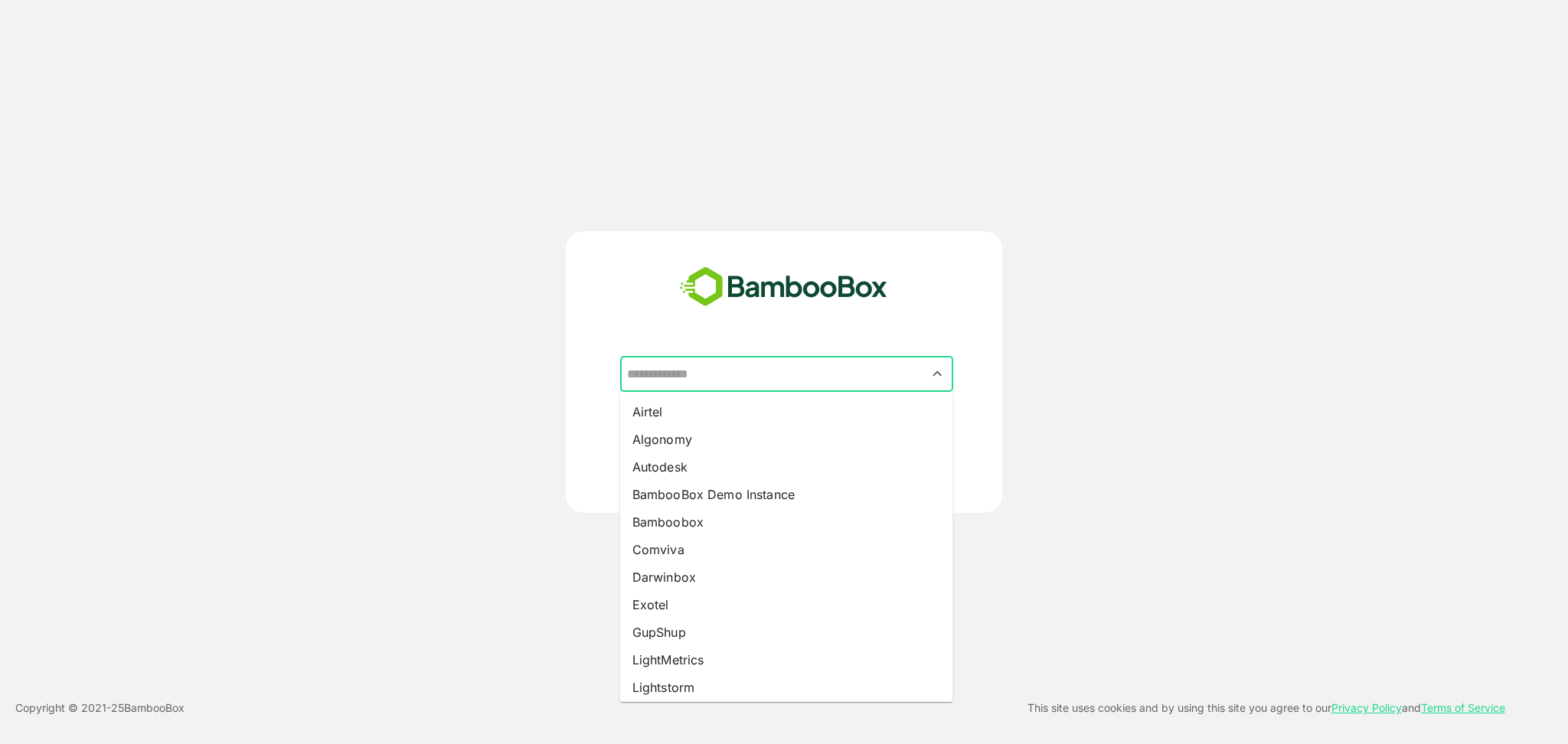
click at [650, 382] on input "text" at bounding box center [787, 374] width 327 height 29
click at [690, 370] on input "text" at bounding box center [787, 374] width 327 height 29
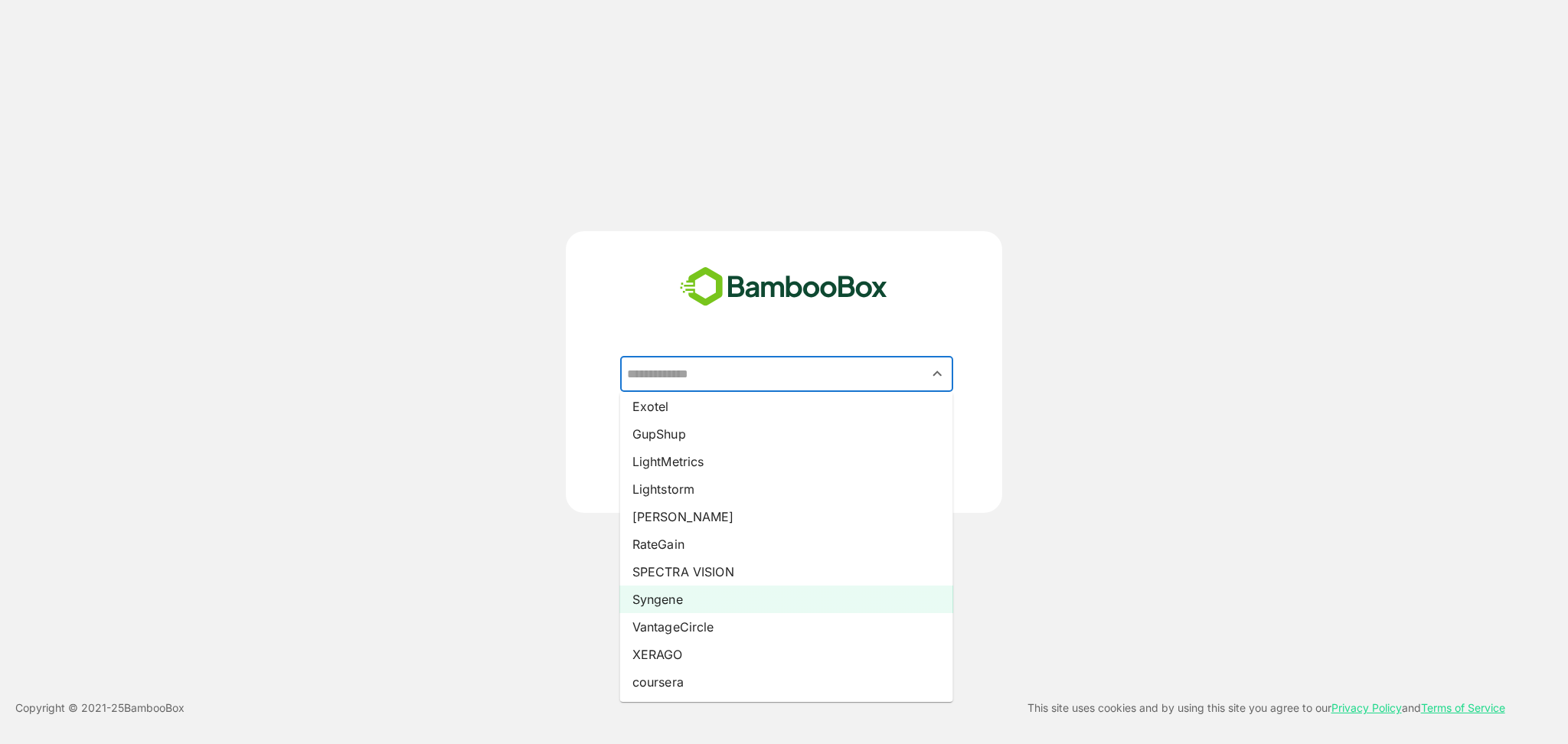
click at [654, 601] on li "Syngene" at bounding box center [786, 598] width 333 height 28
type input "*******"
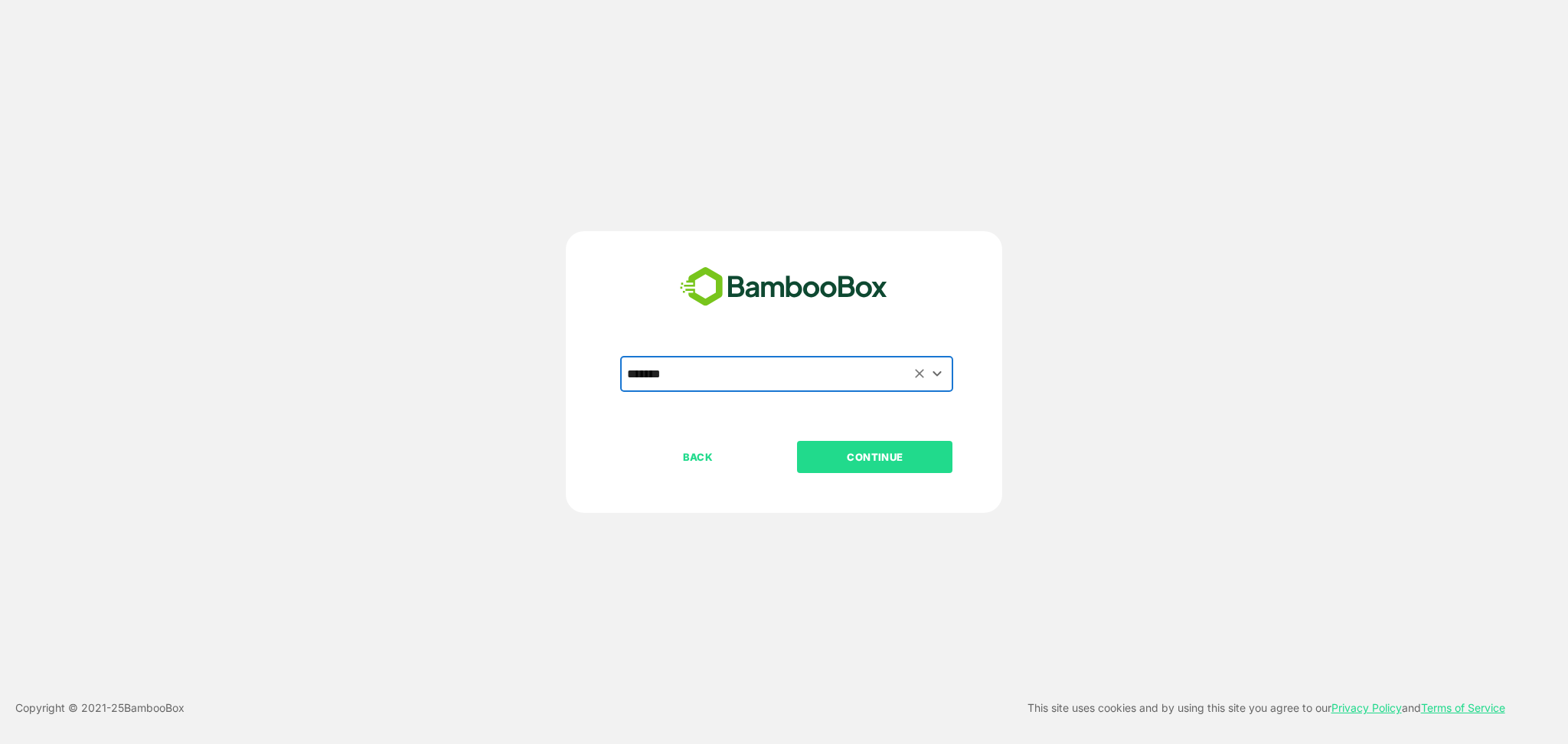
click at [857, 461] on p "CONTINUE" at bounding box center [875, 456] width 153 height 17
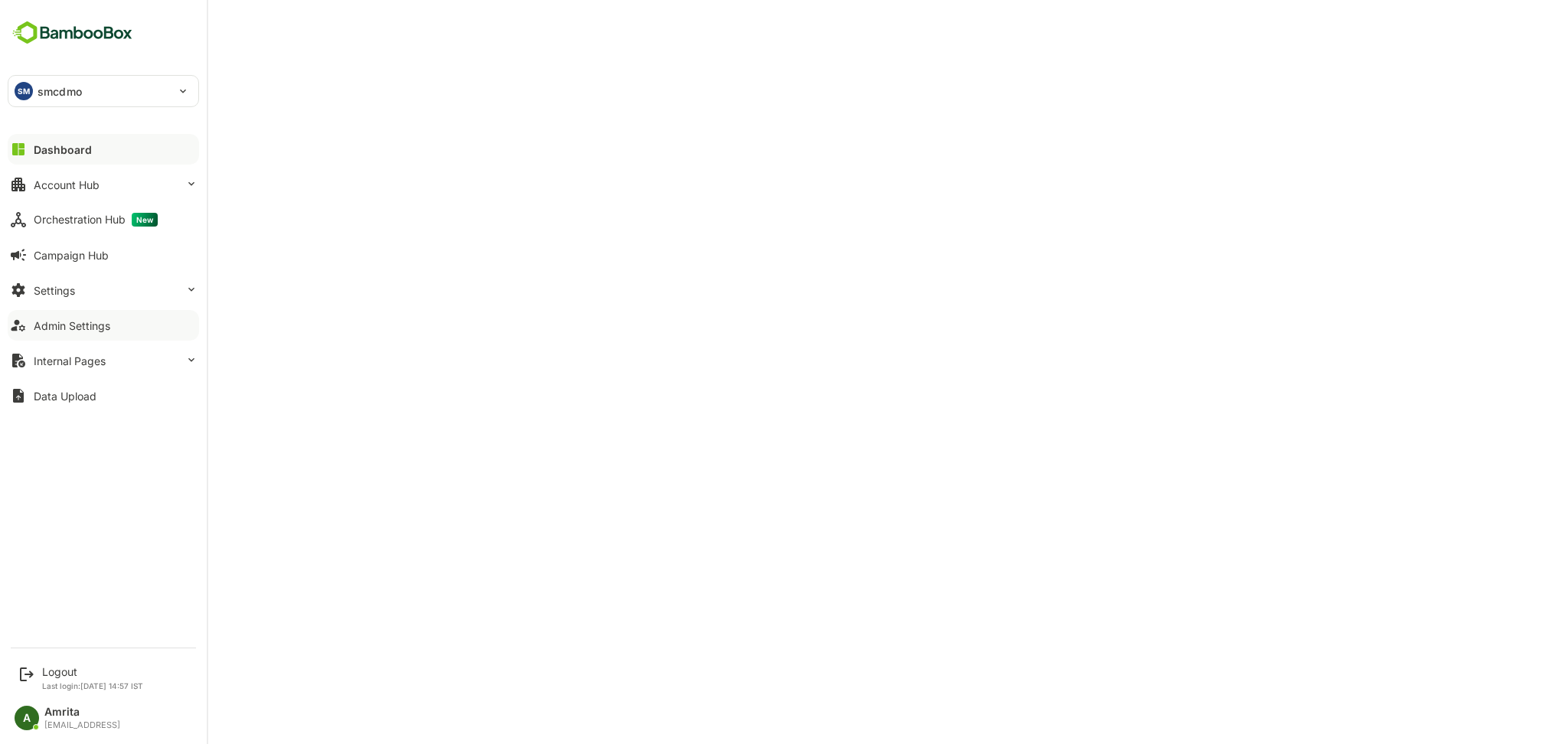
click at [112, 326] on button "Admin Settings" at bounding box center [104, 325] width 192 height 30
click at [99, 281] on button "Settings" at bounding box center [104, 289] width 192 height 30
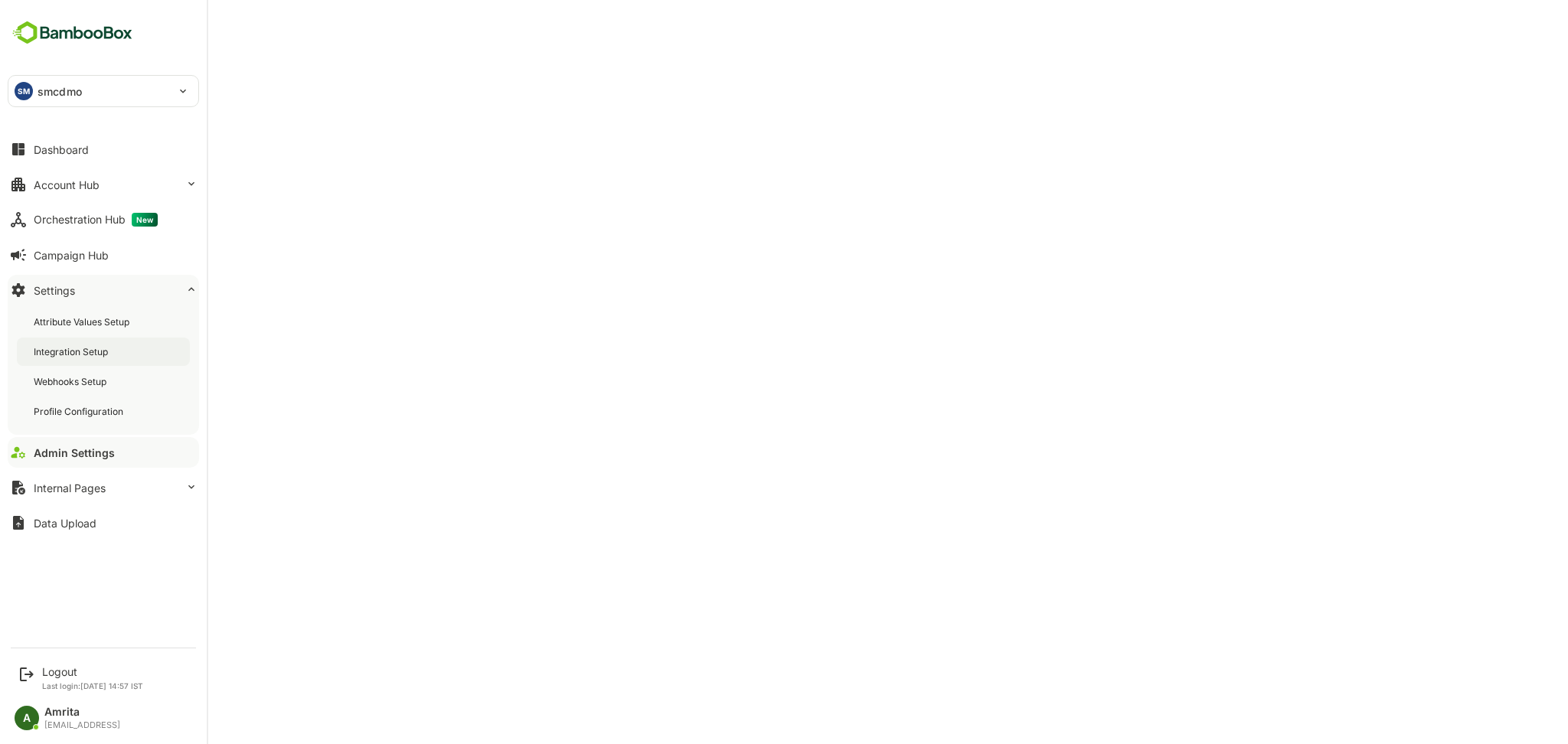
click at [107, 352] on div "Integration Setup" at bounding box center [72, 352] width 77 height 13
click at [75, 447] on div "Admin Settings" at bounding box center [72, 453] width 76 height 13
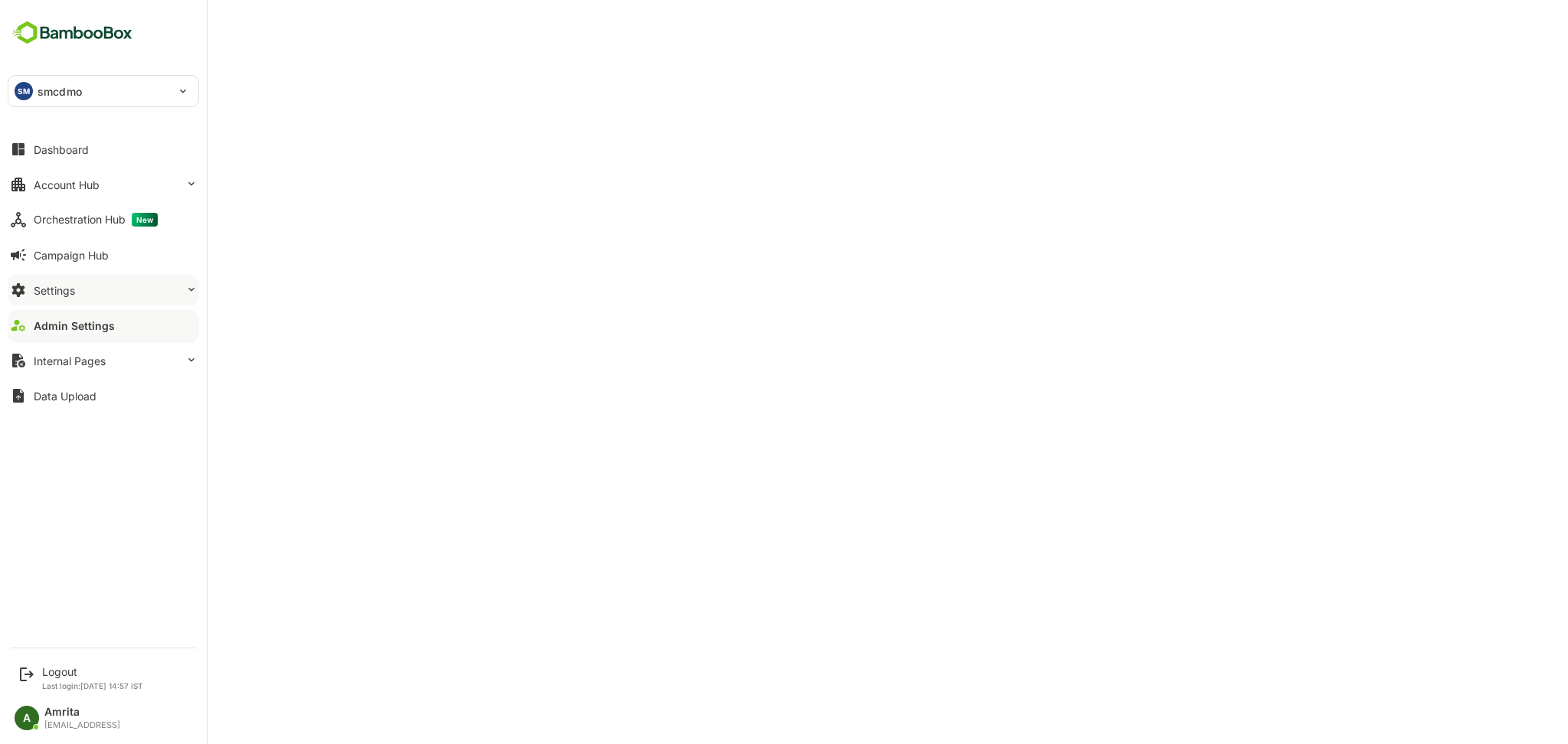
click at [45, 291] on div "Settings" at bounding box center [54, 290] width 42 height 13
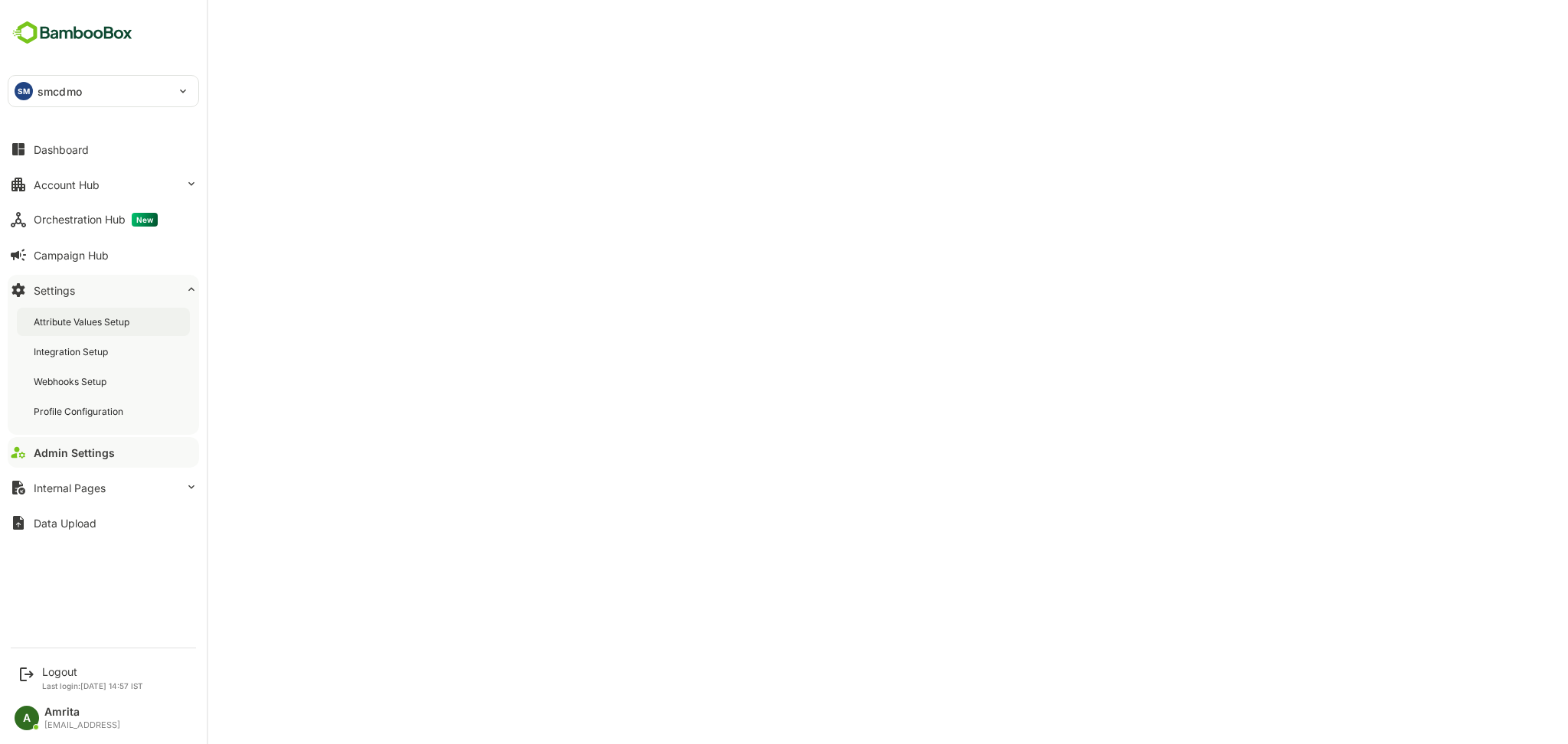
click at [61, 320] on div "Attribute Values Setup" at bounding box center [83, 321] width 99 height 13
click at [55, 348] on div "Integration Setup" at bounding box center [72, 352] width 77 height 13
click at [67, 672] on div "Logout" at bounding box center [92, 671] width 101 height 13
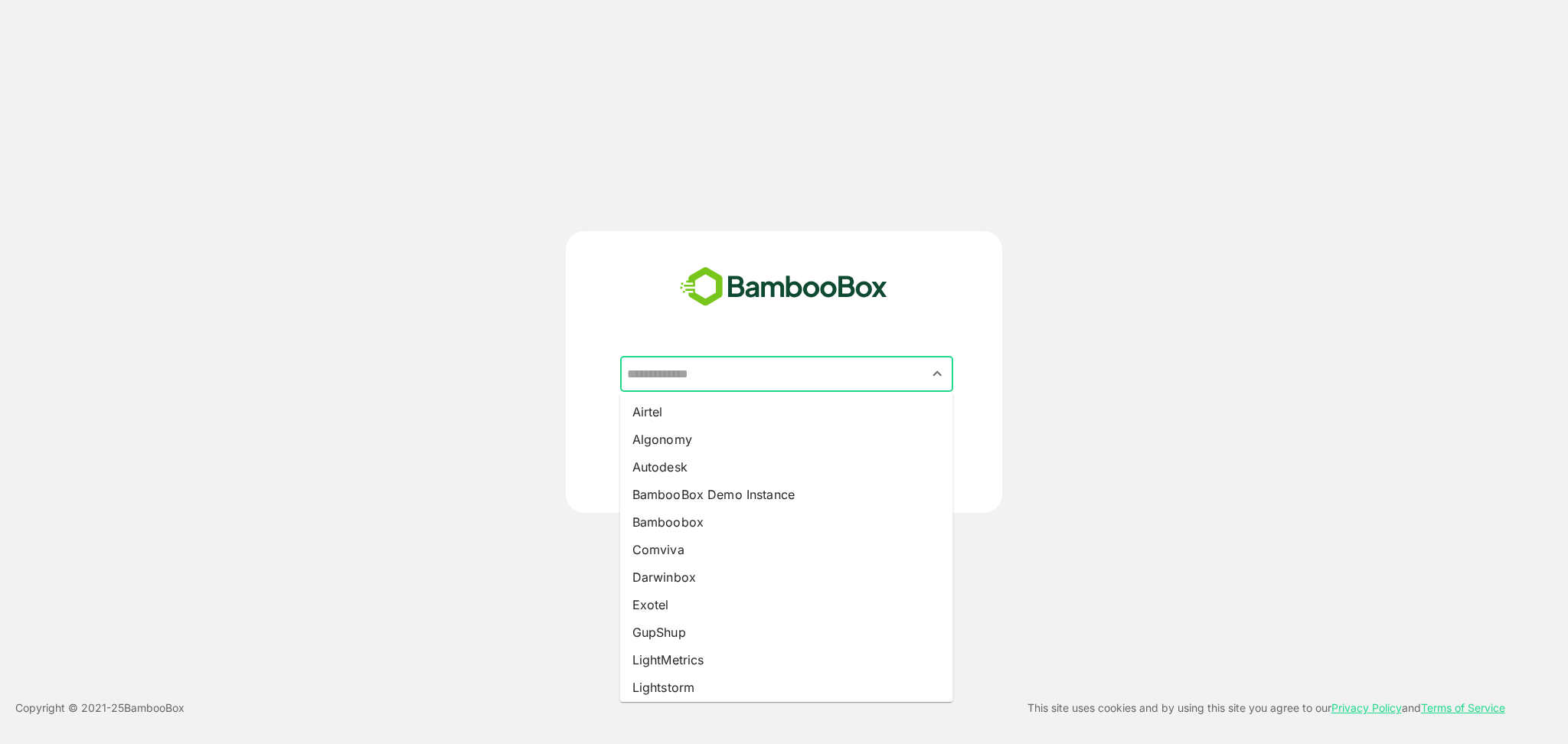
click at [736, 368] on input "text" at bounding box center [787, 374] width 327 height 29
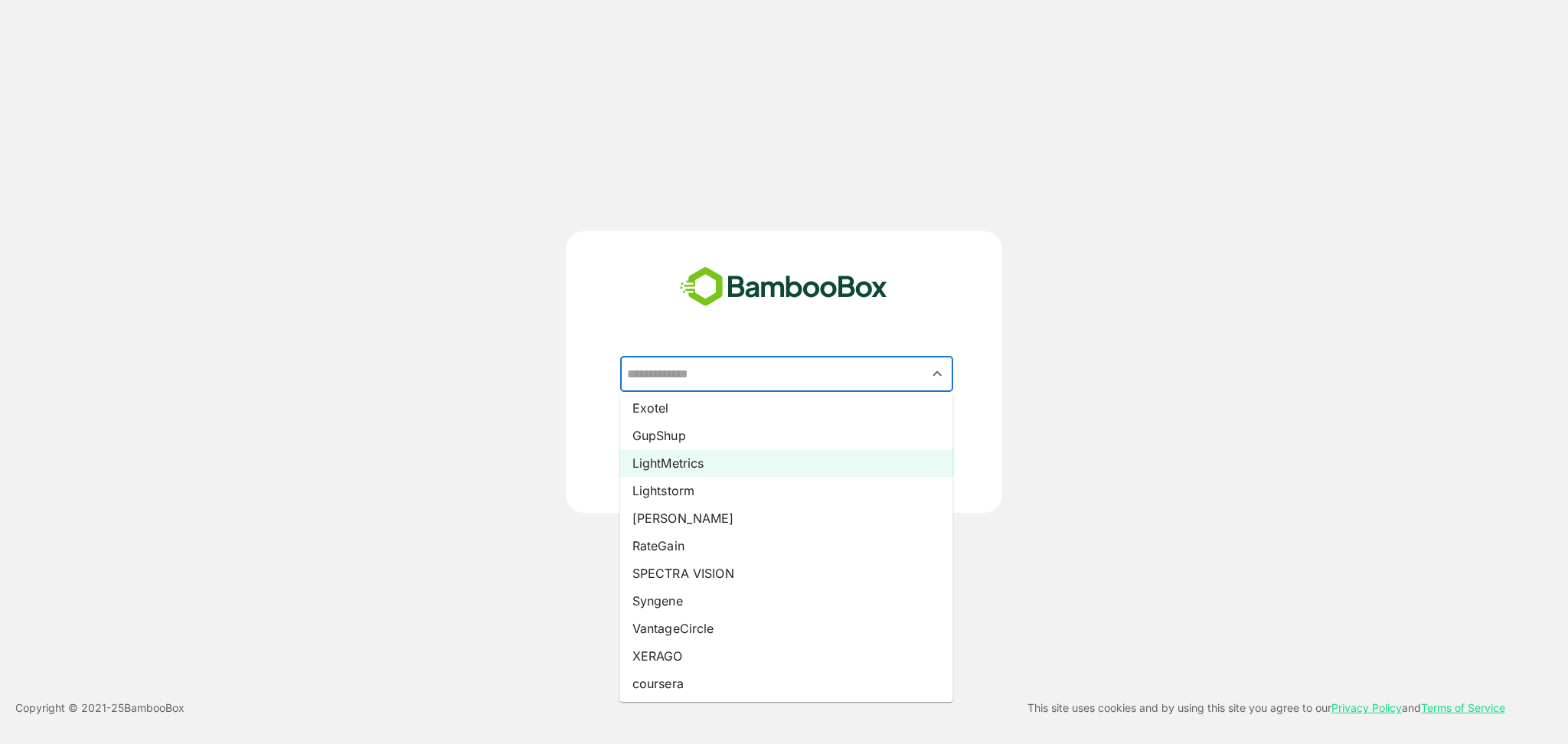
click at [680, 457] on li "LightMetrics" at bounding box center [786, 463] width 333 height 28
type input "**********"
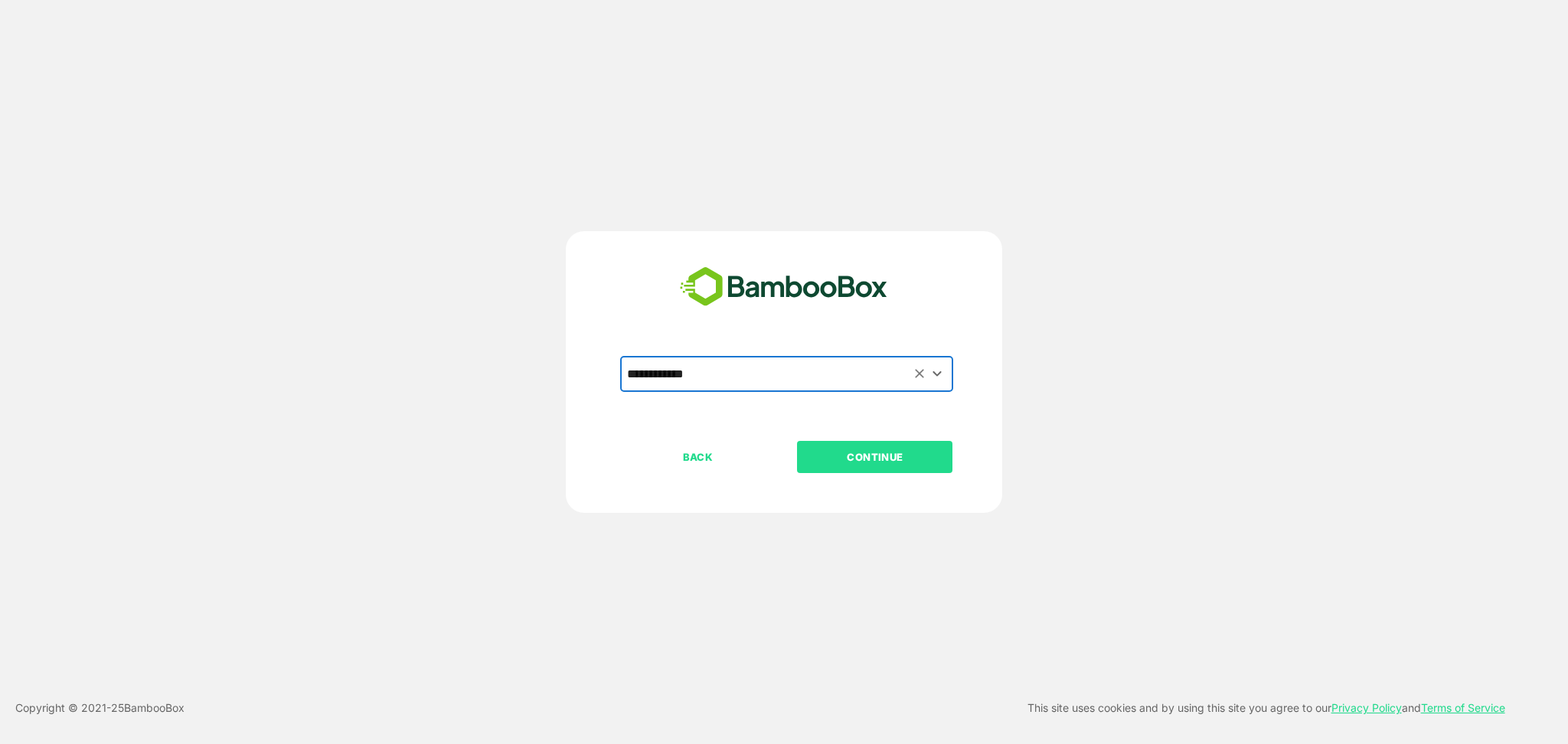
click at [830, 452] on p "CONTINUE" at bounding box center [875, 456] width 153 height 17
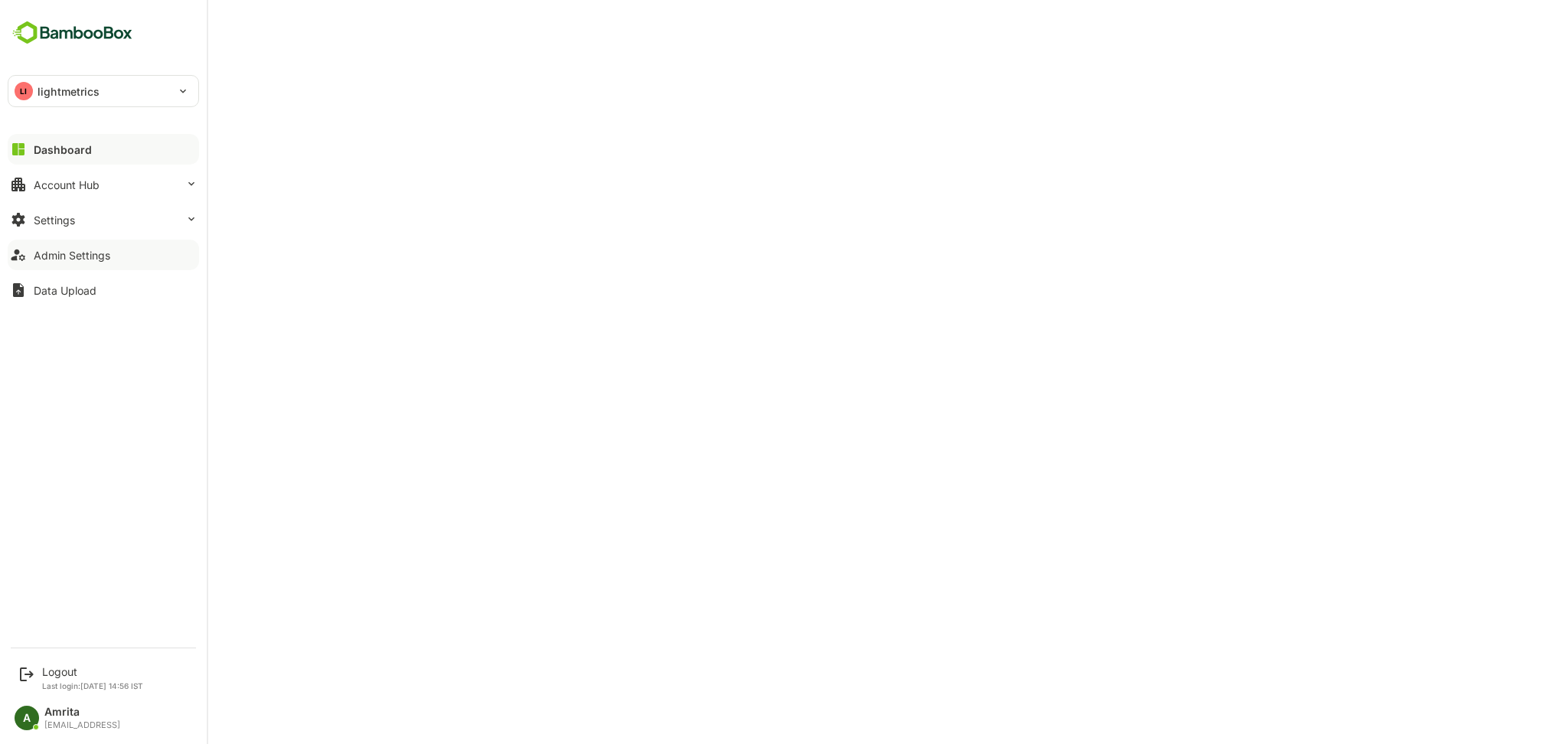
click at [107, 255] on div "Admin Settings" at bounding box center [72, 255] width 76 height 13
click at [39, 218] on div "Settings" at bounding box center [54, 219] width 42 height 13
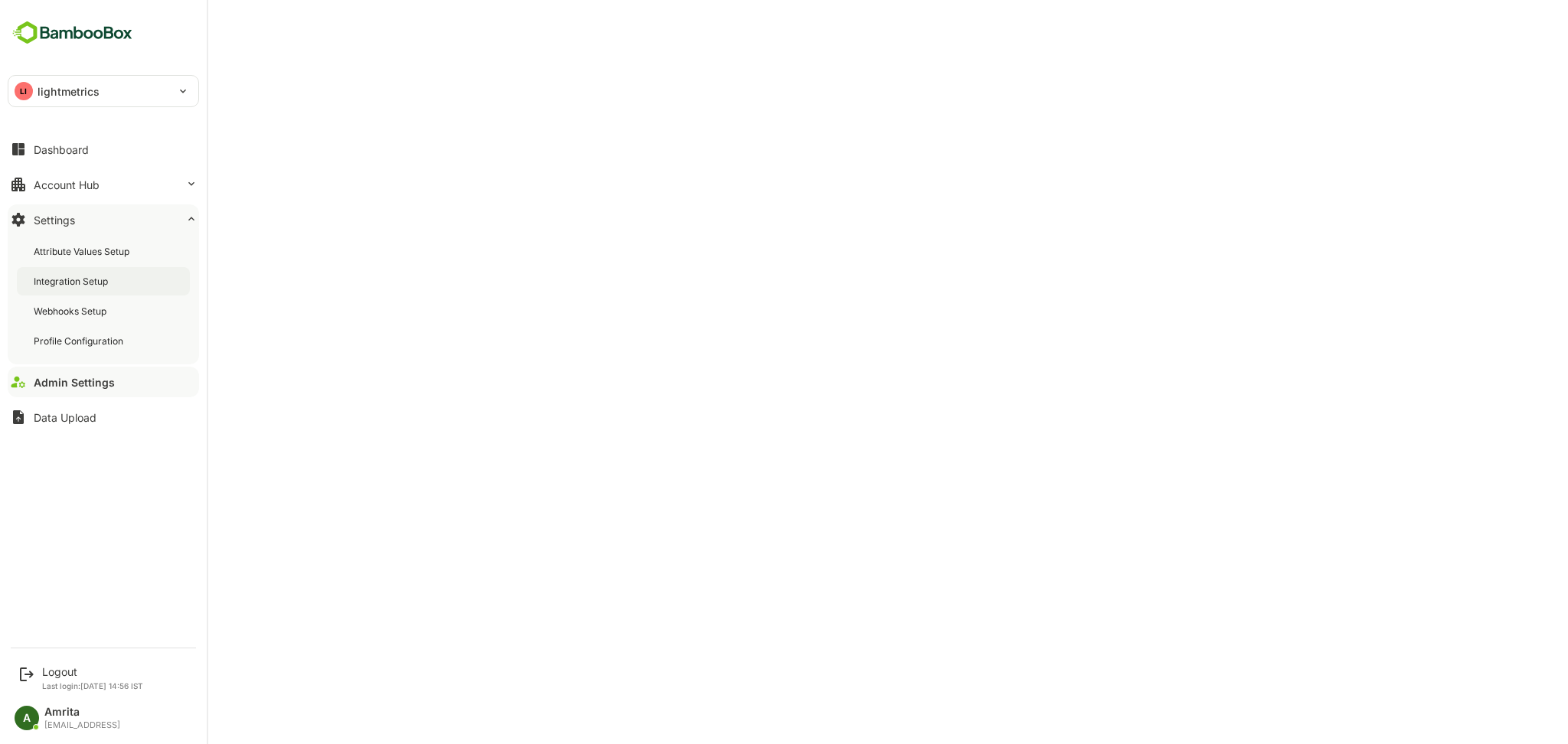
click at [89, 295] on div "Integration Setup" at bounding box center [103, 281] width 173 height 28
click at [40, 674] on div "Logout Last login: Sep 24 14:56 IST" at bounding box center [104, 677] width 189 height 41
click at [56, 669] on div "Logout" at bounding box center [92, 671] width 101 height 13
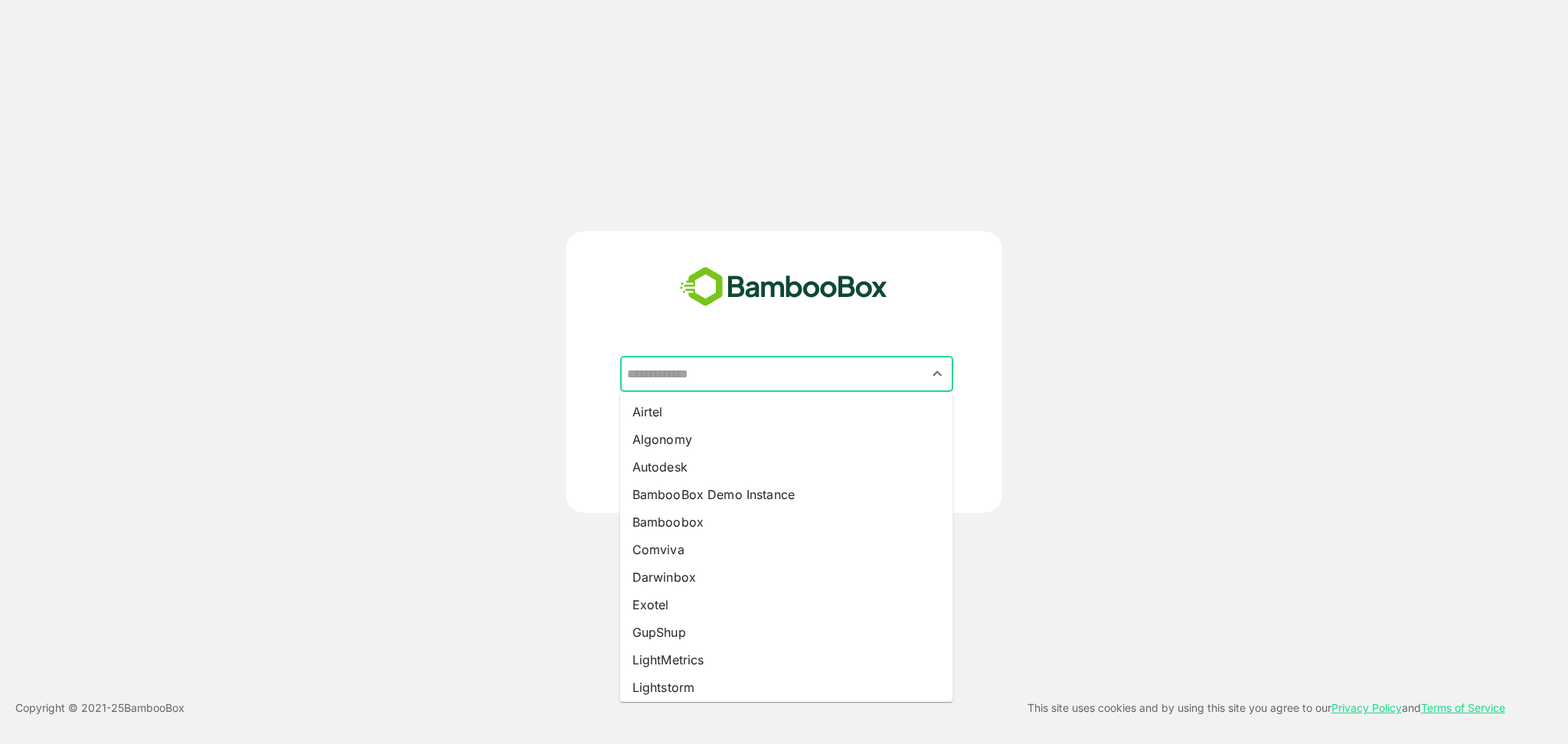
click at [691, 373] on input "text" at bounding box center [787, 374] width 327 height 29
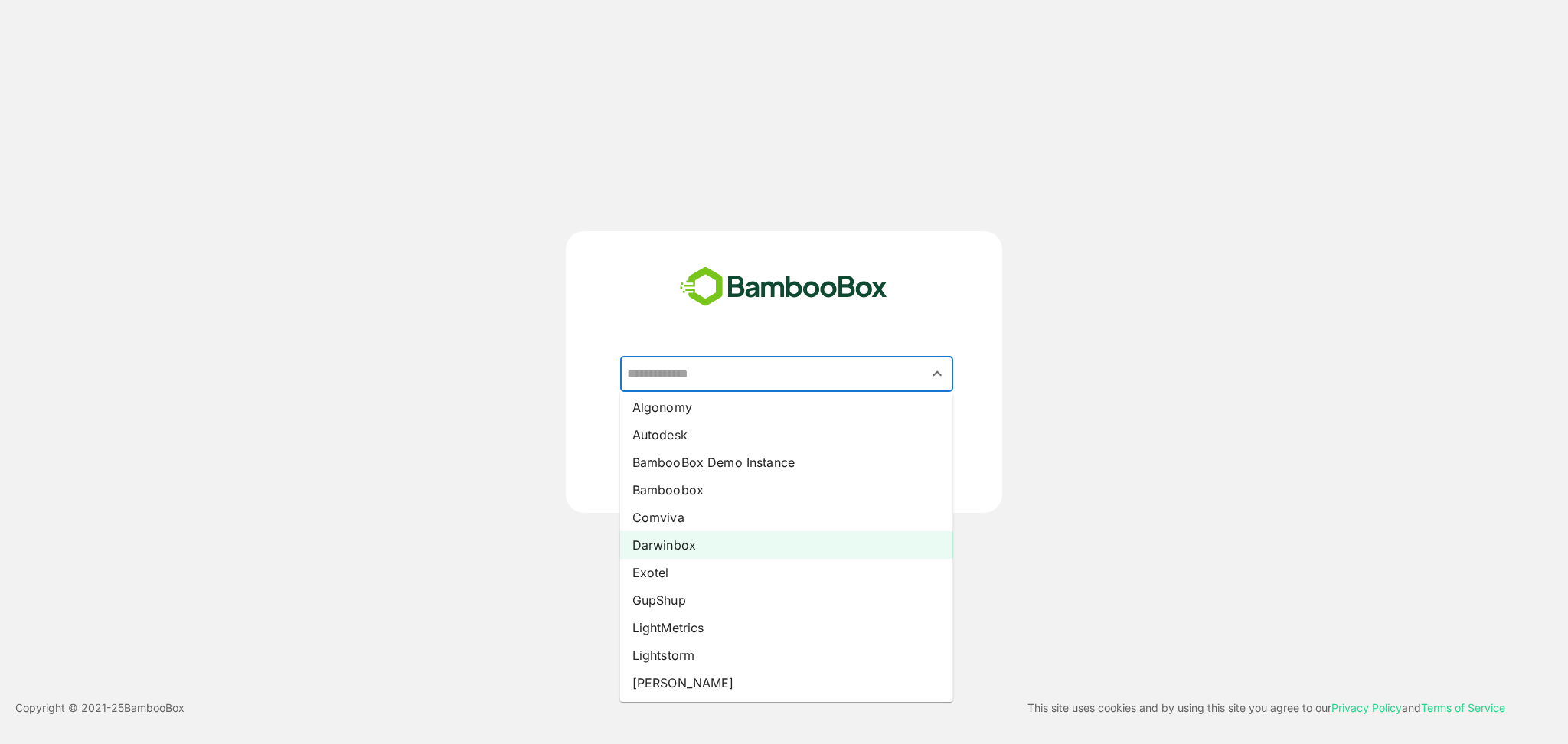
scroll to position [35, 0]
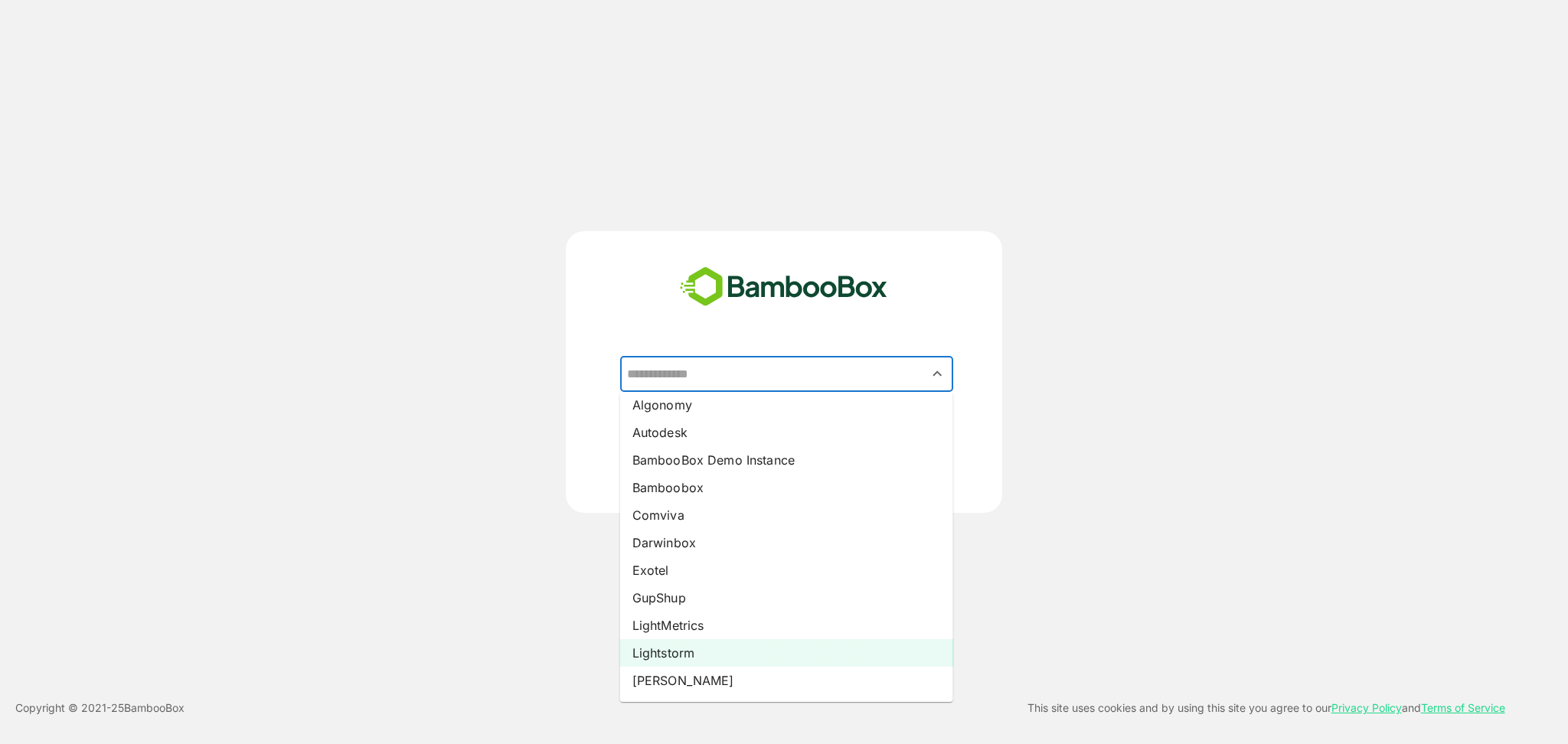
click at [689, 646] on li "Lightstorm" at bounding box center [786, 653] width 333 height 28
type input "**********"
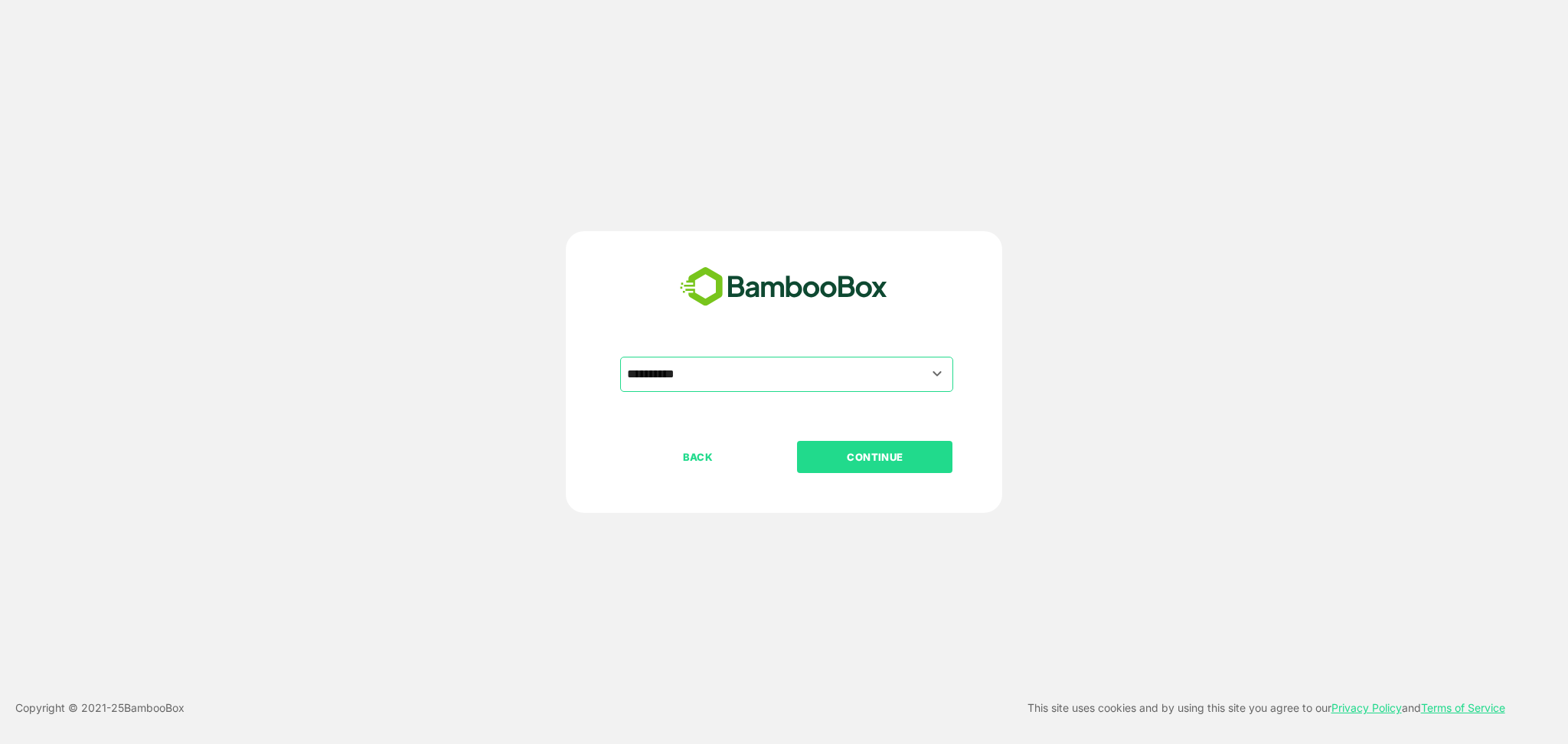
click at [908, 475] on div "BACK CONTINUE" at bounding box center [797, 506] width 354 height 131
click at [877, 452] on p "CONTINUE" at bounding box center [875, 456] width 153 height 17
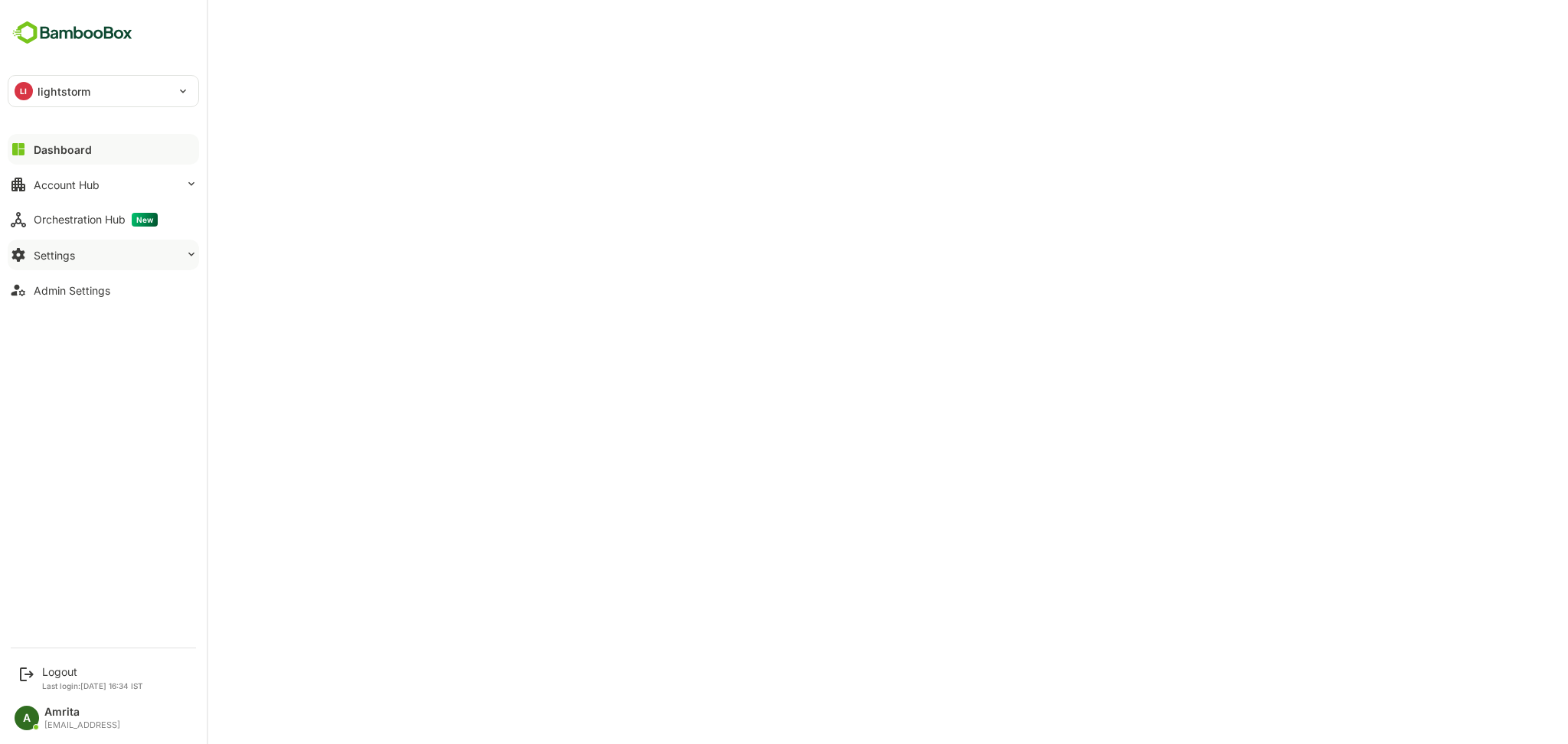
click at [89, 255] on button "Settings" at bounding box center [104, 255] width 192 height 30
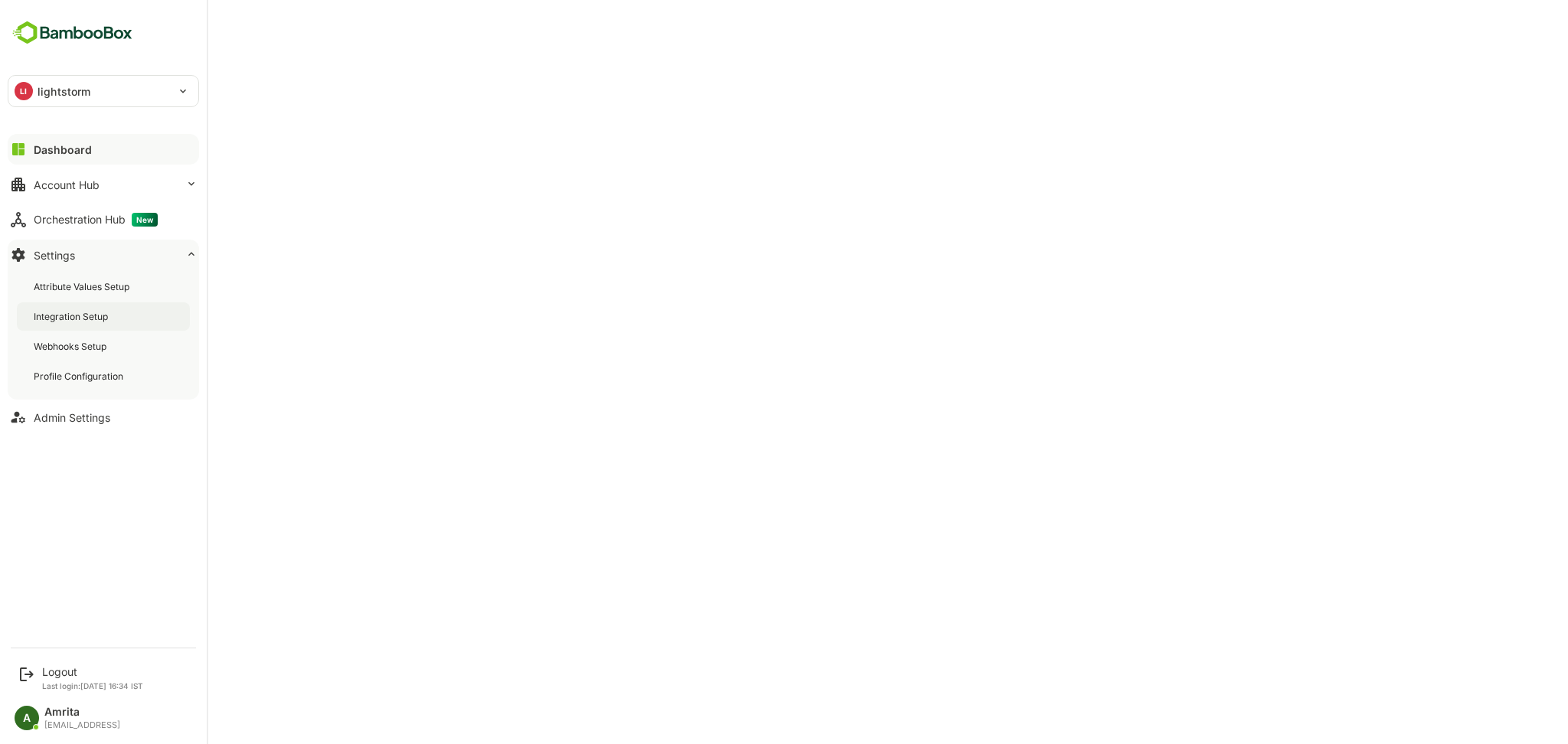
click at [93, 320] on div "Integration Setup" at bounding box center [72, 316] width 77 height 13
click at [70, 419] on div "Admin Settings" at bounding box center [72, 417] width 76 height 13
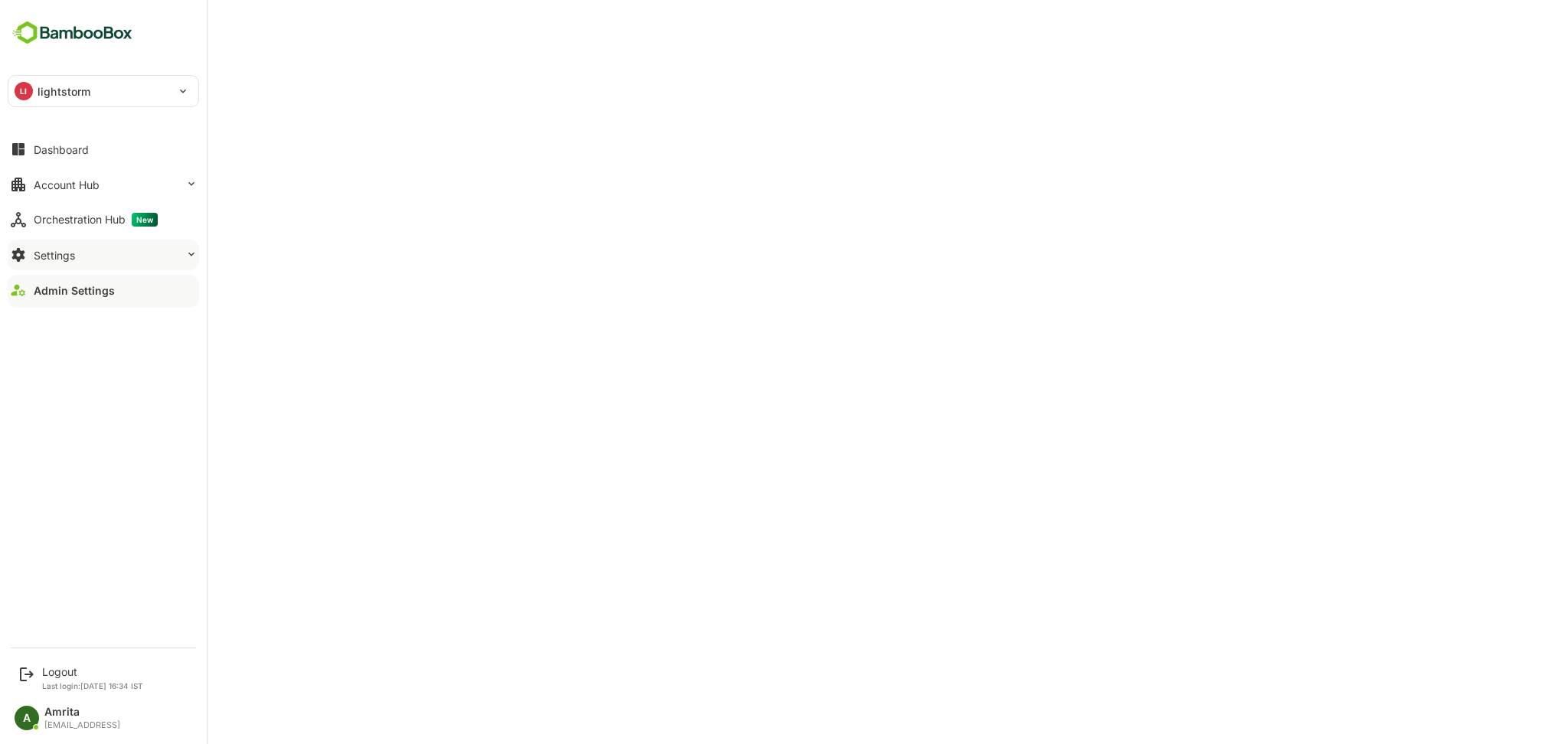
click at [34, 247] on button "Settings" at bounding box center [104, 255] width 192 height 30
click at [67, 313] on div "Integration Setup" at bounding box center [72, 316] width 77 height 13
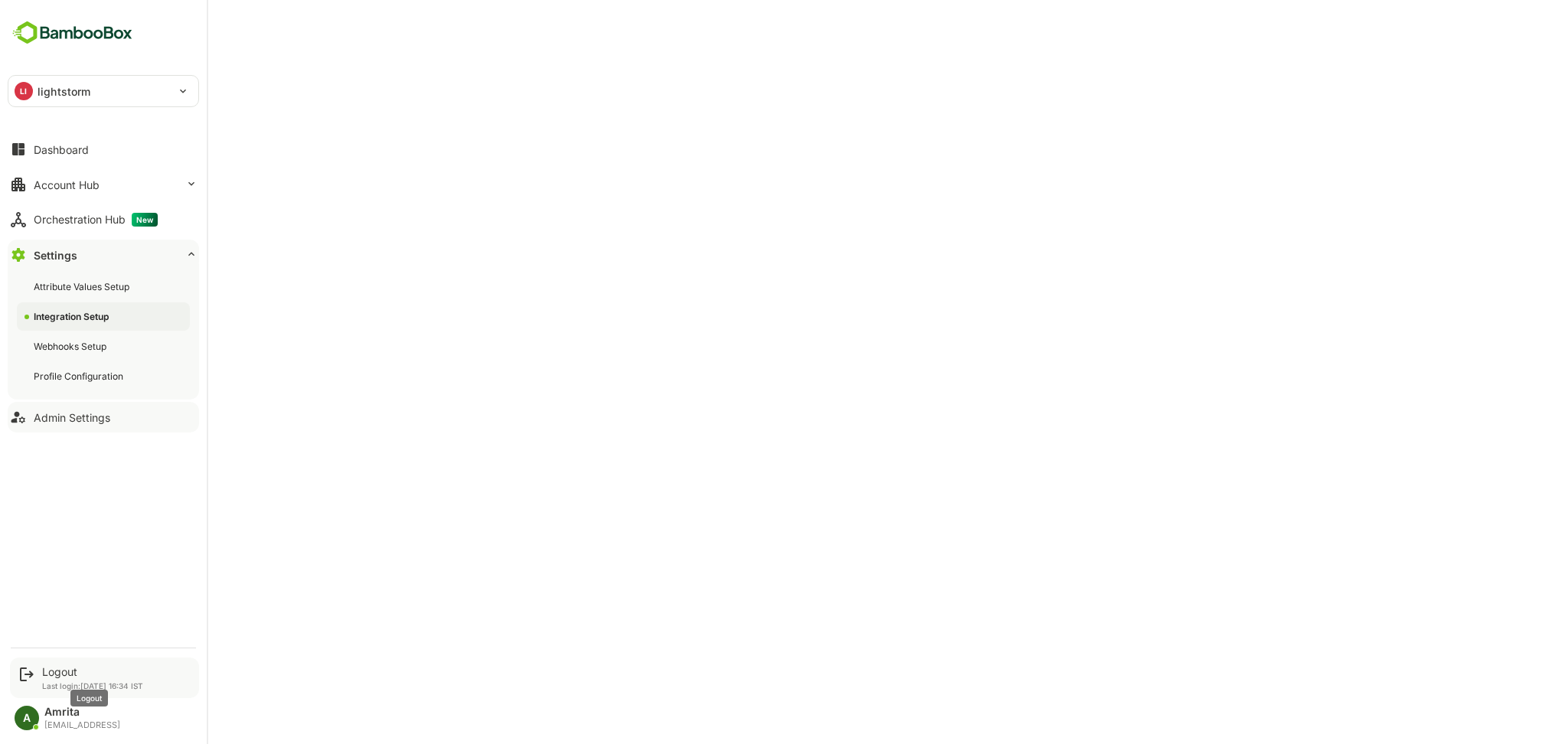
click at [72, 671] on div "Logout" at bounding box center [92, 671] width 101 height 13
